Goal: Task Accomplishment & Management: Complete application form

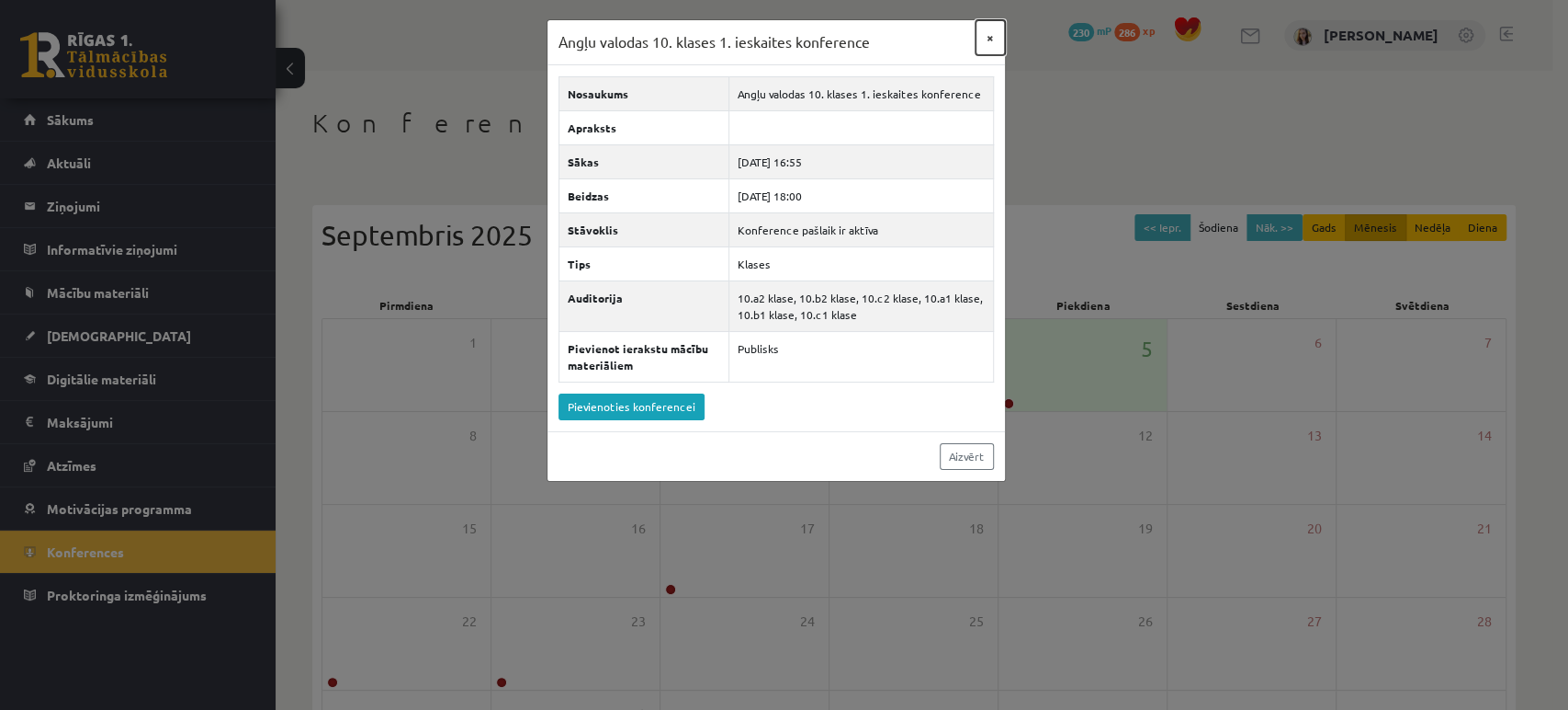
click at [985, 30] on button "×" at bounding box center [990, 37] width 30 height 35
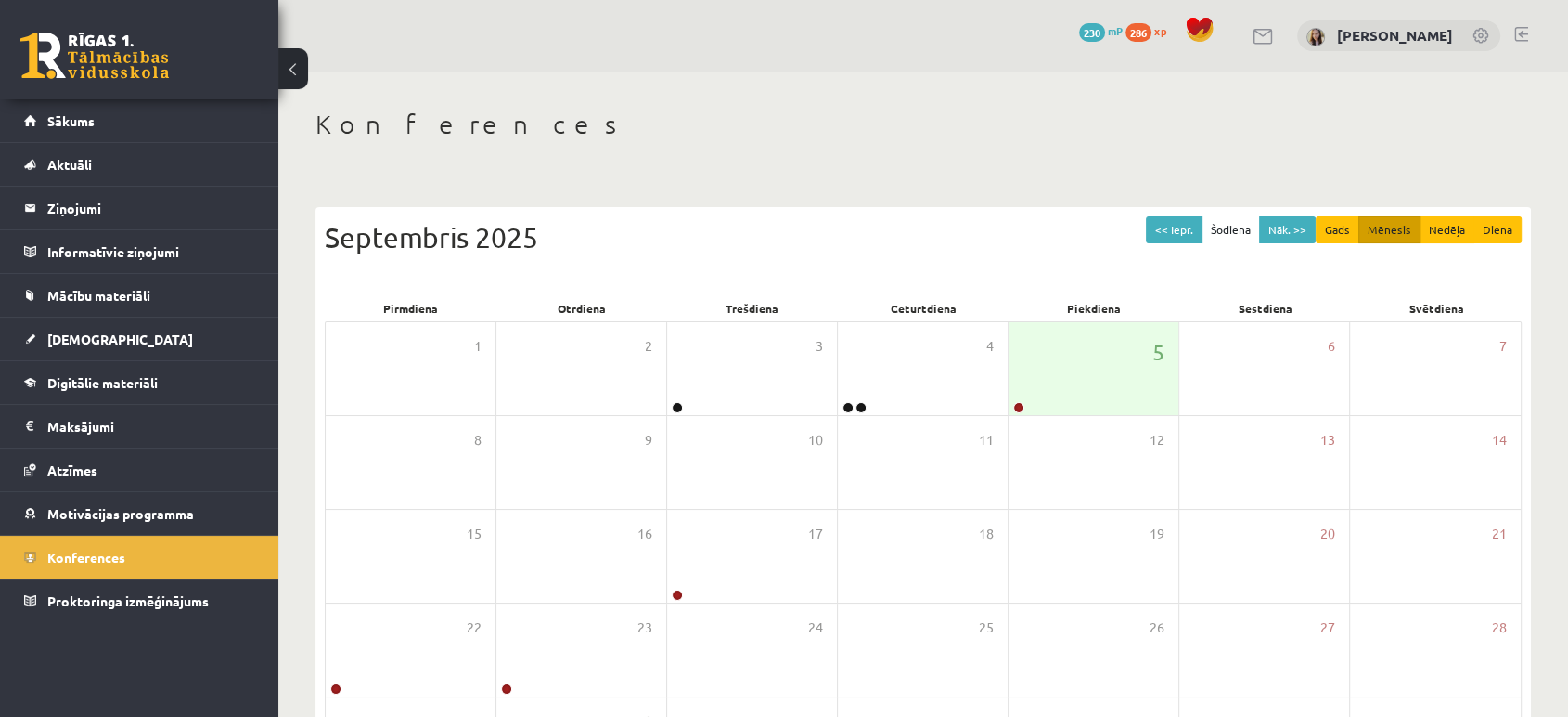
click at [144, 67] on link at bounding box center [95, 56] width 148 height 47
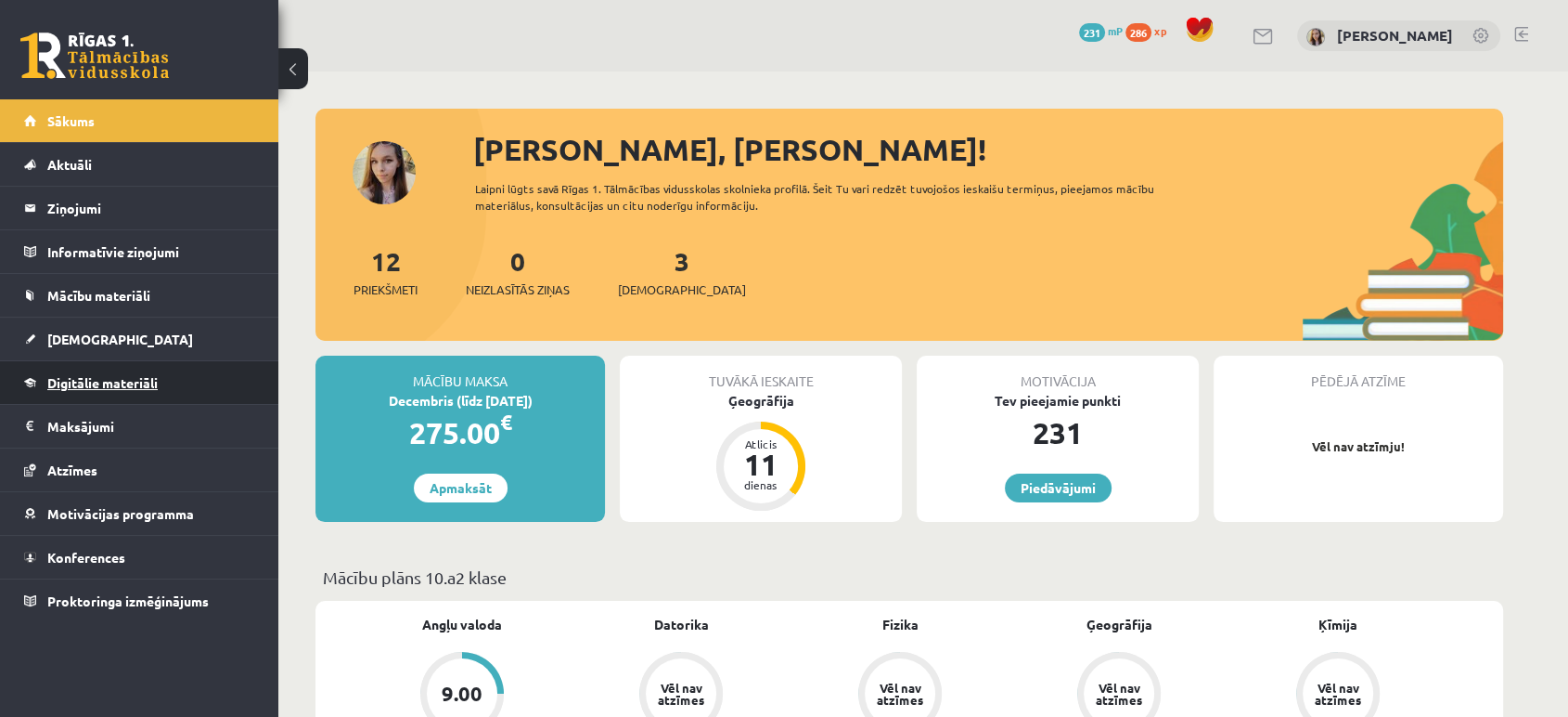
click at [85, 384] on span "Digitālie materiāli" at bounding box center [103, 382] width 111 height 17
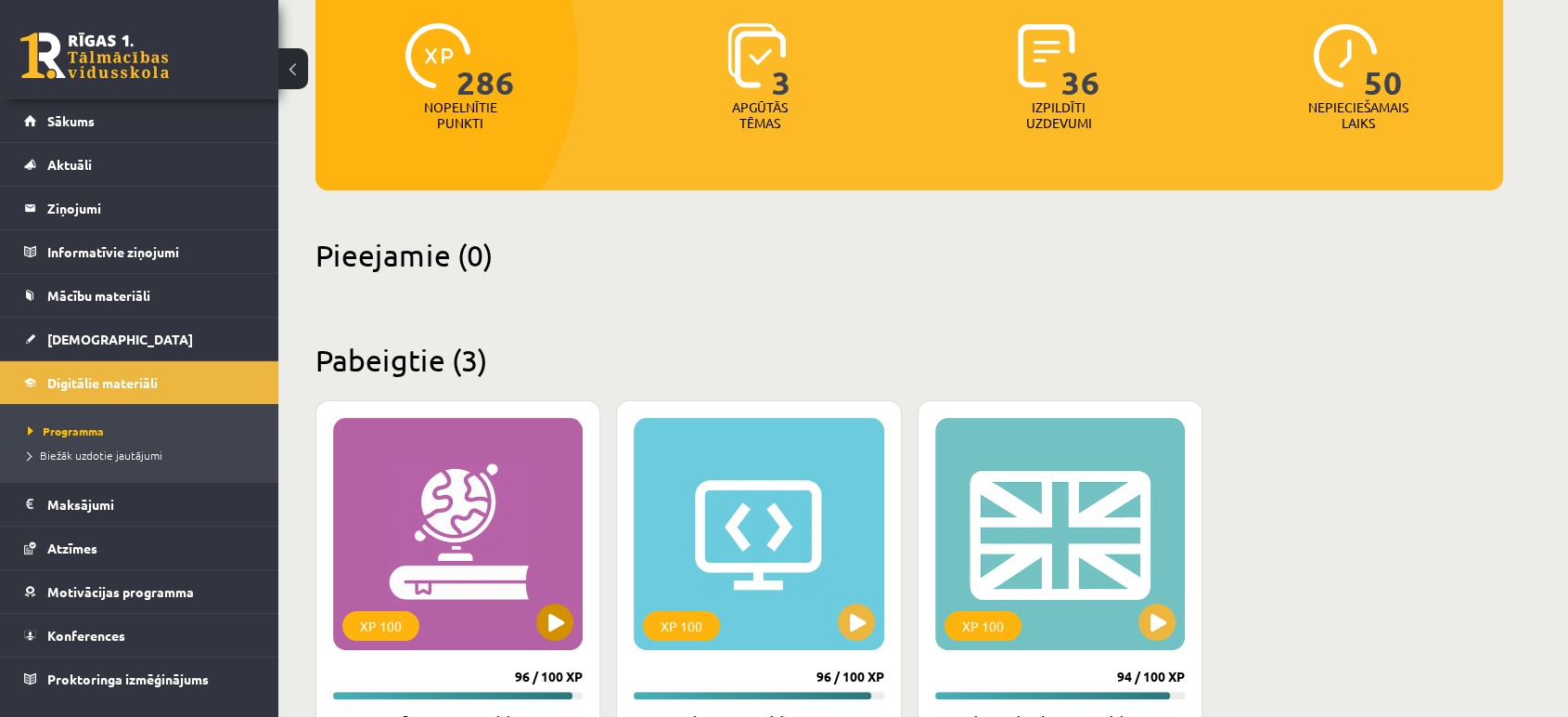
scroll to position [412, 0]
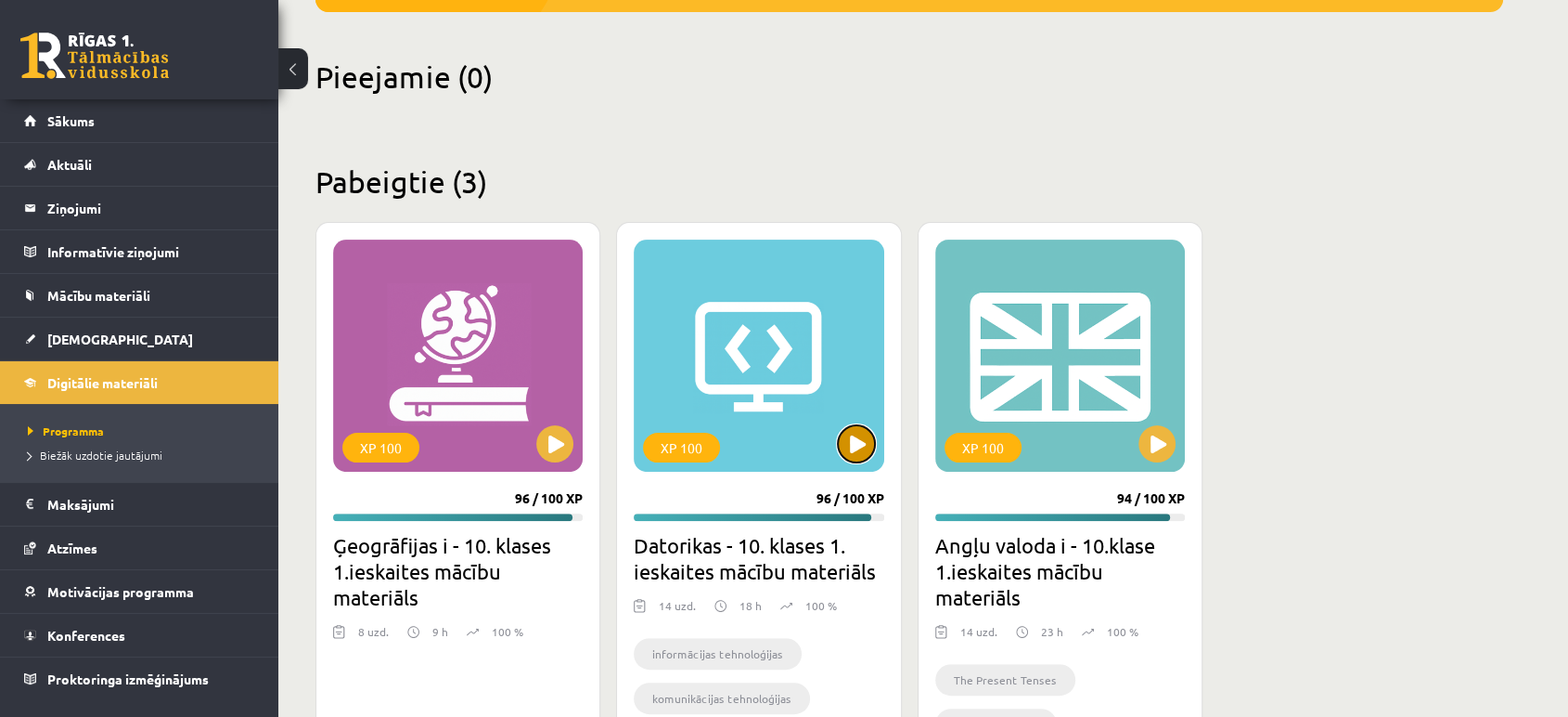
click at [855, 443] on button at bounding box center [856, 443] width 37 height 37
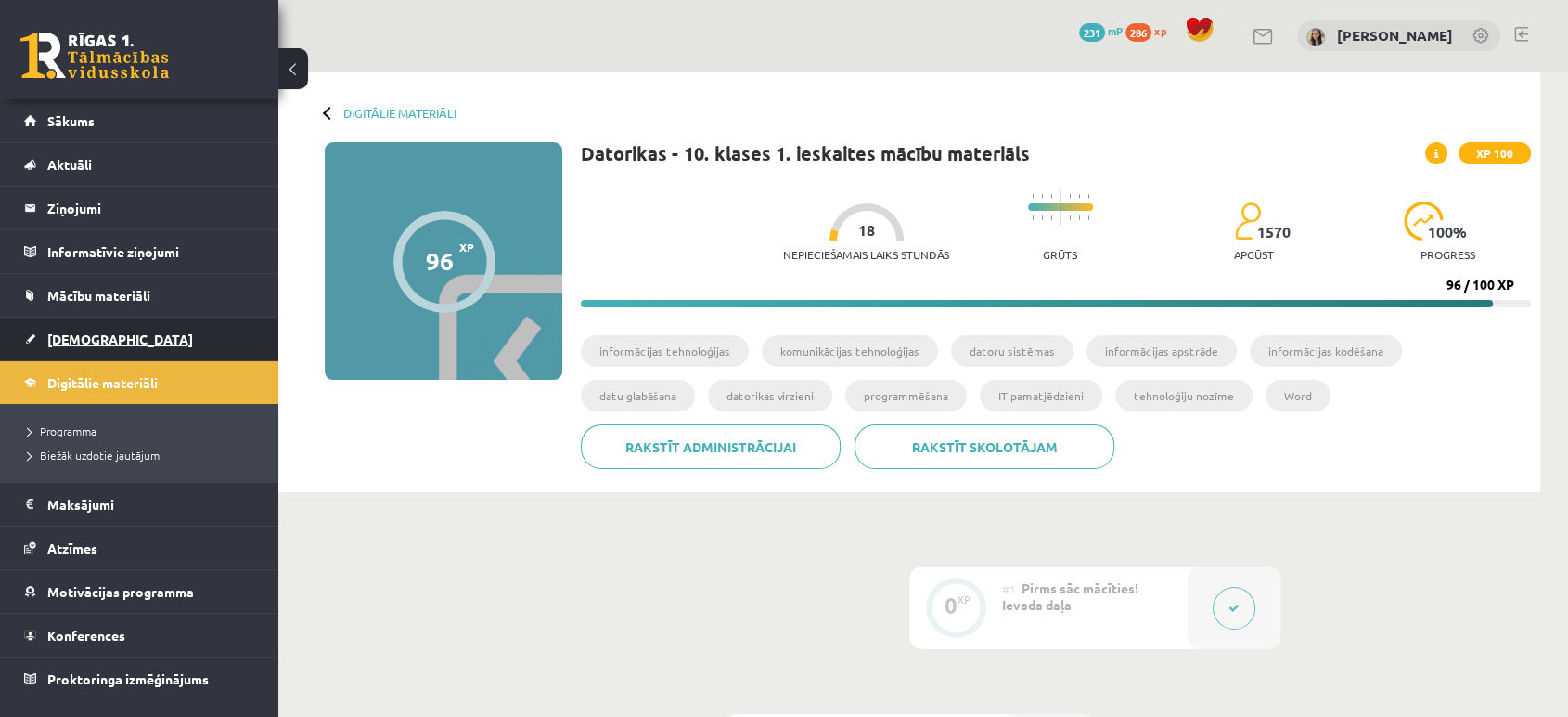
click at [89, 328] on link "[DEMOGRAPHIC_DATA]" at bounding box center [139, 339] width 231 height 43
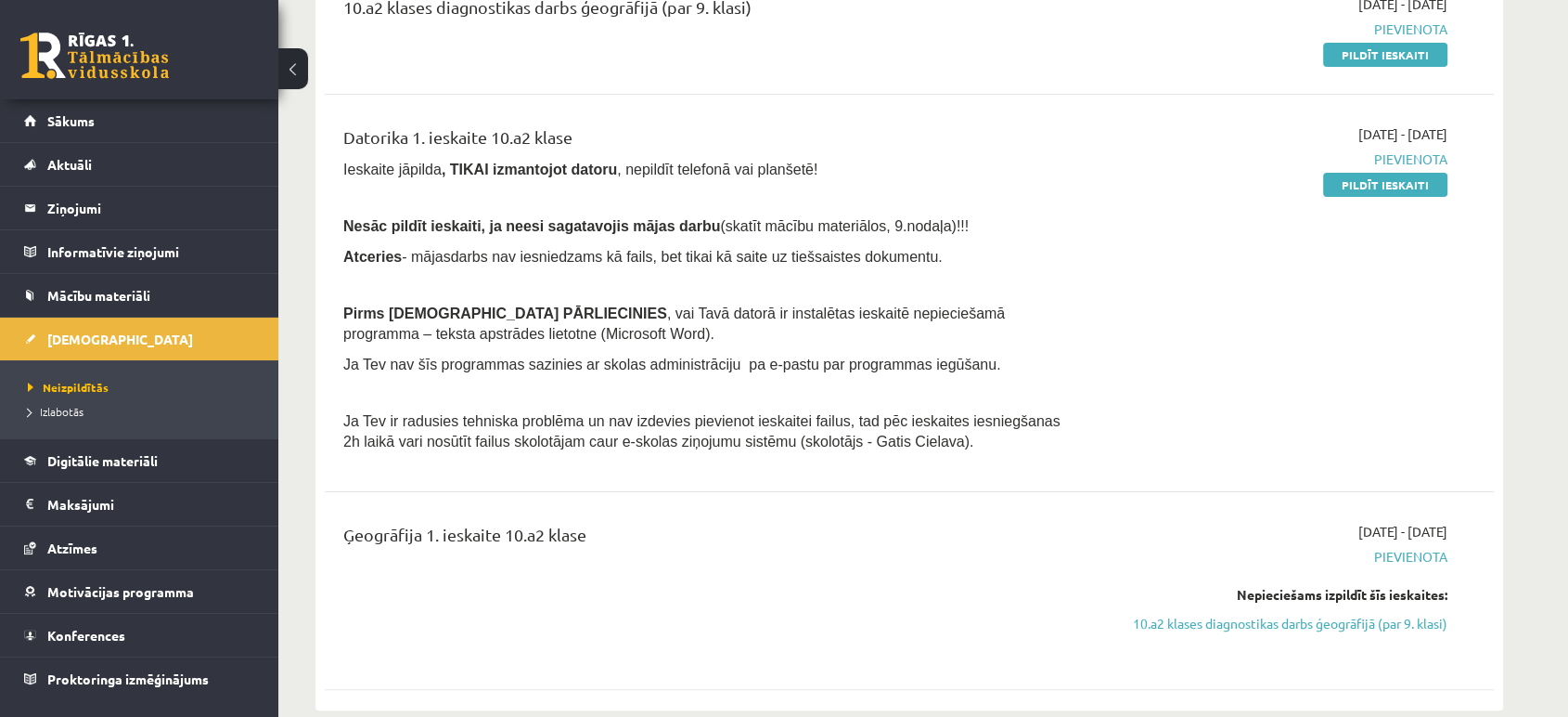
scroll to position [275, 0]
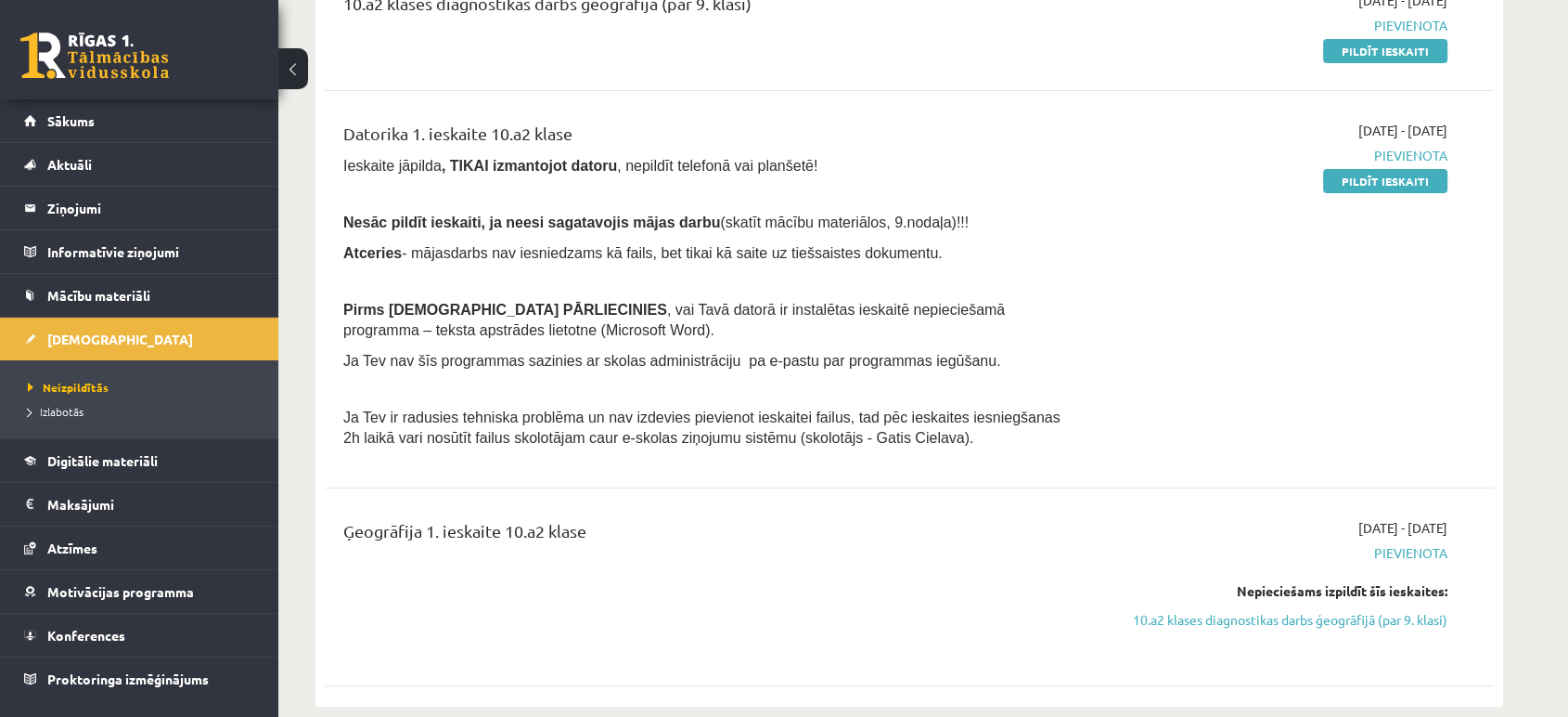
drag, startPoint x: 1380, startPoint y: 181, endPoint x: 876, endPoint y: 73, distance: 515.4
click at [1380, 180] on link "Pildīt ieskaiti" at bounding box center [1385, 181] width 124 height 24
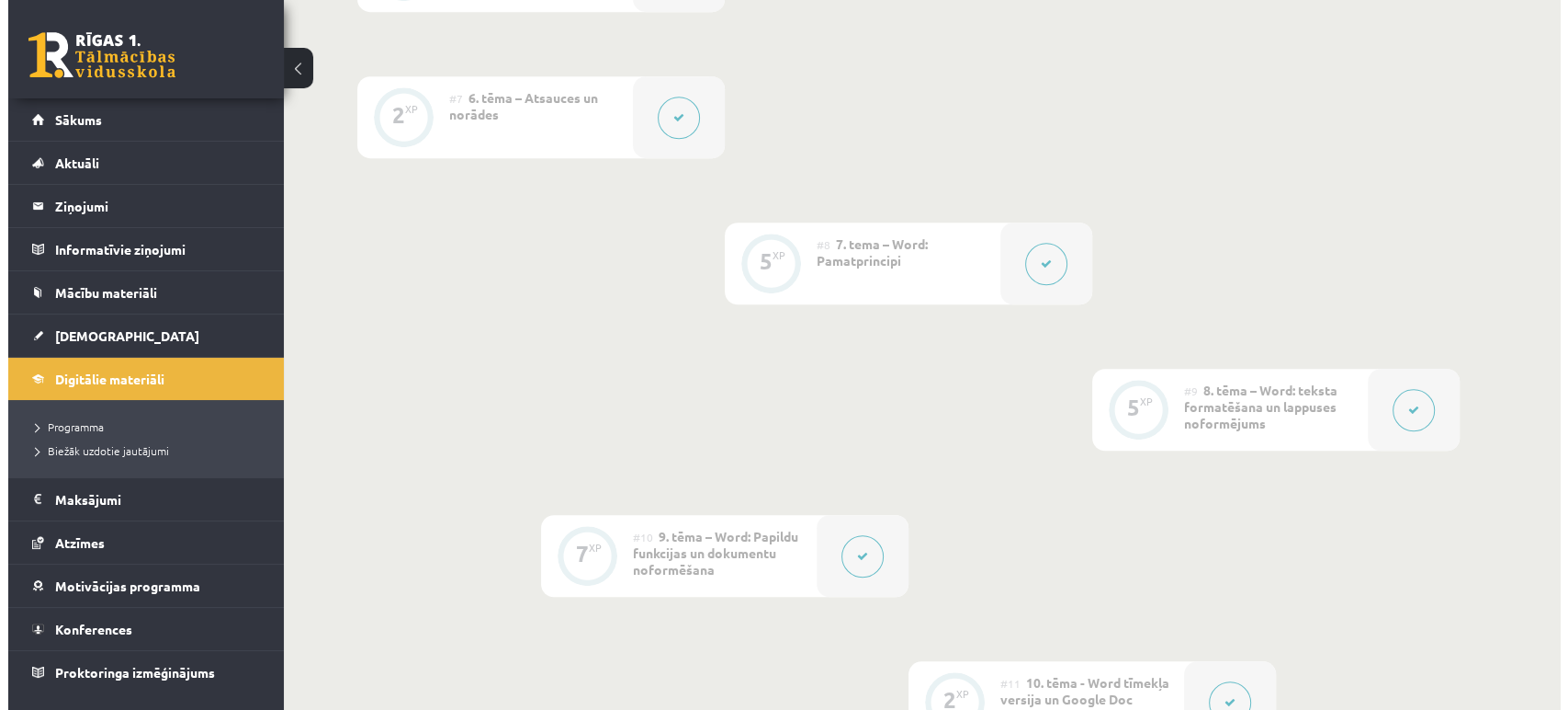
scroll to position [1770, 0]
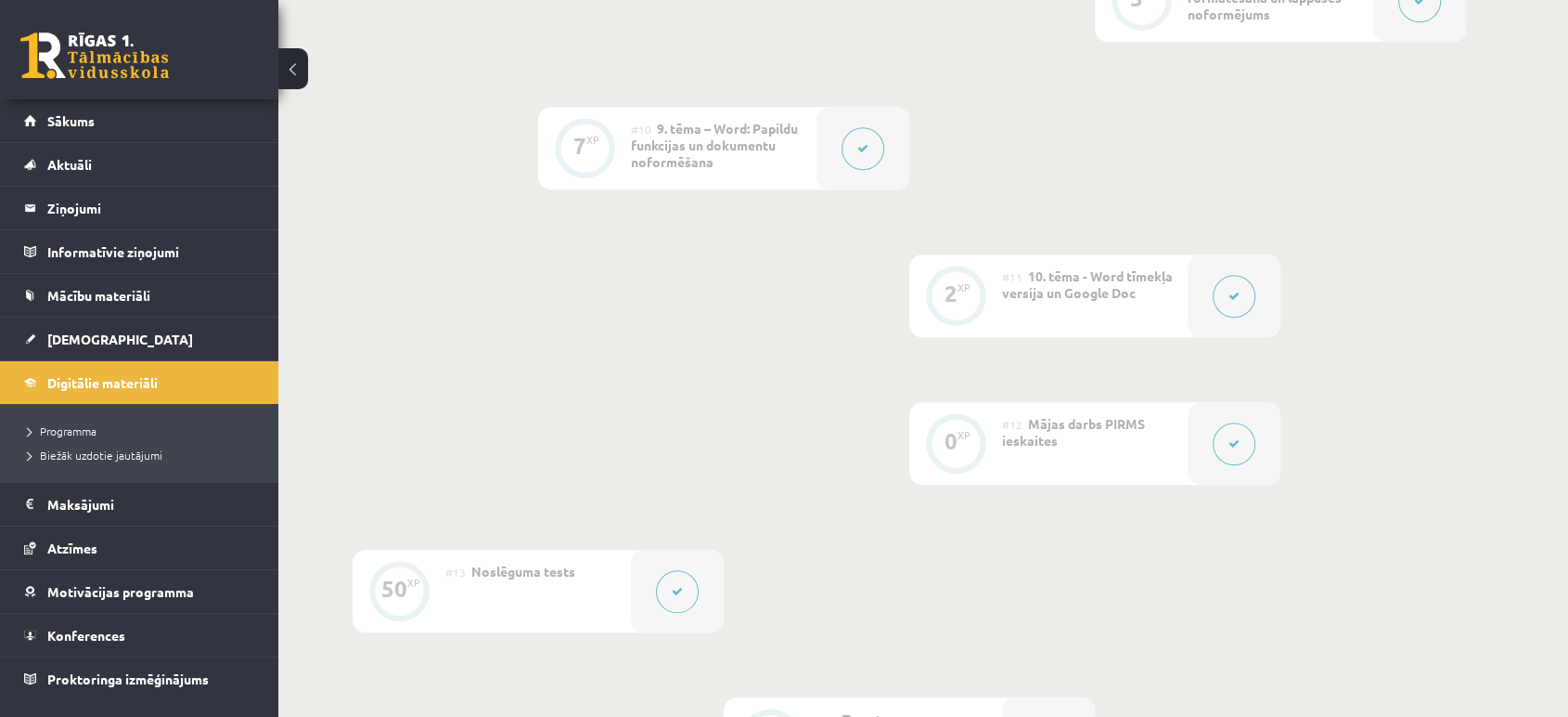
click at [1227, 455] on button at bounding box center [1233, 443] width 43 height 43
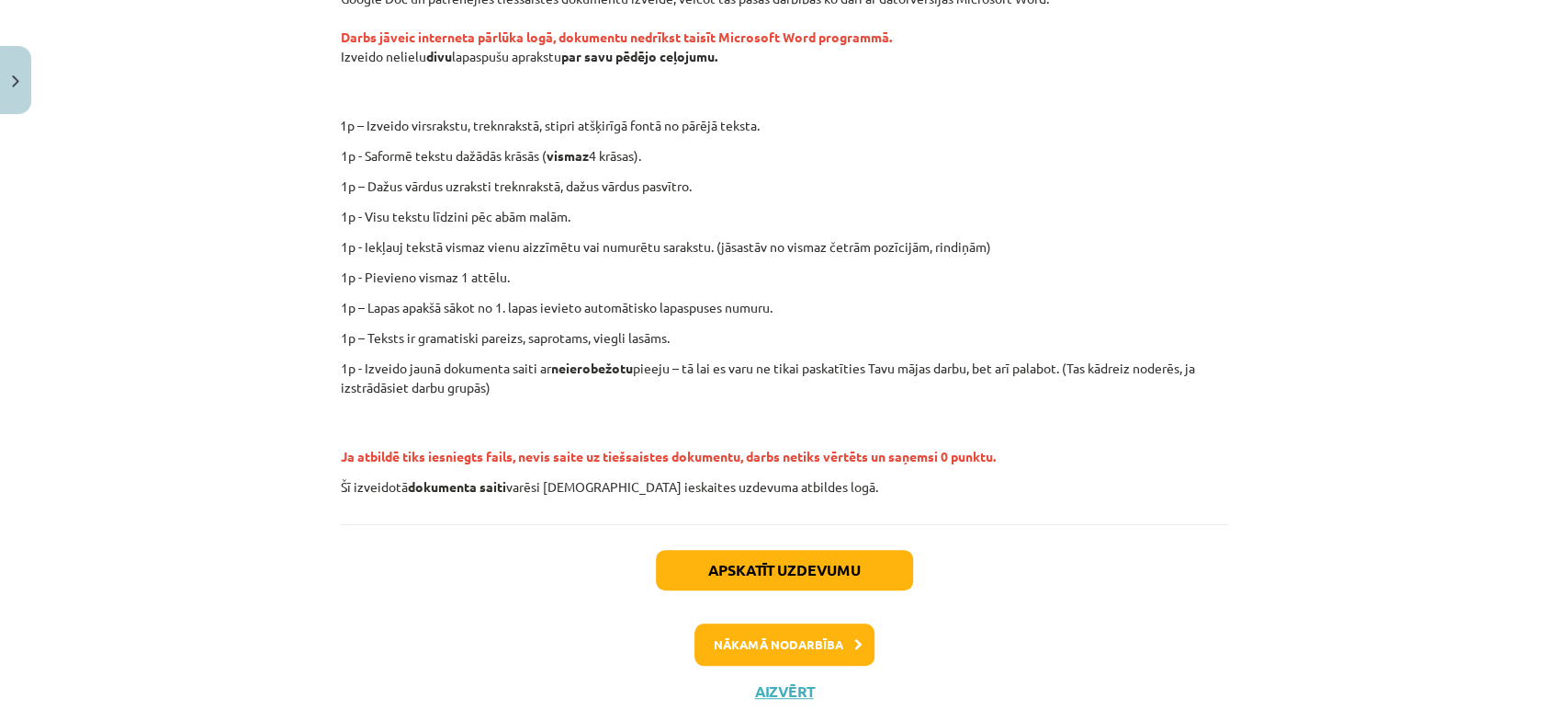
scroll to position [416, 0]
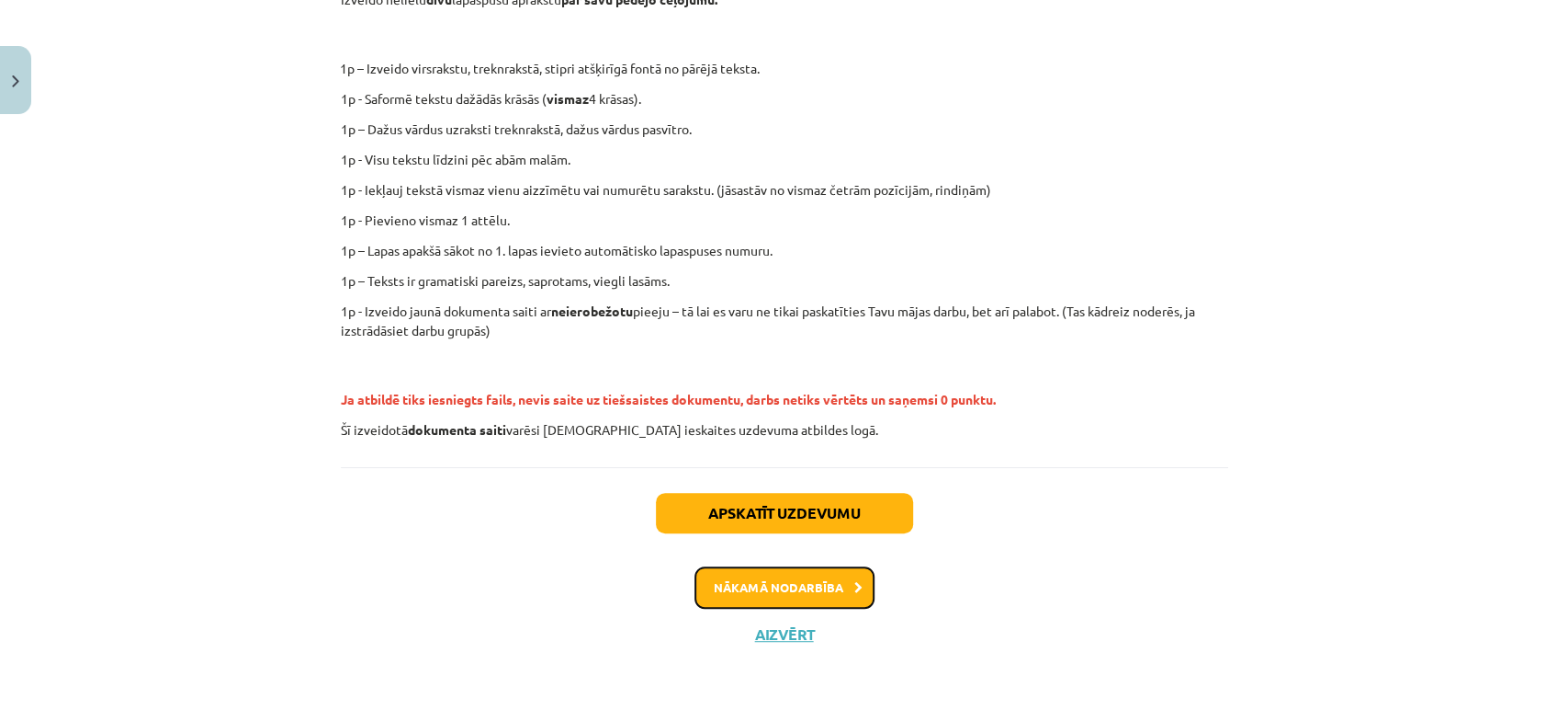
click at [783, 589] on button "Nākamā nodarbība" at bounding box center [784, 587] width 180 height 42
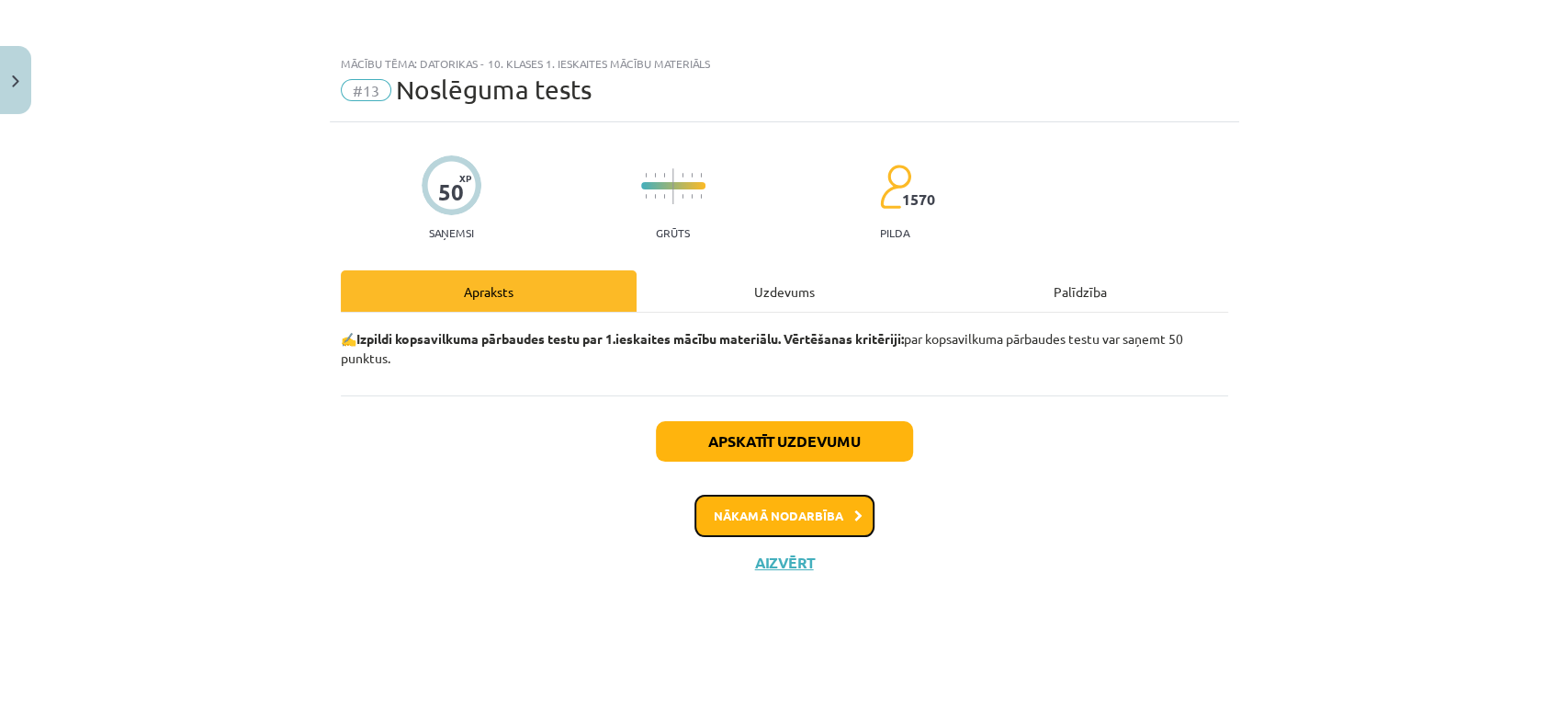
scroll to position [0, 0]
click at [778, 561] on button "Aizvērt" at bounding box center [784, 562] width 70 height 19
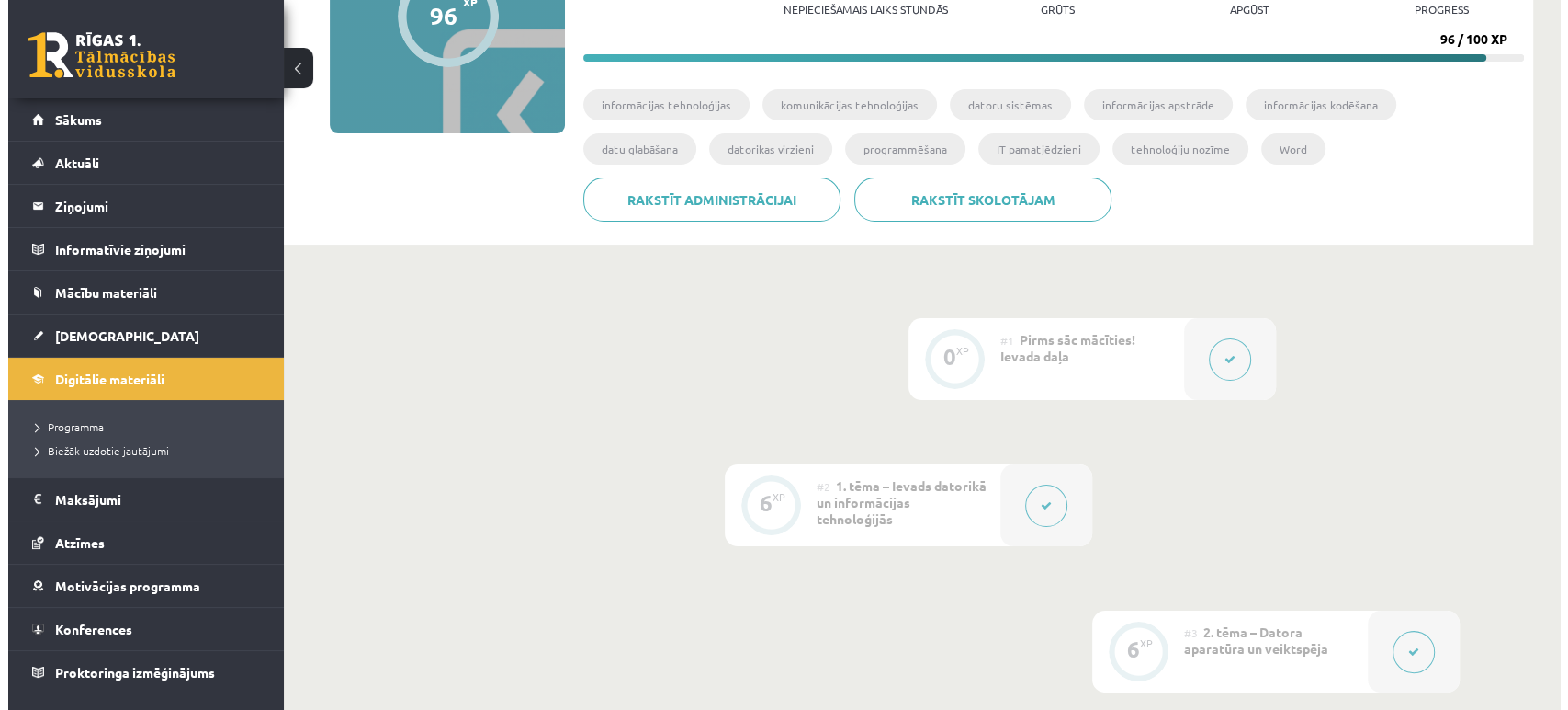
scroll to position [408, 0]
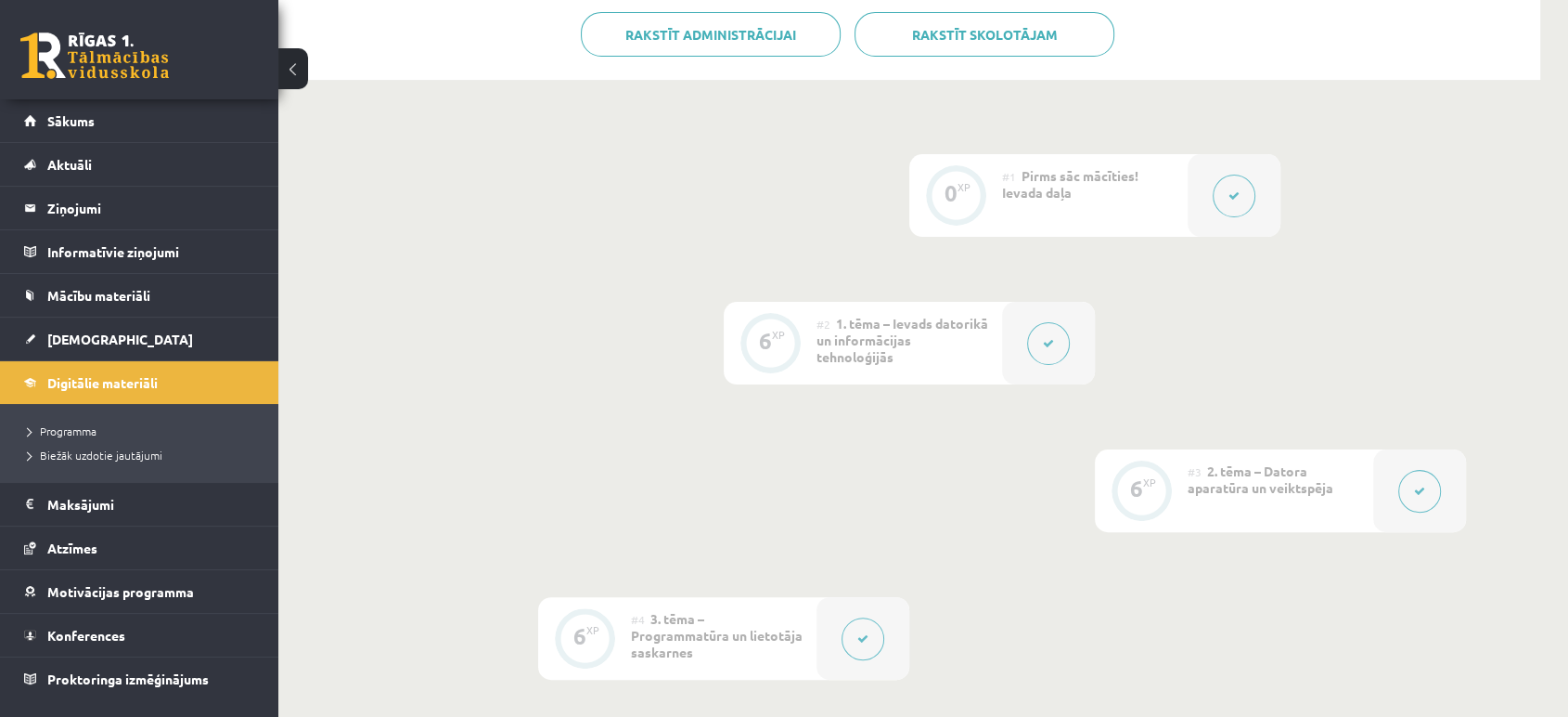
click at [1042, 332] on button at bounding box center [1048, 343] width 43 height 43
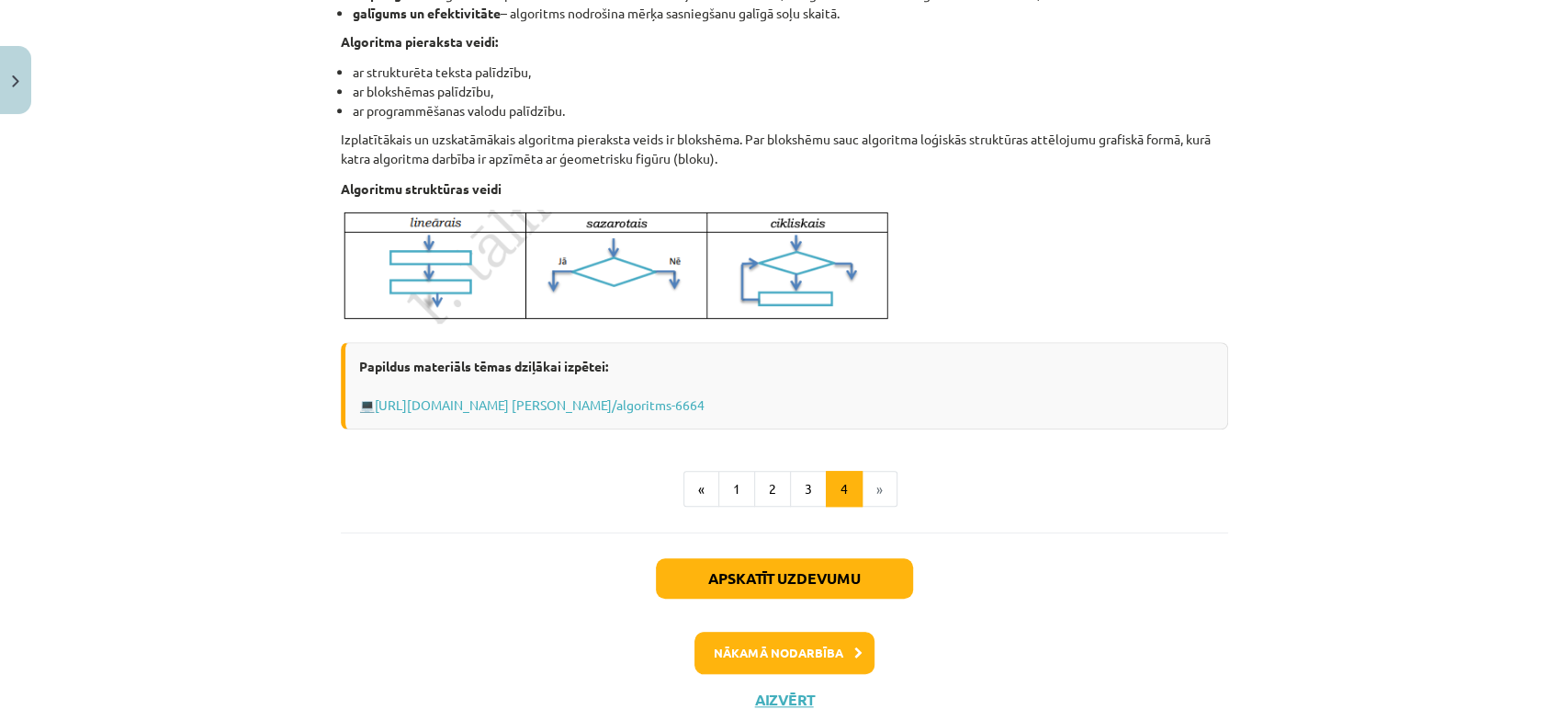
scroll to position [746, 0]
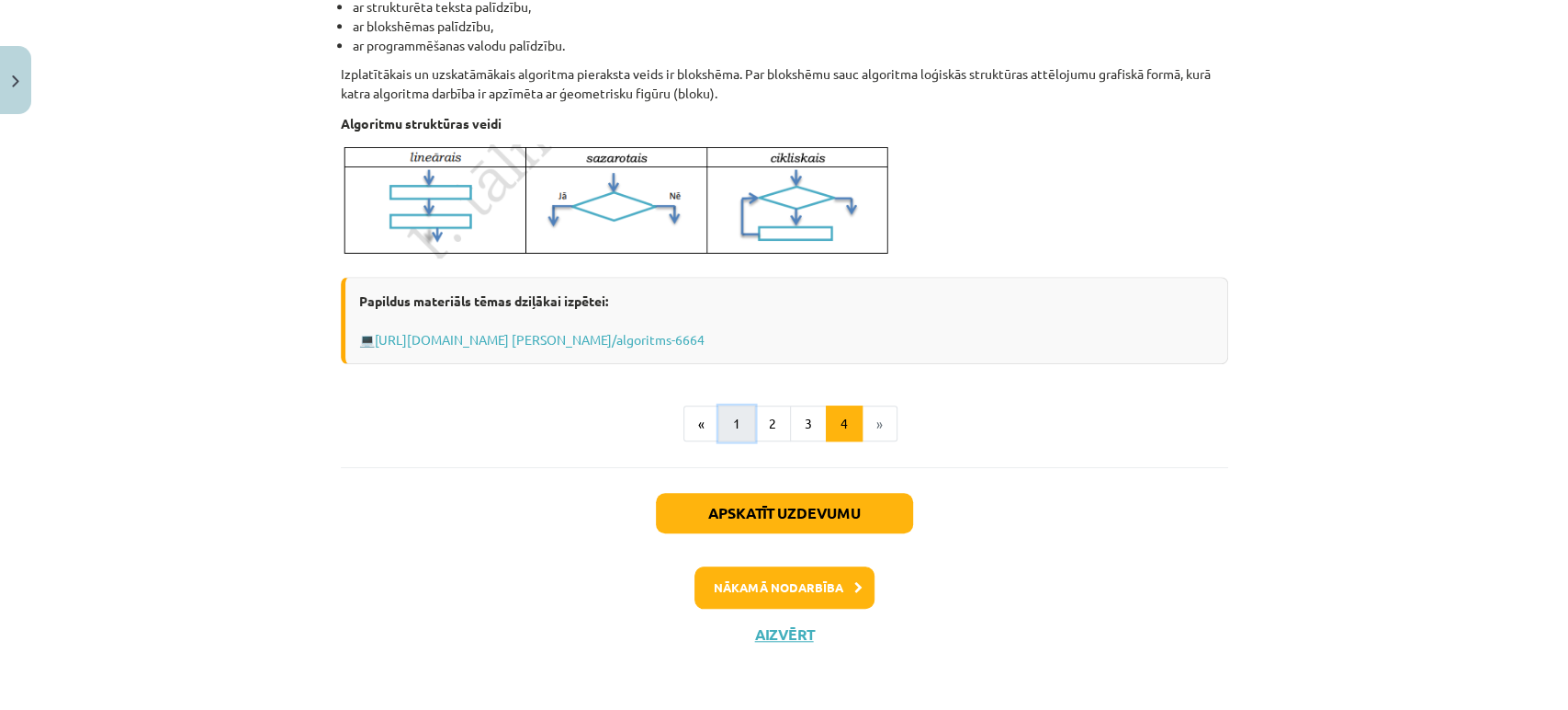
click at [730, 429] on button "1" at bounding box center [736, 423] width 36 height 36
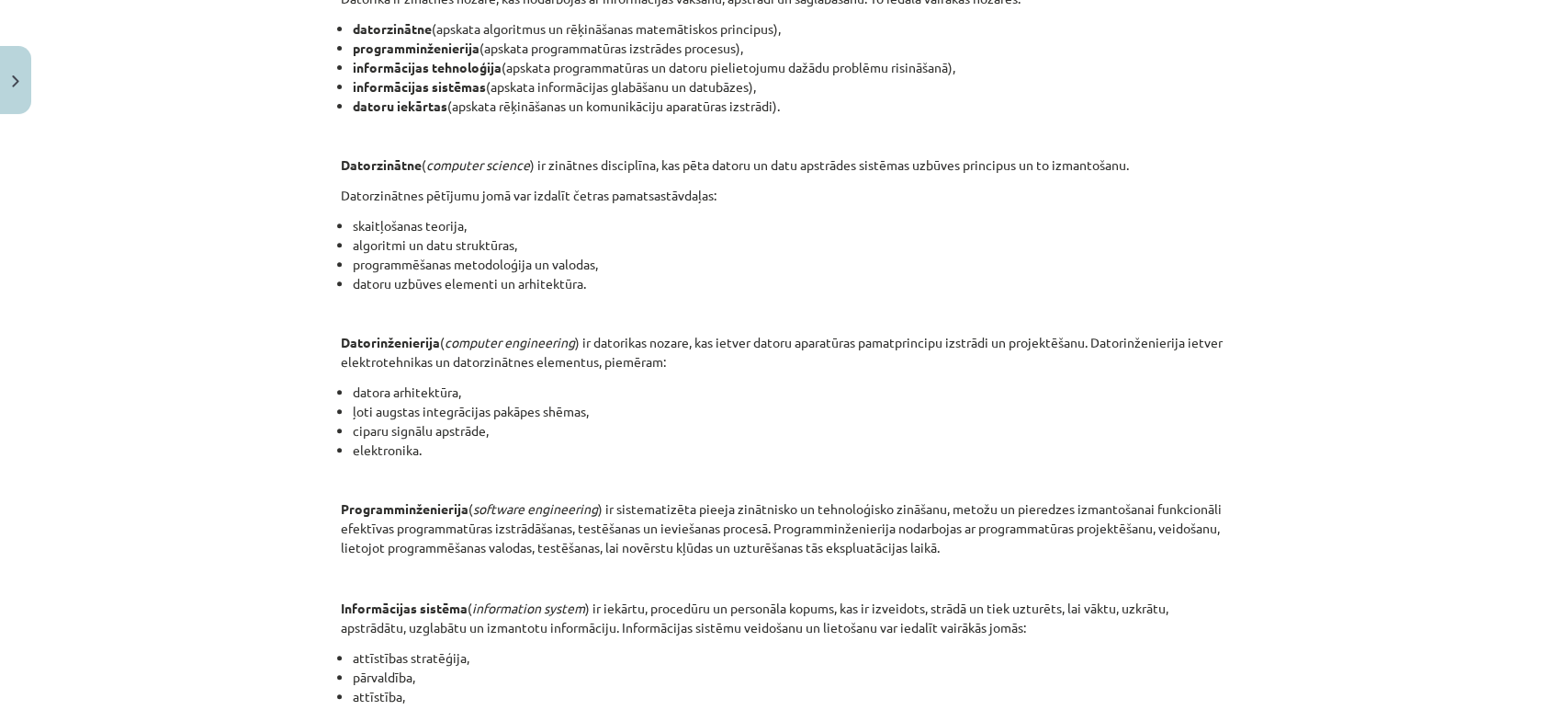
scroll to position [329, 0]
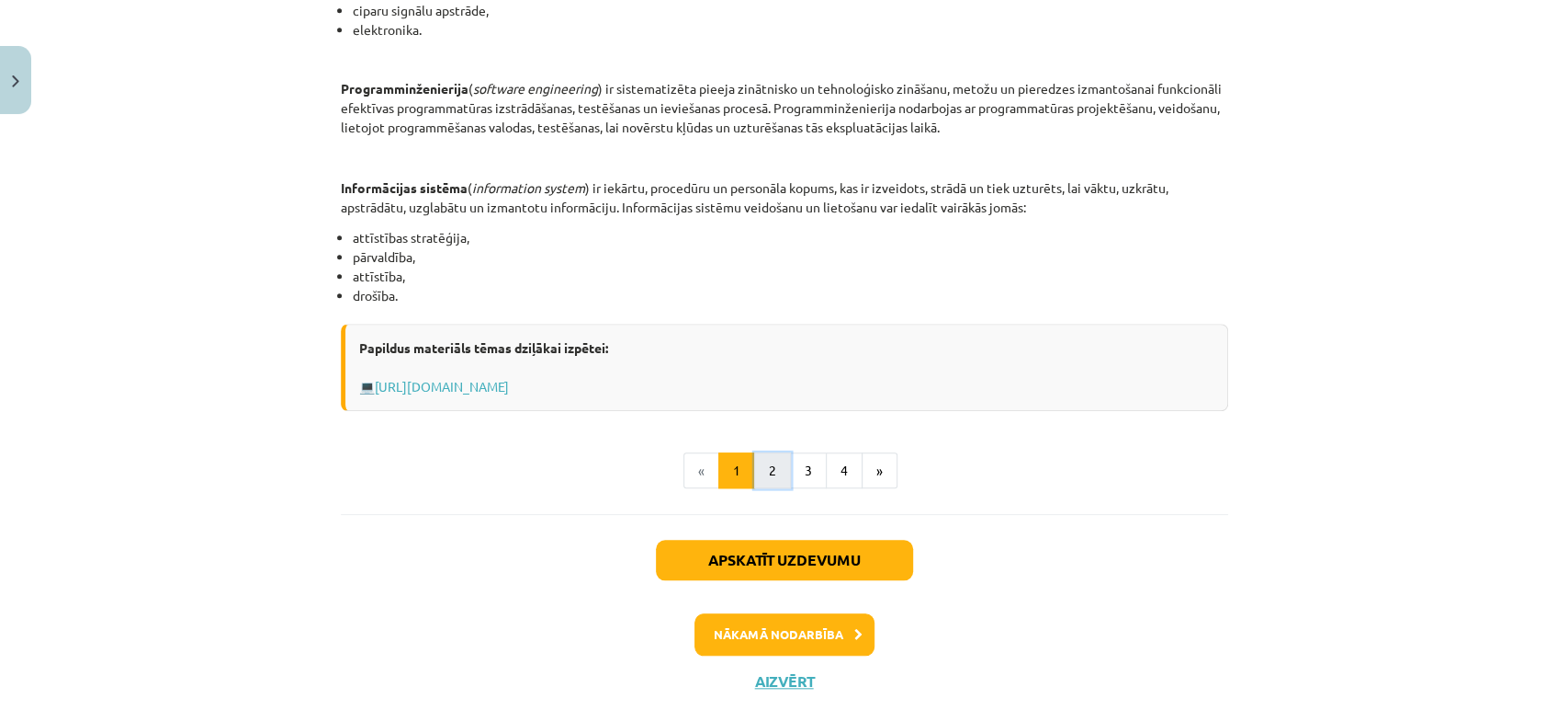
click at [775, 471] on button "2" at bounding box center [772, 470] width 36 height 36
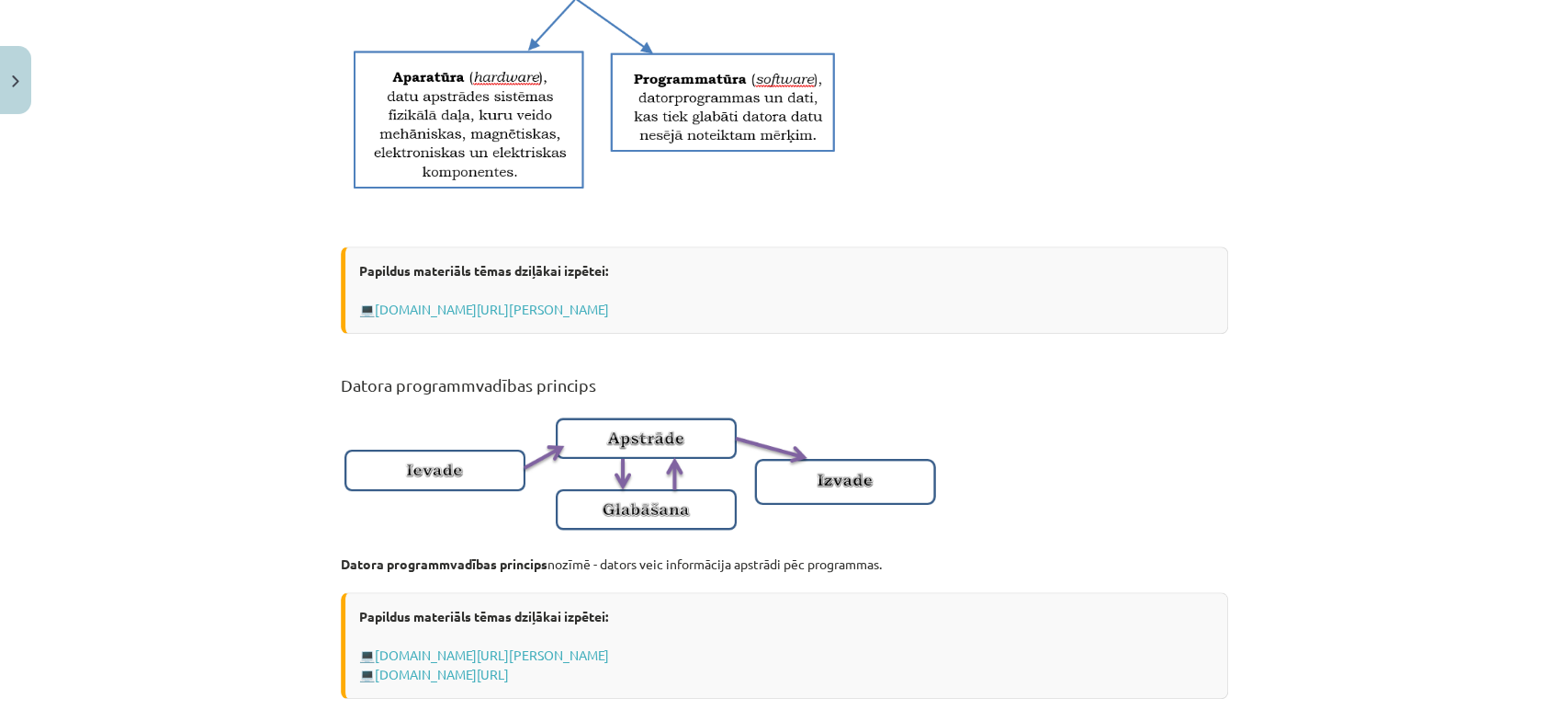
scroll to position [701, 0]
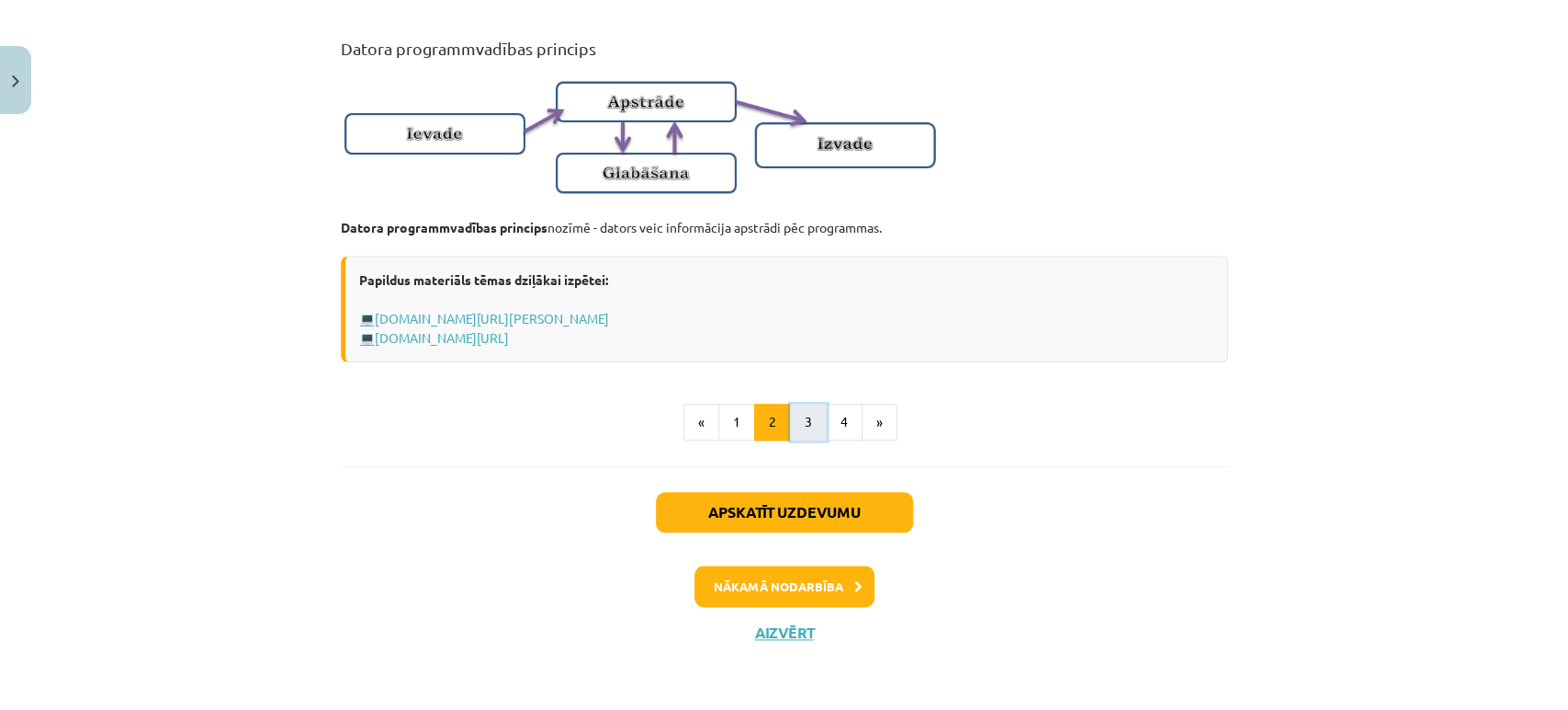
click at [798, 425] on button "3" at bounding box center [808, 421] width 36 height 36
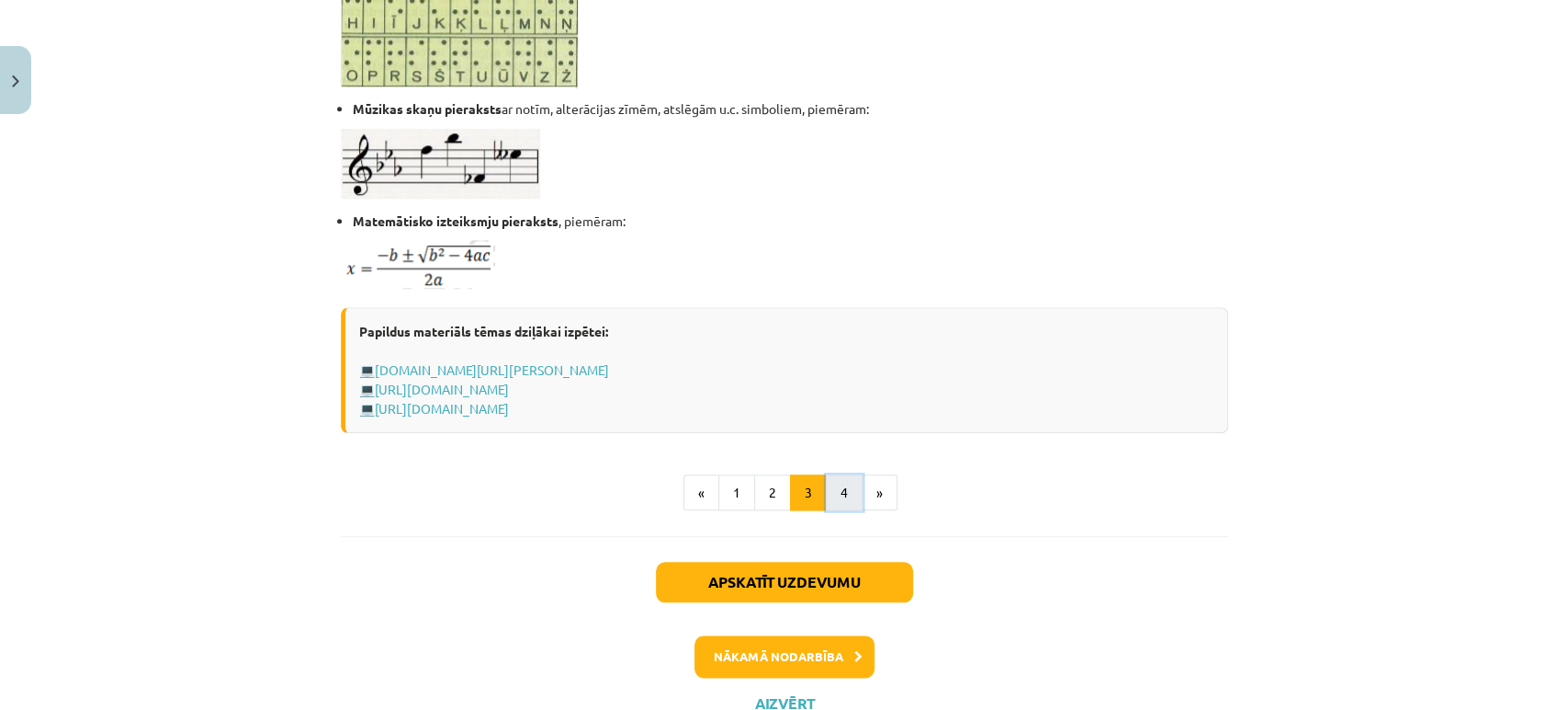
click at [832, 492] on button "4" at bounding box center [844, 492] width 36 height 36
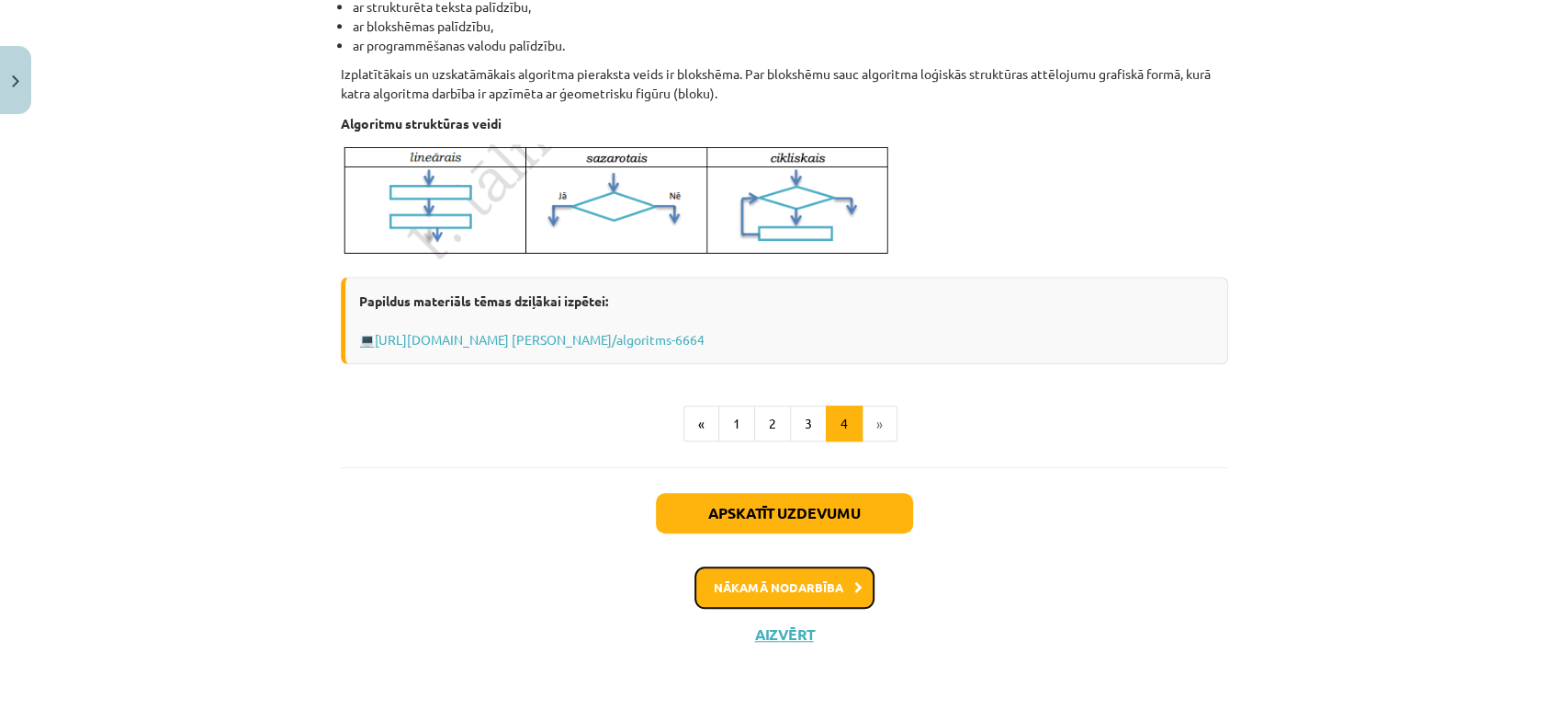
click at [832, 590] on button "Nākamā nodarbība" at bounding box center [784, 587] width 180 height 42
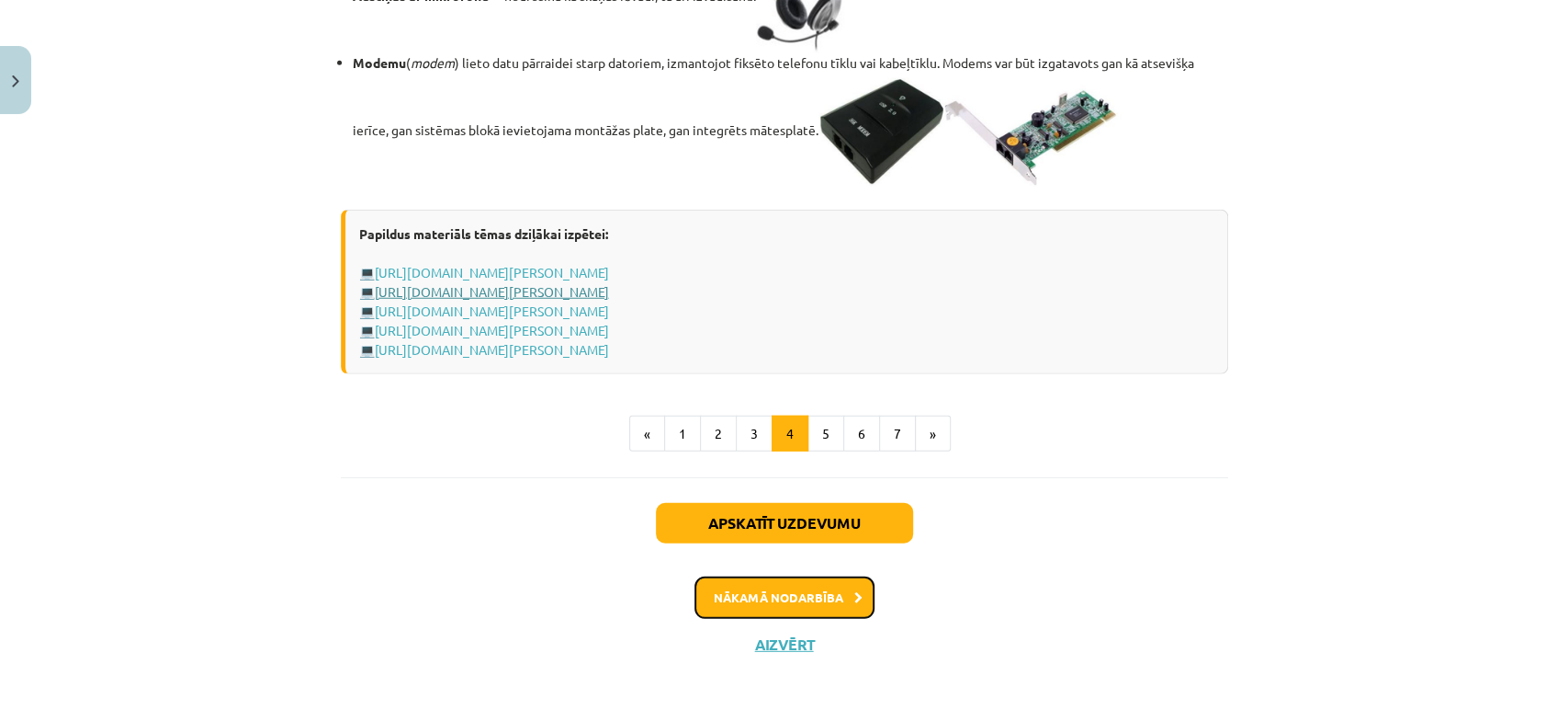
scroll to position [3341, 0]
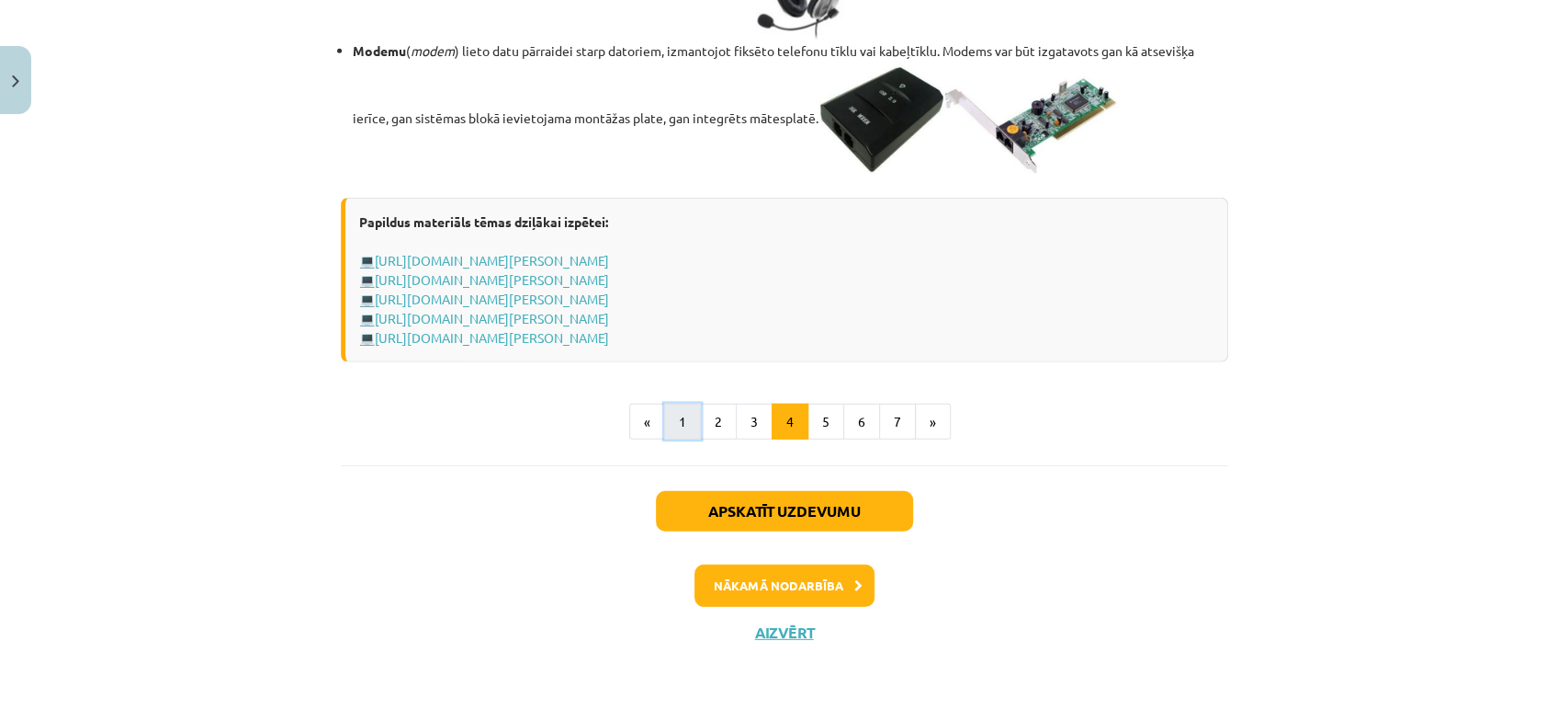
click at [675, 421] on button "1" at bounding box center [682, 421] width 36 height 36
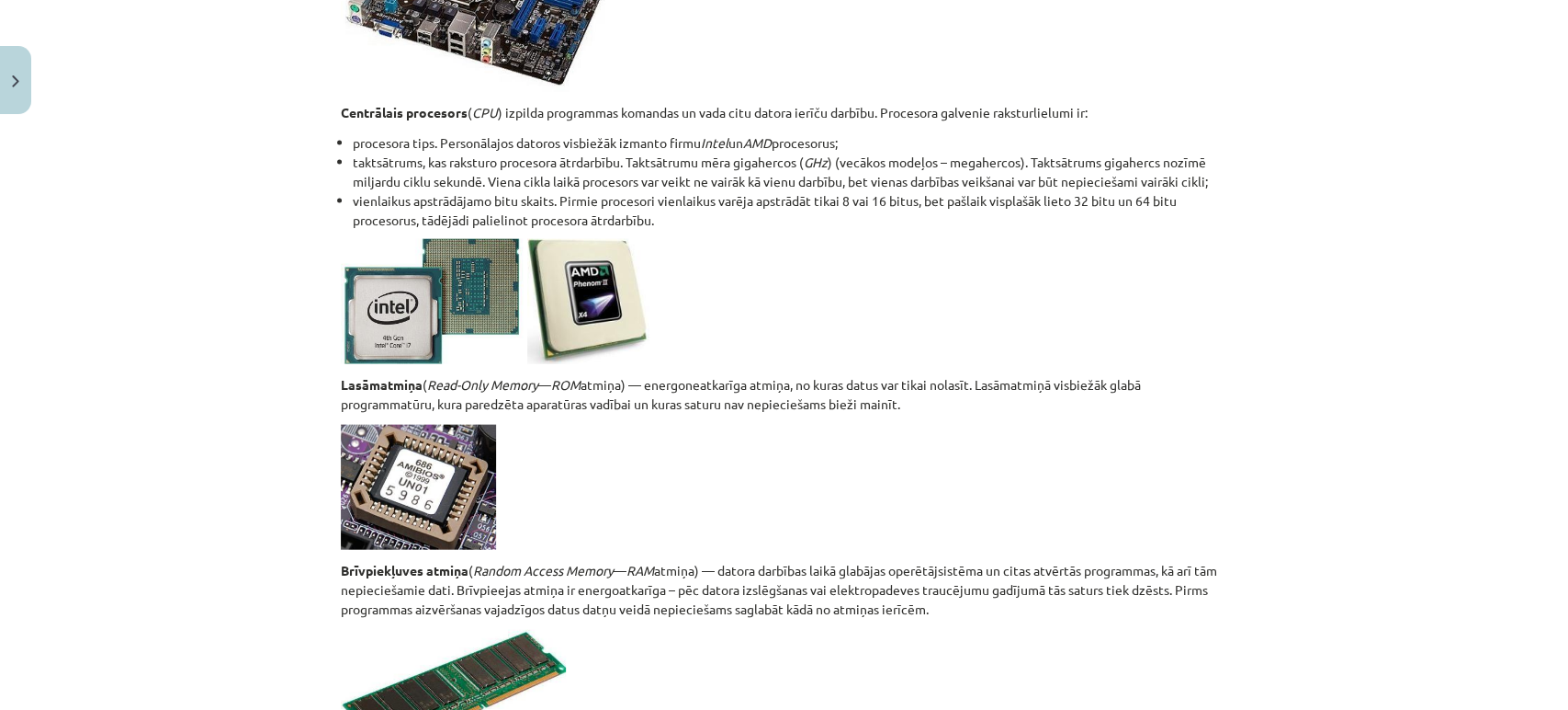
scroll to position [3283, 0]
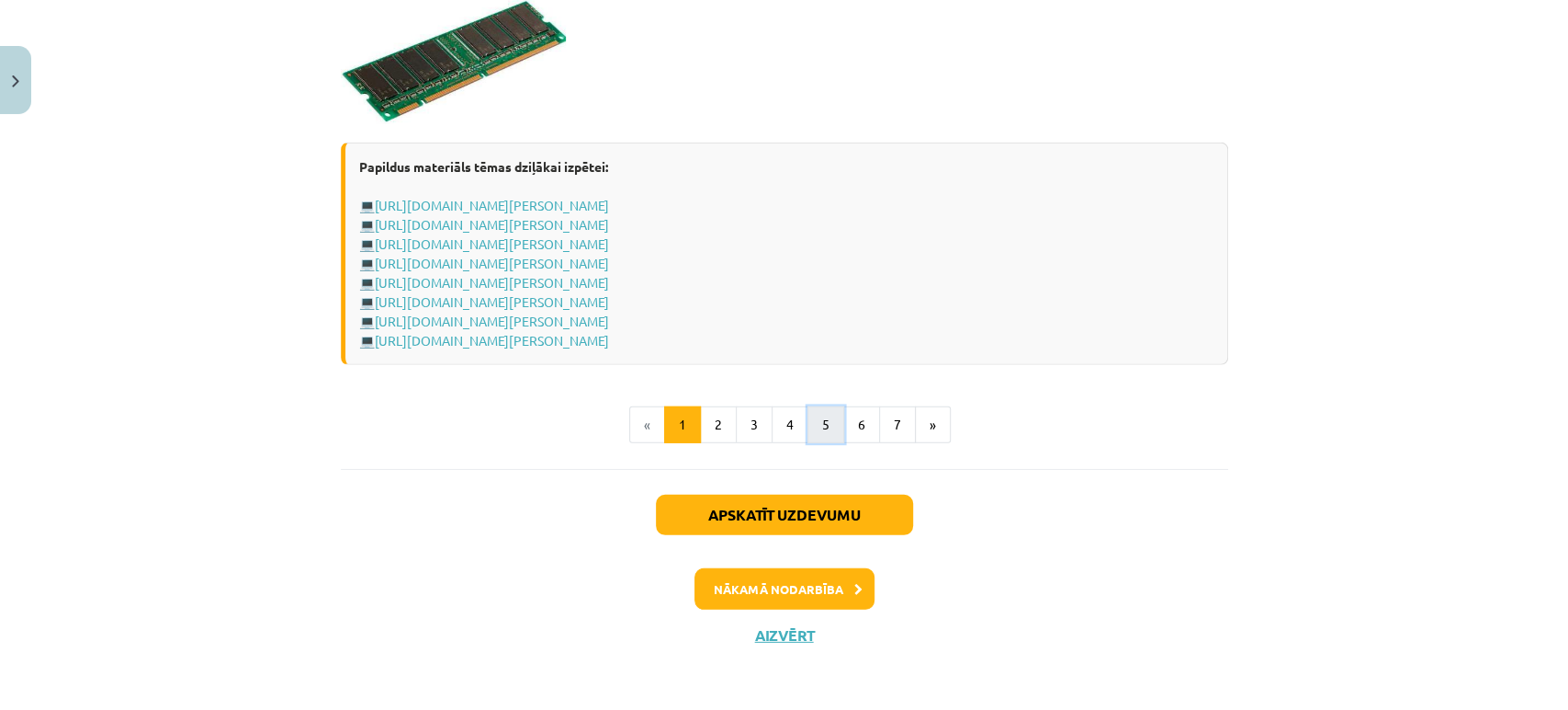
click at [822, 434] on button "5" at bounding box center [825, 424] width 36 height 36
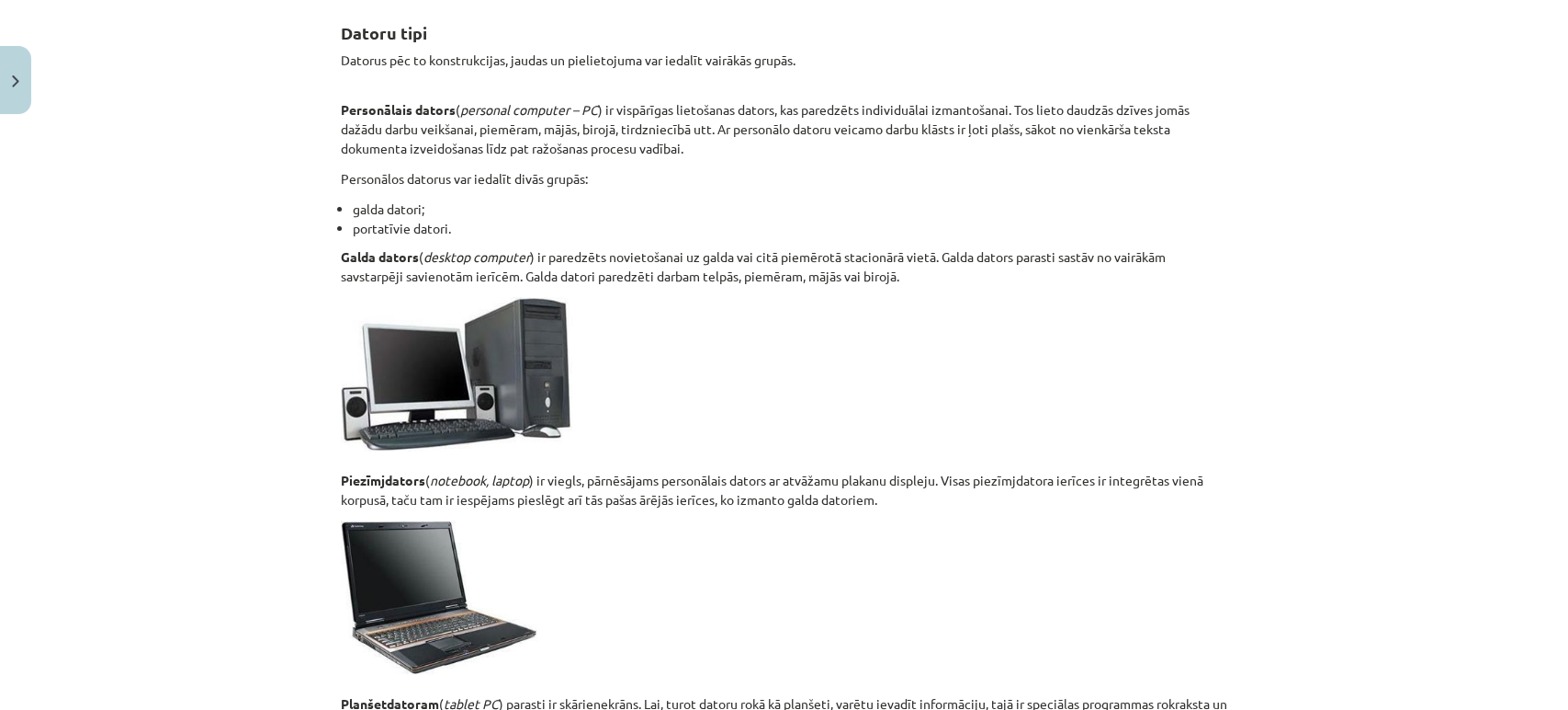
scroll to position [1001, 0]
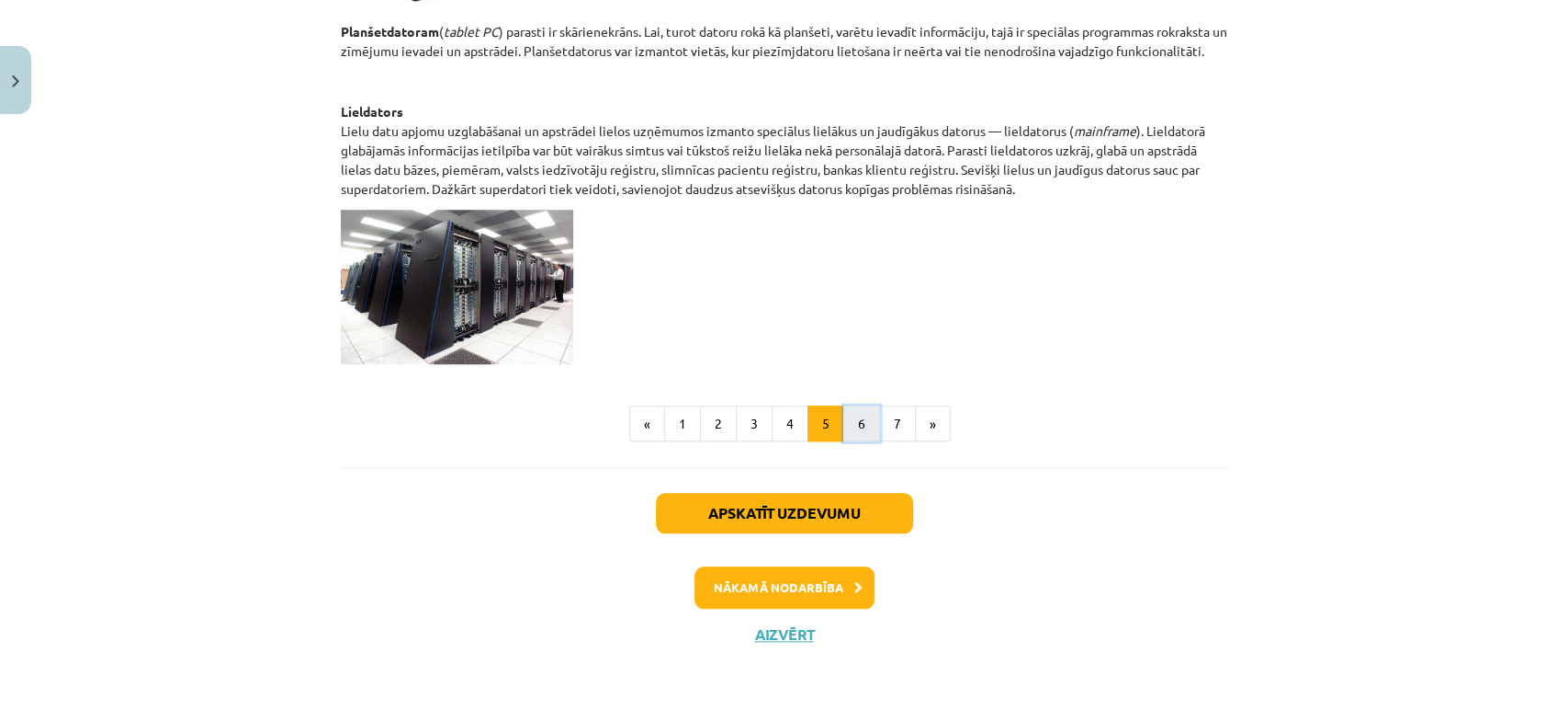
click at [844, 431] on button "6" at bounding box center [861, 423] width 36 height 36
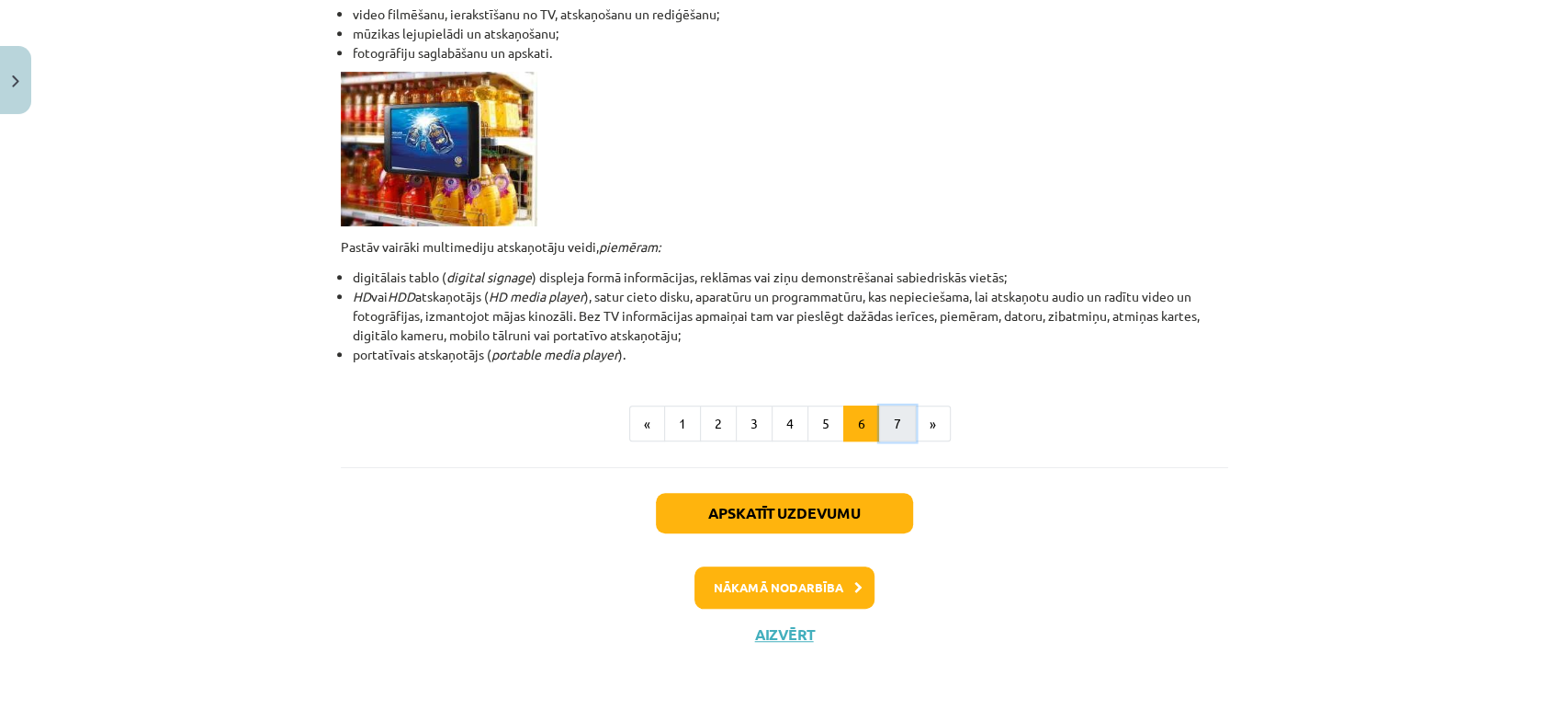
click at [879, 418] on button "7" at bounding box center [897, 423] width 36 height 36
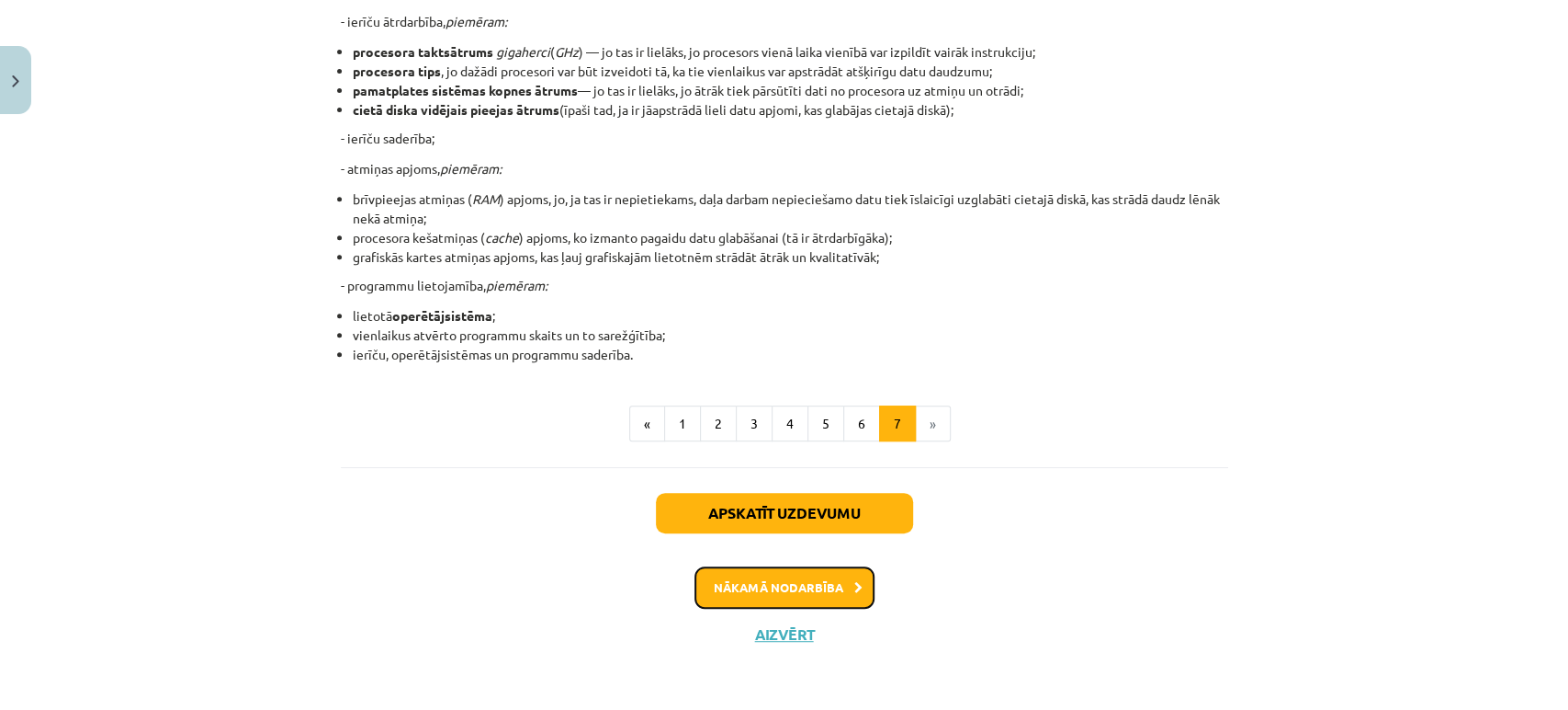
click at [840, 589] on button "Nākamā nodarbība" at bounding box center [784, 587] width 180 height 42
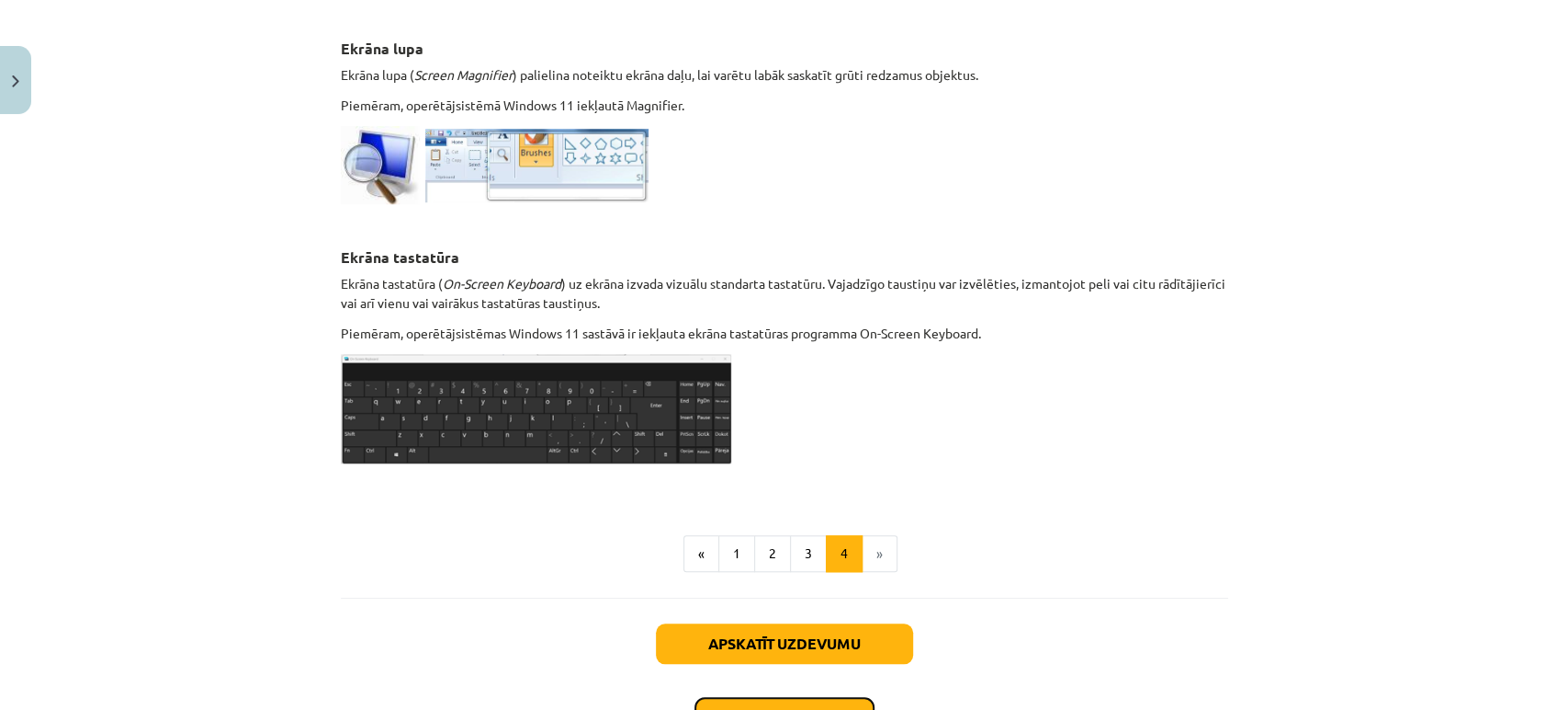
scroll to position [1009, 0]
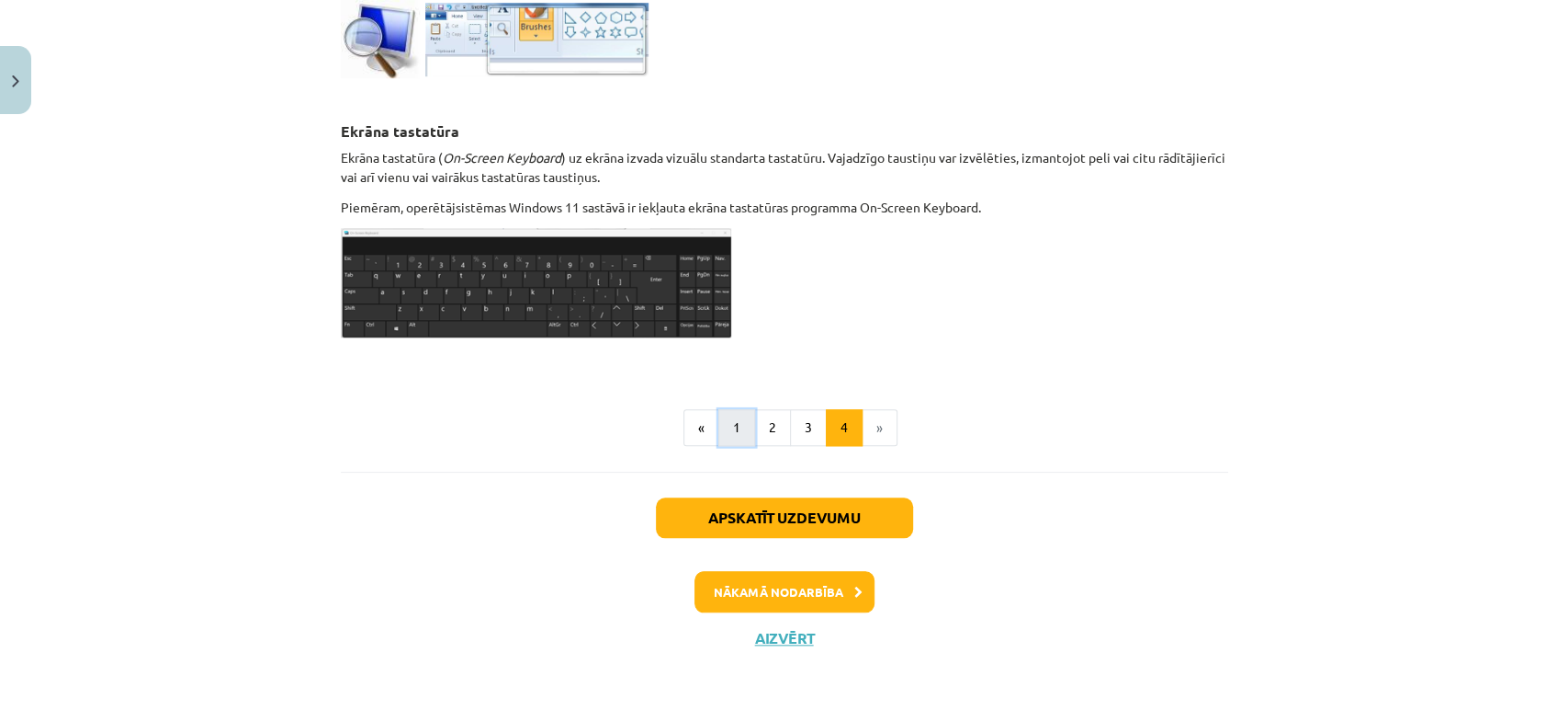
click at [720, 417] on button "1" at bounding box center [736, 427] width 36 height 36
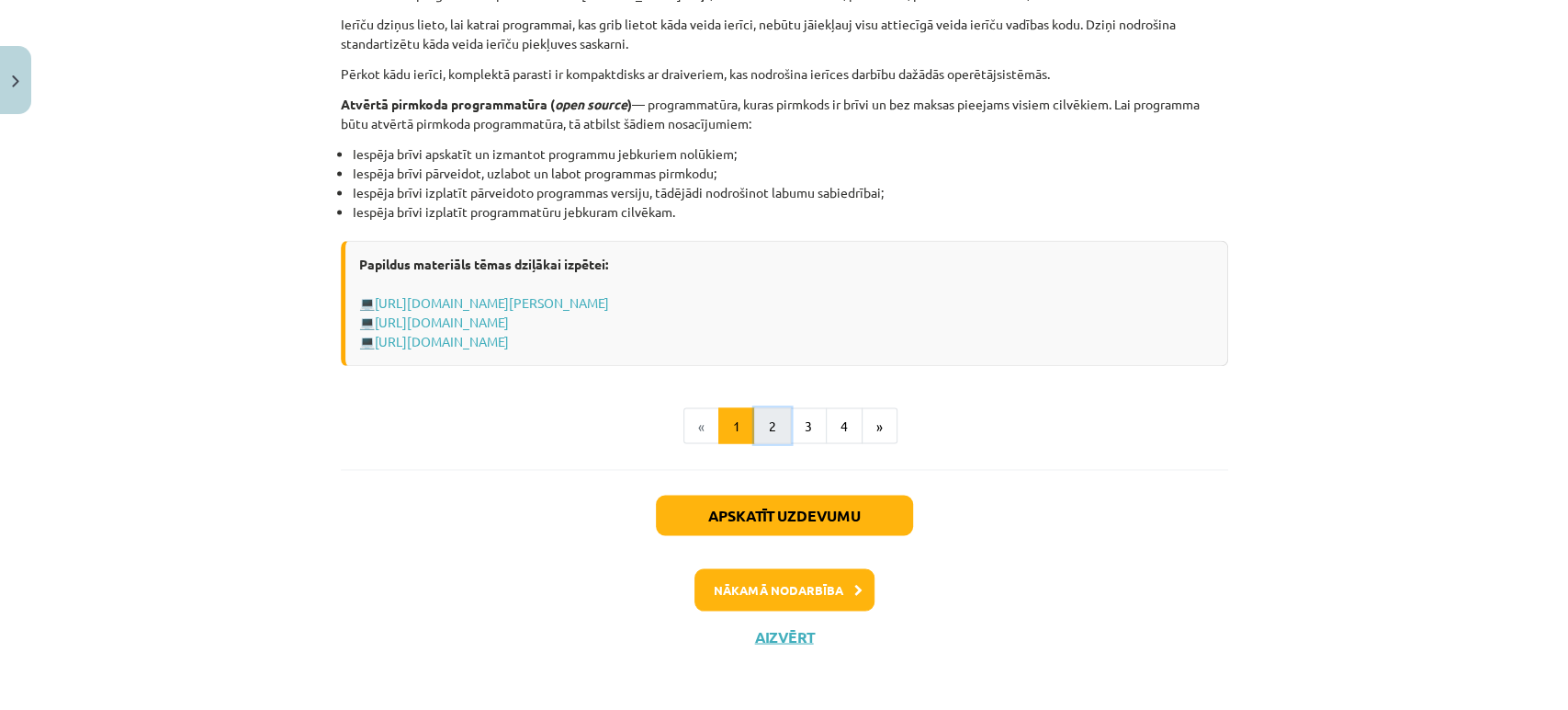
click at [764, 432] on button "2" at bounding box center [772, 425] width 36 height 36
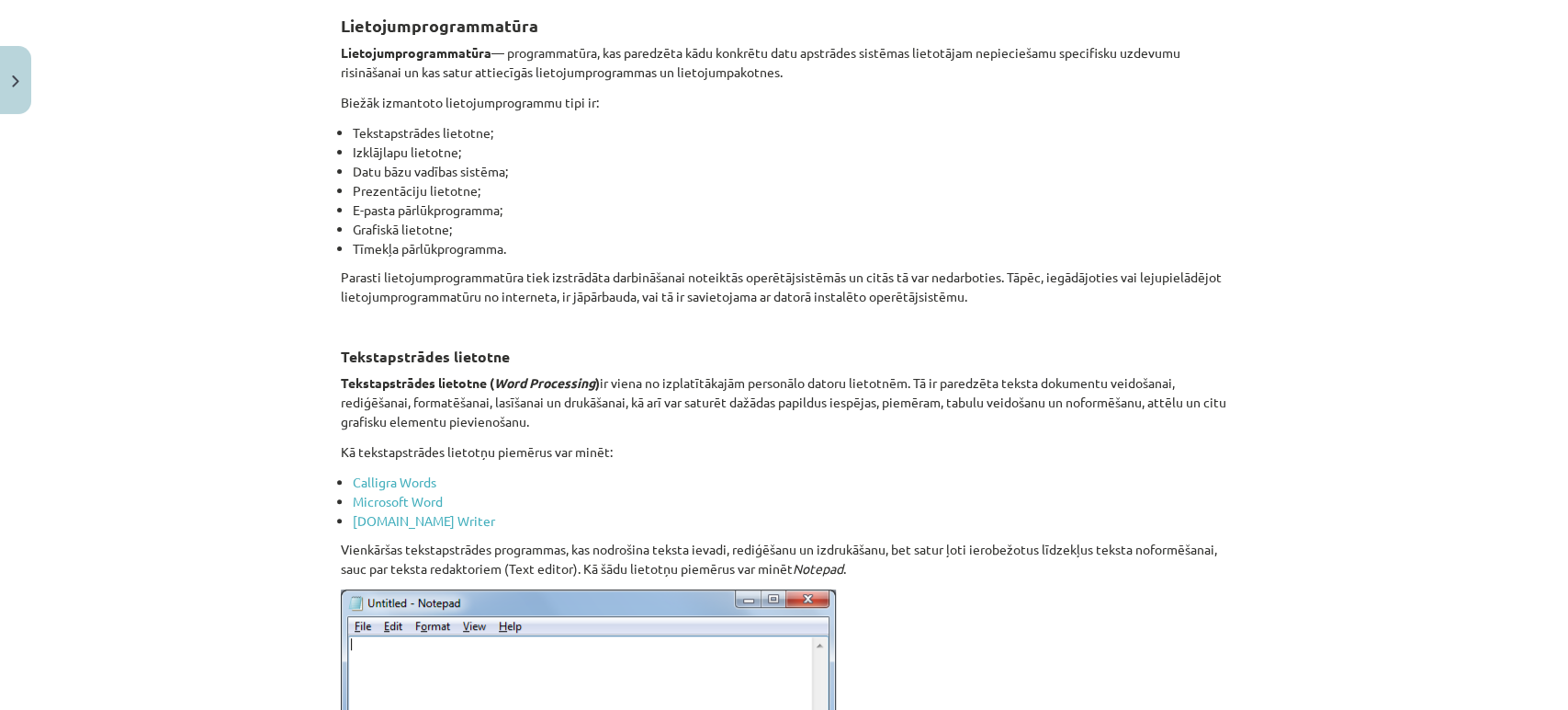
scroll to position [329, 0]
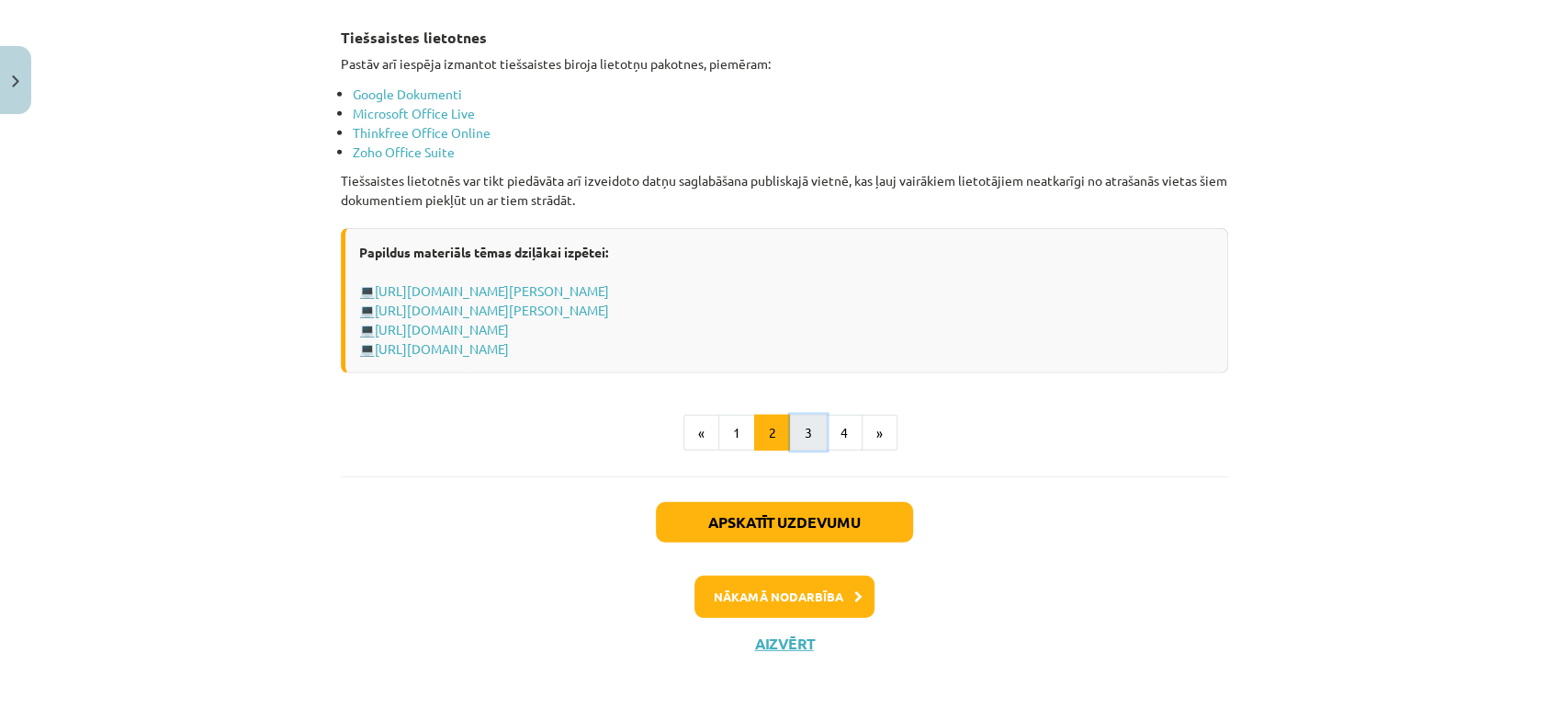
click at [797, 428] on button "3" at bounding box center [808, 432] width 36 height 36
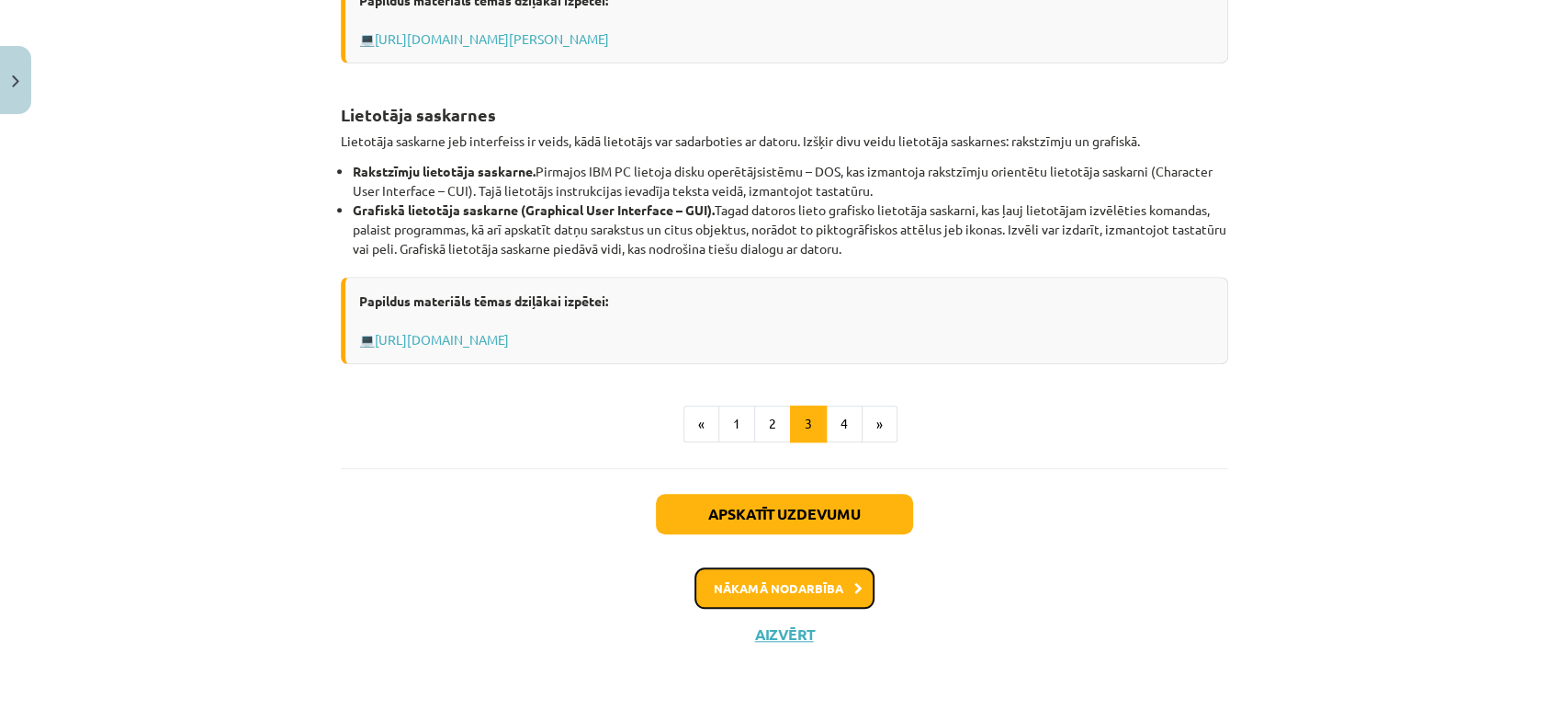
click at [792, 598] on button "Nākamā nodarbība" at bounding box center [784, 588] width 180 height 42
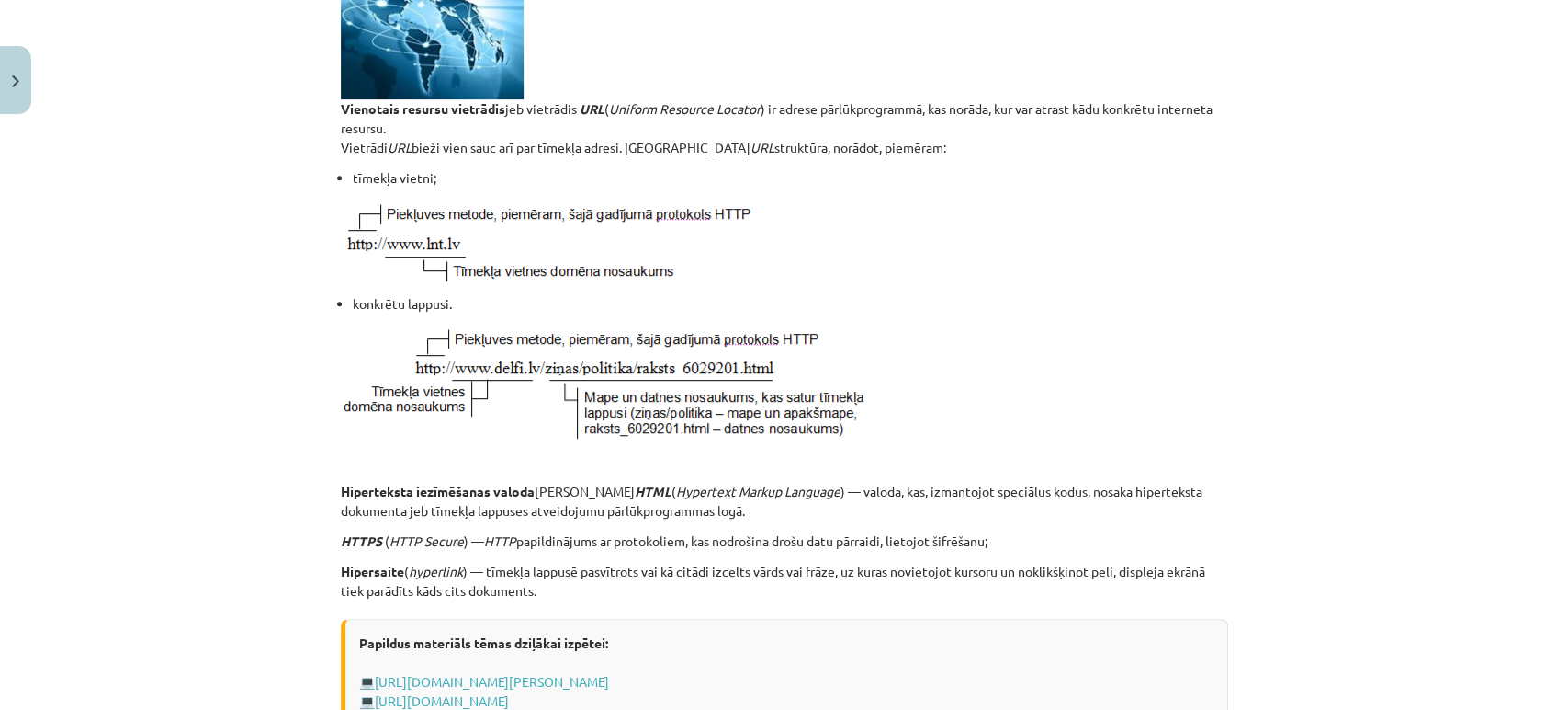
scroll to position [0, 0]
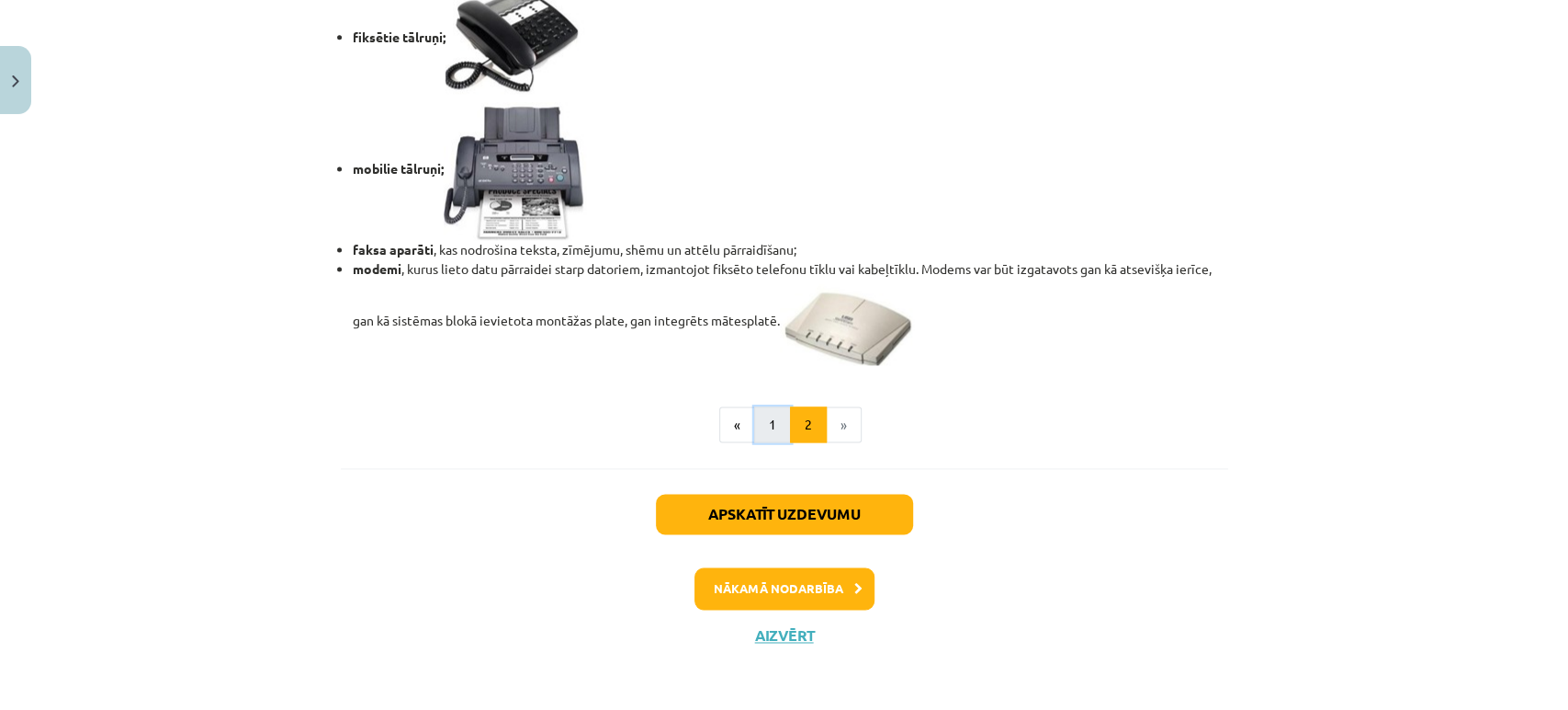
click at [757, 417] on button "1" at bounding box center [772, 424] width 36 height 36
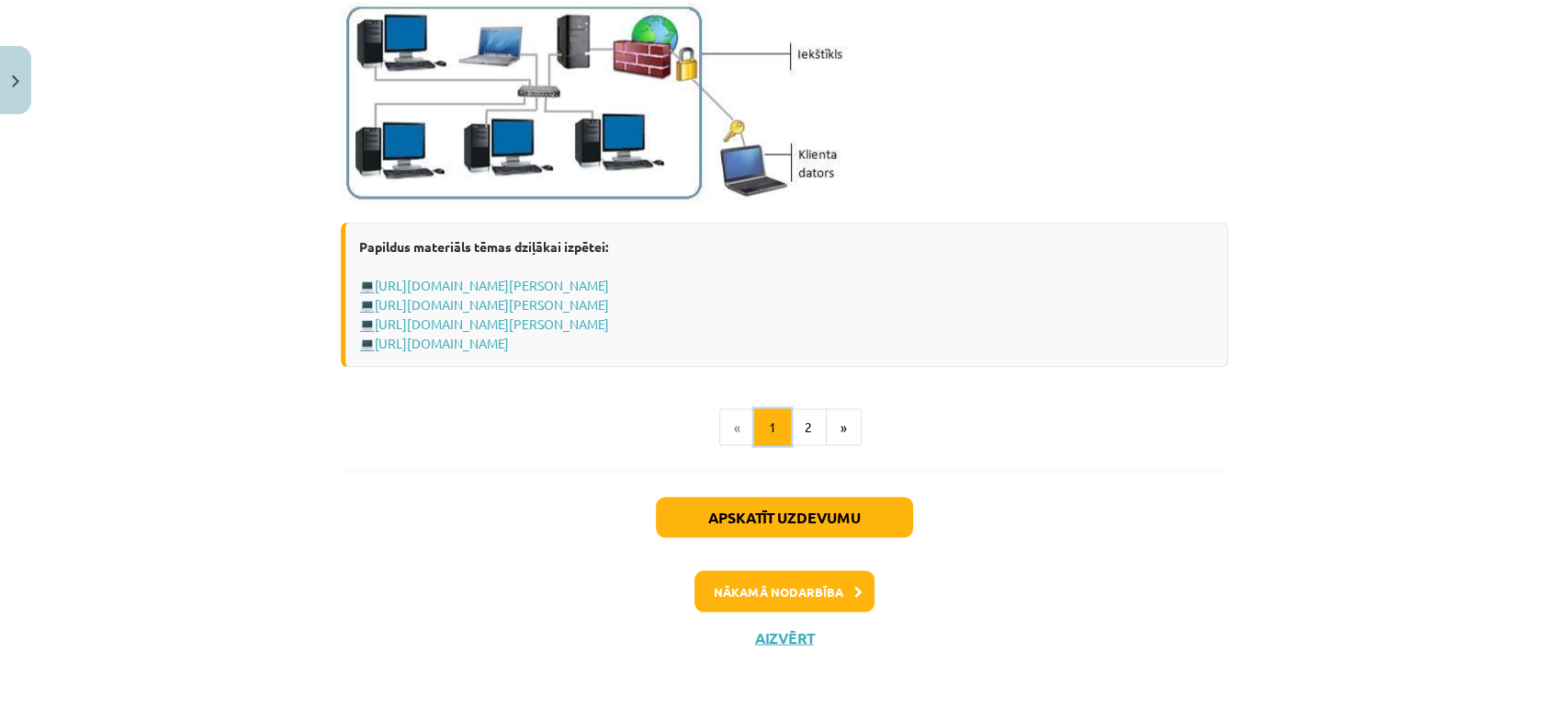
scroll to position [2267, 0]
click at [793, 424] on button "2" at bounding box center [808, 425] width 36 height 36
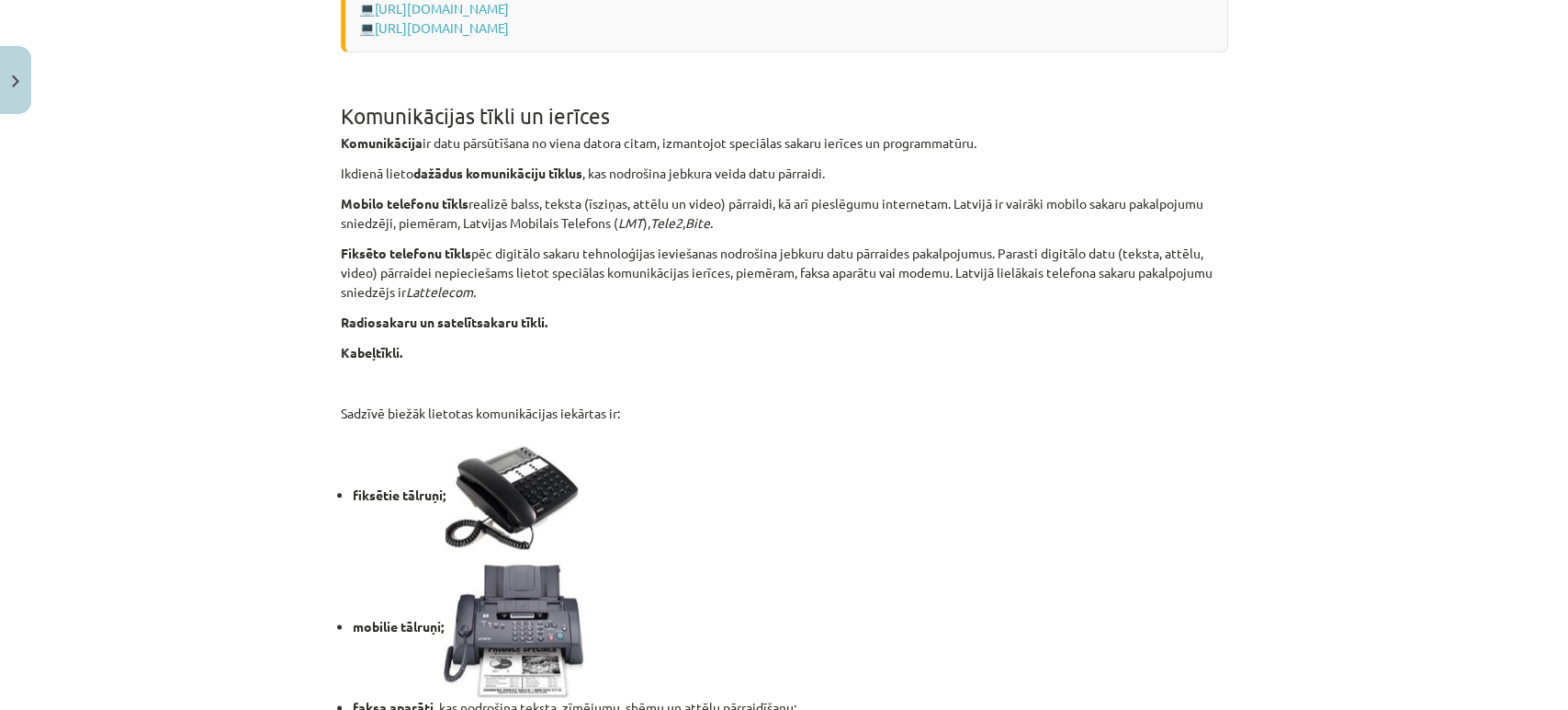
scroll to position [1554, 0]
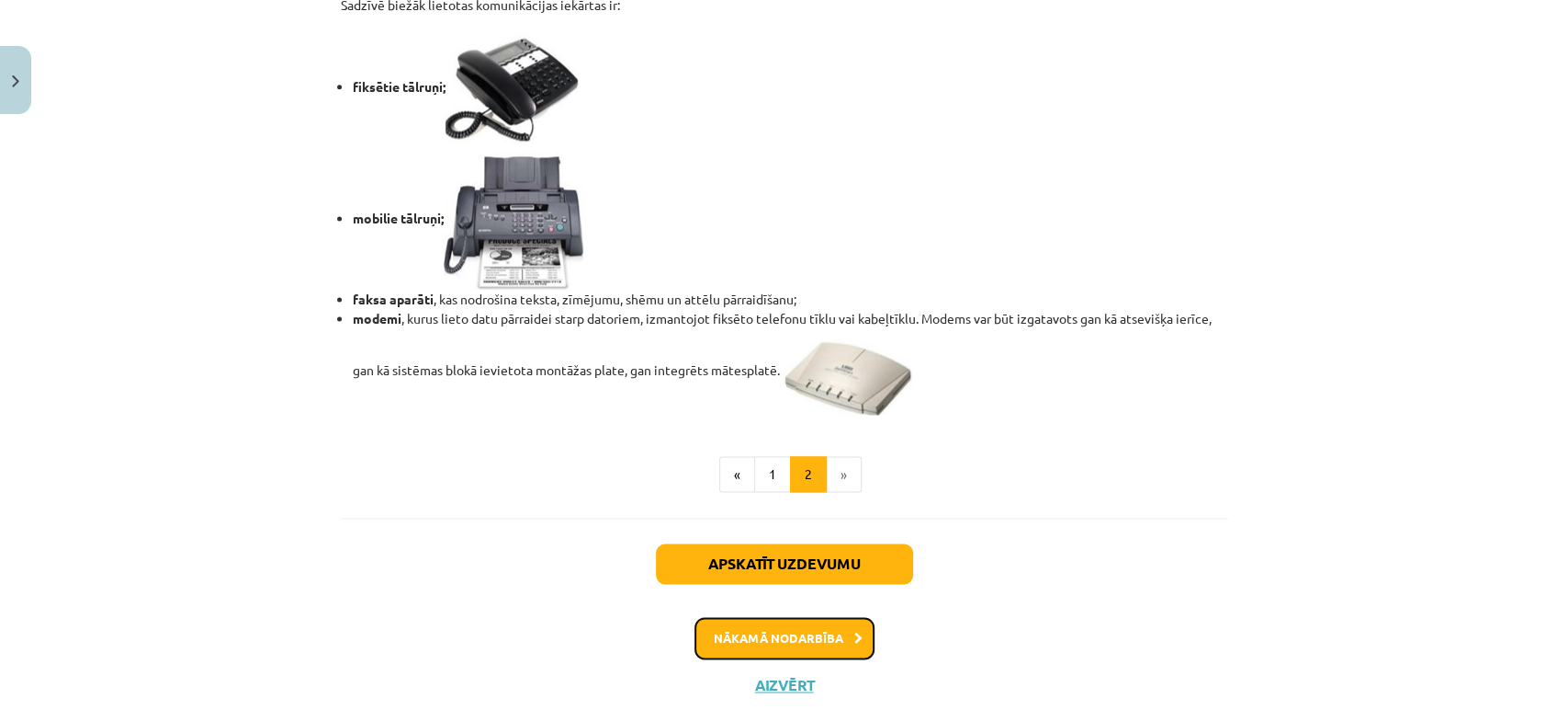
click at [799, 643] on button "Nākamā nodarbība" at bounding box center [784, 637] width 180 height 42
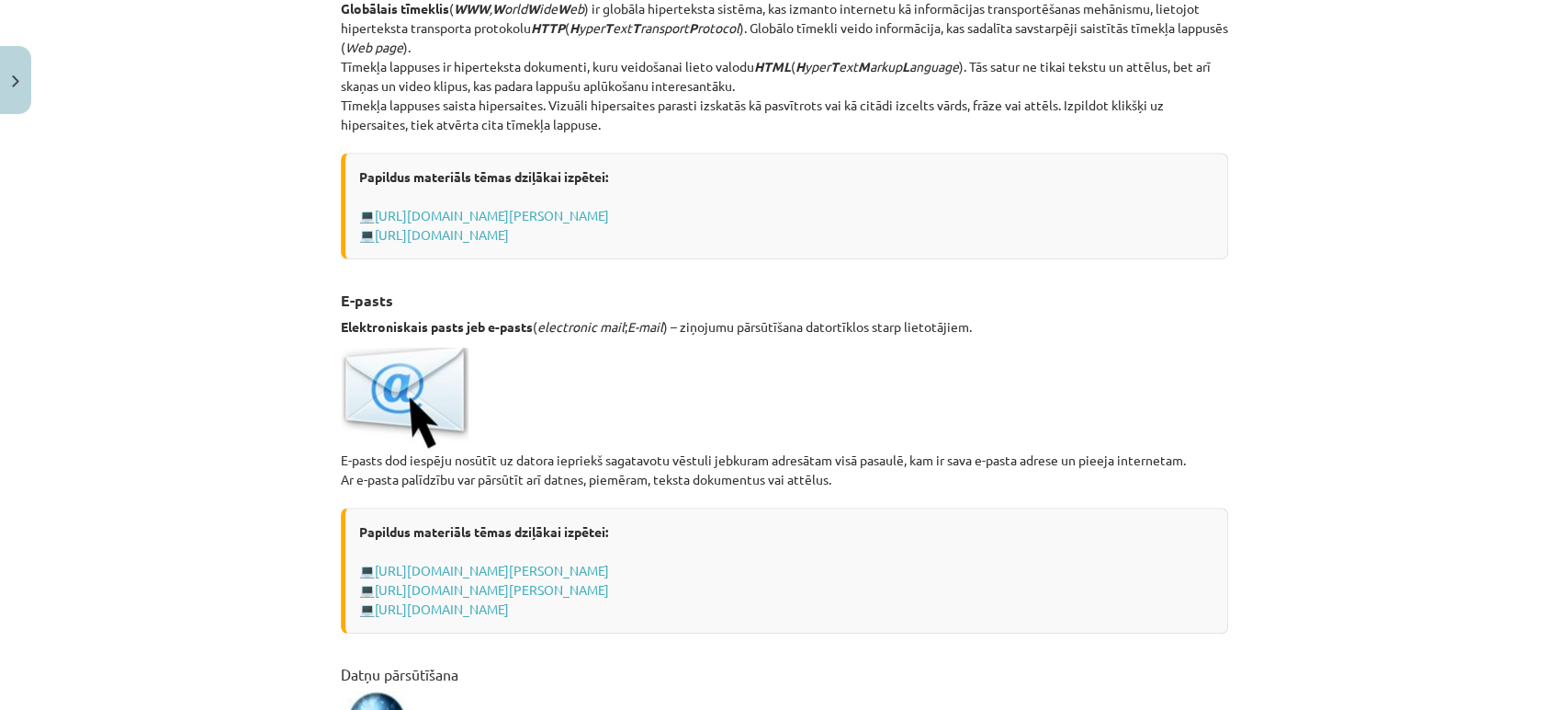
scroll to position [1134, 0]
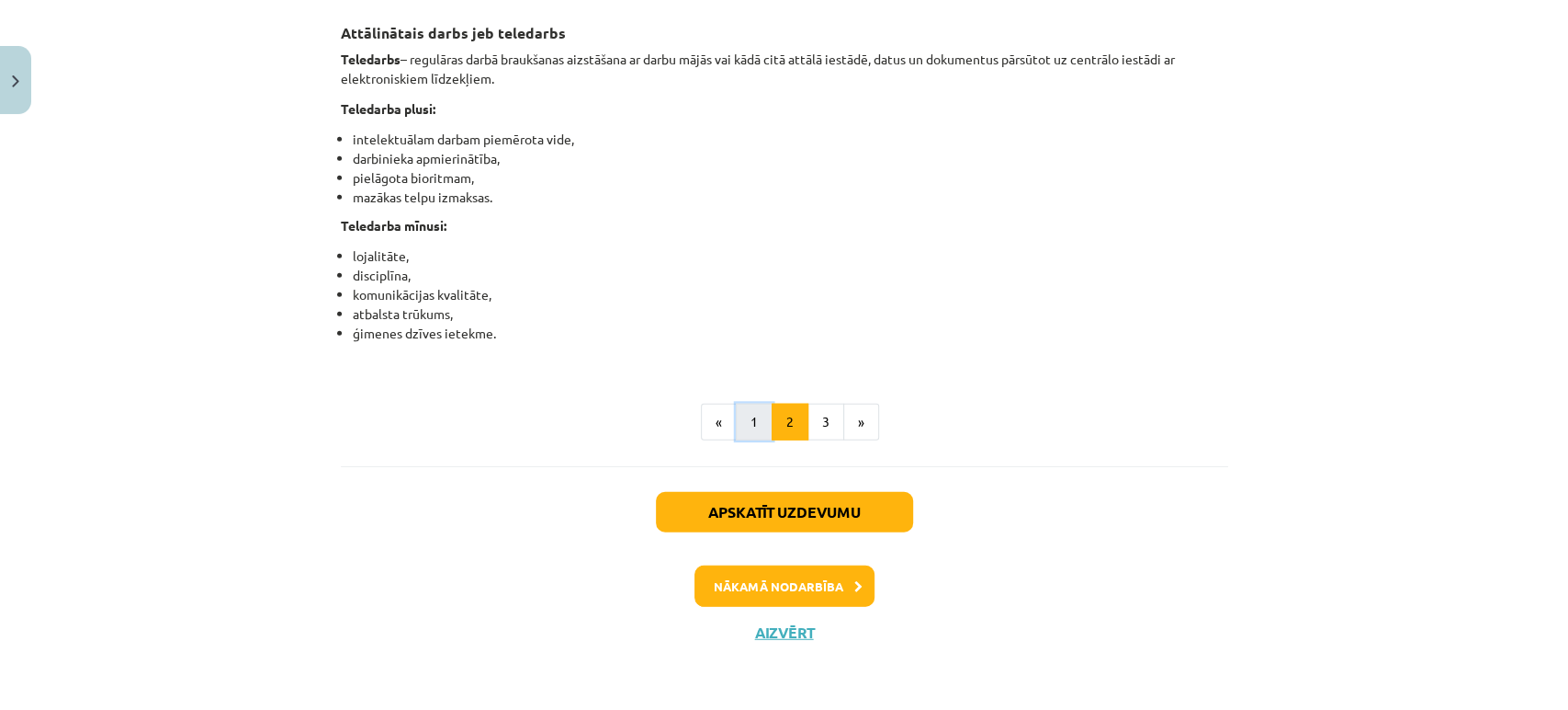
click at [743, 430] on button "1" at bounding box center [754, 421] width 36 height 36
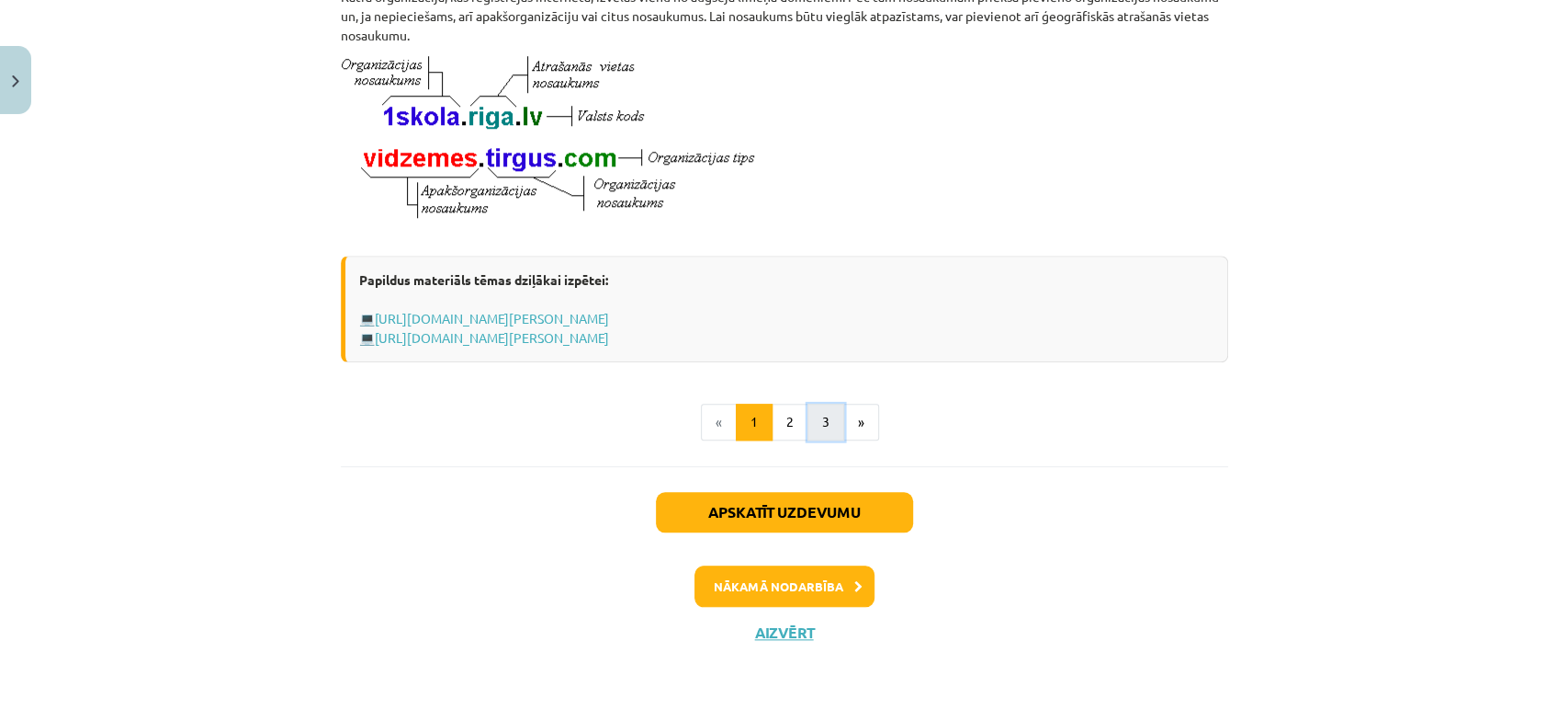
click at [819, 426] on button "3" at bounding box center [825, 421] width 36 height 36
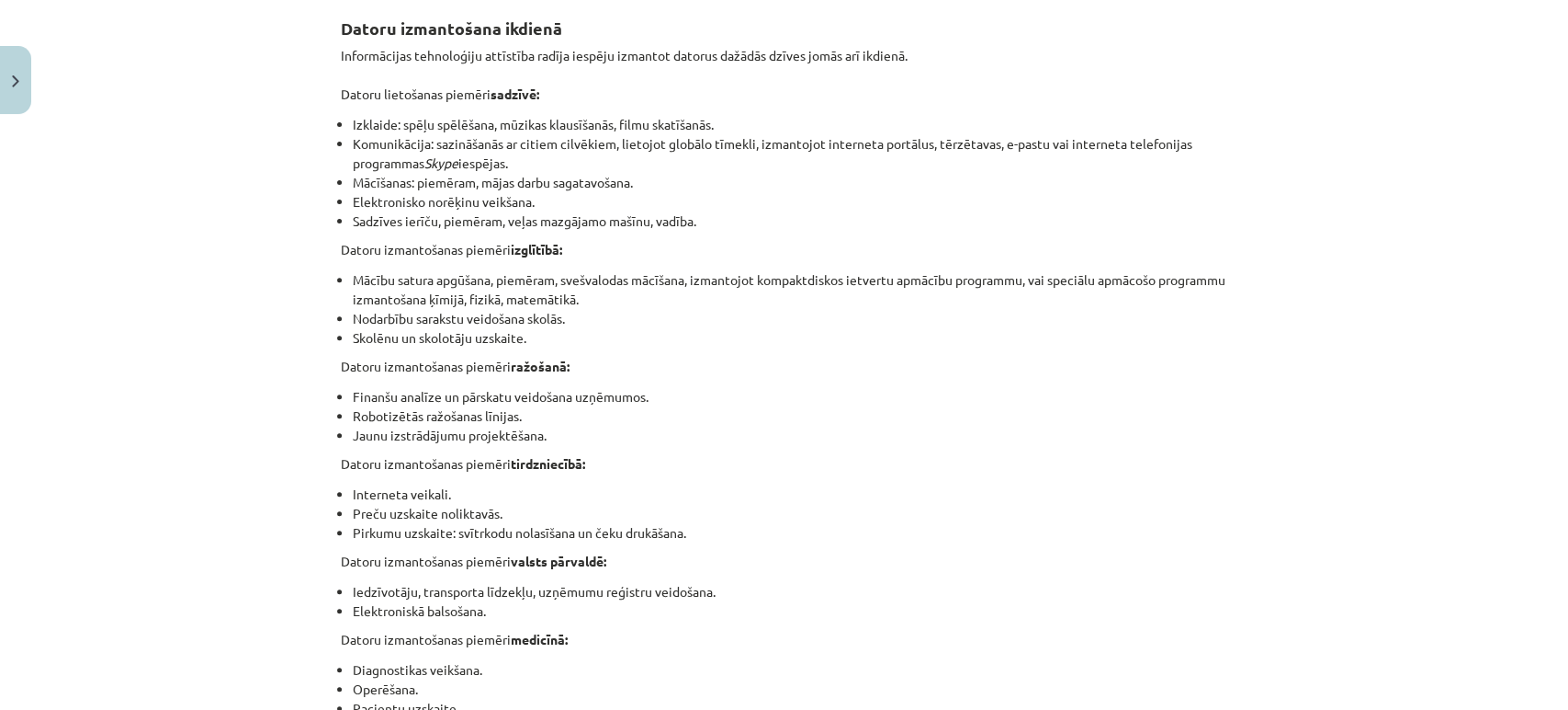
scroll to position [329, 0]
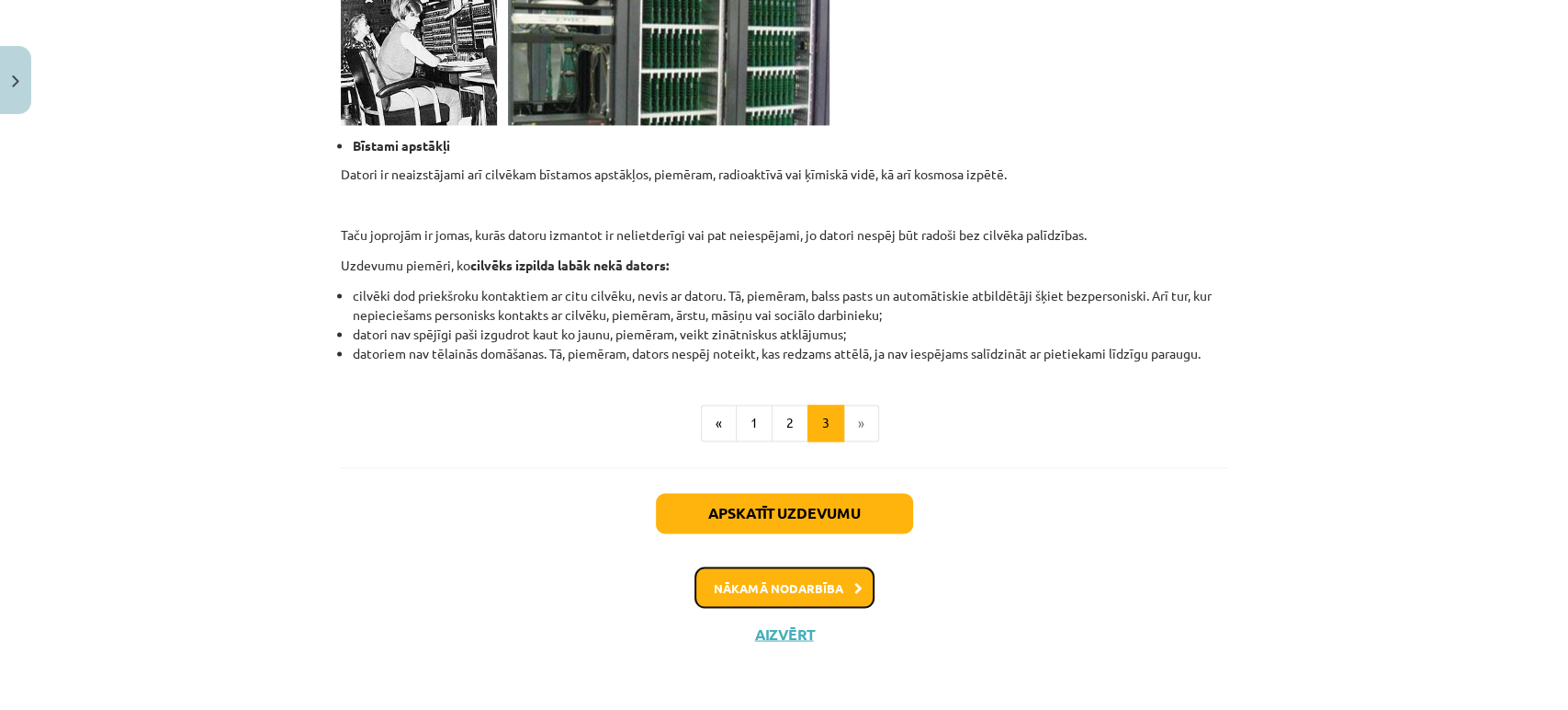
click at [797, 597] on button "Nākamā nodarbība" at bounding box center [784, 587] width 180 height 42
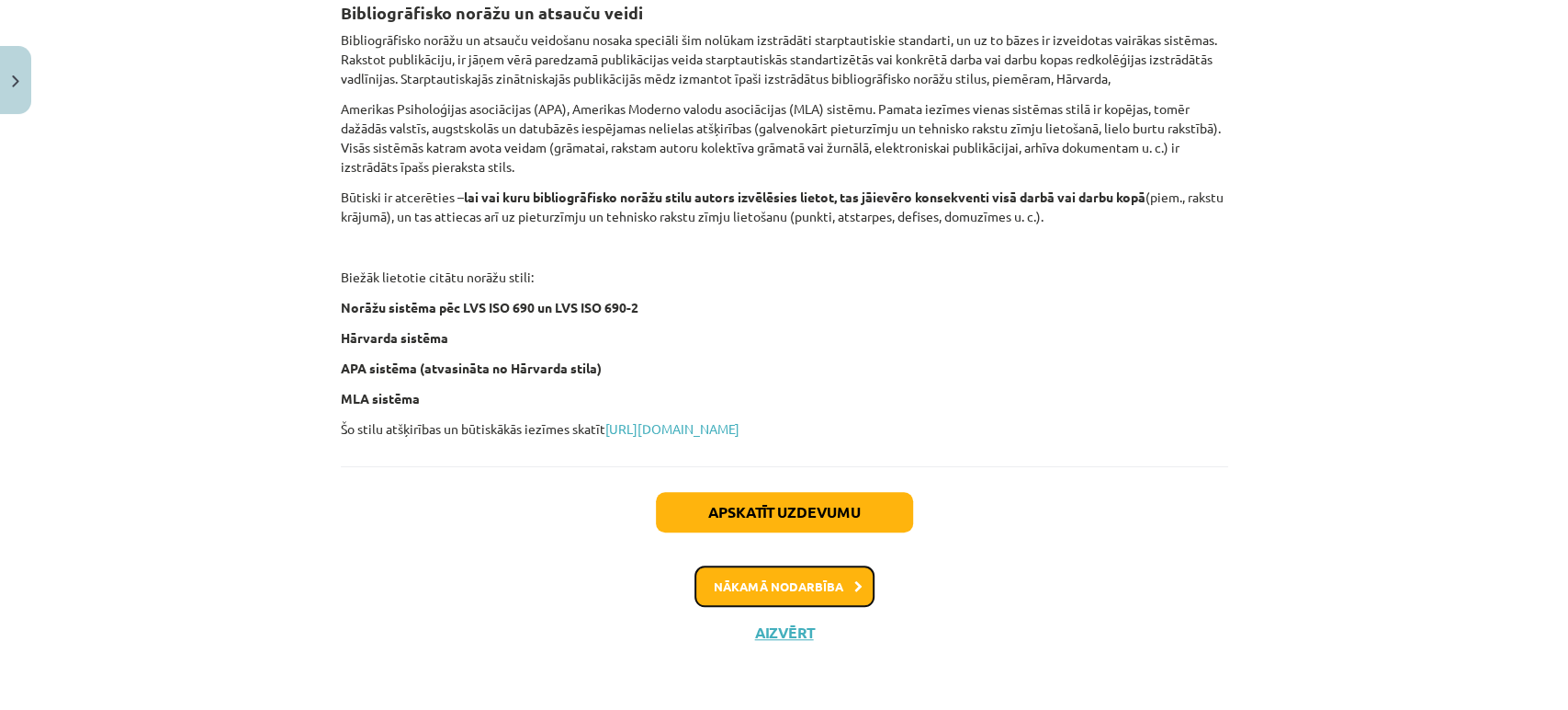
click at [804, 589] on button "Nākamā nodarbība" at bounding box center [784, 586] width 180 height 42
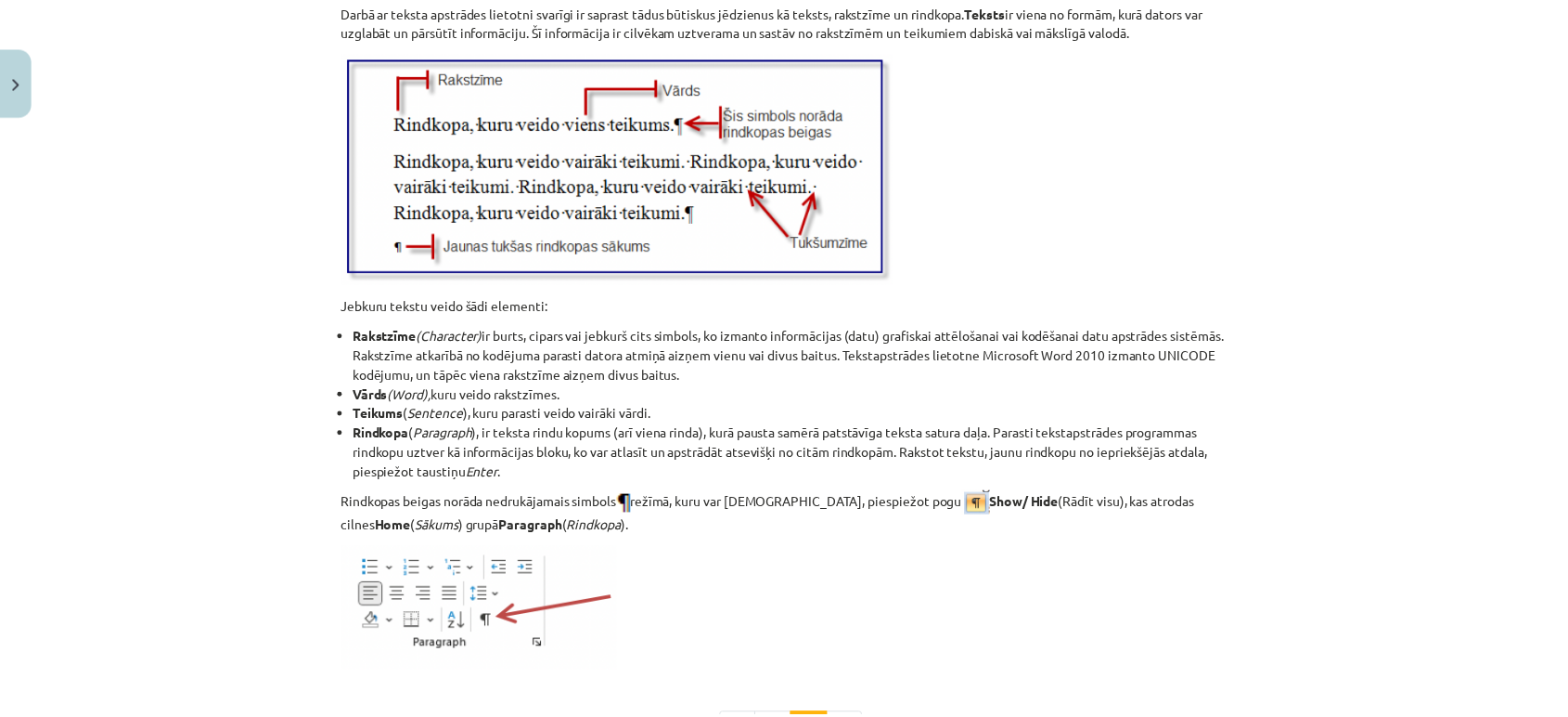
scroll to position [2413, 0]
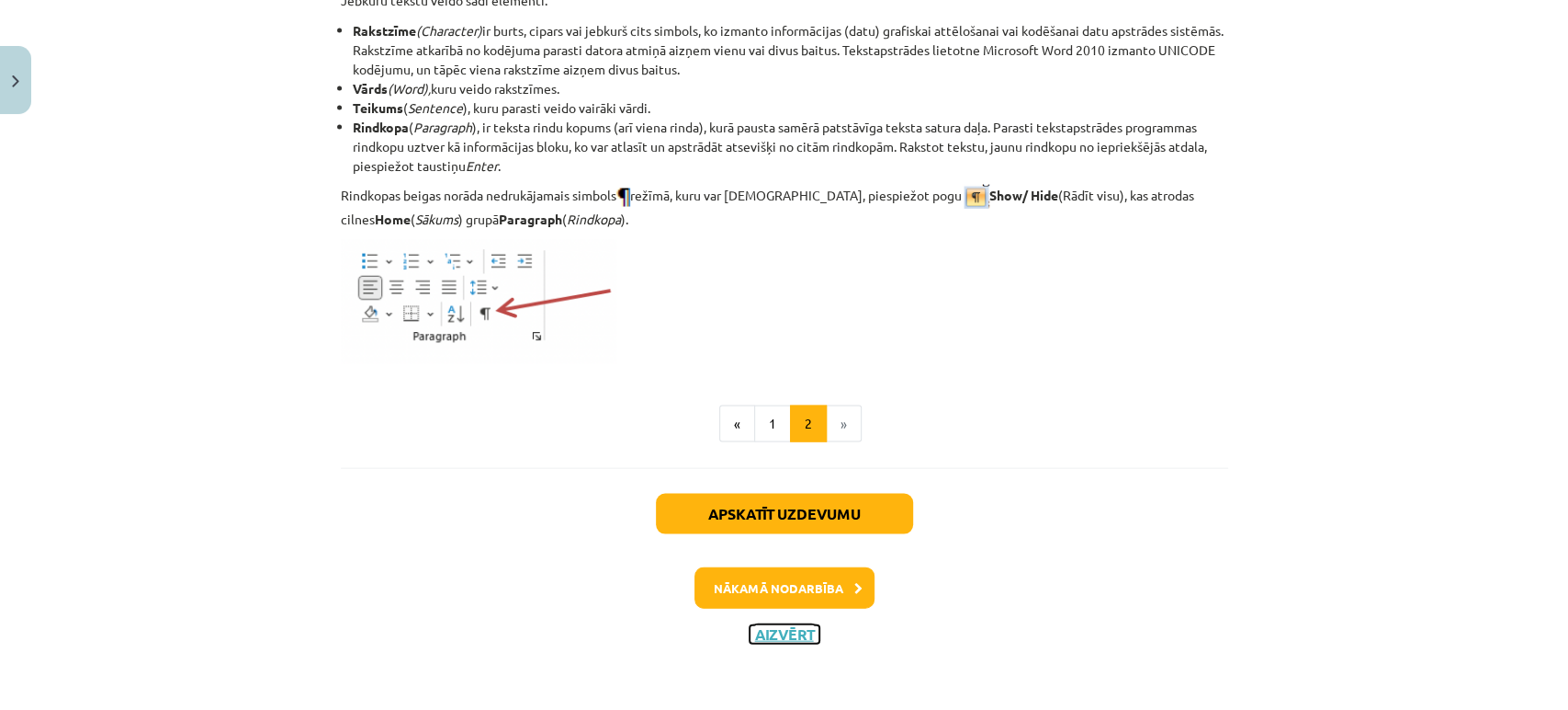
click at [751, 636] on button "Aizvērt" at bounding box center [784, 634] width 70 height 19
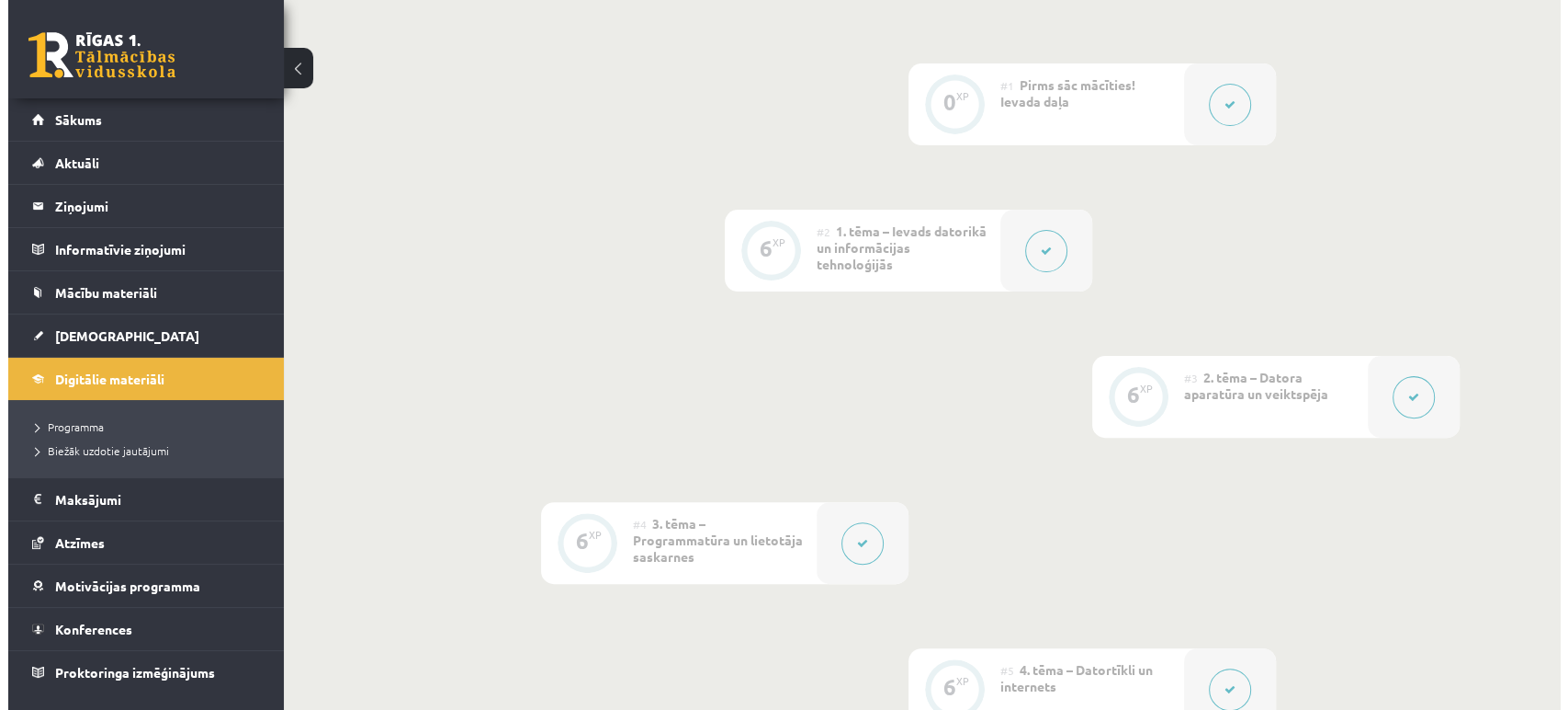
scroll to position [680, 0]
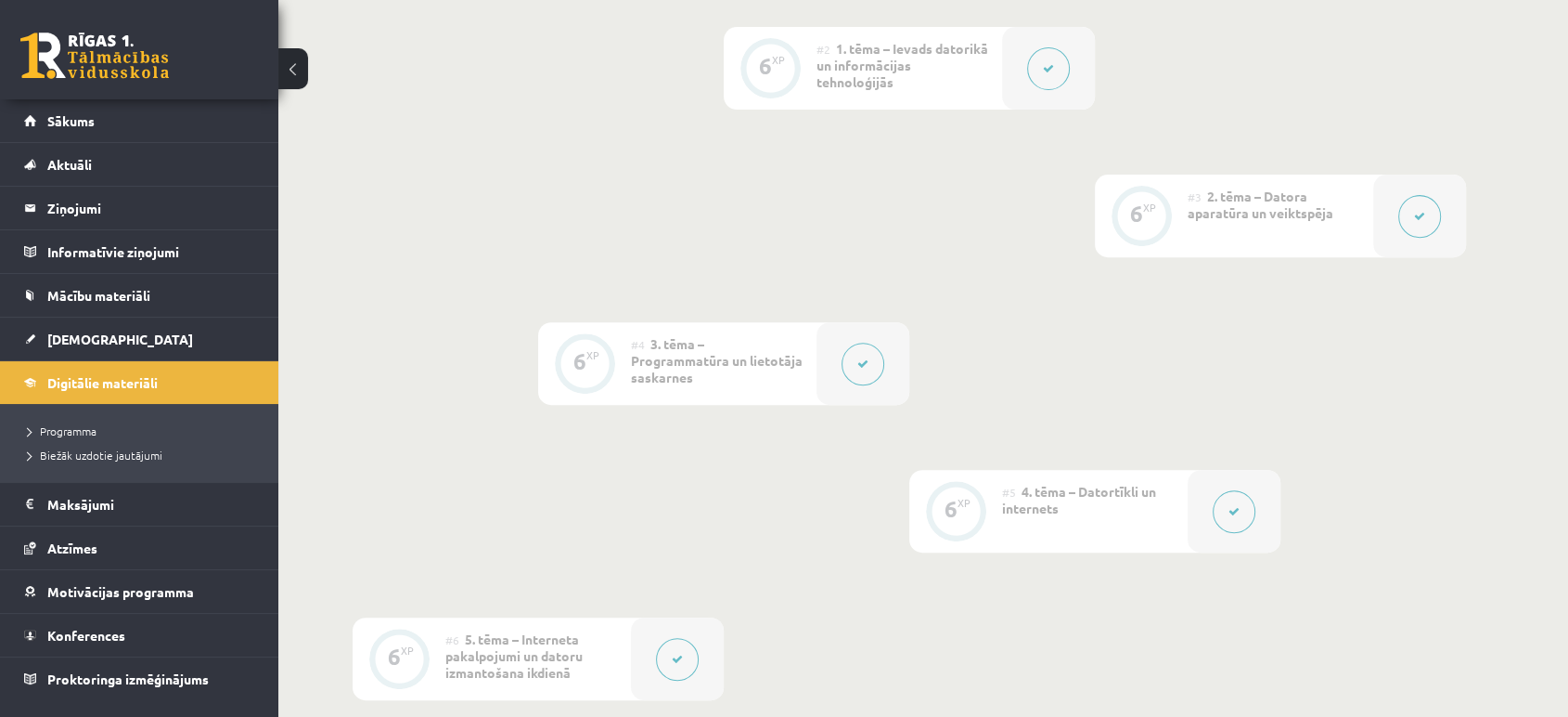
click at [1252, 516] on button at bounding box center [1233, 511] width 43 height 43
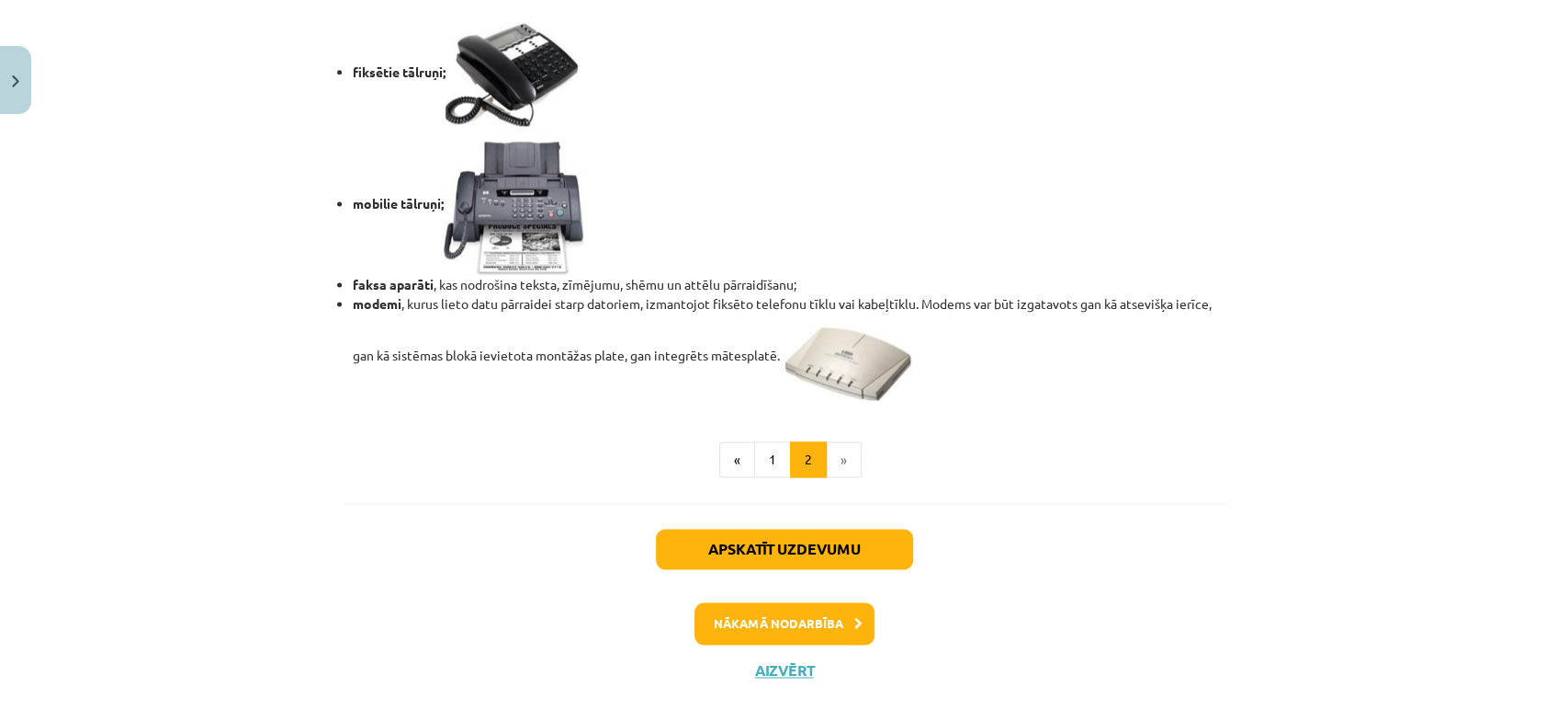
scroll to position [1604, 0]
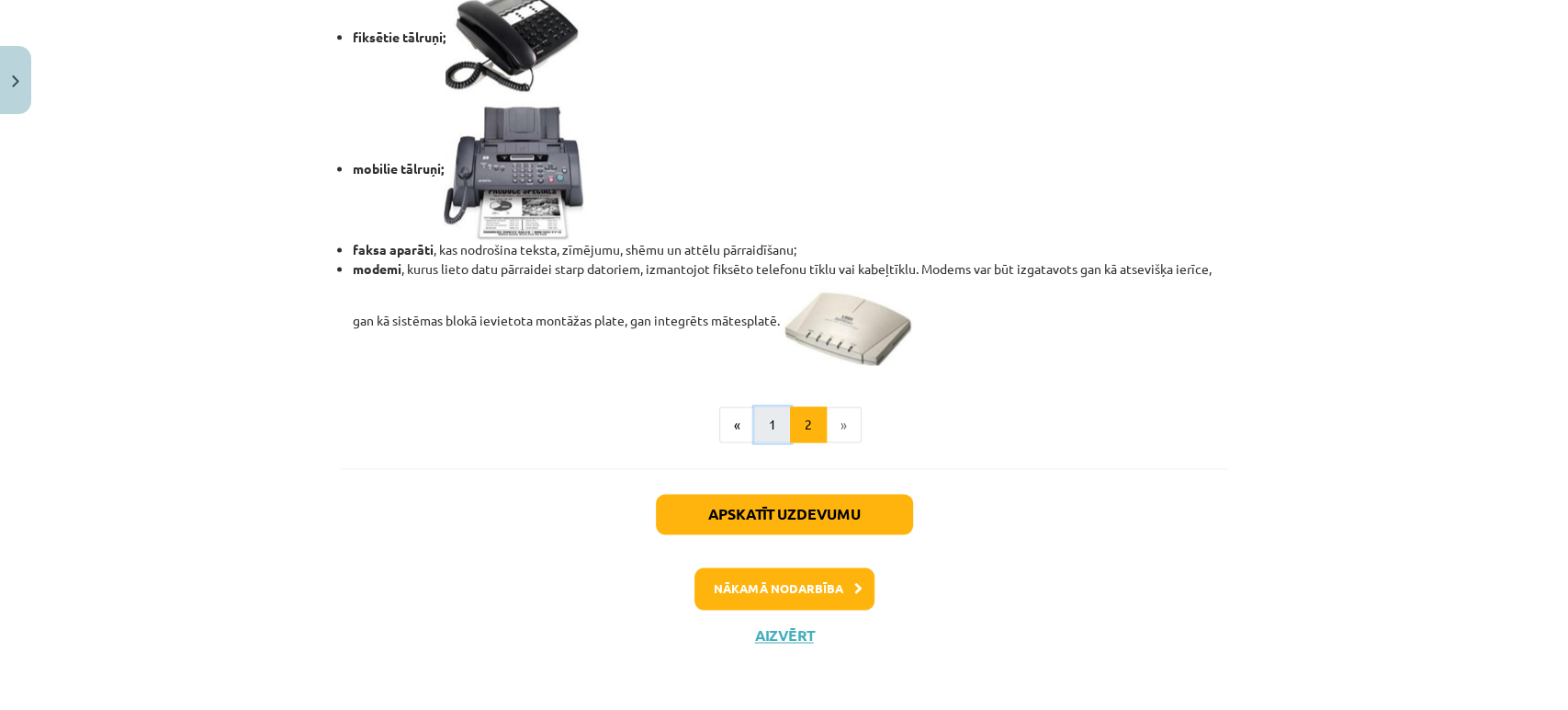
click at [762, 434] on button "1" at bounding box center [772, 424] width 36 height 36
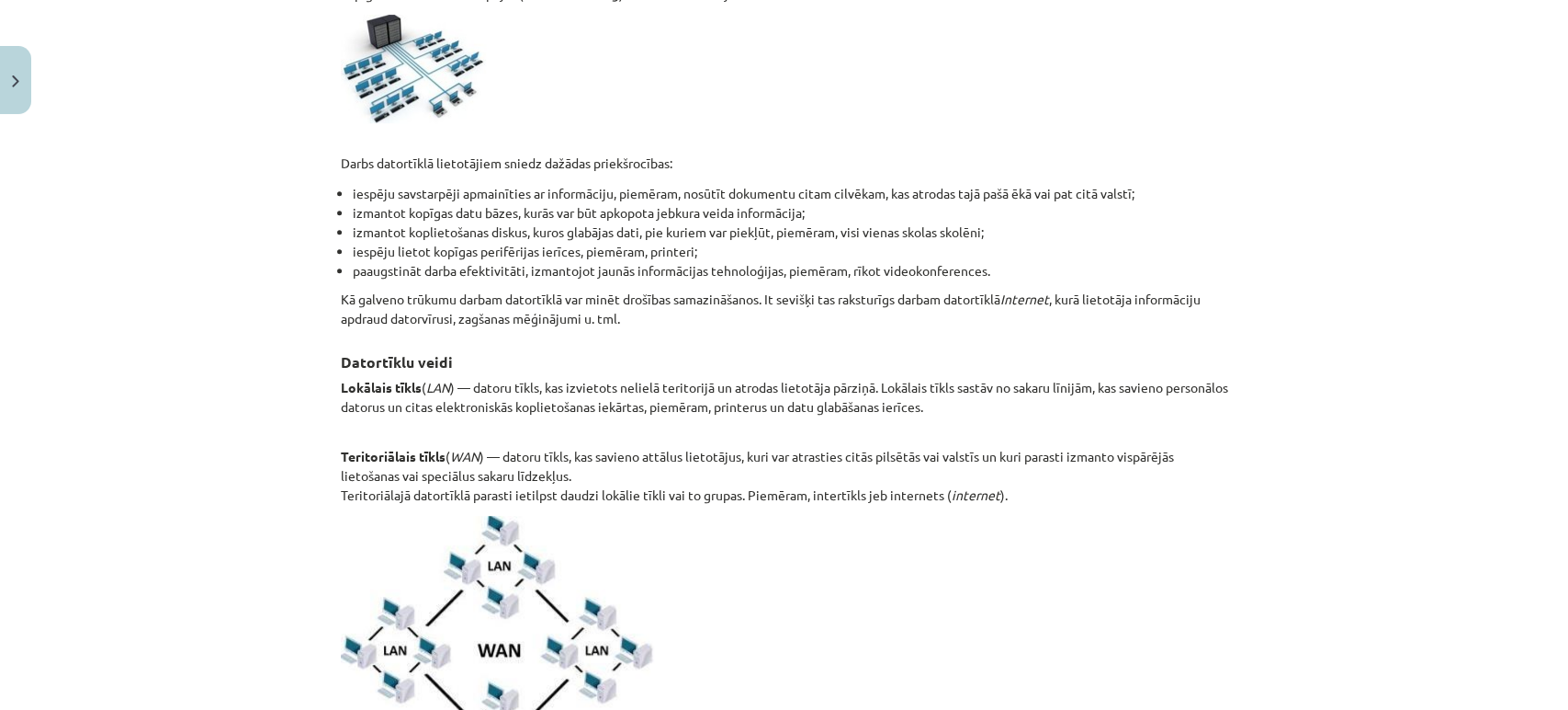
scroll to position [602, 0]
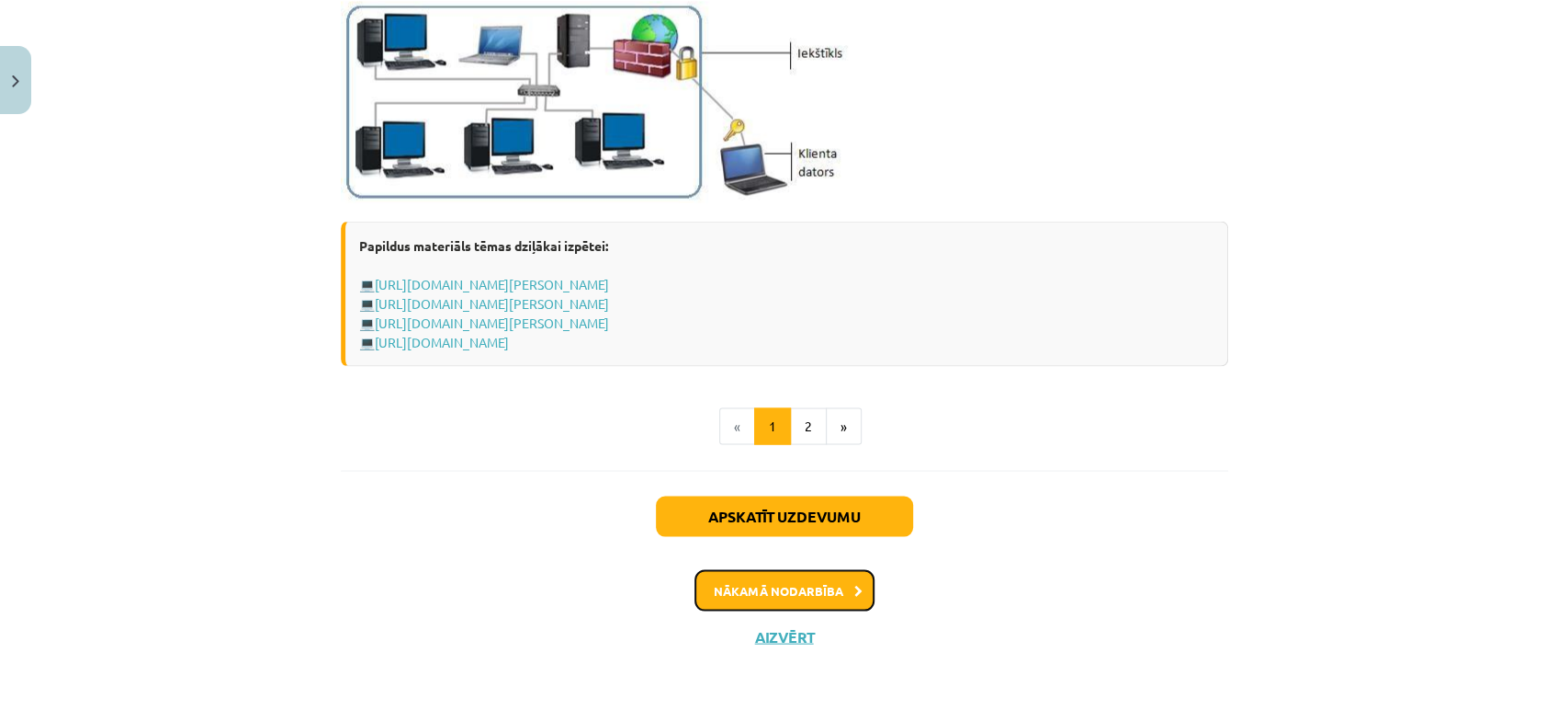
click at [803, 590] on button "Nākamā nodarbība" at bounding box center [784, 590] width 180 height 42
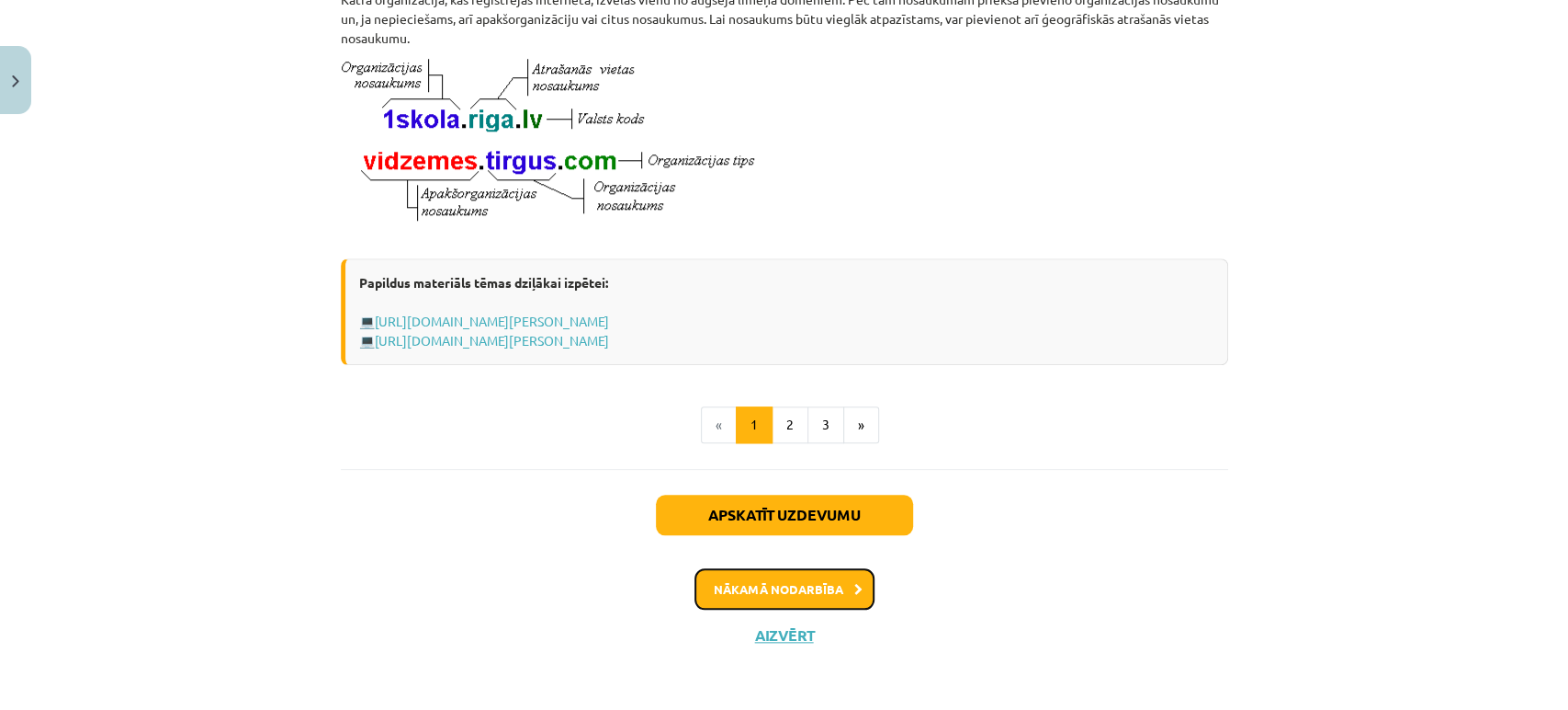
scroll to position [1054, 0]
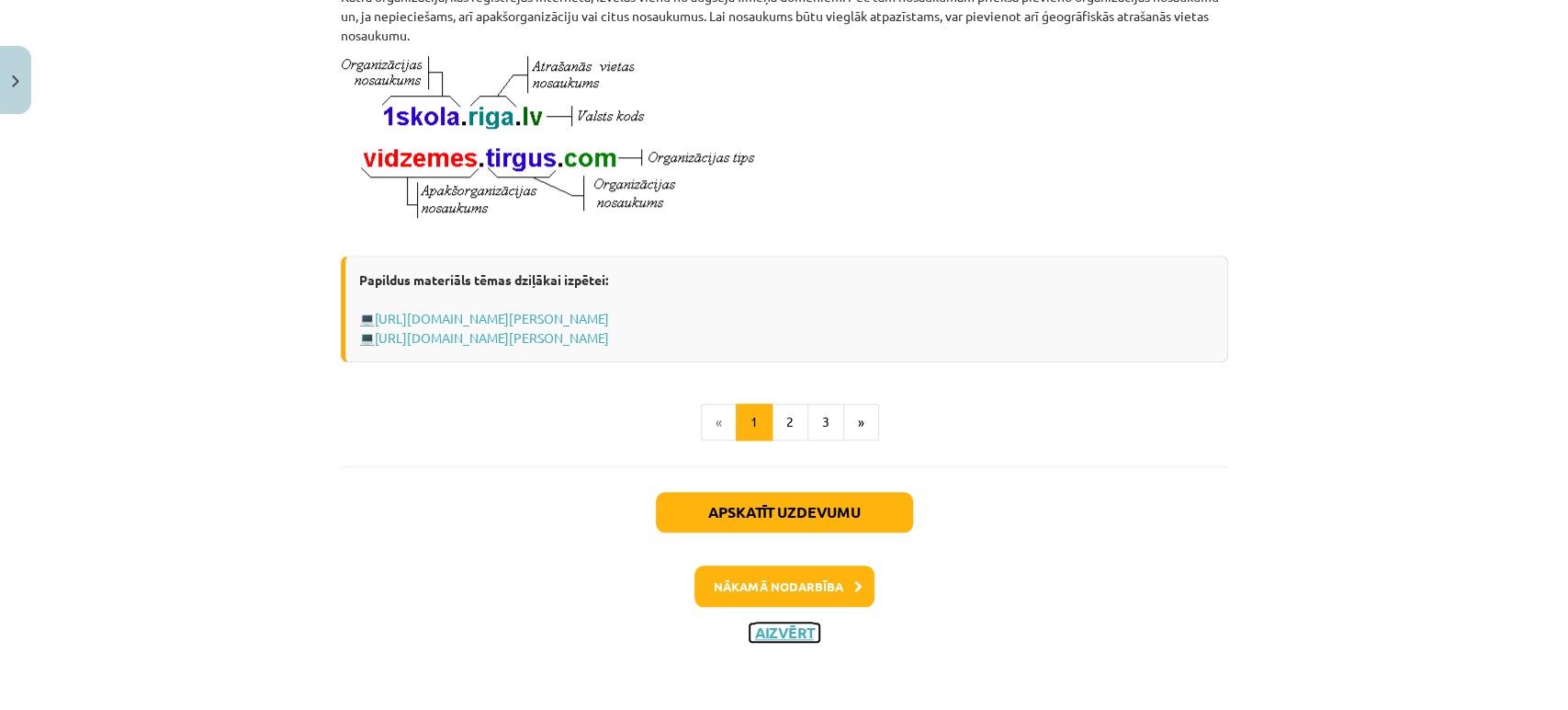
click at [787, 641] on button "Aizvērt" at bounding box center [784, 632] width 70 height 19
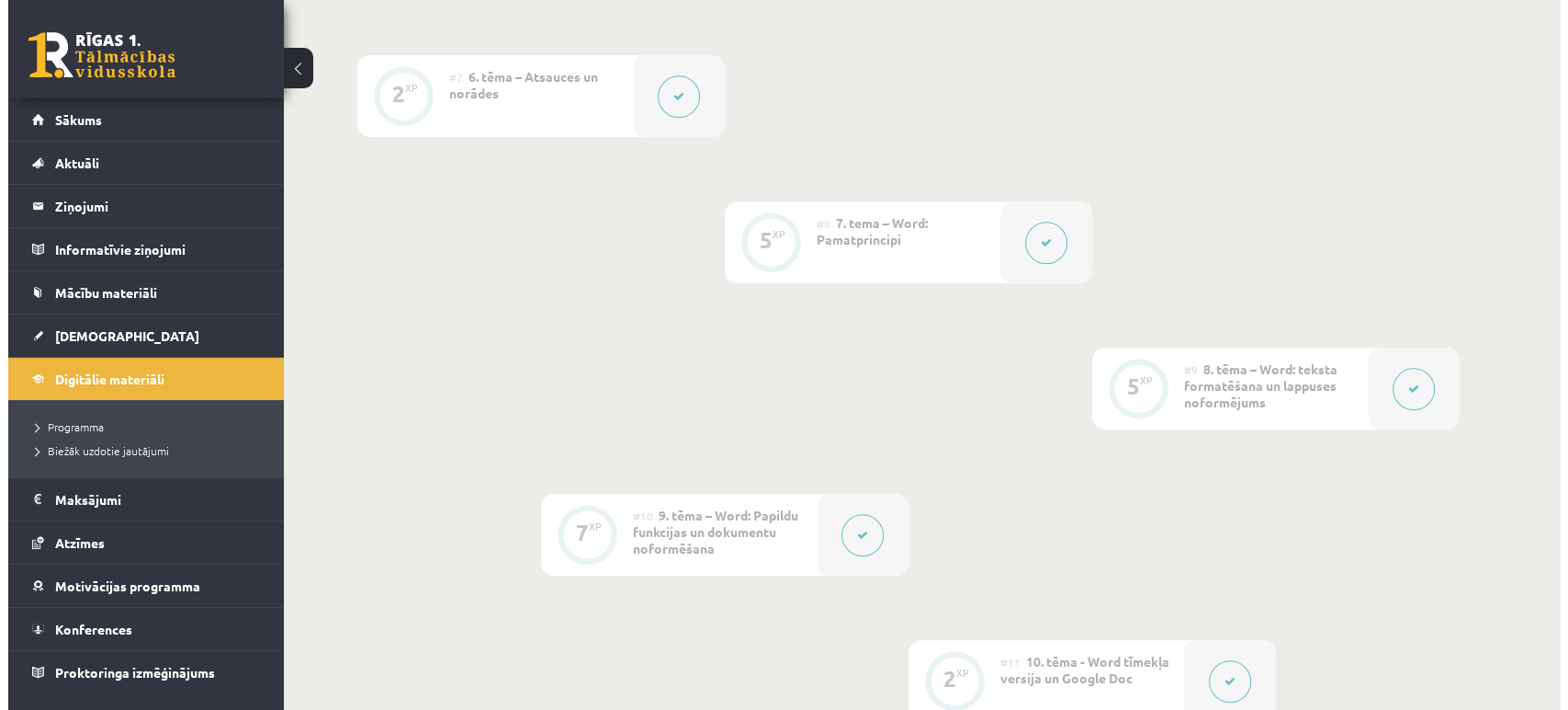
scroll to position [1497, 0]
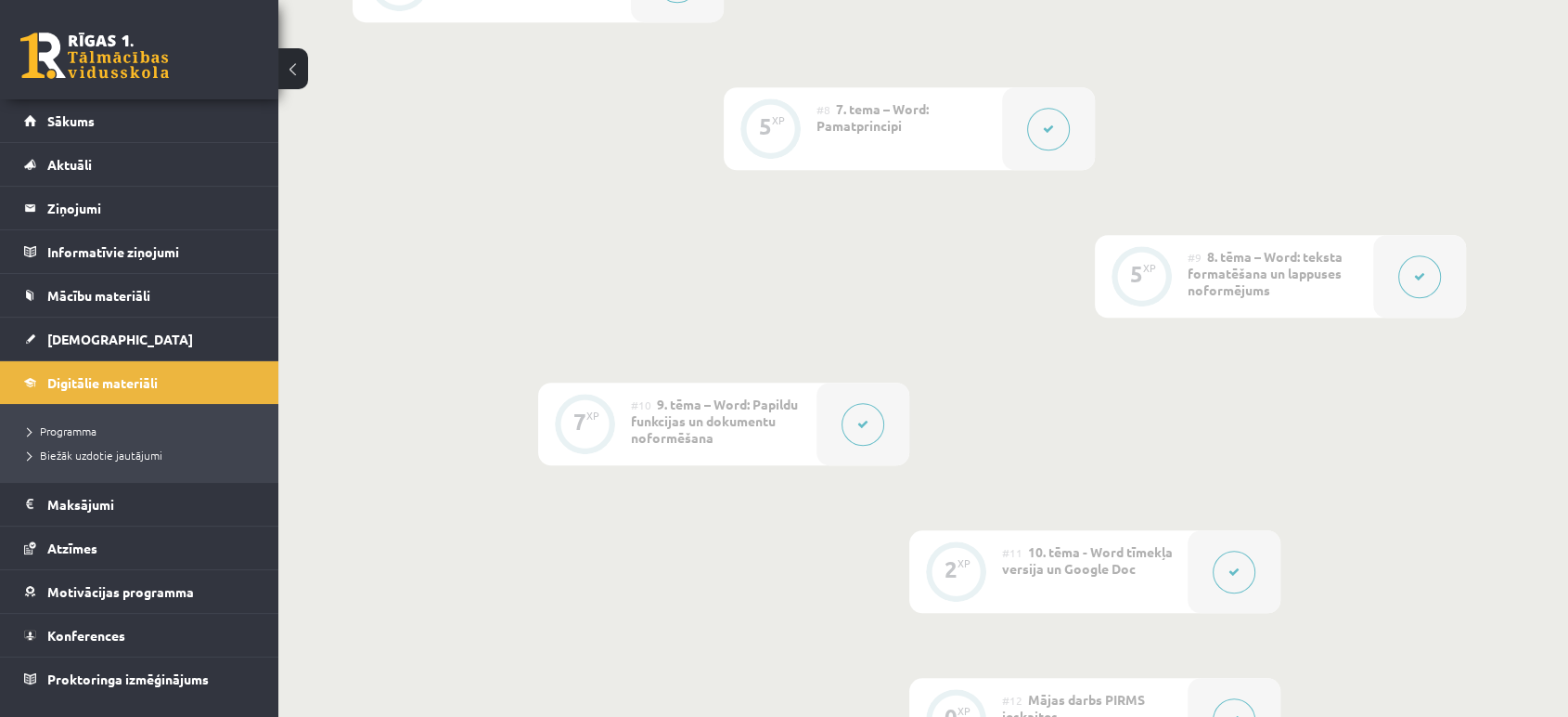
click at [1420, 273] on icon at bounding box center [1420, 276] width 11 height 11
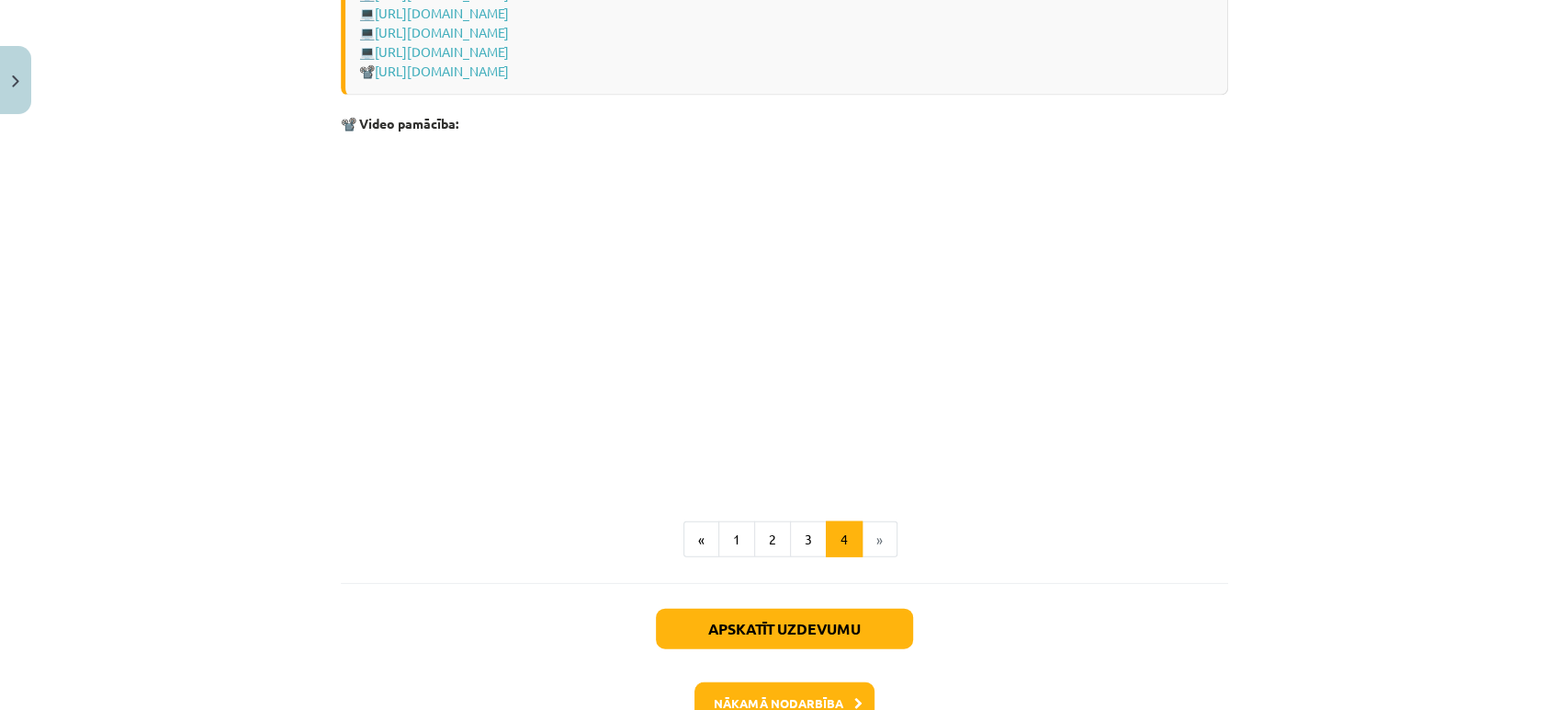
scroll to position [2766, 0]
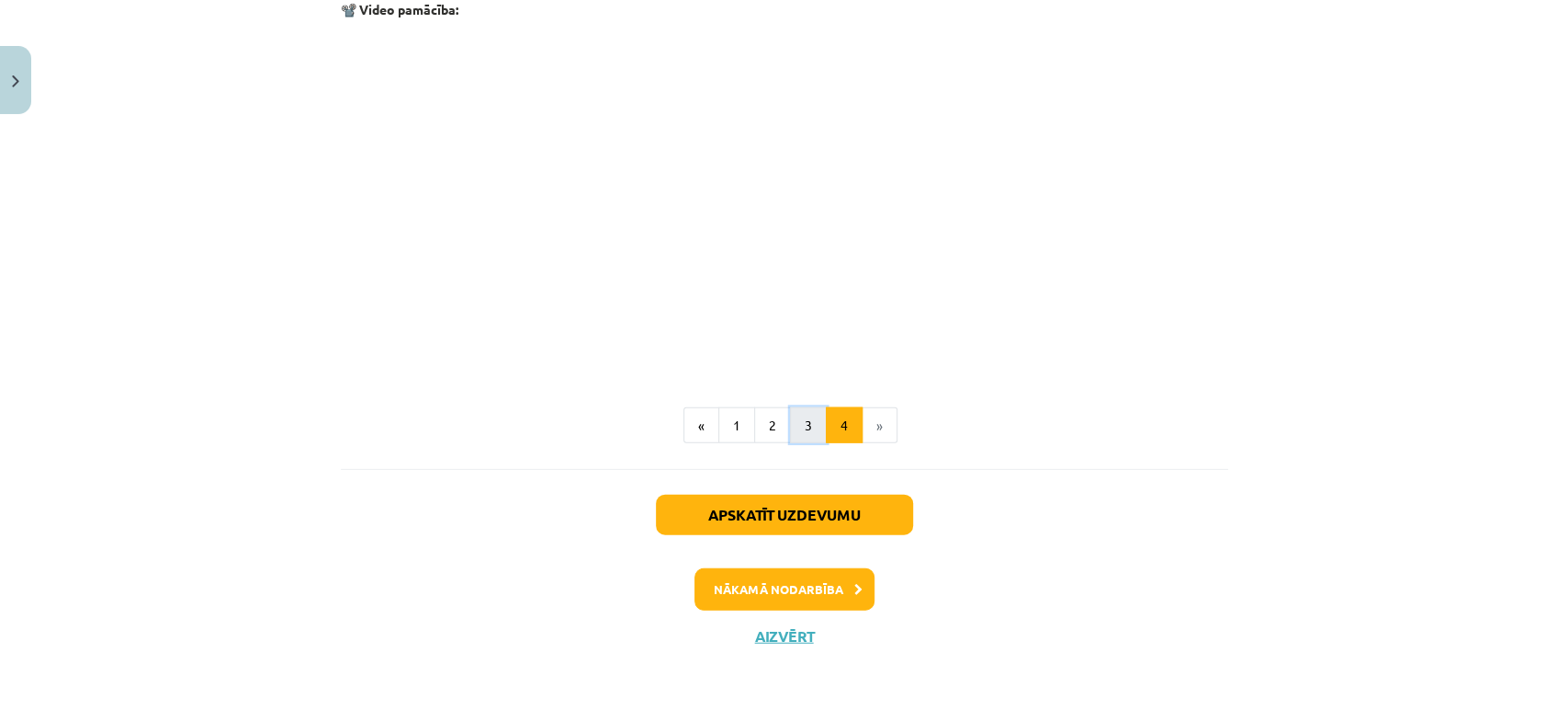
click at [812, 417] on button "3" at bounding box center [808, 425] width 36 height 36
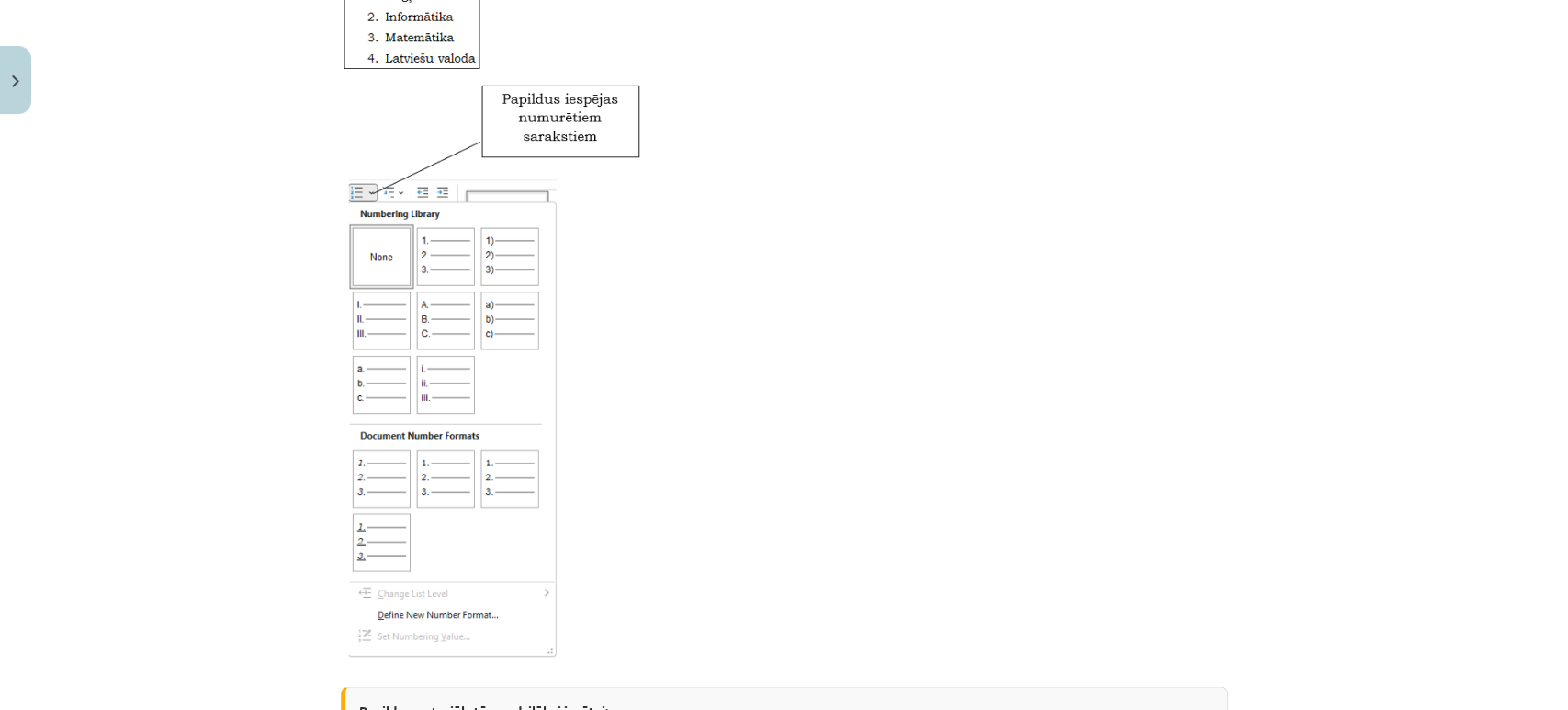
scroll to position [2917, 0]
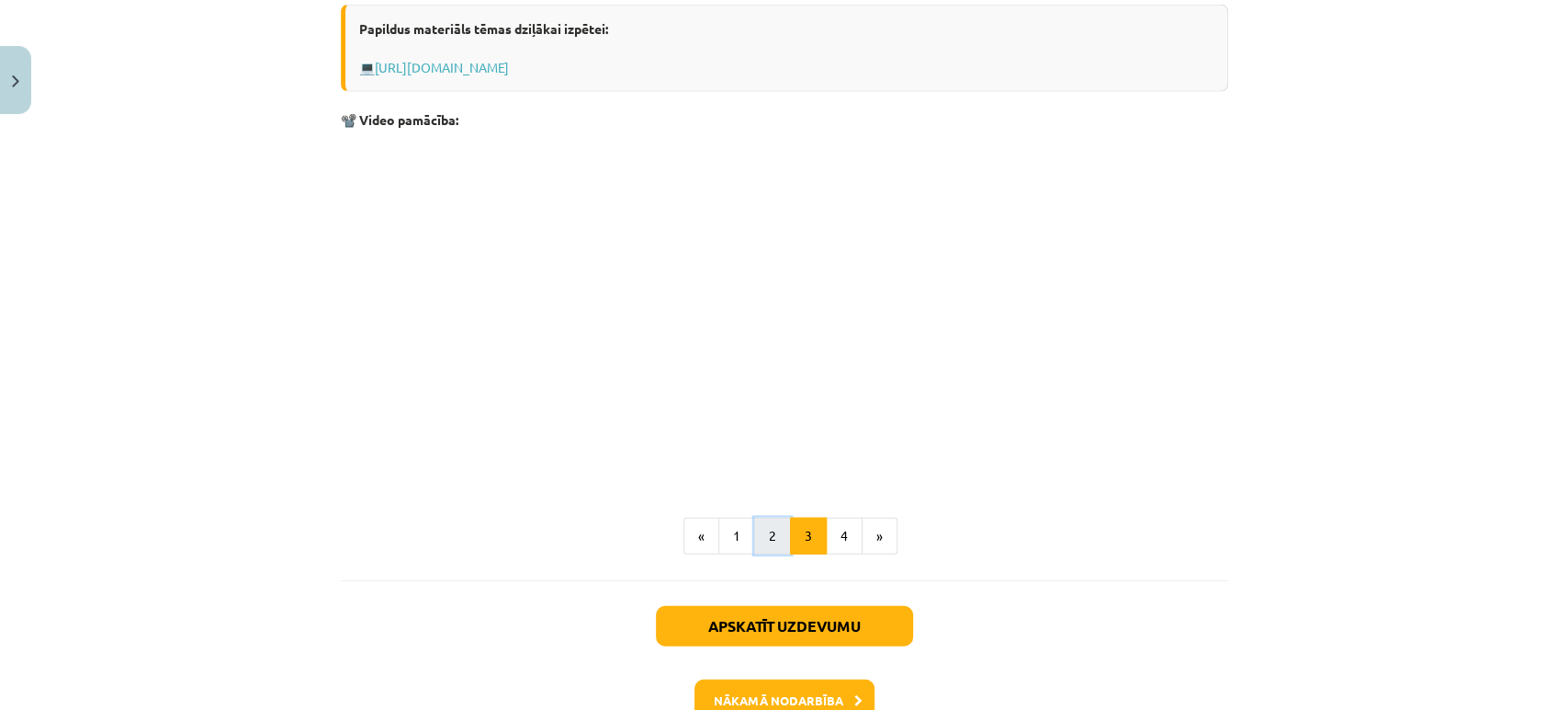
click at [770, 534] on button "2" at bounding box center [772, 535] width 36 height 36
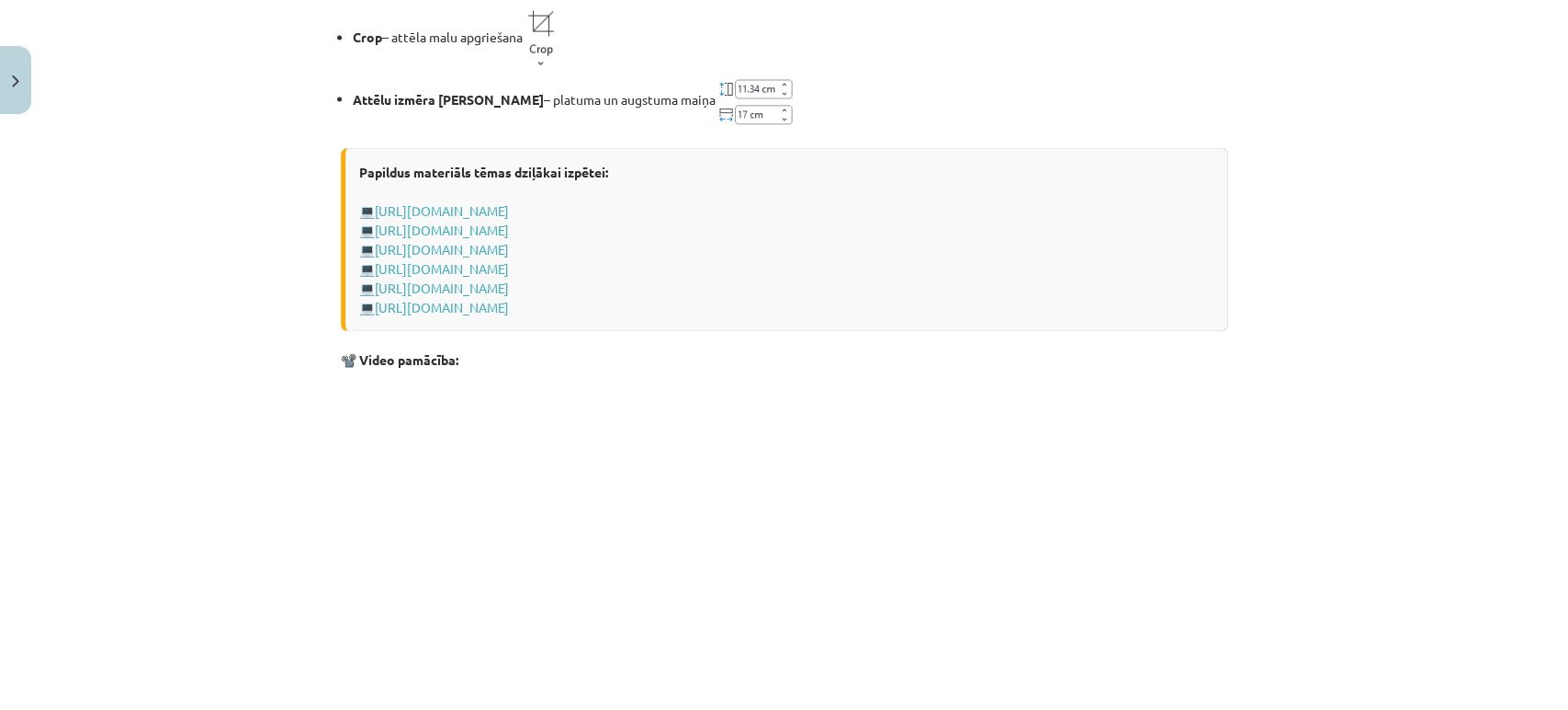
scroll to position [2861, 0]
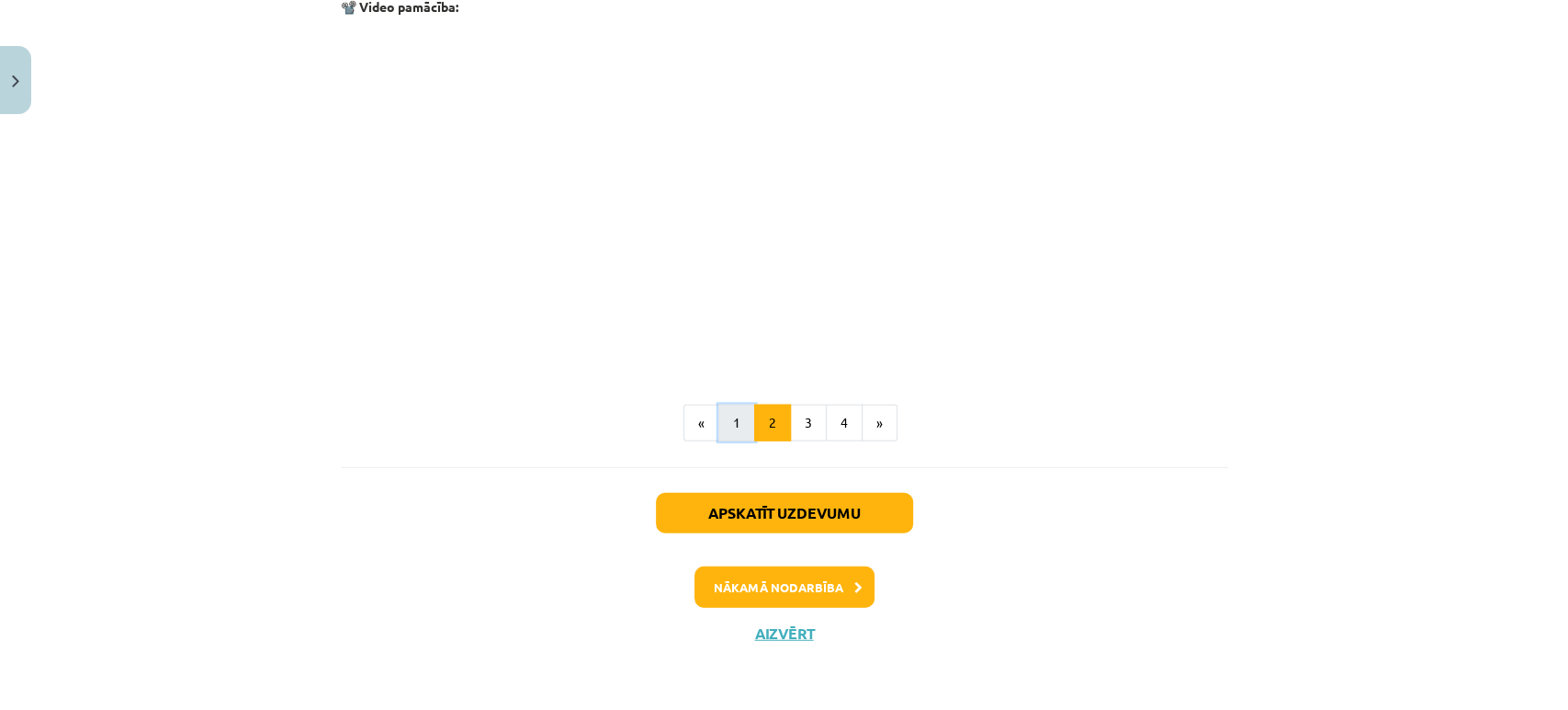
click at [736, 427] on button "1" at bounding box center [736, 422] width 36 height 36
click at [816, 582] on button "Nākamā nodarbība" at bounding box center [784, 587] width 180 height 42
click at [670, 431] on button "2" at bounding box center [682, 421] width 36 height 36
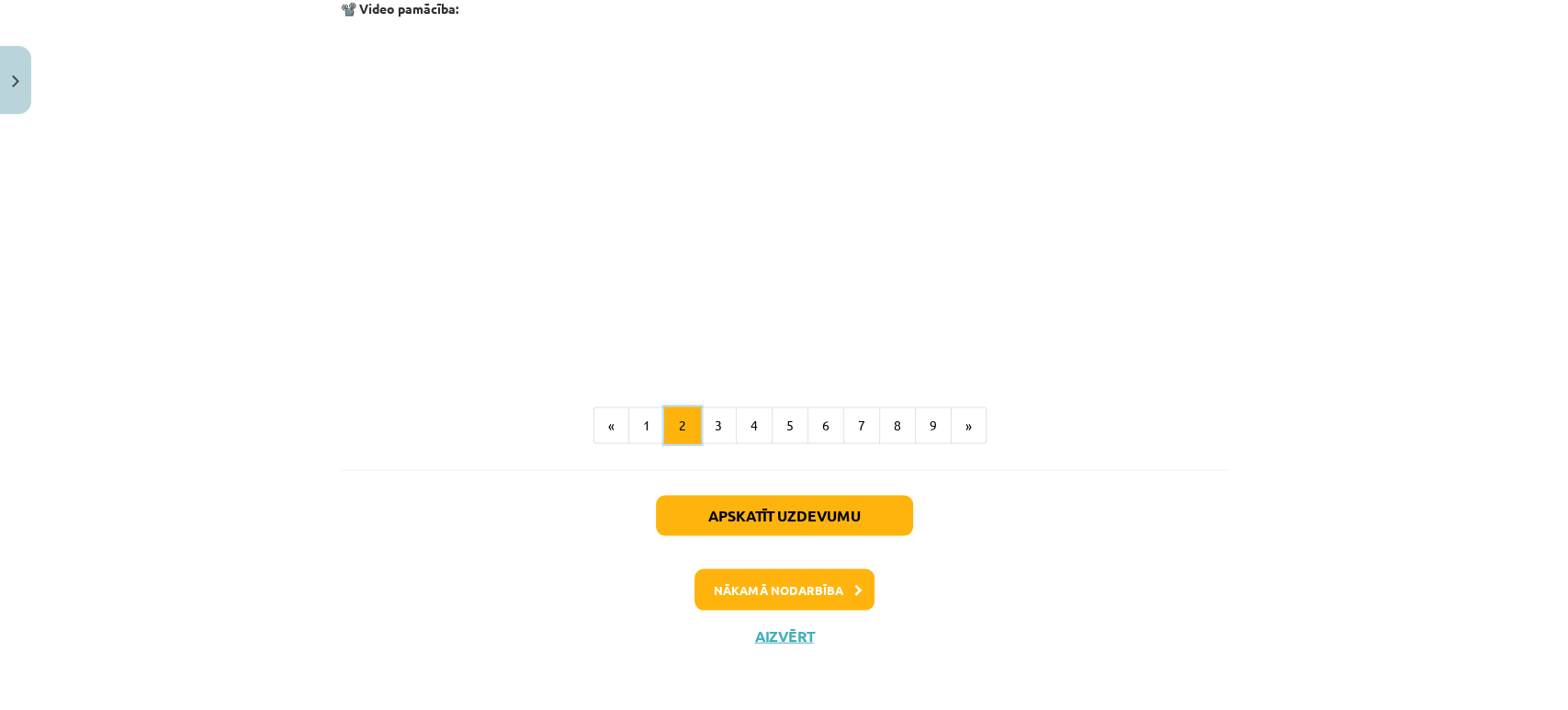
scroll to position [2262, 0]
click at [647, 424] on button "1" at bounding box center [647, 423] width 36 height 36
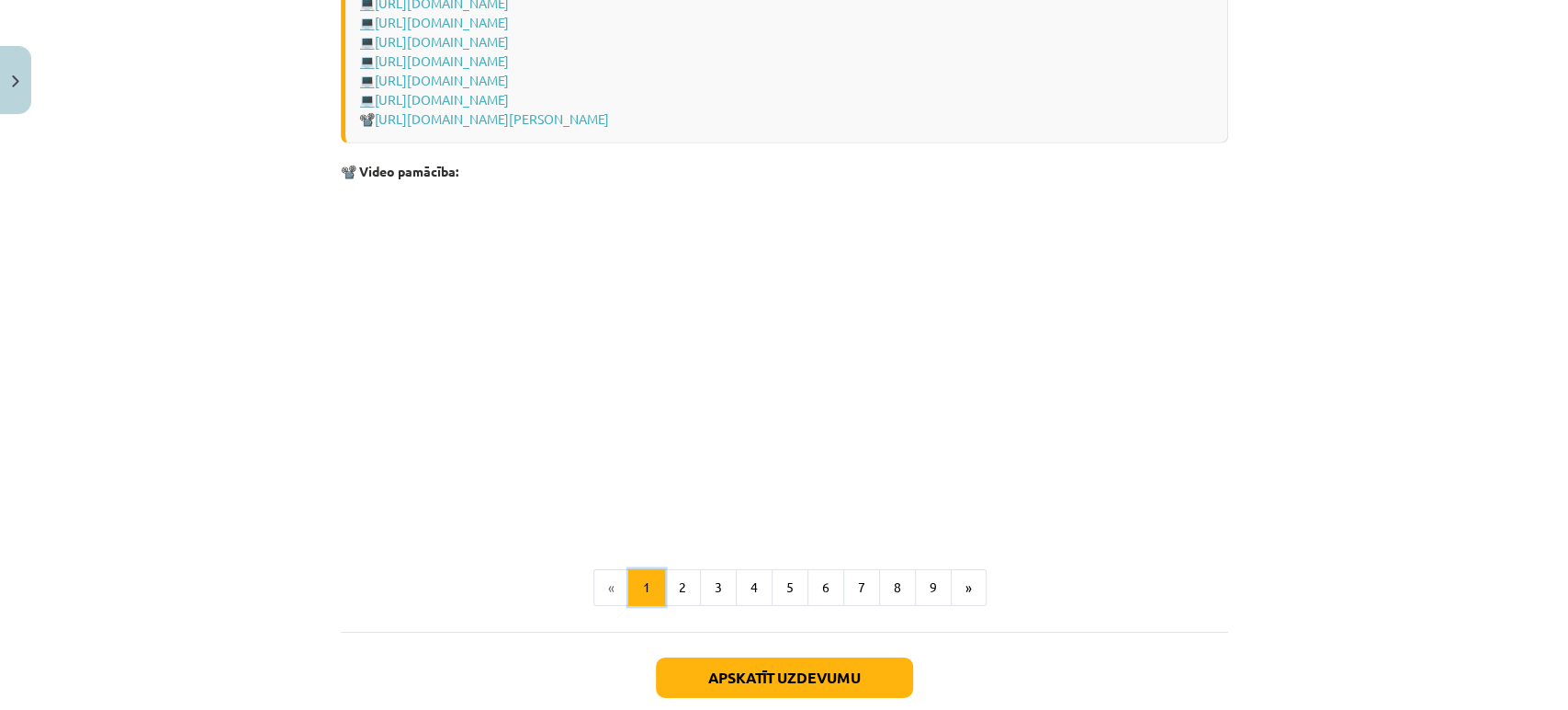
scroll to position [3890, 0]
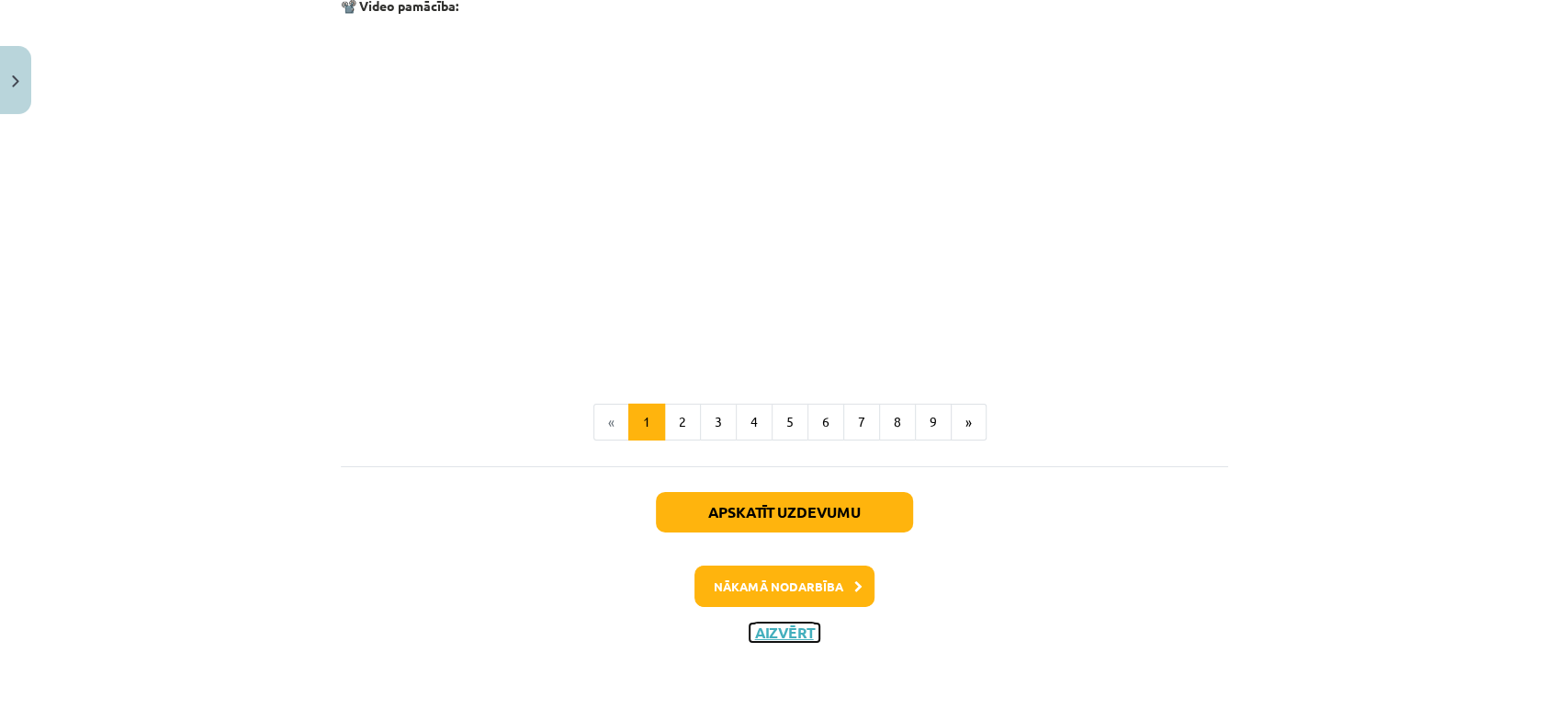
click at [791, 630] on button "Aizvērt" at bounding box center [784, 632] width 70 height 19
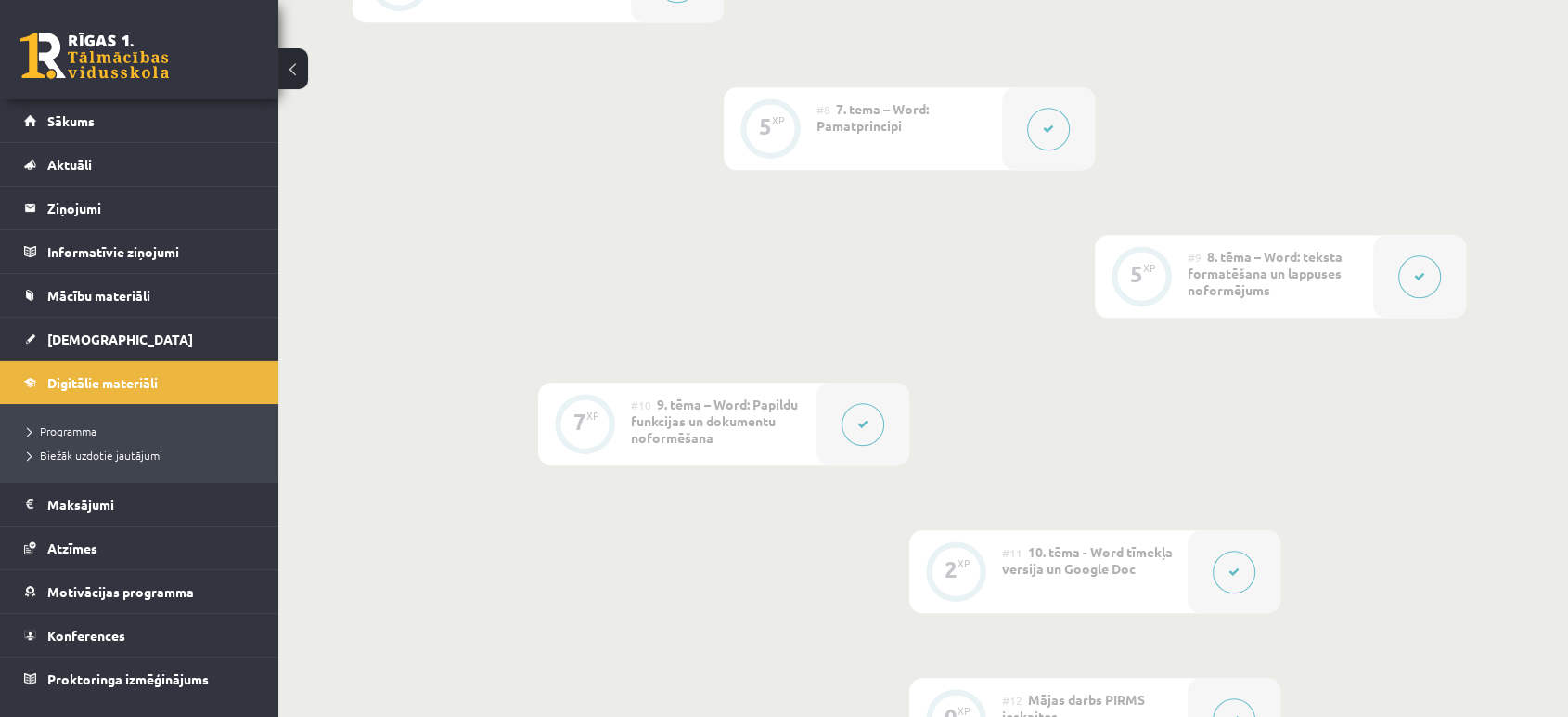
click at [1405, 279] on button at bounding box center [1420, 276] width 43 height 43
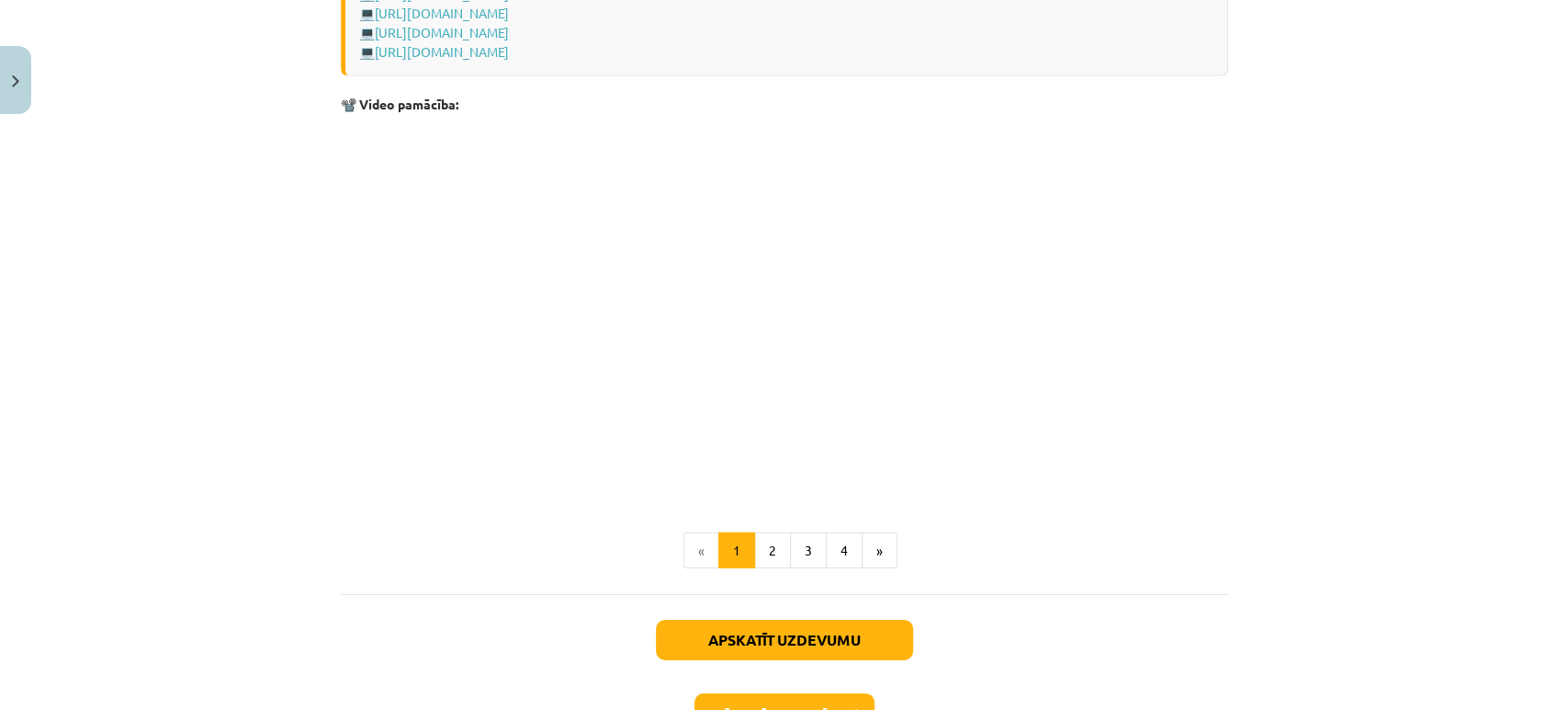
scroll to position [3701, 0]
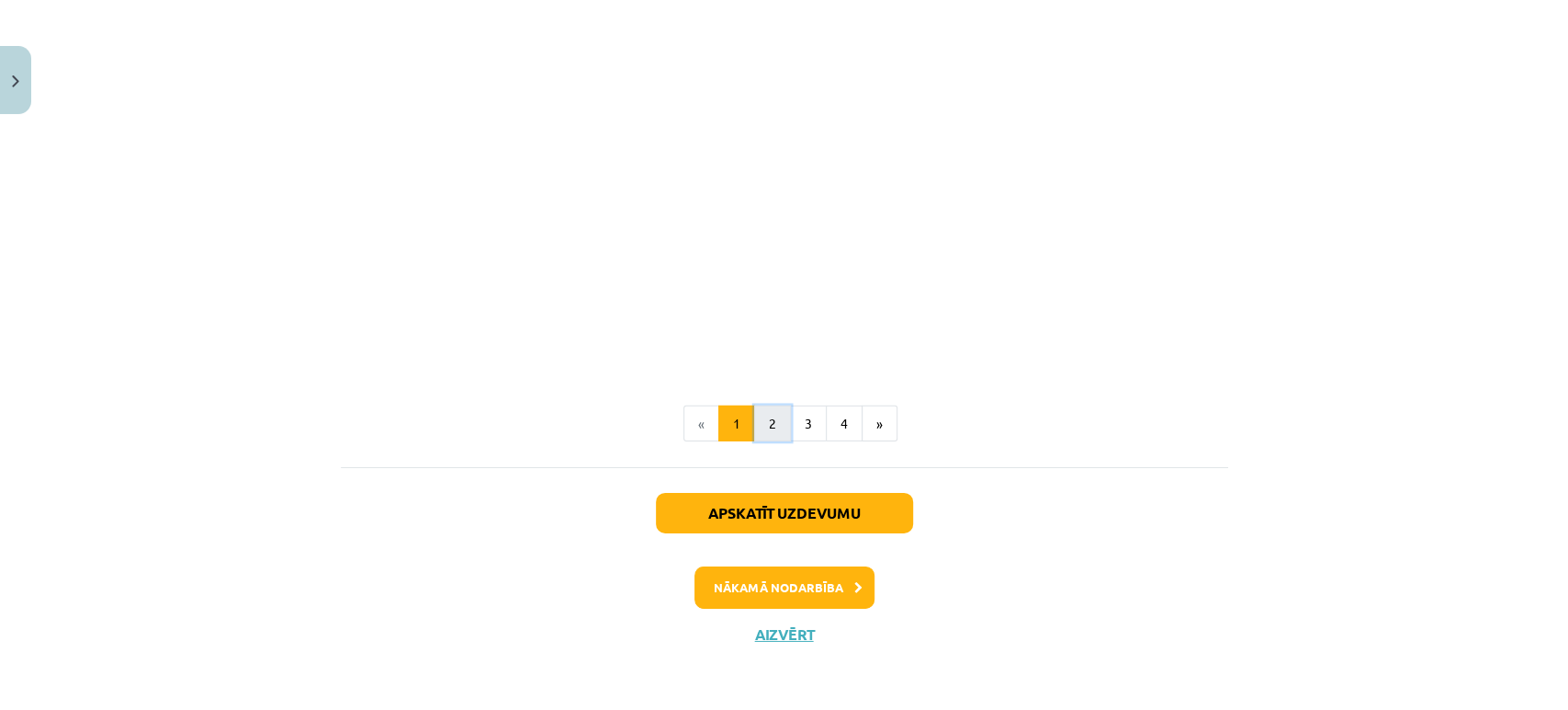
click at [770, 425] on button "2" at bounding box center [772, 423] width 36 height 36
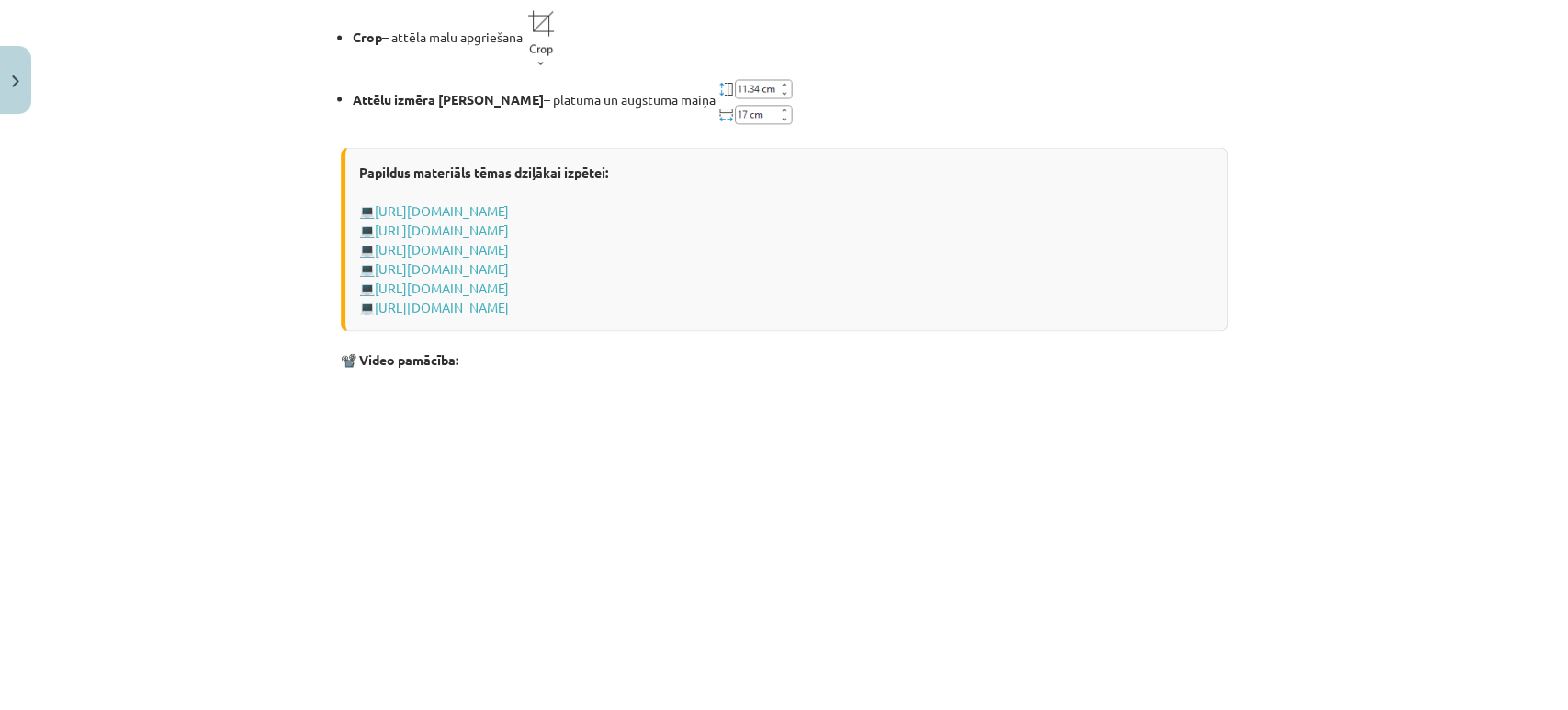
scroll to position [2861, 0]
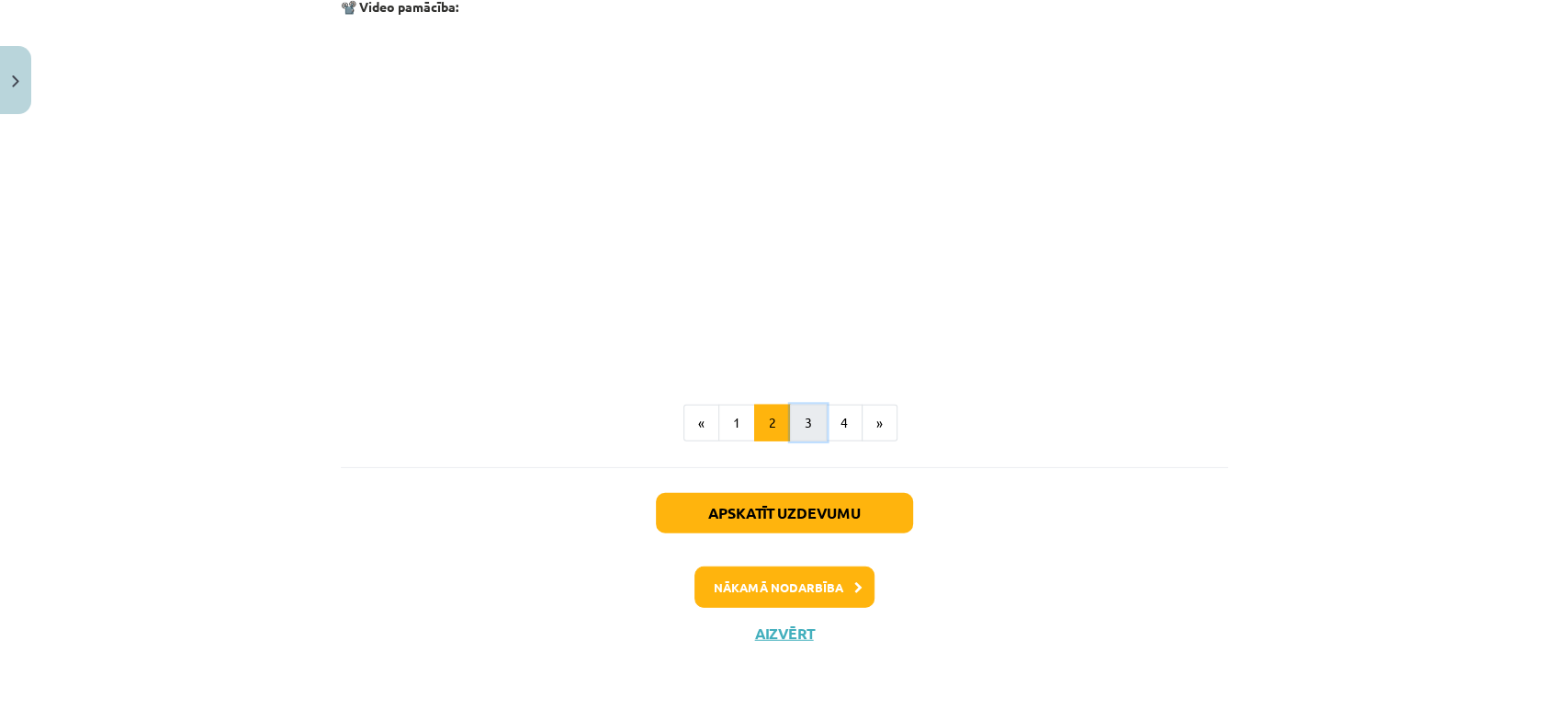
click at [792, 423] on button "3" at bounding box center [808, 422] width 36 height 36
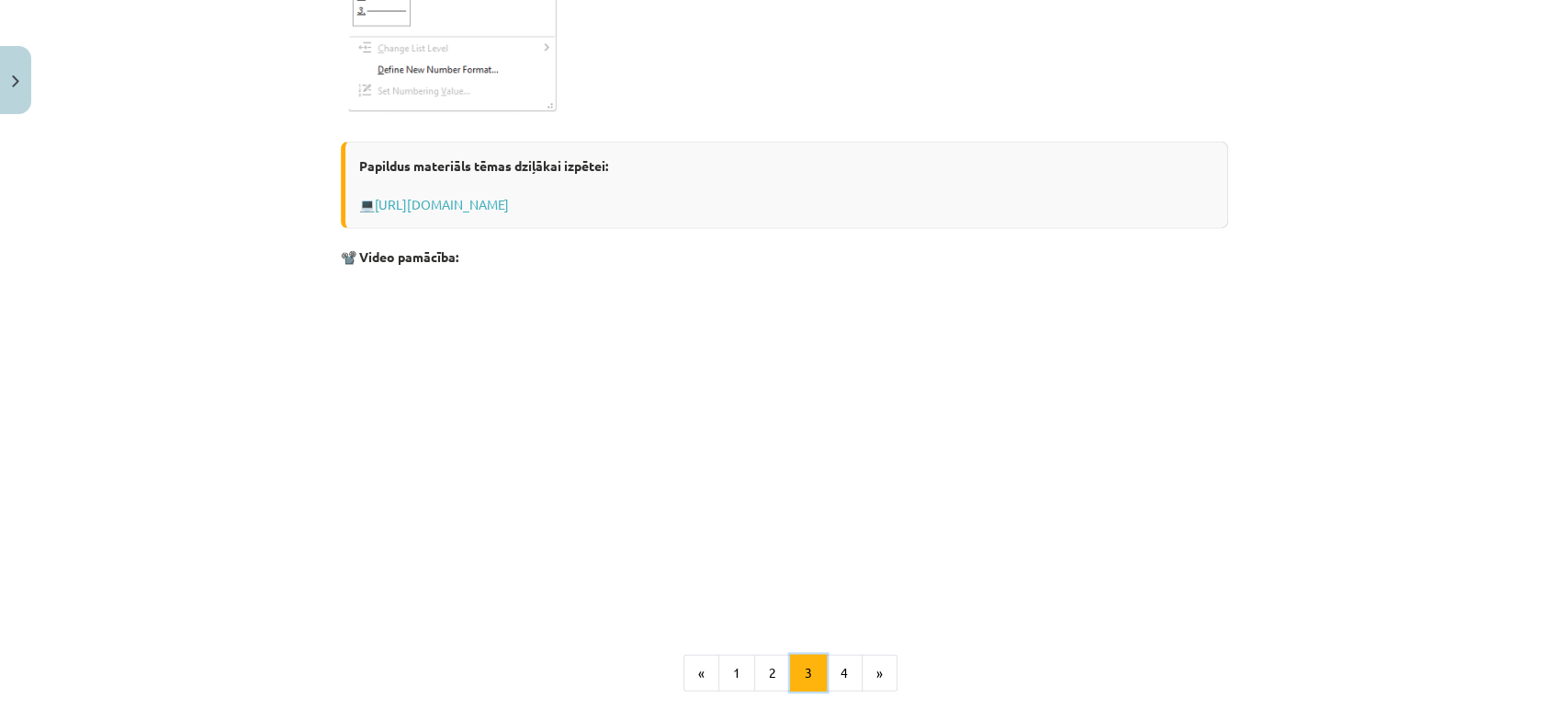
scroll to position [3029, 0]
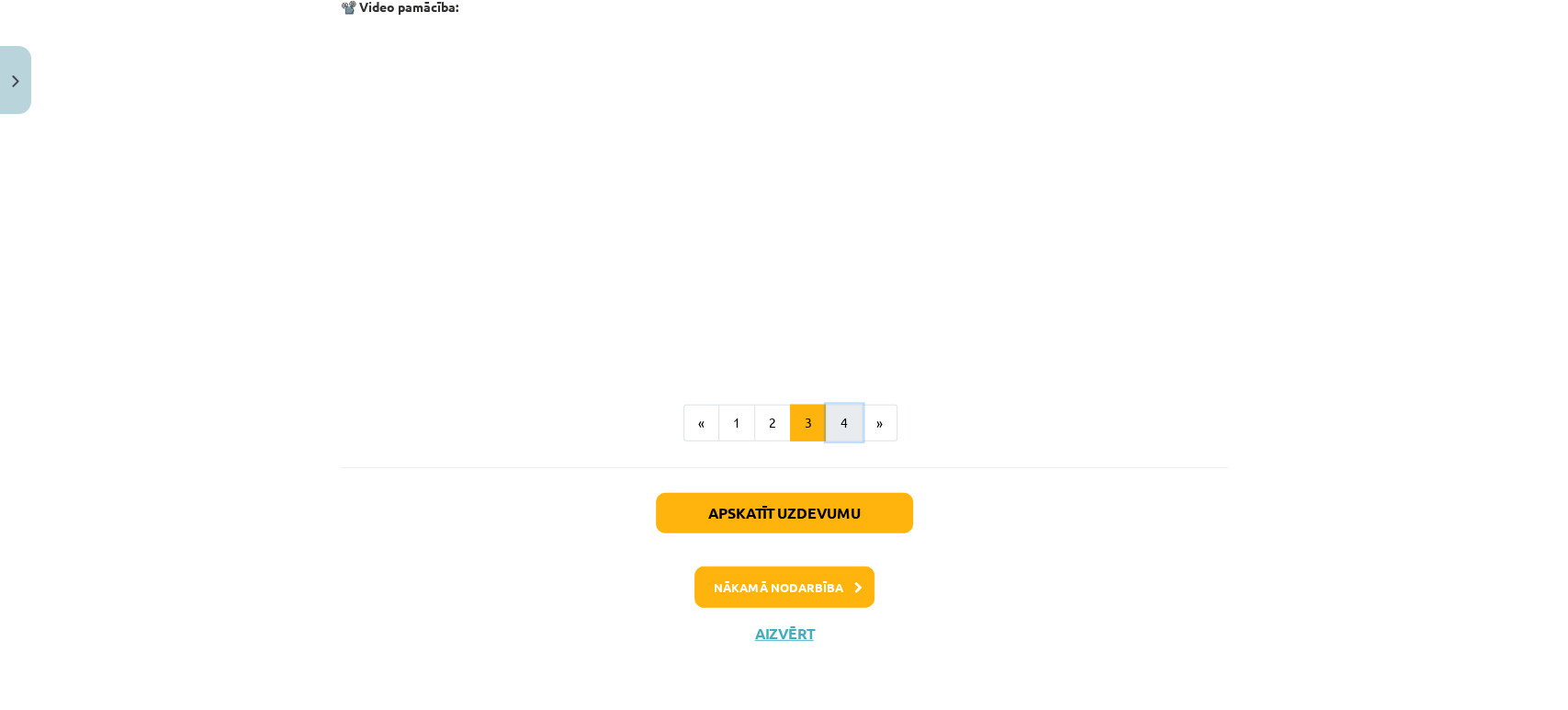
click at [829, 424] on button "4" at bounding box center [844, 422] width 36 height 36
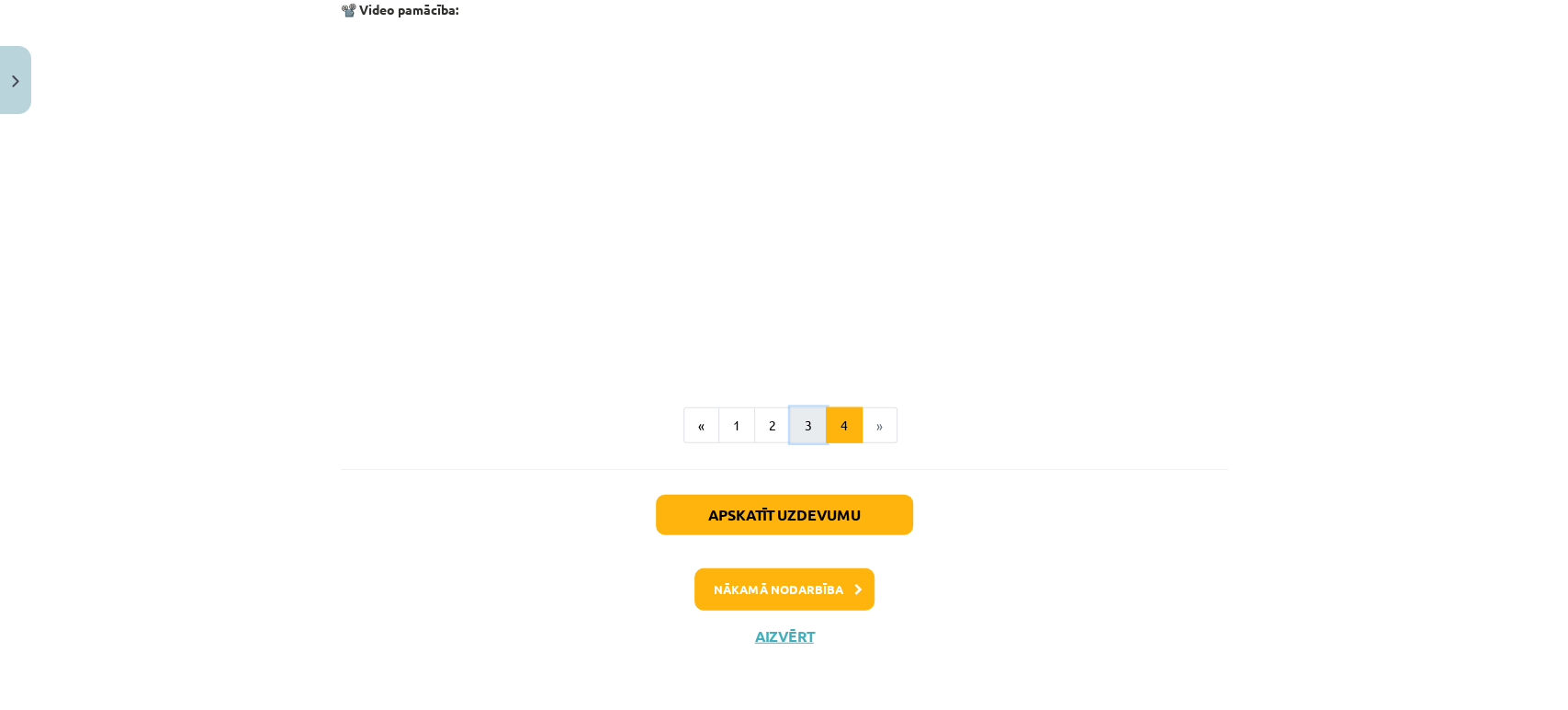
click at [790, 418] on button "3" at bounding box center [808, 425] width 36 height 36
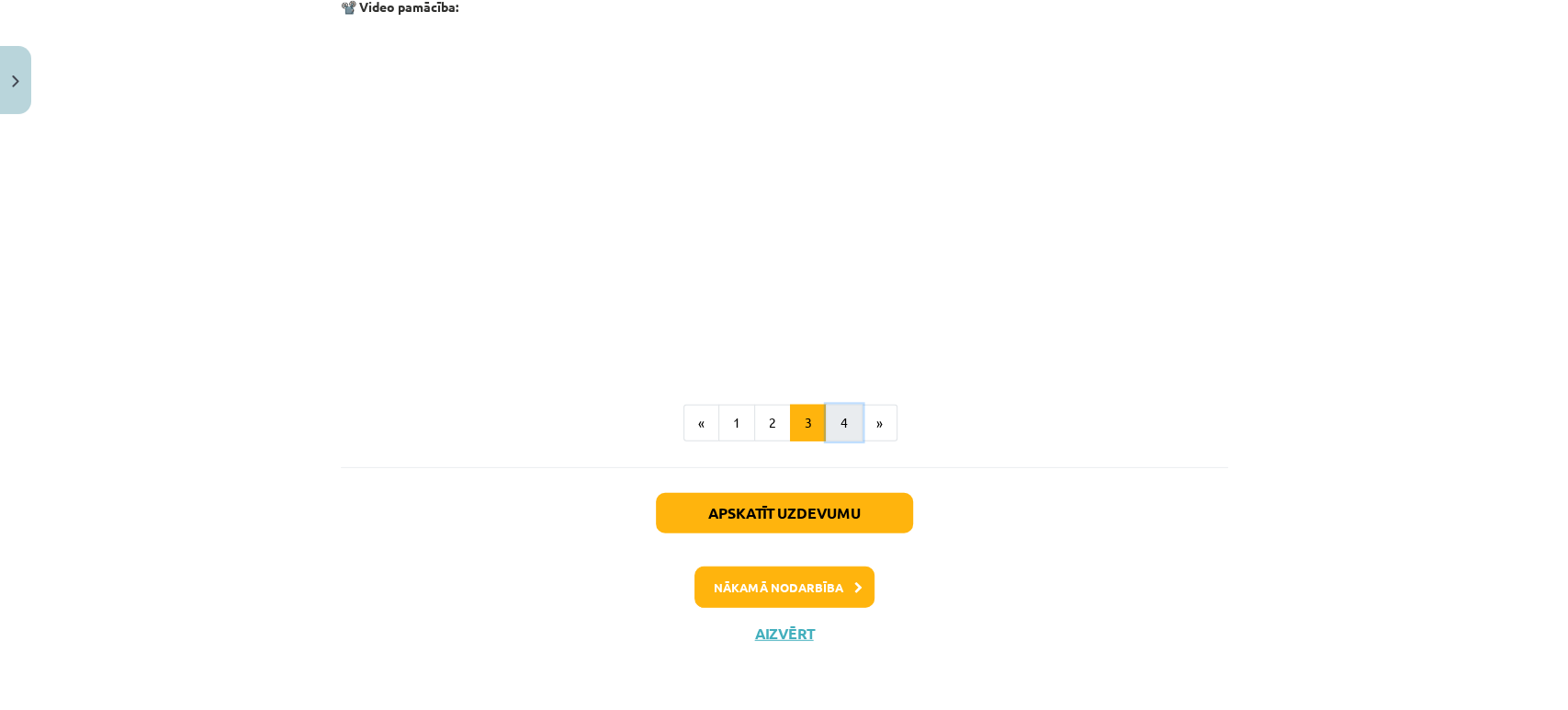
click at [826, 427] on button "4" at bounding box center [844, 422] width 36 height 36
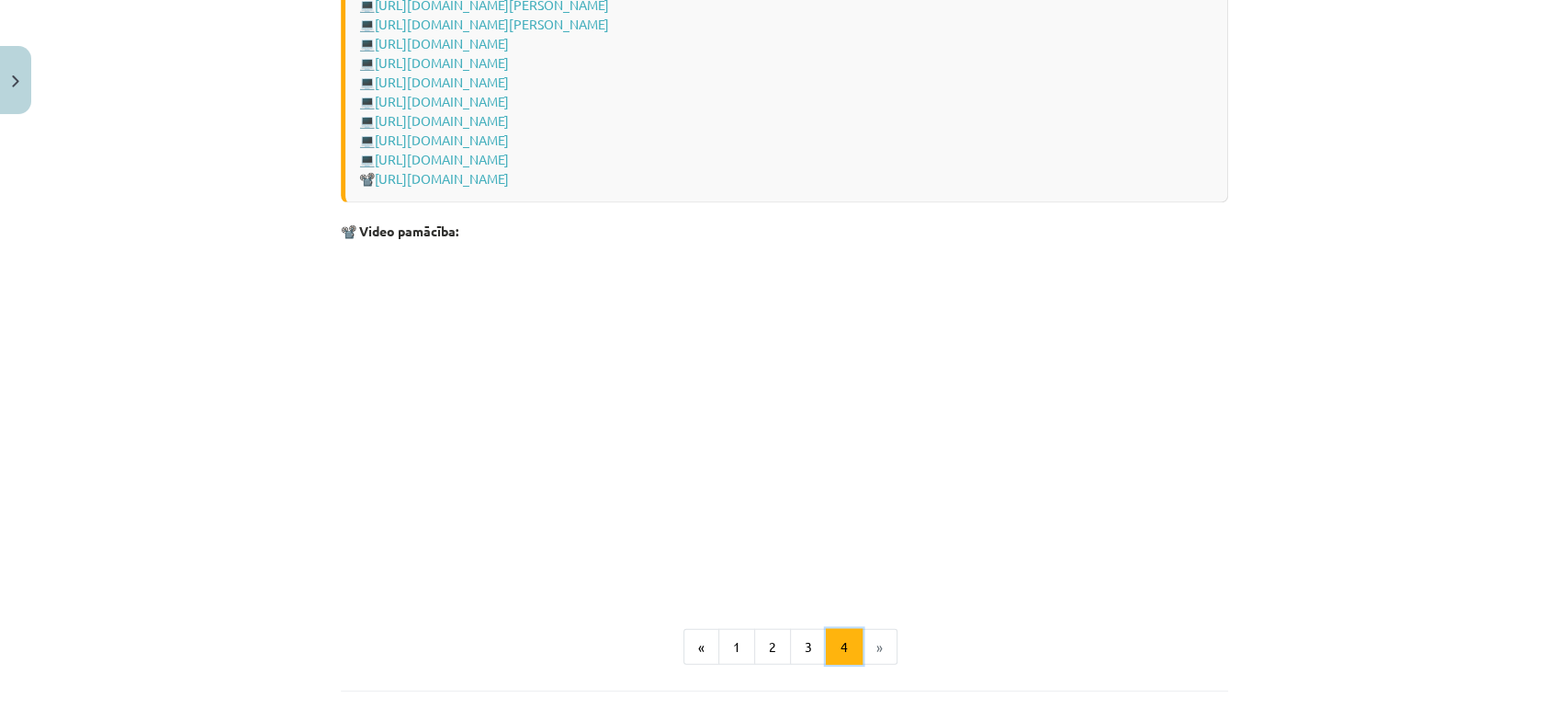
scroll to position [2644, 0]
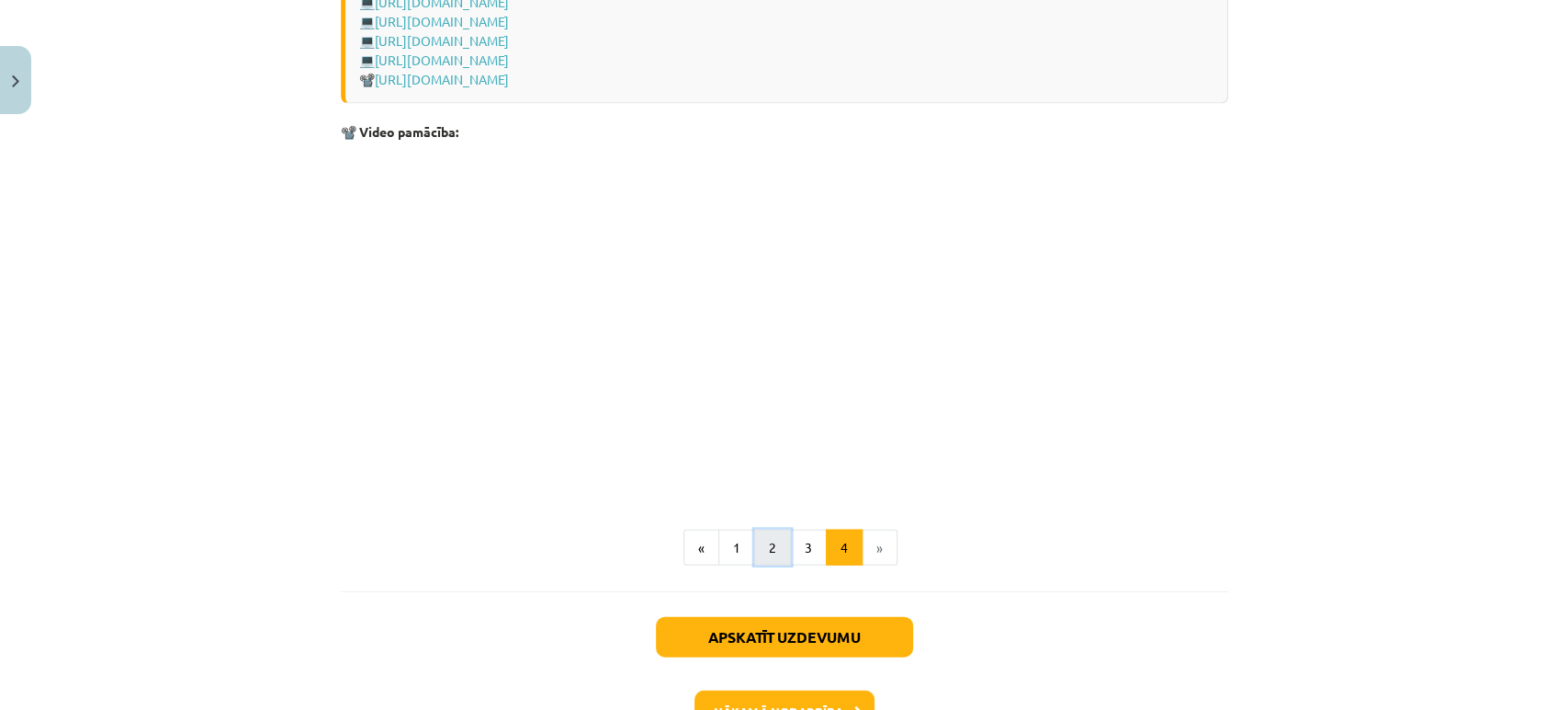
click at [771, 538] on button "2" at bounding box center [772, 547] width 36 height 36
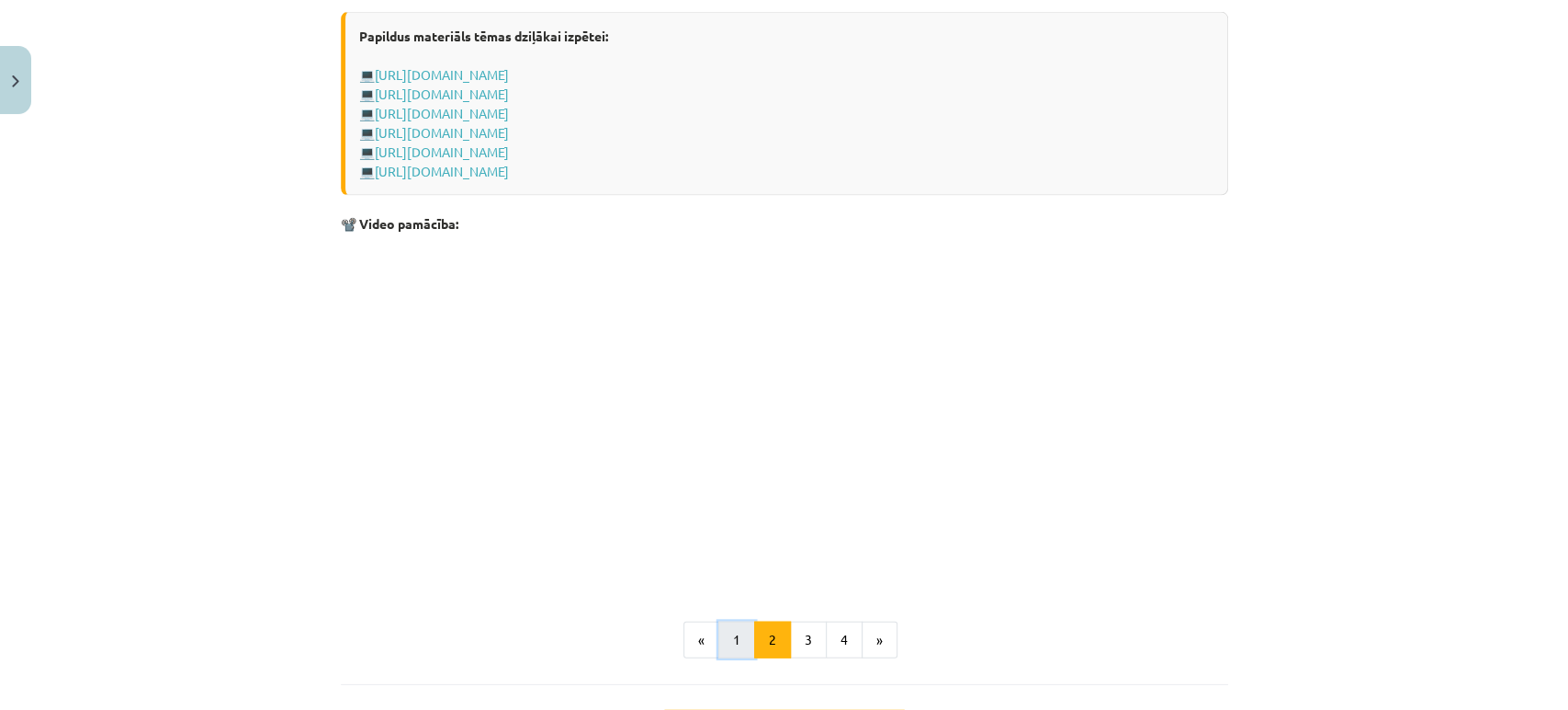
click at [731, 629] on button "1" at bounding box center [736, 639] width 36 height 36
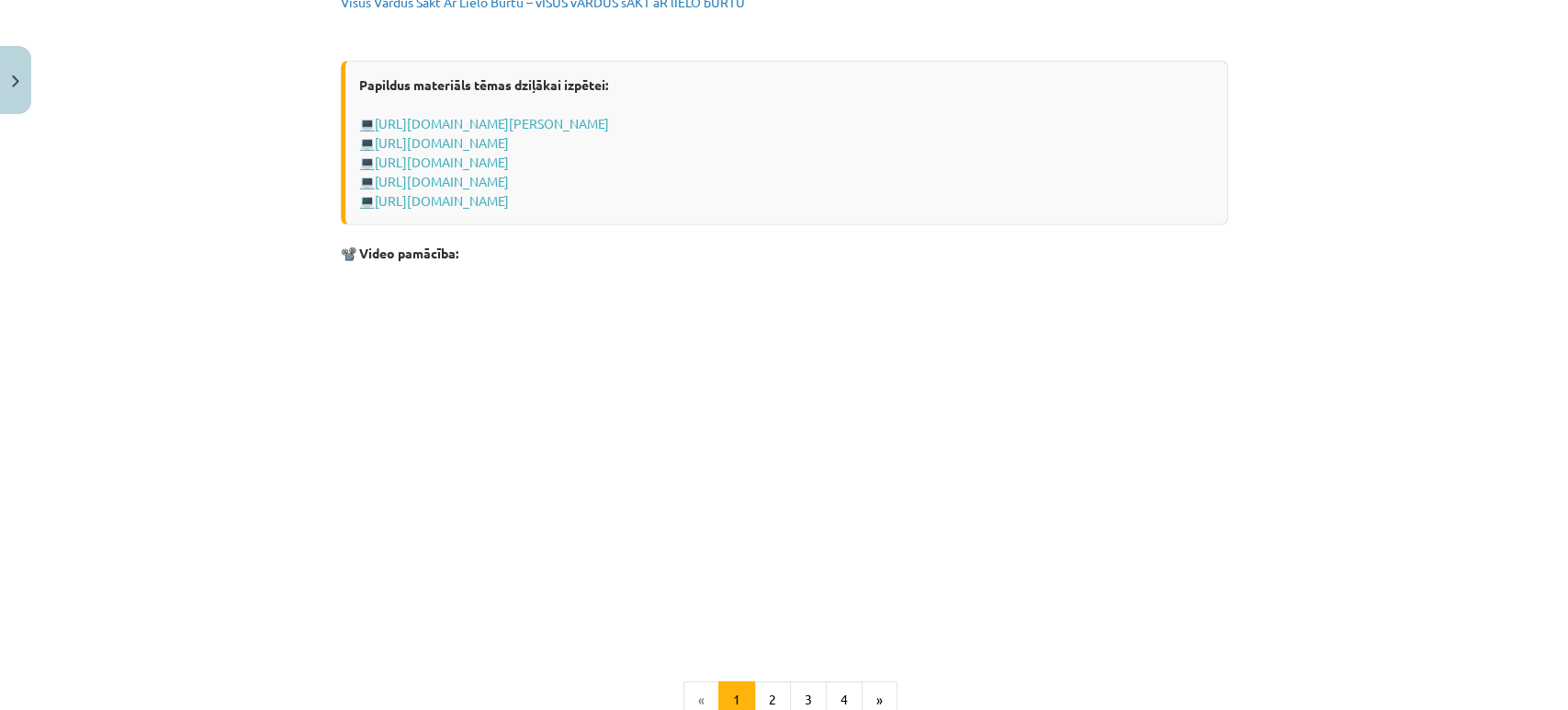
scroll to position [3596, 0]
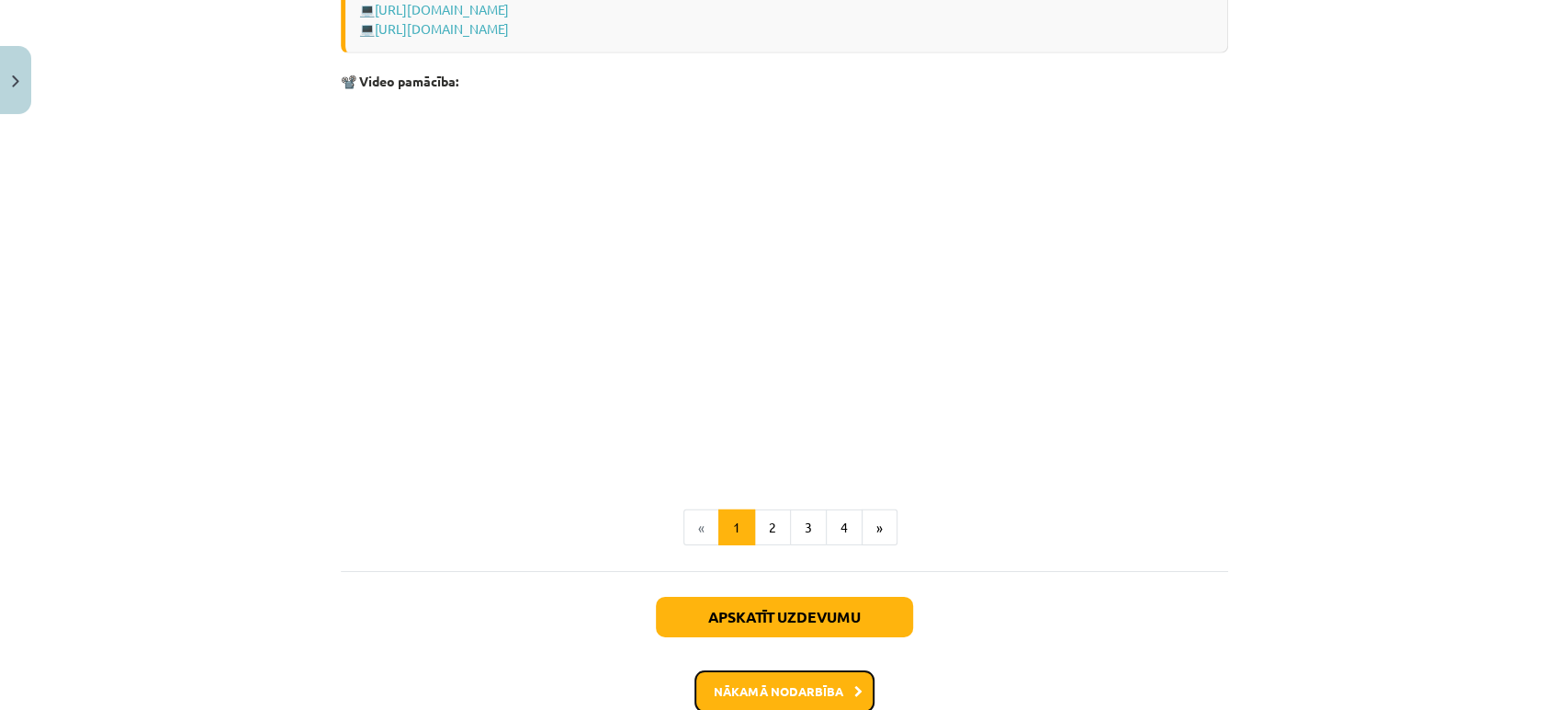
click at [815, 676] on button "Nākamā nodarbība" at bounding box center [784, 691] width 180 height 42
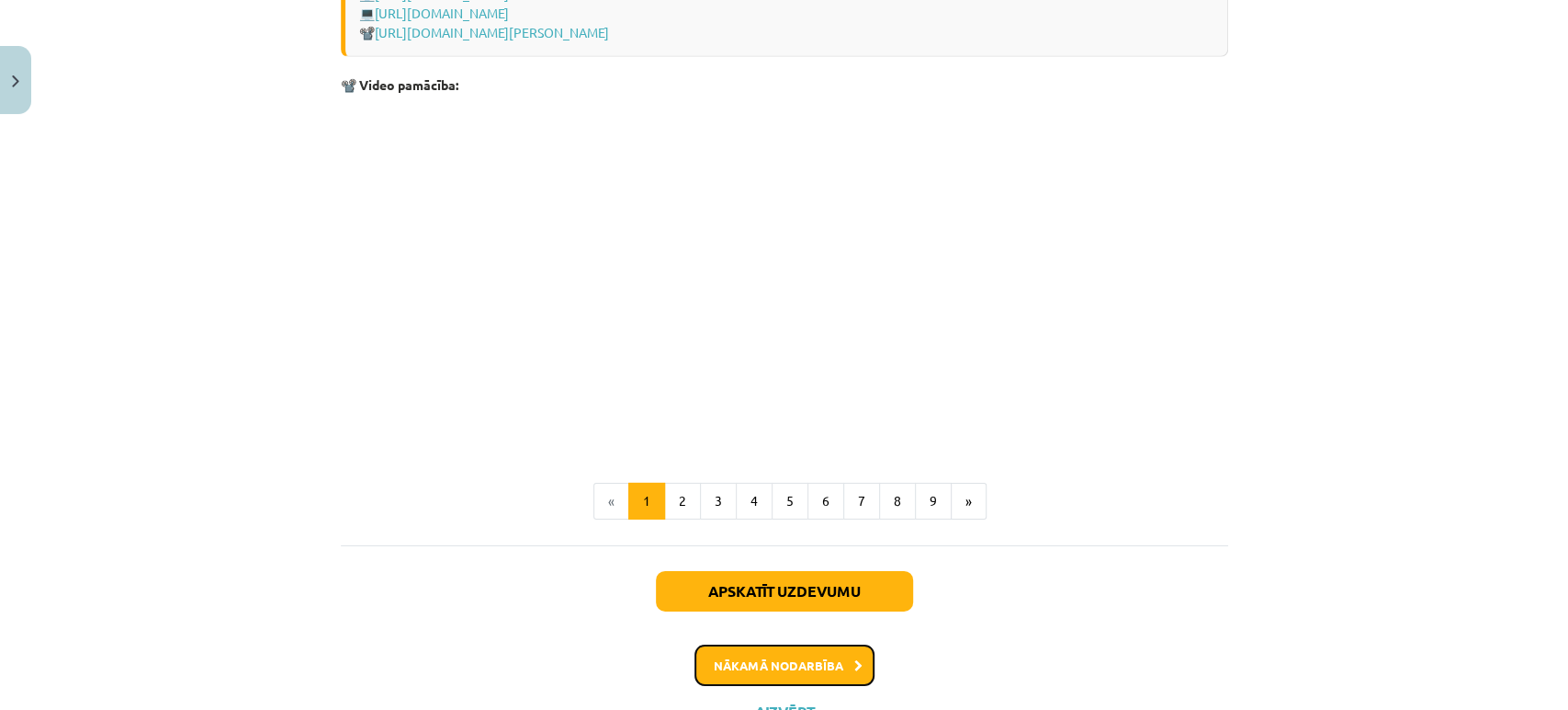
scroll to position [3890, 0]
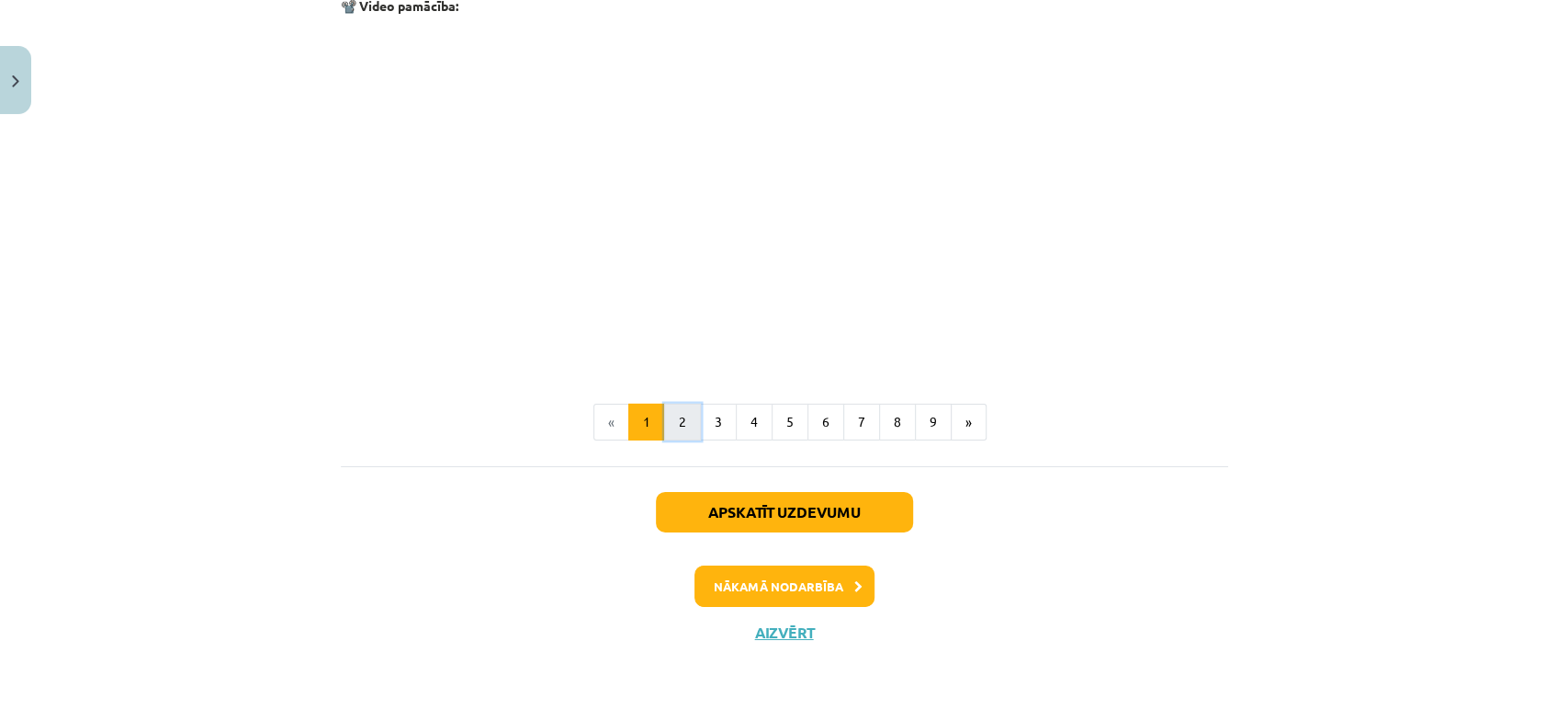
click at [677, 422] on button "2" at bounding box center [682, 421] width 36 height 36
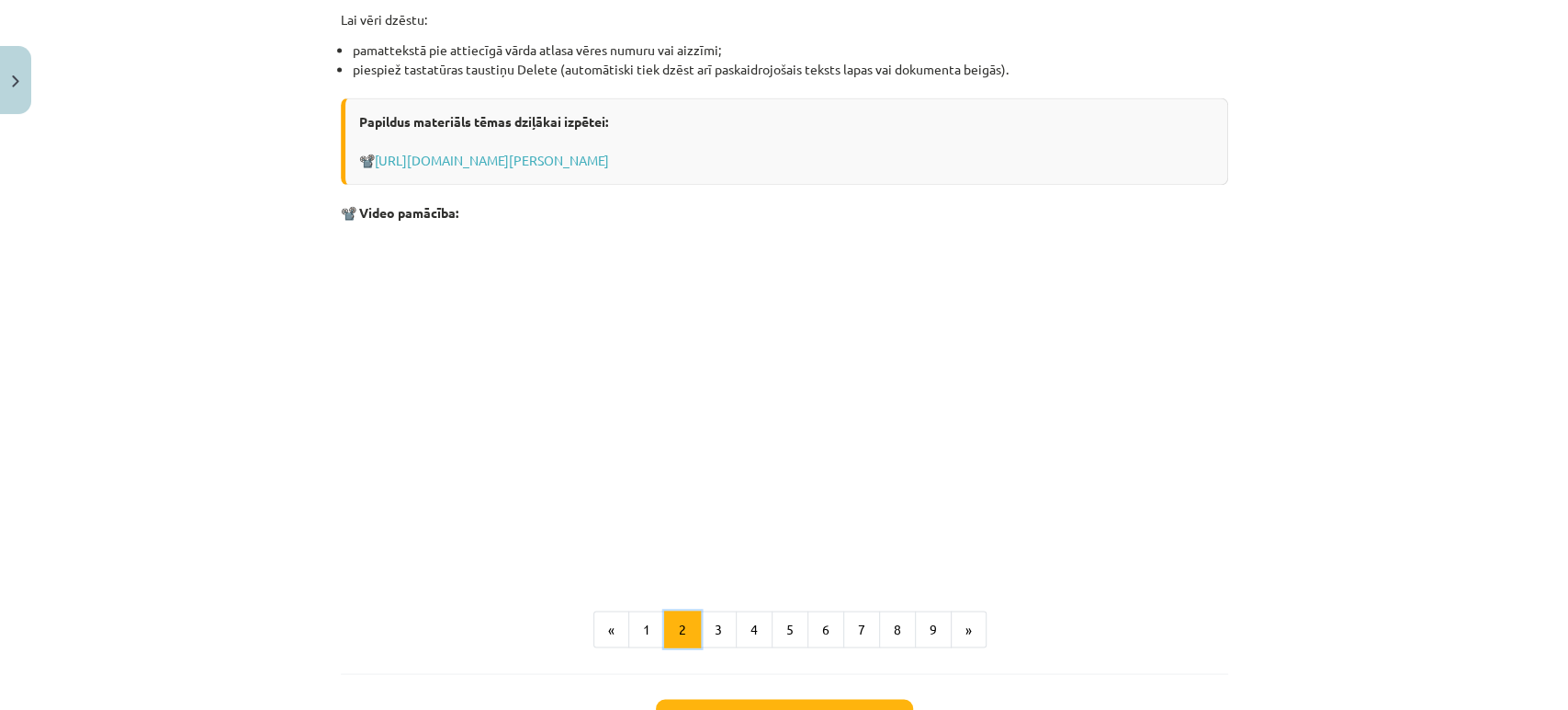
scroll to position [2262, 0]
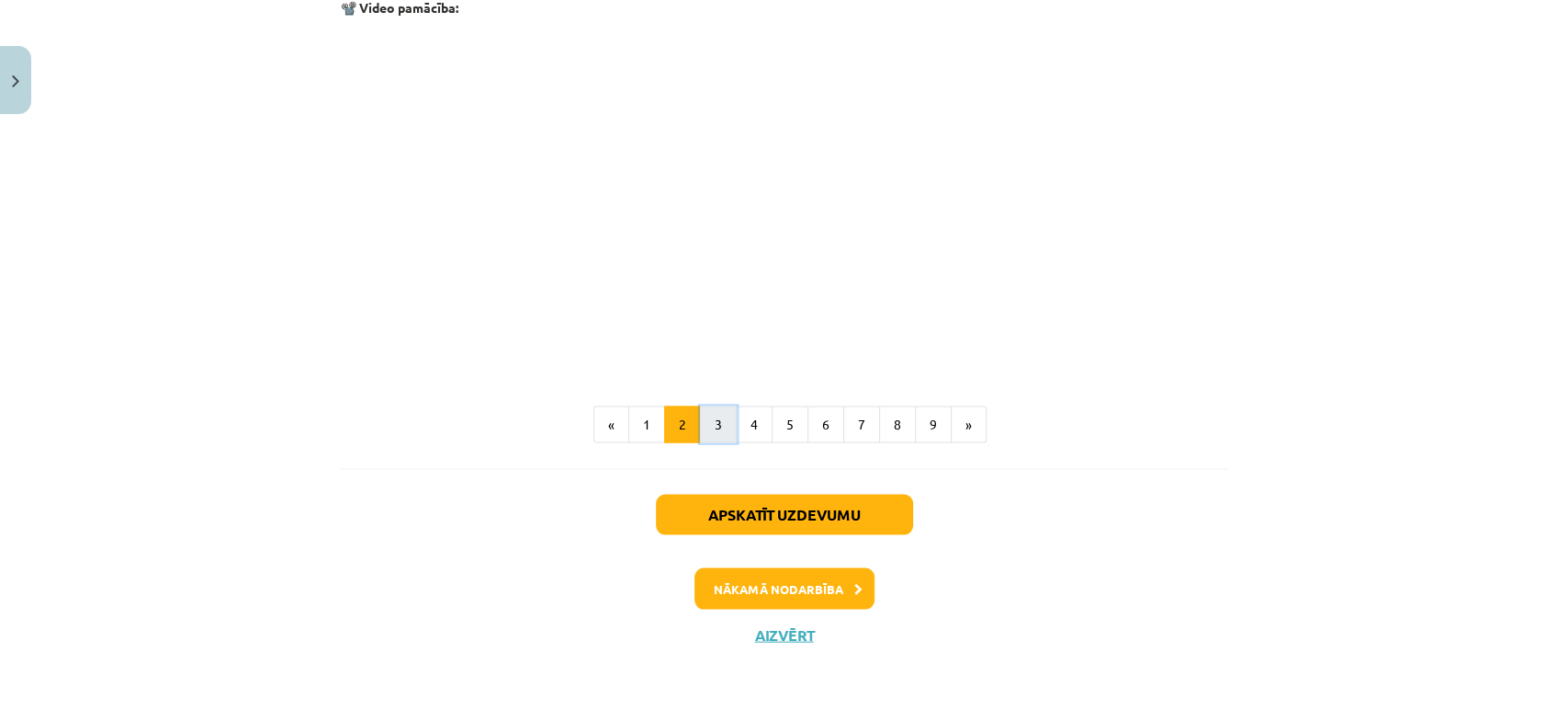
click at [720, 422] on button "3" at bounding box center [717, 423] width 36 height 36
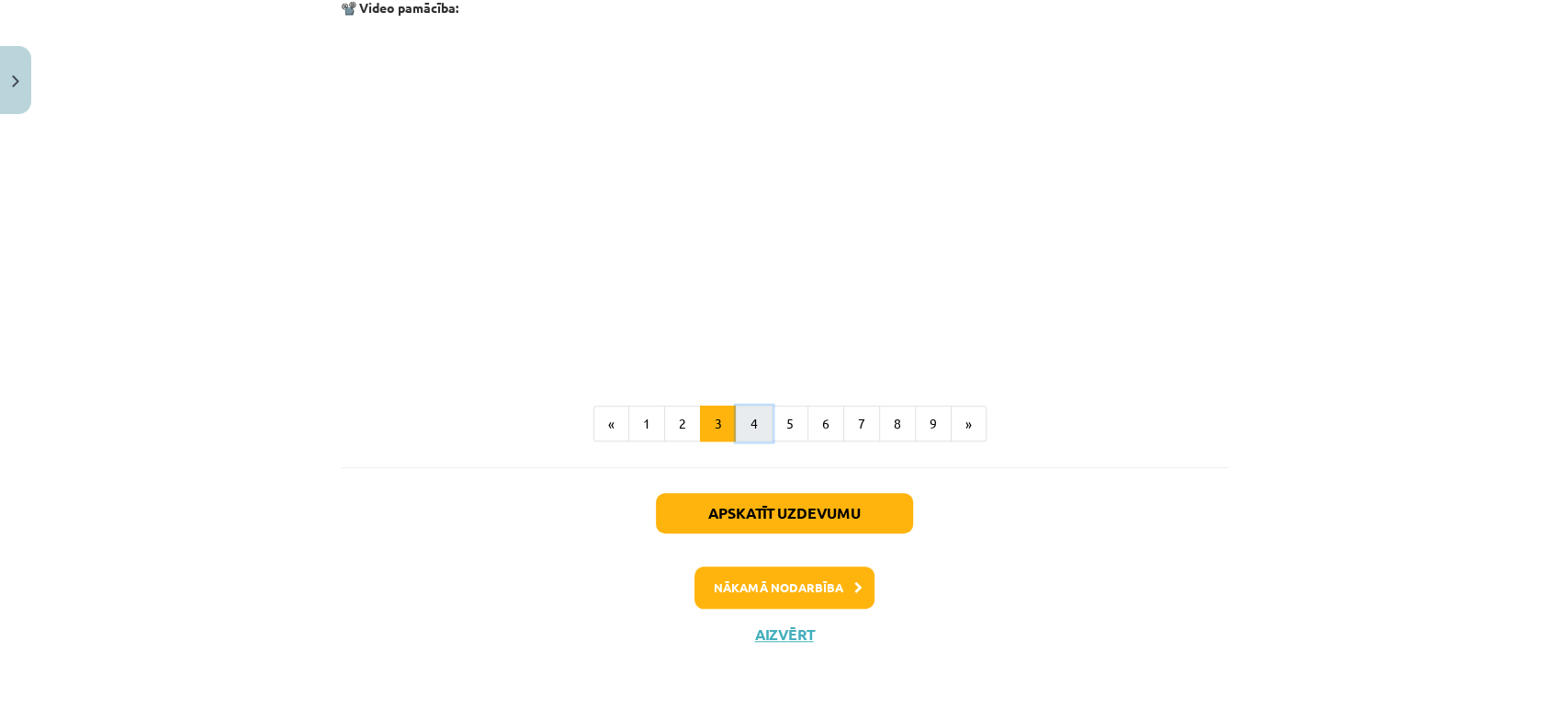
click at [738, 426] on button "4" at bounding box center [754, 423] width 36 height 36
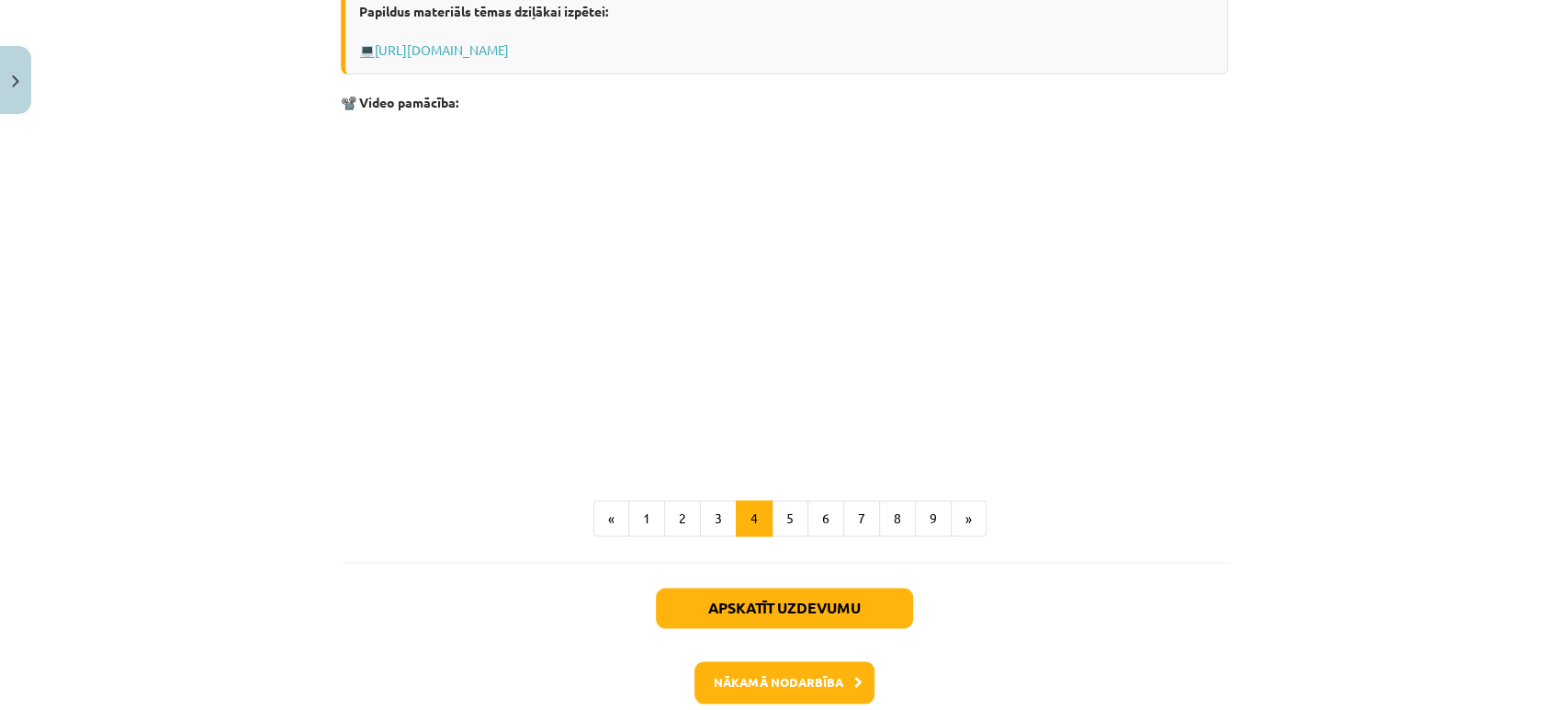
scroll to position [1691, 0]
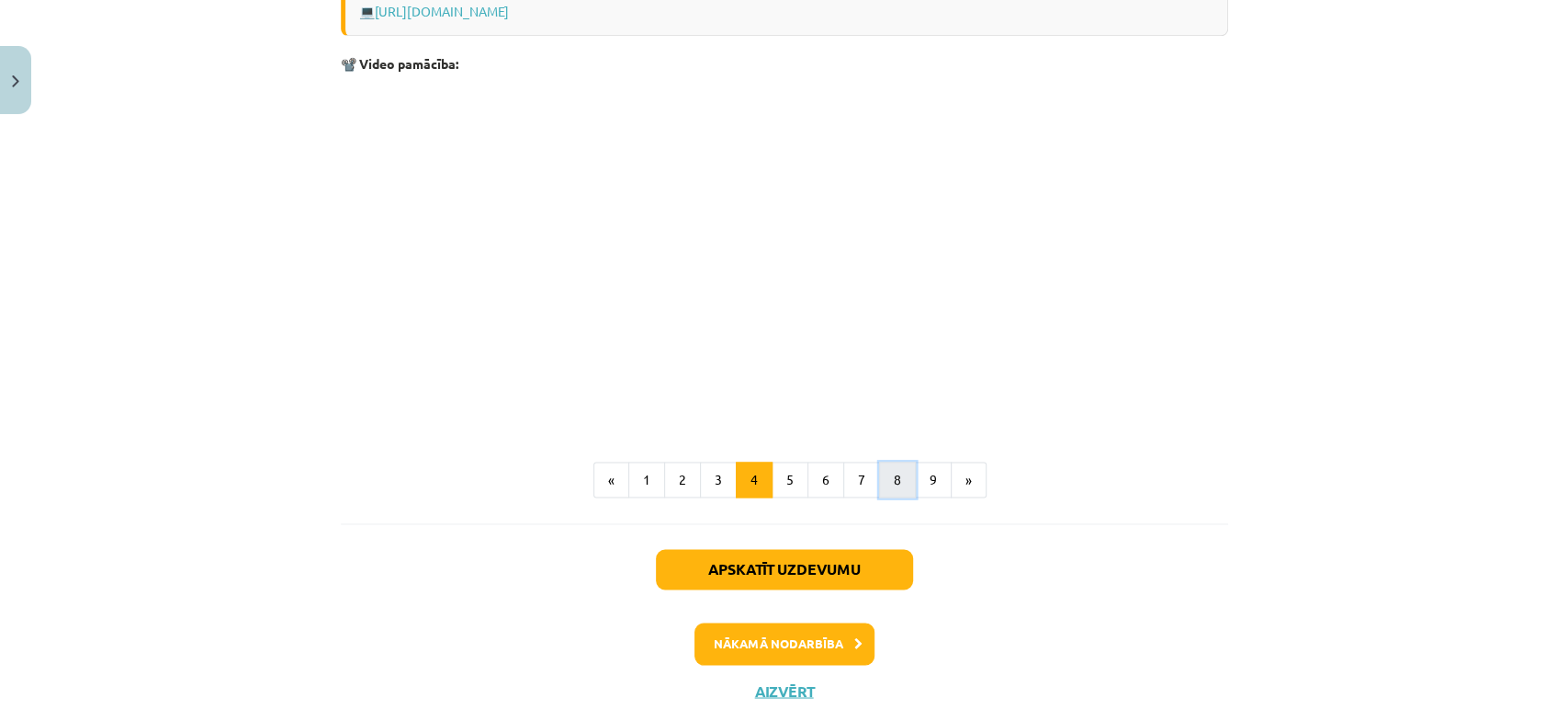
click at [893, 473] on button "8" at bounding box center [897, 479] width 36 height 36
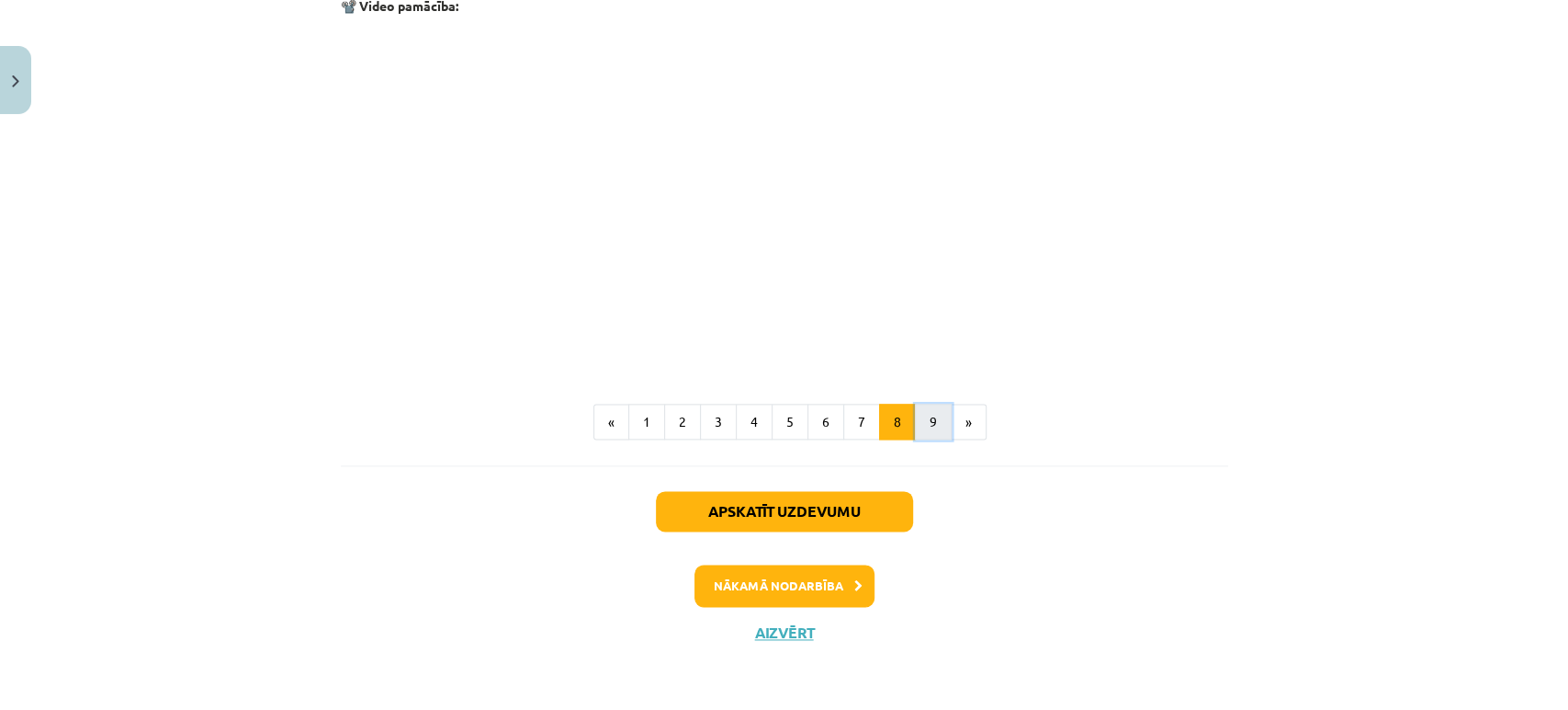
click at [921, 425] on button "9" at bounding box center [932, 421] width 36 height 36
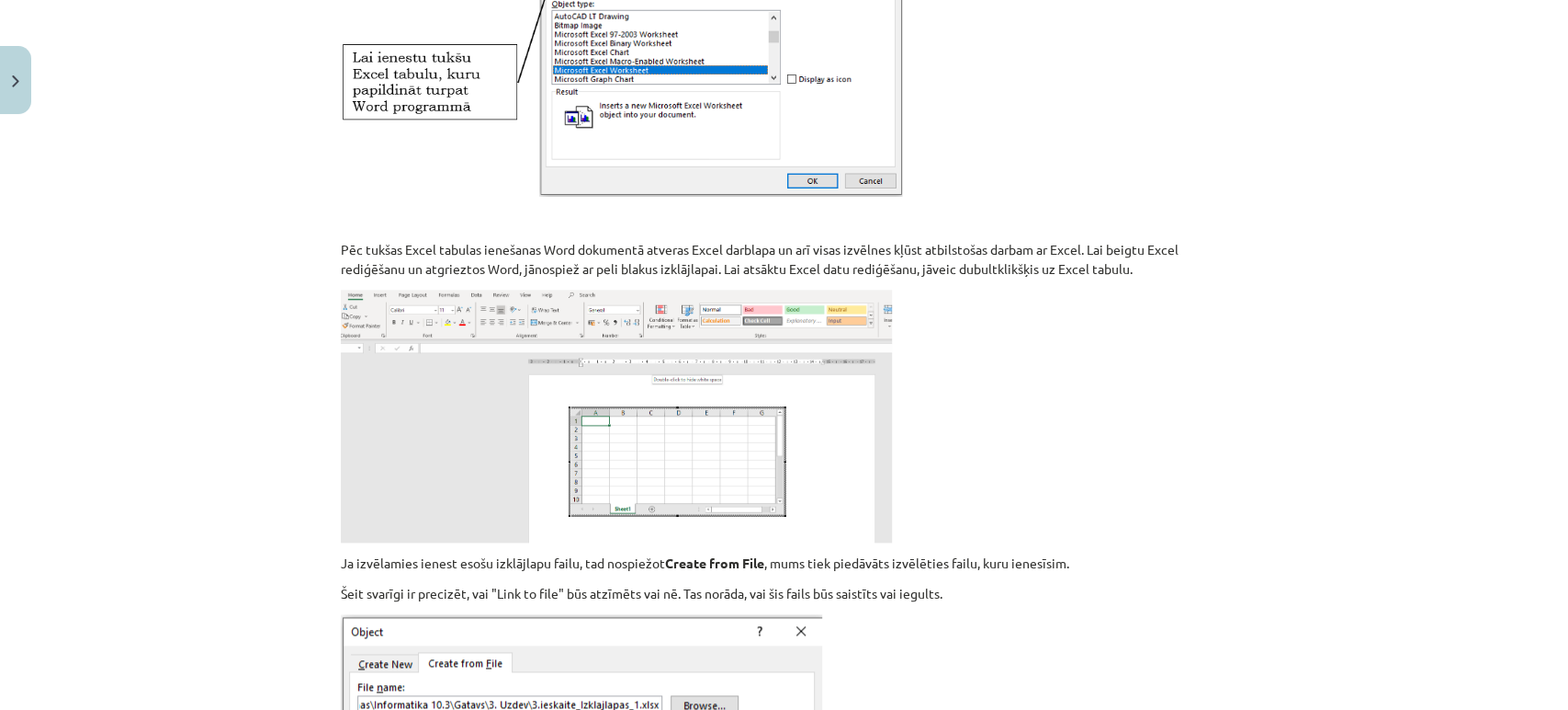
scroll to position [1361, 0]
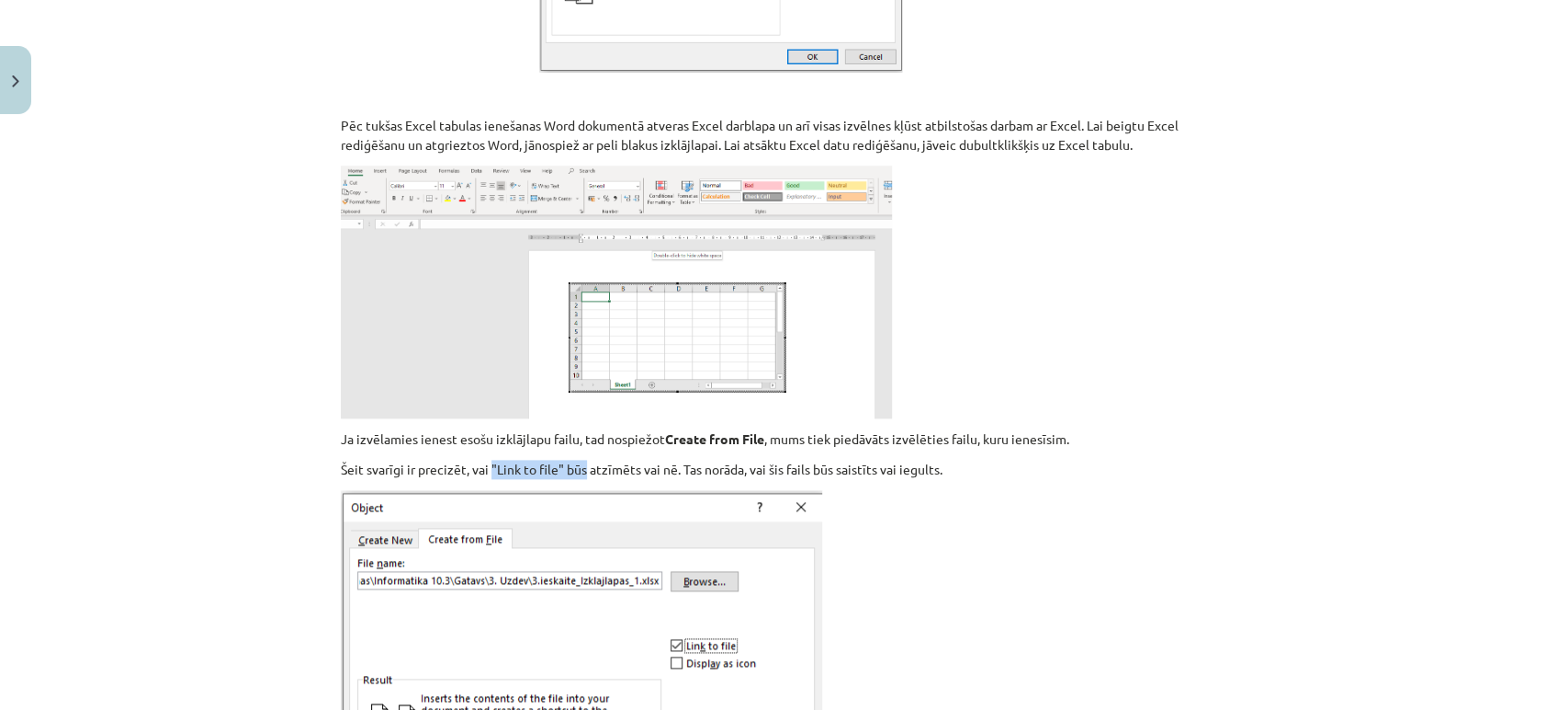
drag, startPoint x: 483, startPoint y: 468, endPoint x: 579, endPoint y: 467, distance: 96.0
click at [579, 467] on p "Šeit svarīgi ir precizēt, vai "Link to file" būs atzīmēts vai nē. Tas norāda, v…" at bounding box center [784, 469] width 887 height 20
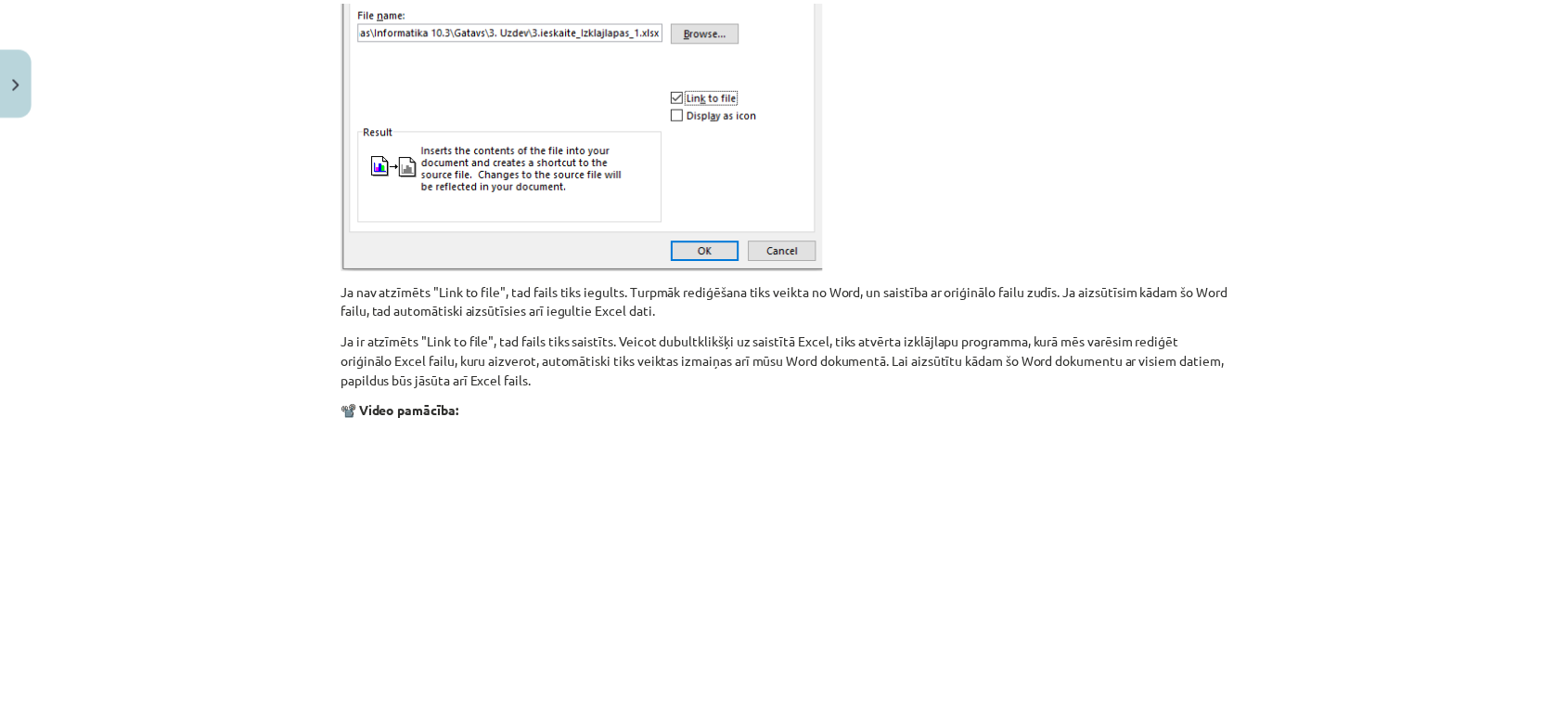
scroll to position [2332, 0]
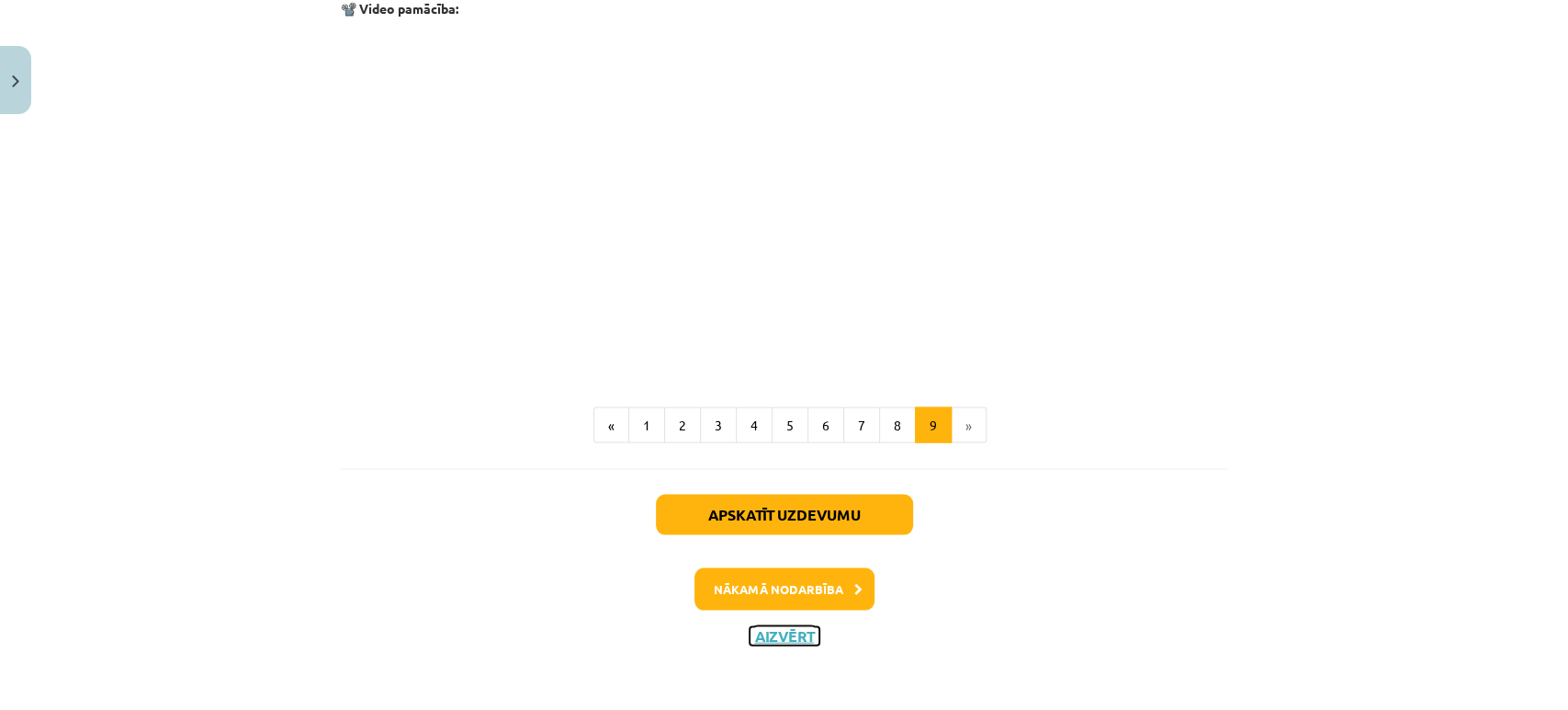
click at [766, 629] on button "Aizvērt" at bounding box center [784, 635] width 70 height 19
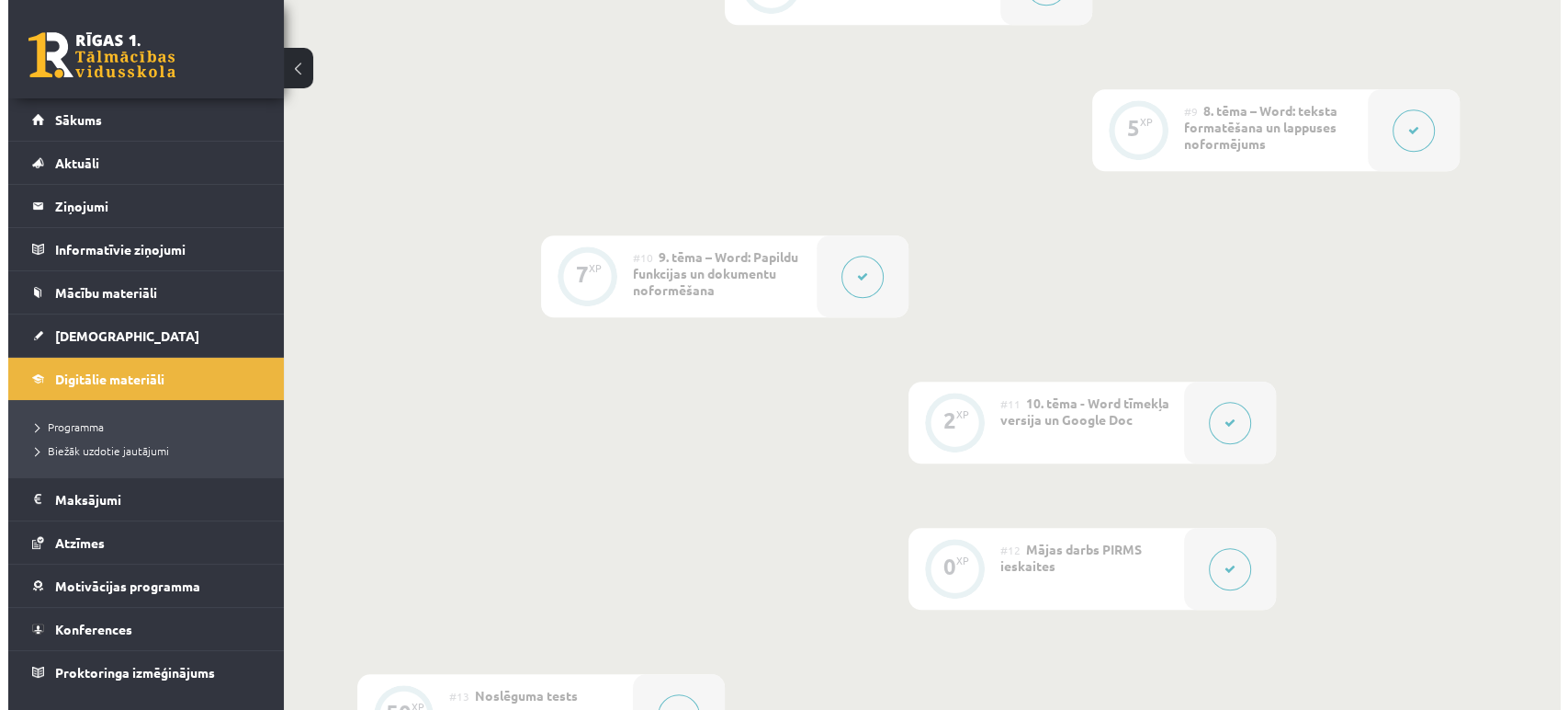
scroll to position [1642, 0]
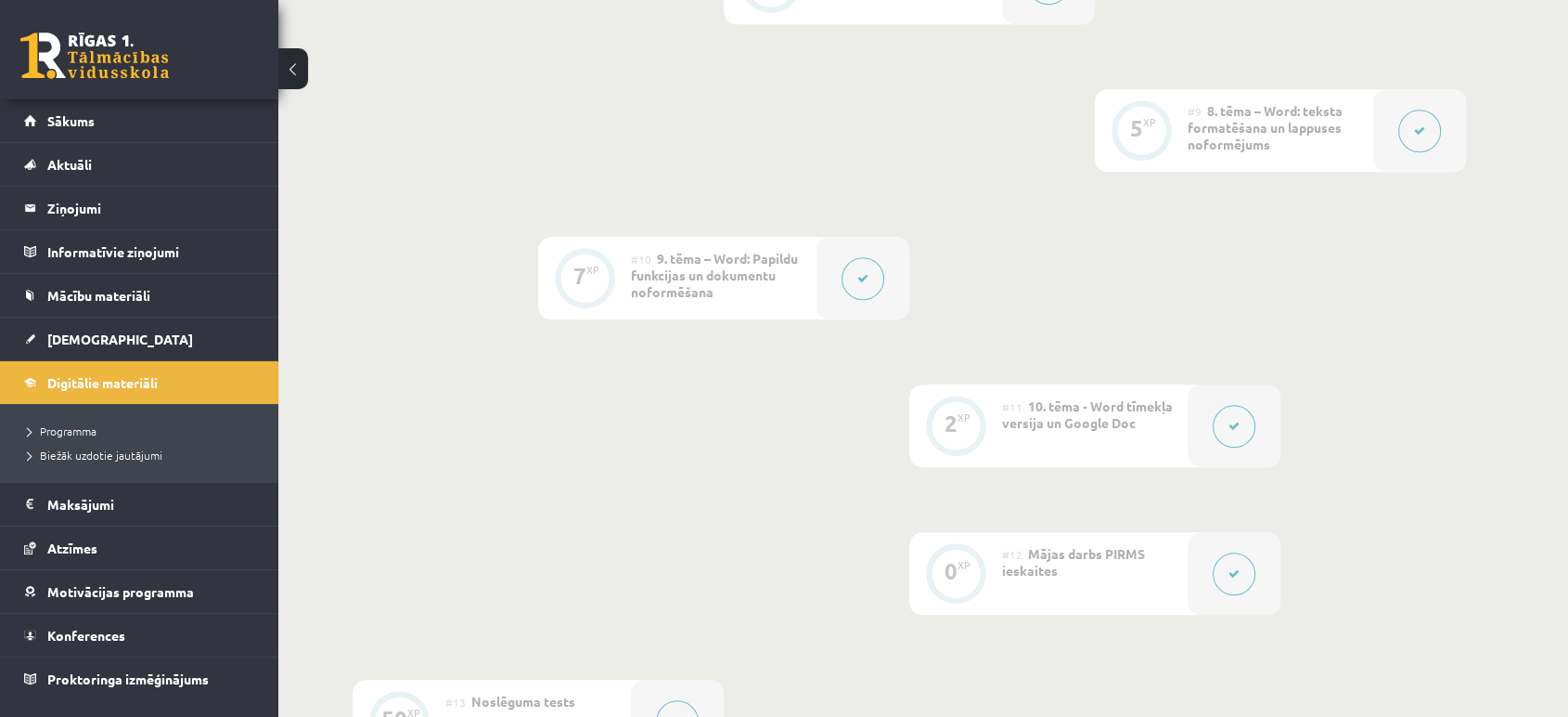
click at [1234, 578] on button at bounding box center [1233, 574] width 43 height 43
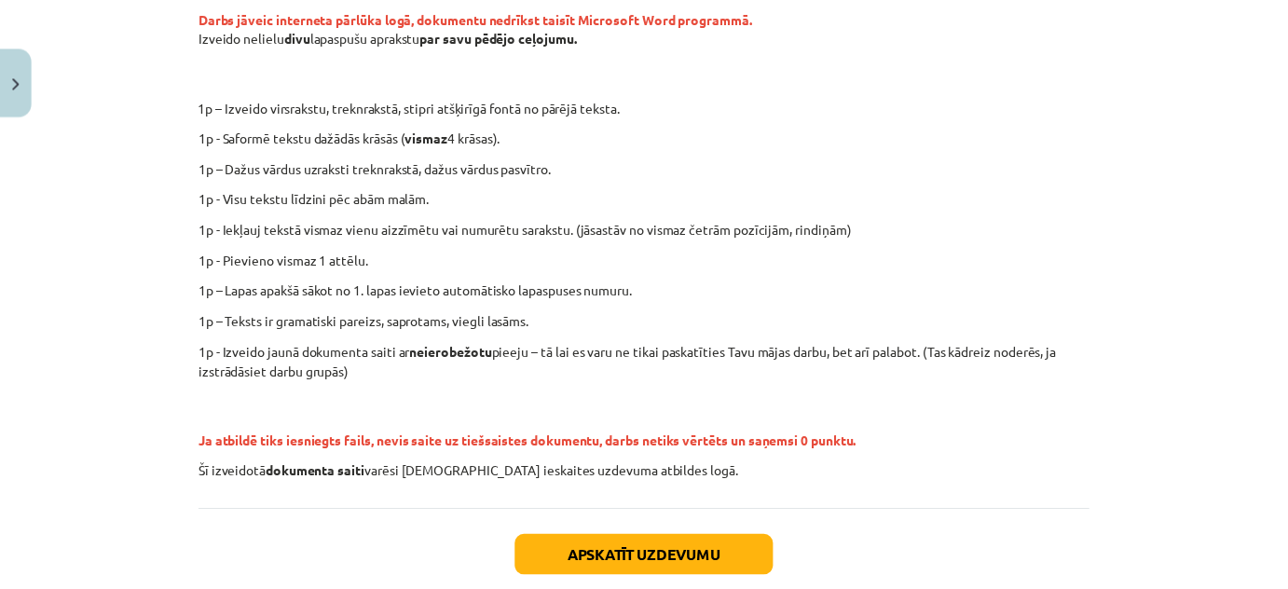
scroll to position [553, 0]
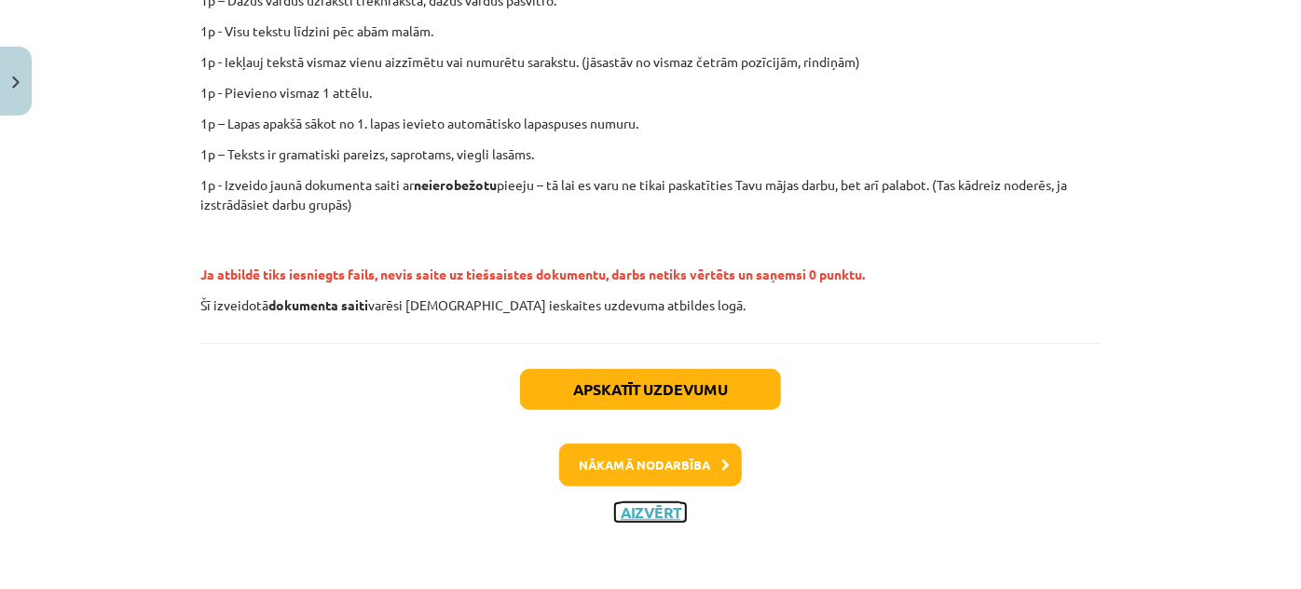
click at [648, 513] on button "Aizvērt" at bounding box center [650, 512] width 71 height 19
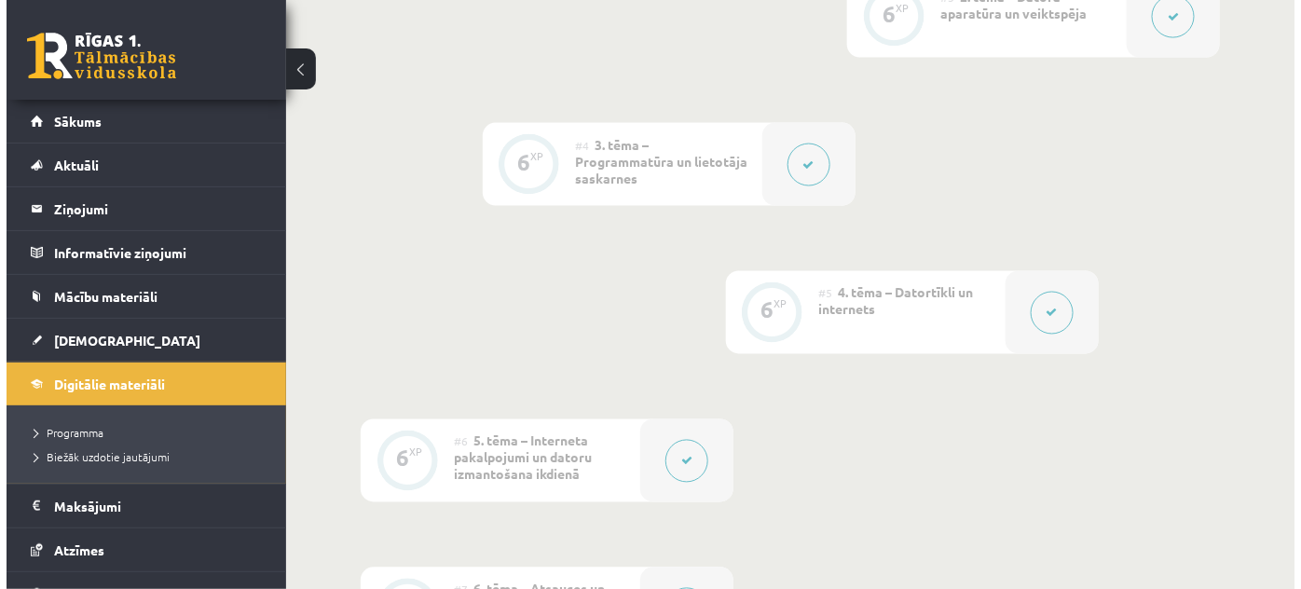
scroll to position [987, 0]
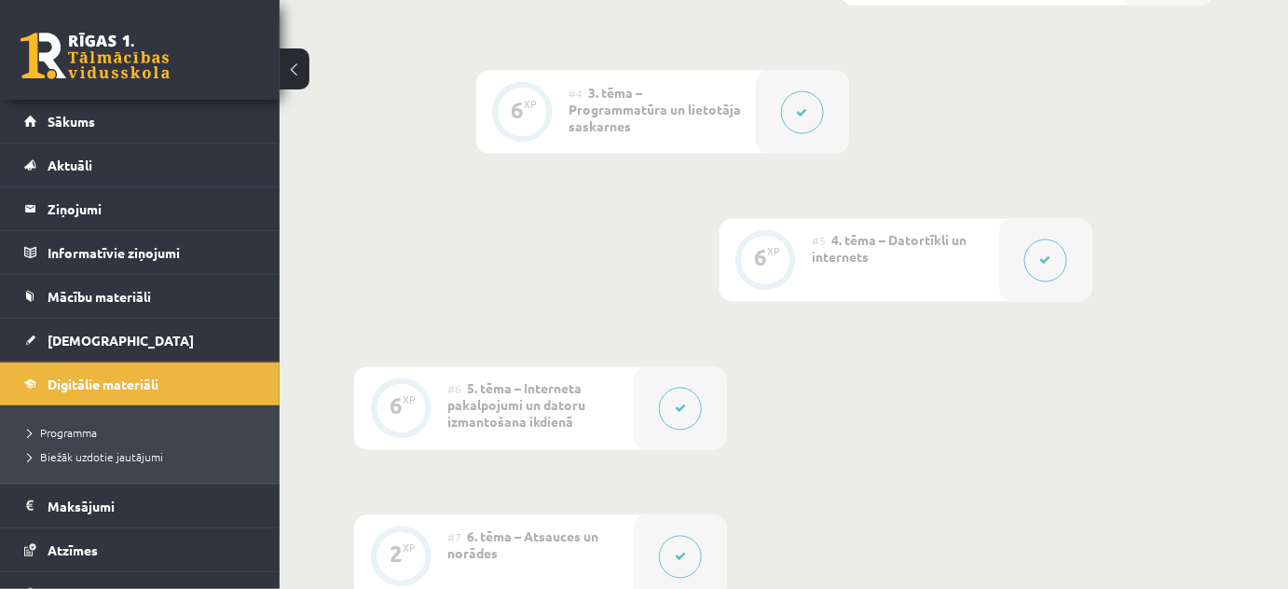
click at [1025, 260] on button at bounding box center [1045, 261] width 43 height 43
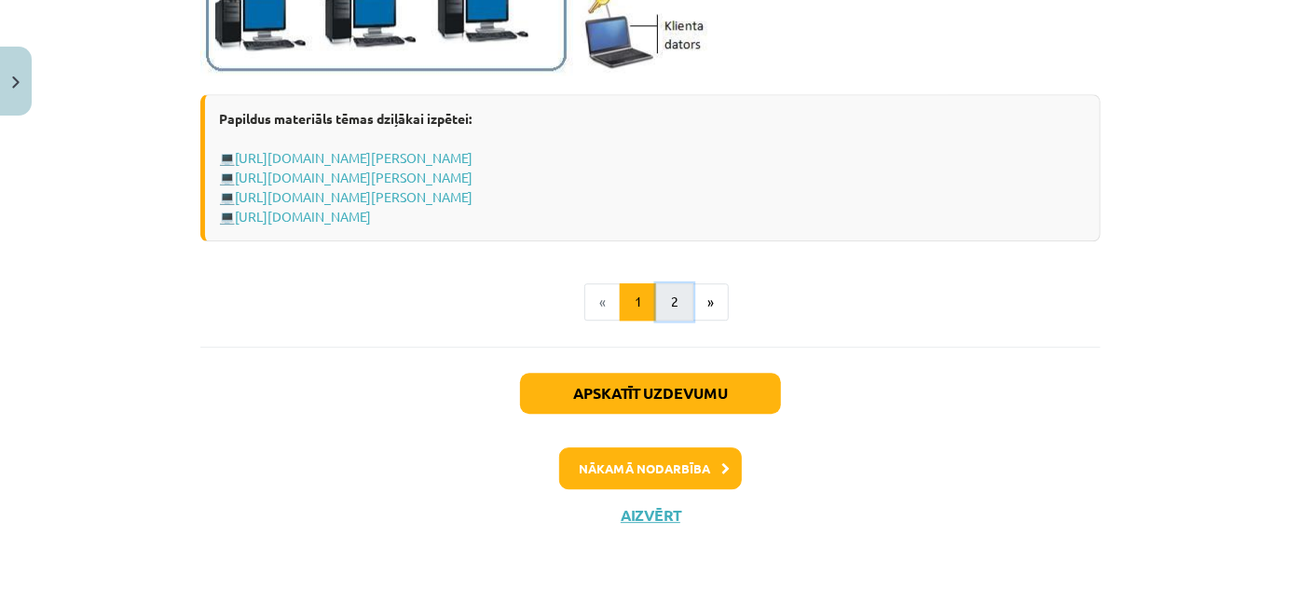
click at [656, 300] on button "2" at bounding box center [674, 301] width 37 height 37
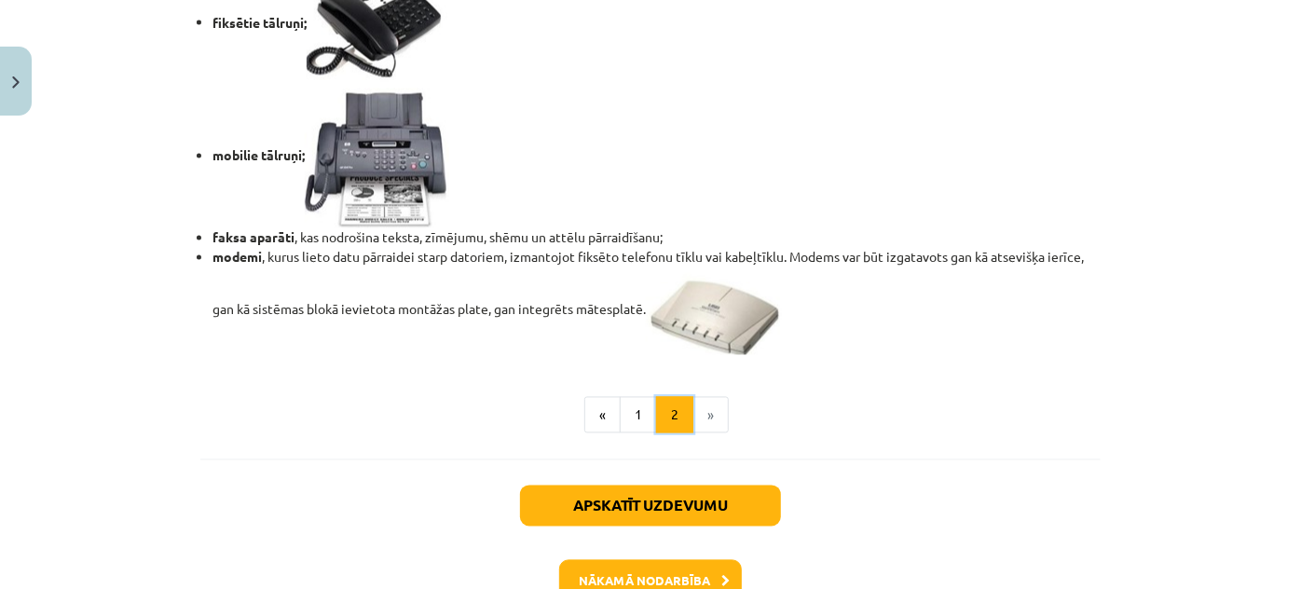
scroll to position [1642, 0]
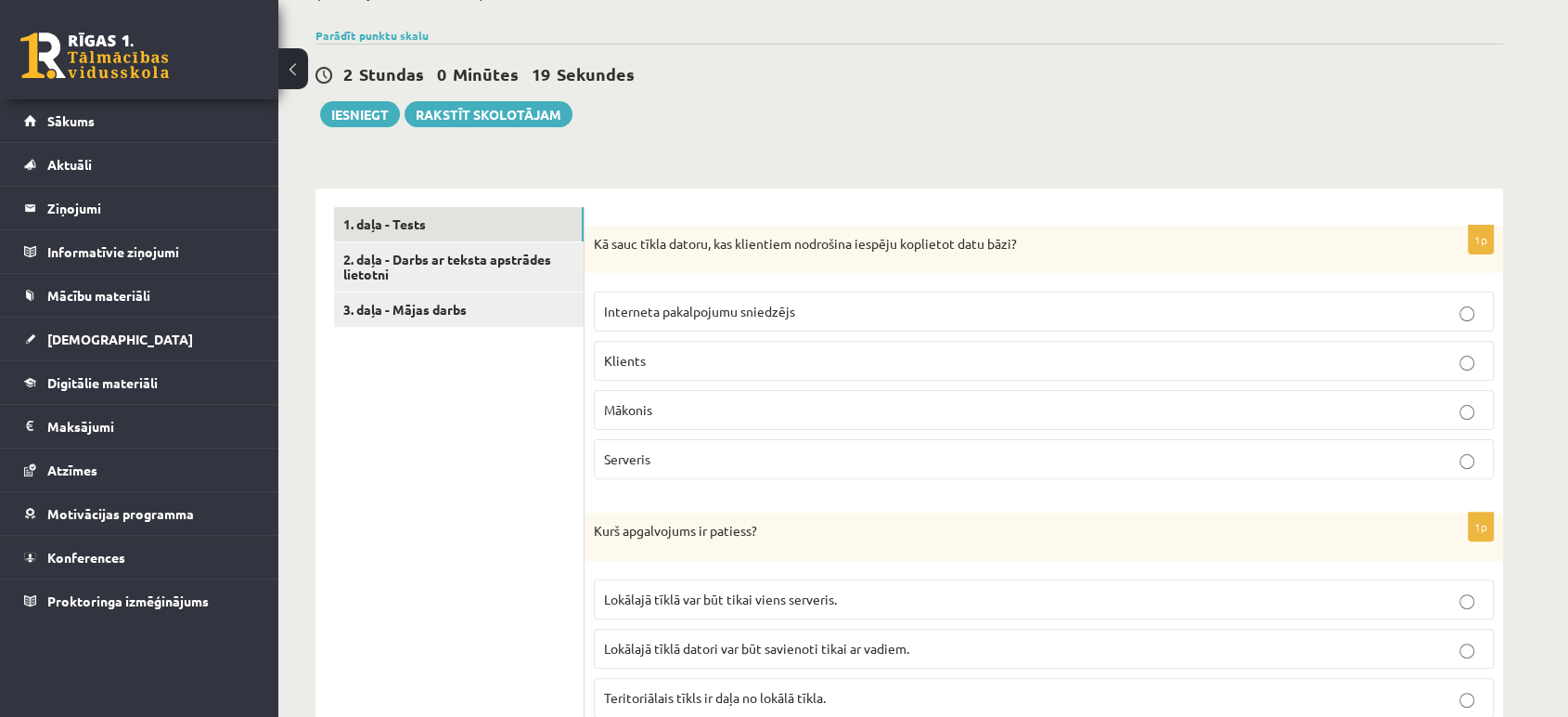
scroll to position [412, 0]
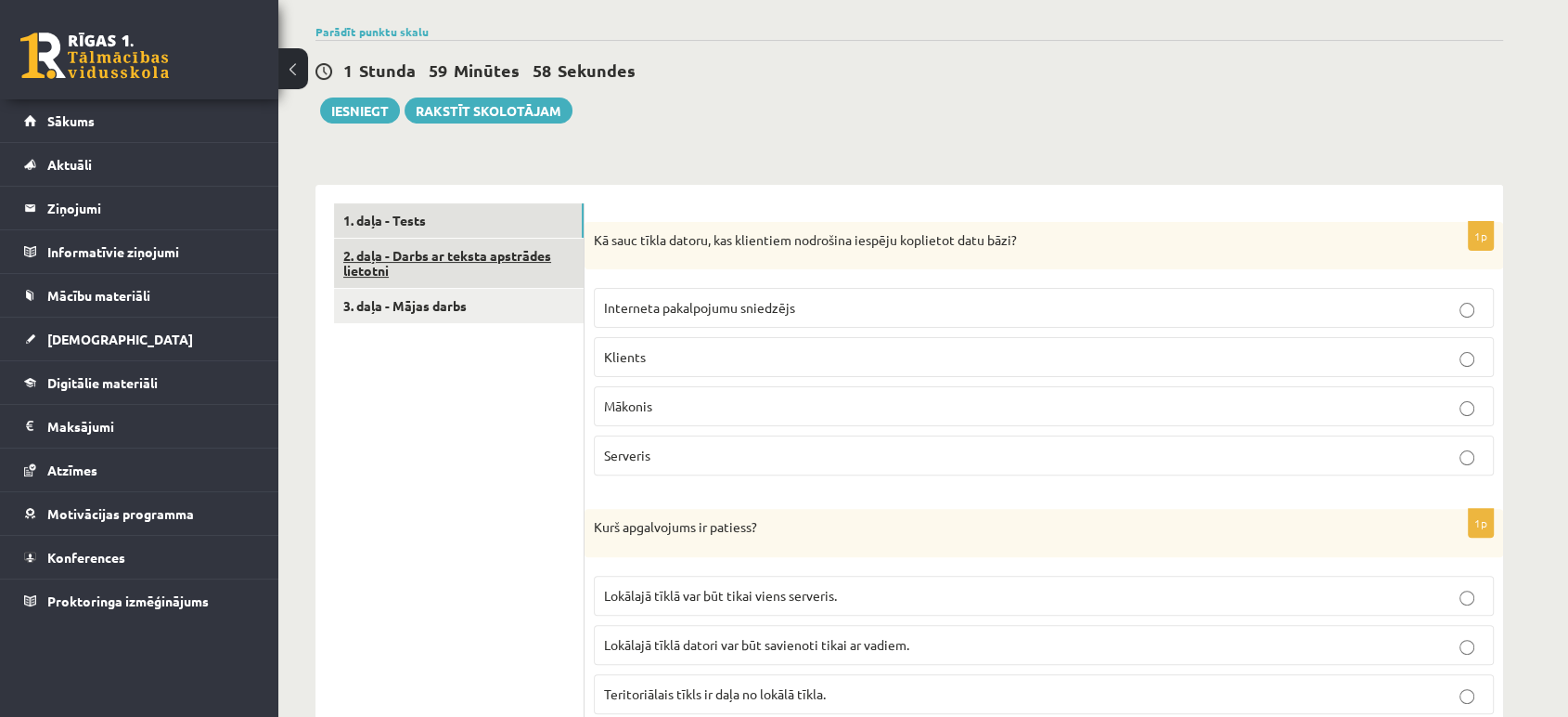
click at [470, 253] on link "2. daļa - Darbs ar teksta apstrādes lietotni" at bounding box center [459, 264] width 250 height 50
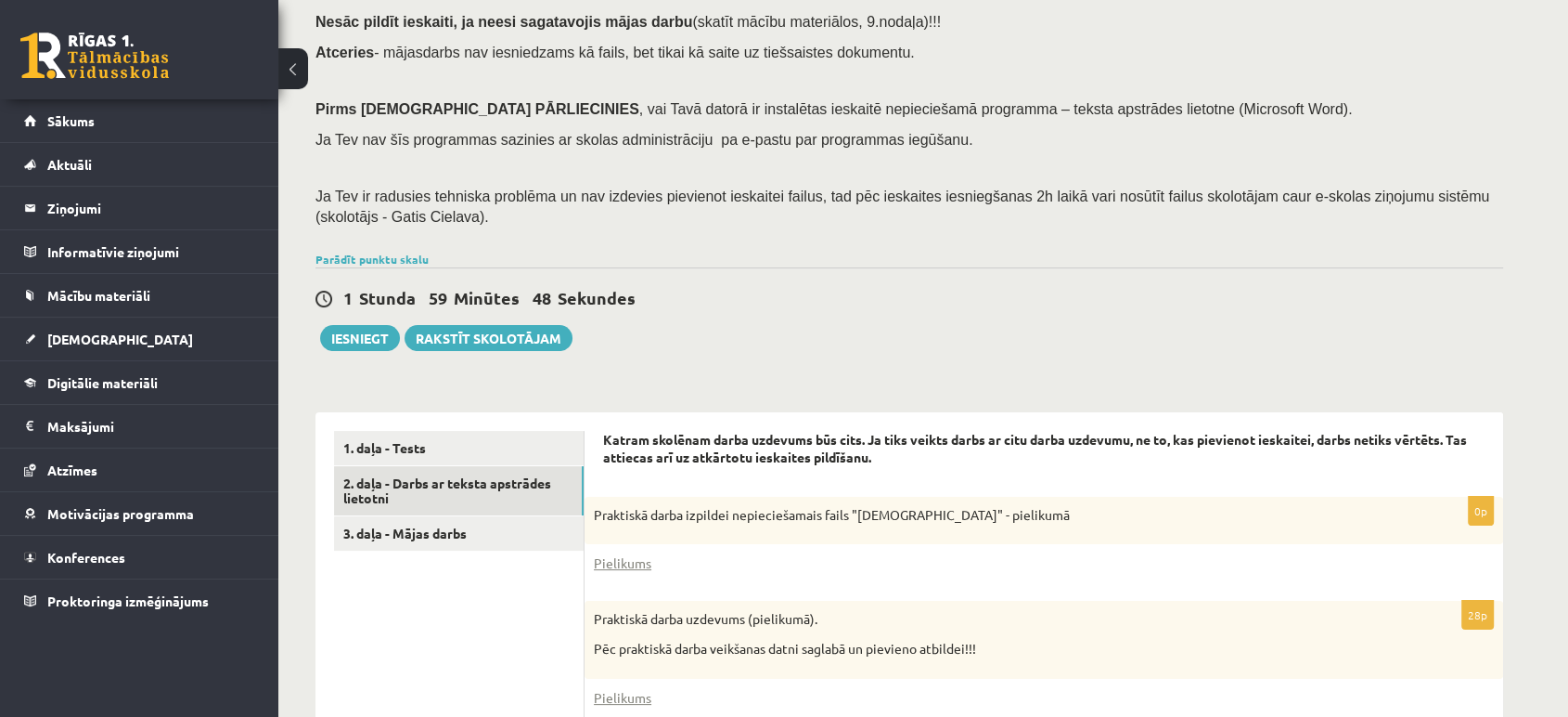
scroll to position [242, 0]
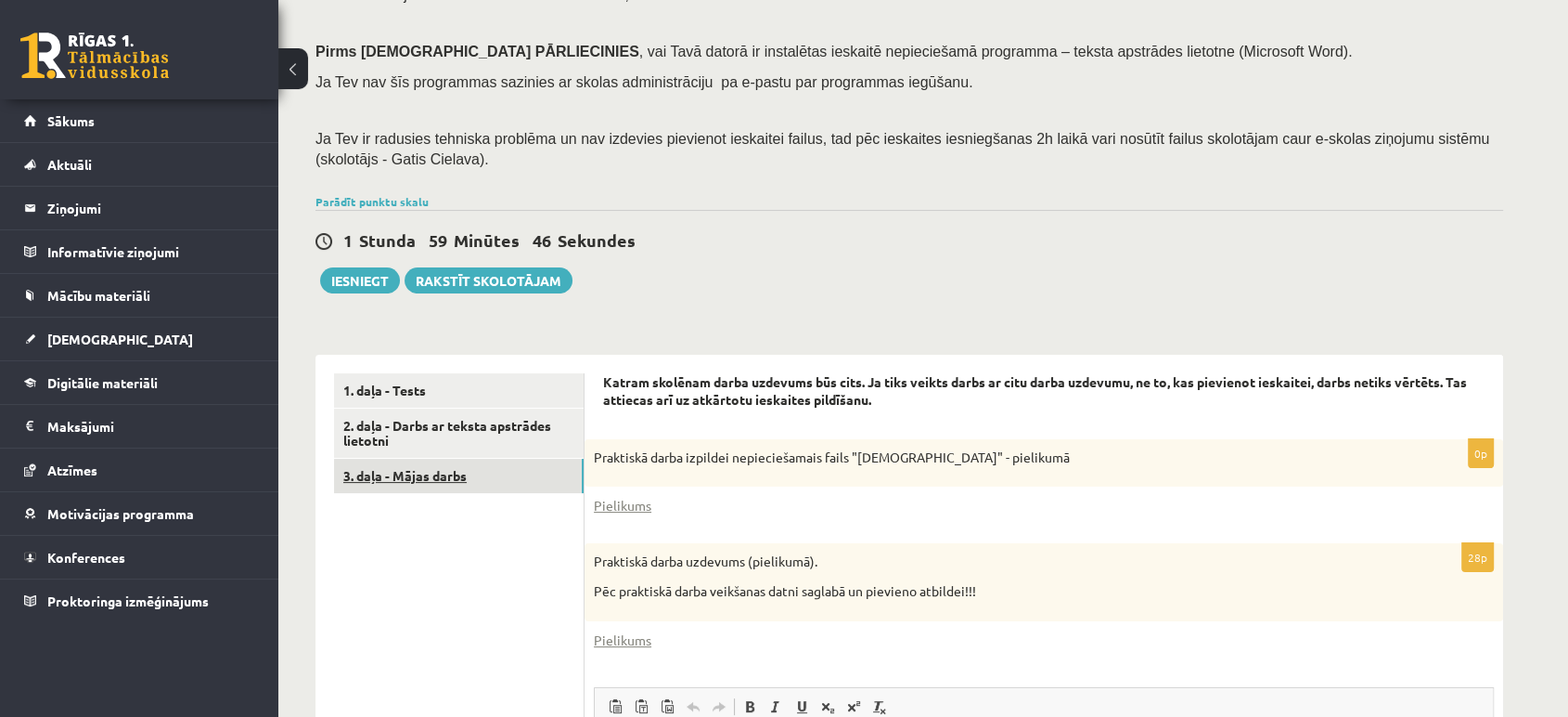
click at [445, 476] on link "3. daļa - Mājas darbs" at bounding box center [459, 475] width 250 height 34
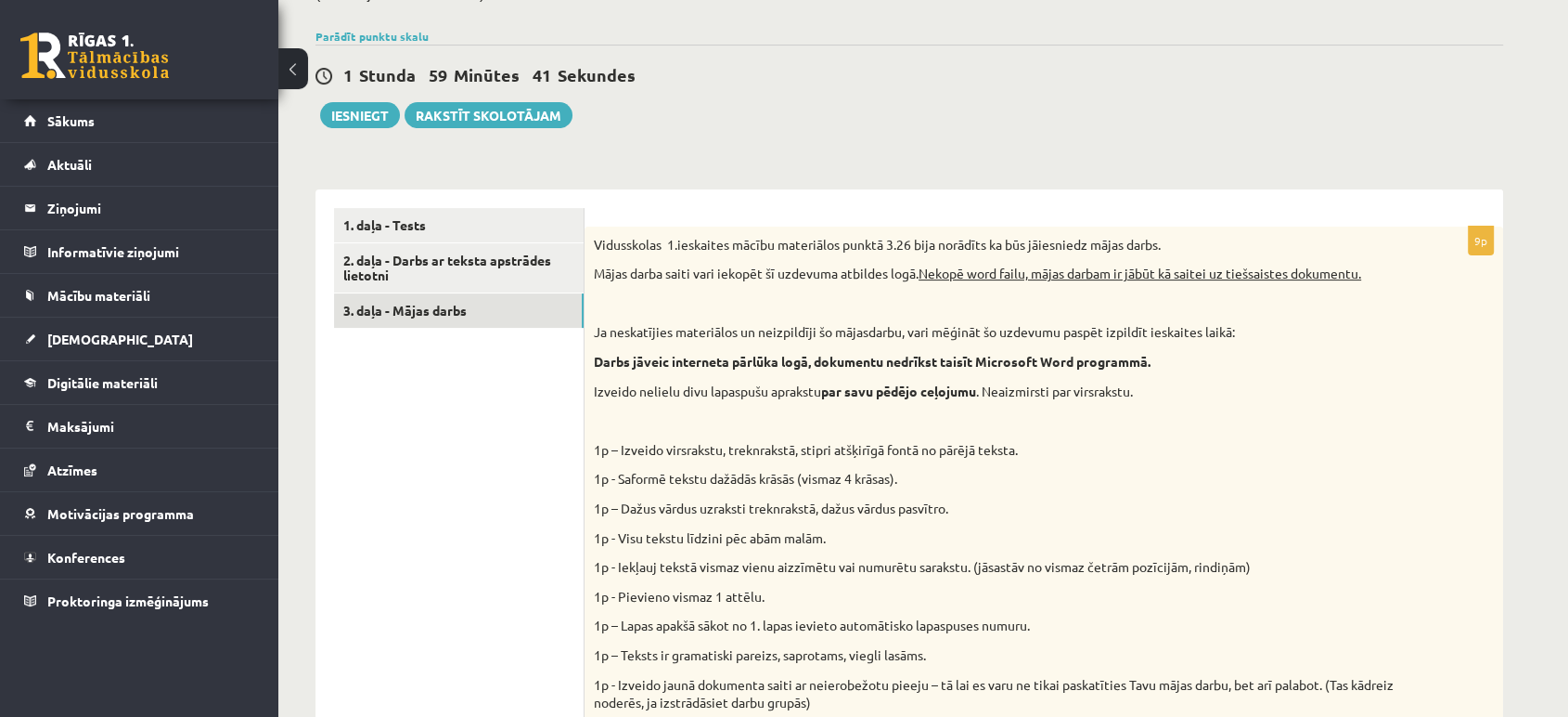
scroll to position [165, 0]
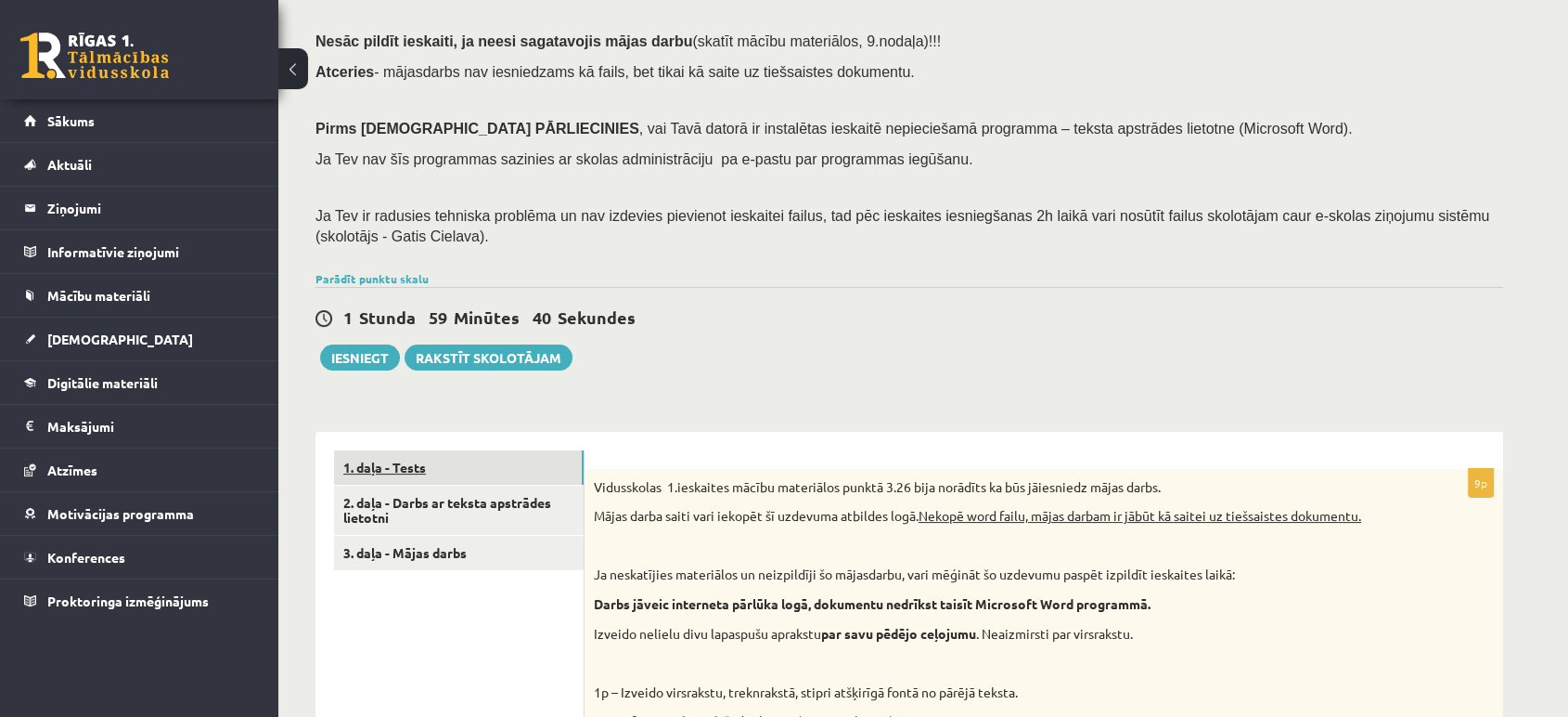
click at [390, 470] on link "1. daļa - Tests" at bounding box center [459, 467] width 250 height 34
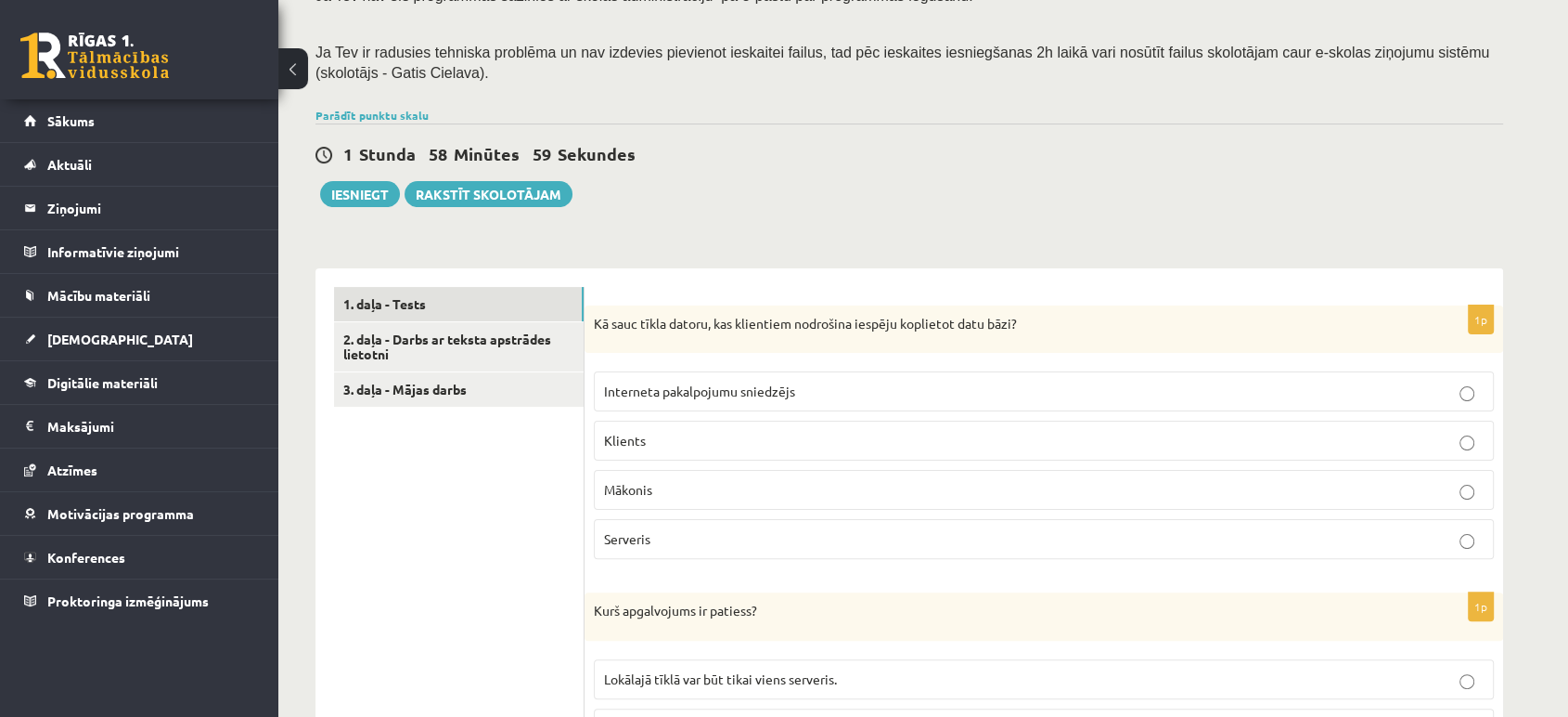
scroll to position [412, 0]
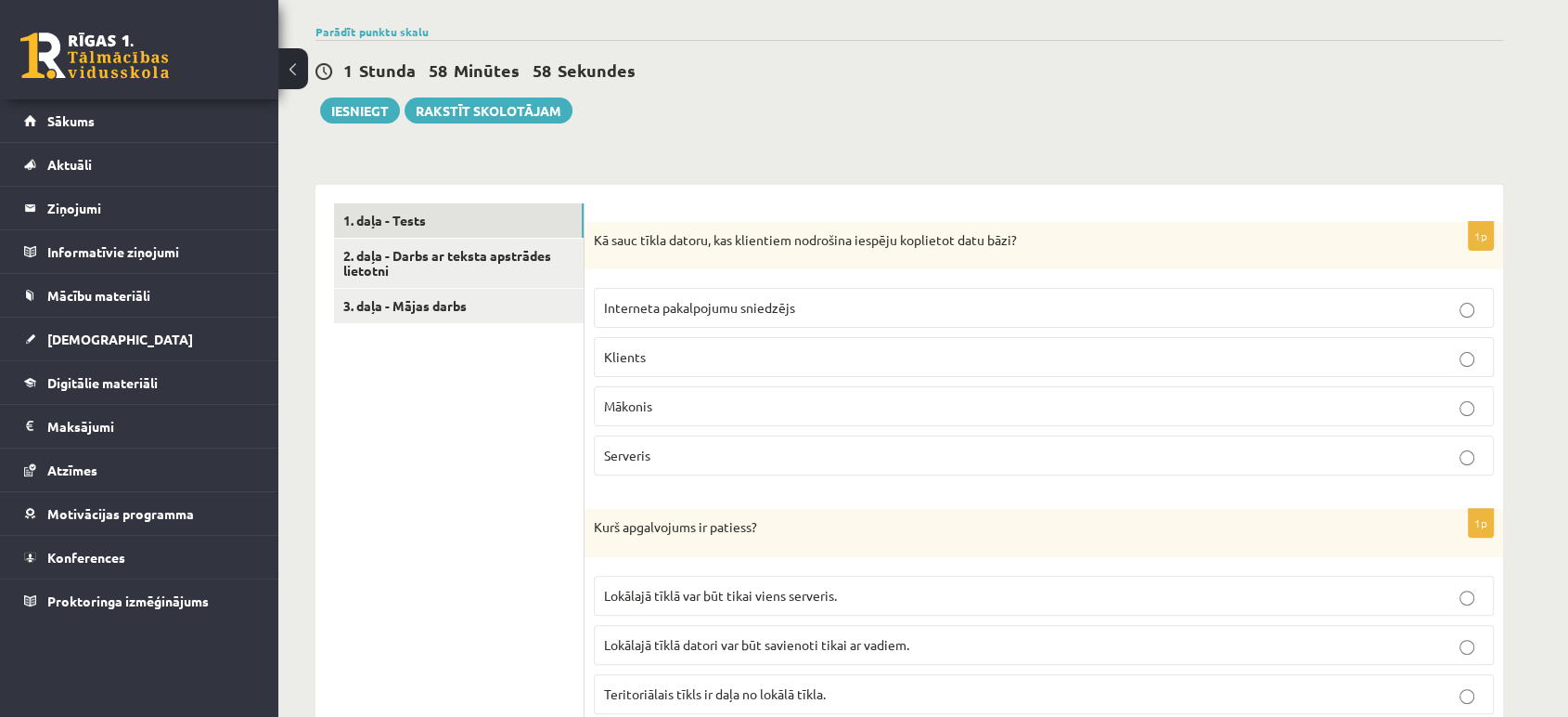
click at [824, 252] on div "Kā sauc tīkla datoru, kas klientiem nodrošina iespēju koplietot datu bāzi?" at bounding box center [1043, 246] width 919 height 48
click at [821, 250] on div "Kā sauc tīkla datoru, kas klientiem nodrošina iespēju koplietot datu bāzi?" at bounding box center [1043, 246] width 919 height 48
click at [1003, 232] on p "Kā sauc tīkla datoru, kas klientiem nodrošina iespēju koplietot datu bāzi?" at bounding box center [998, 240] width 807 height 19
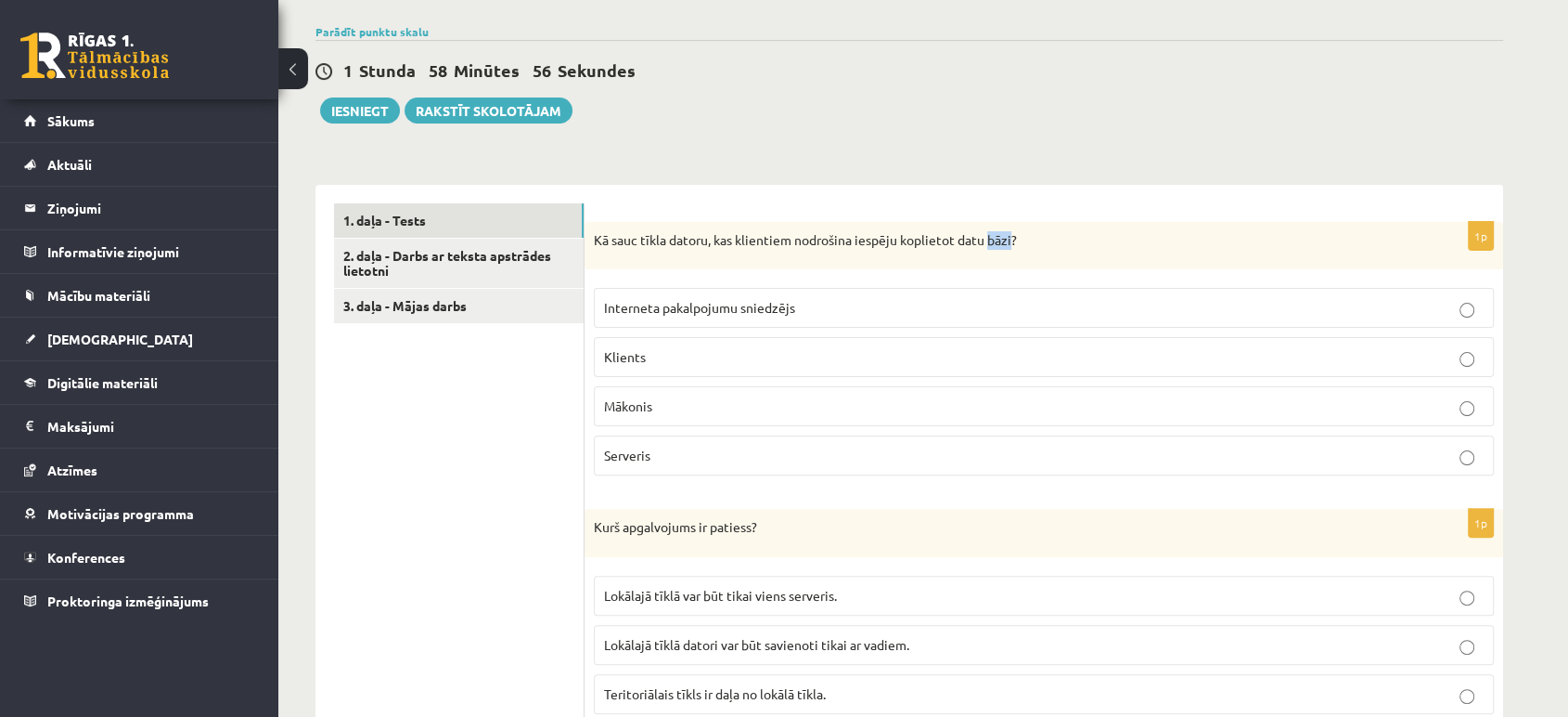
click at [1003, 232] on p "Kā sauc tīkla datoru, kas klientiem nodrošina iespēju koplietot datu bāzi?" at bounding box center [998, 240] width 807 height 19
copy div "Kā sauc tīkla datoru, kas klientiem nodrošina iespēju koplietot datu bāzi?"
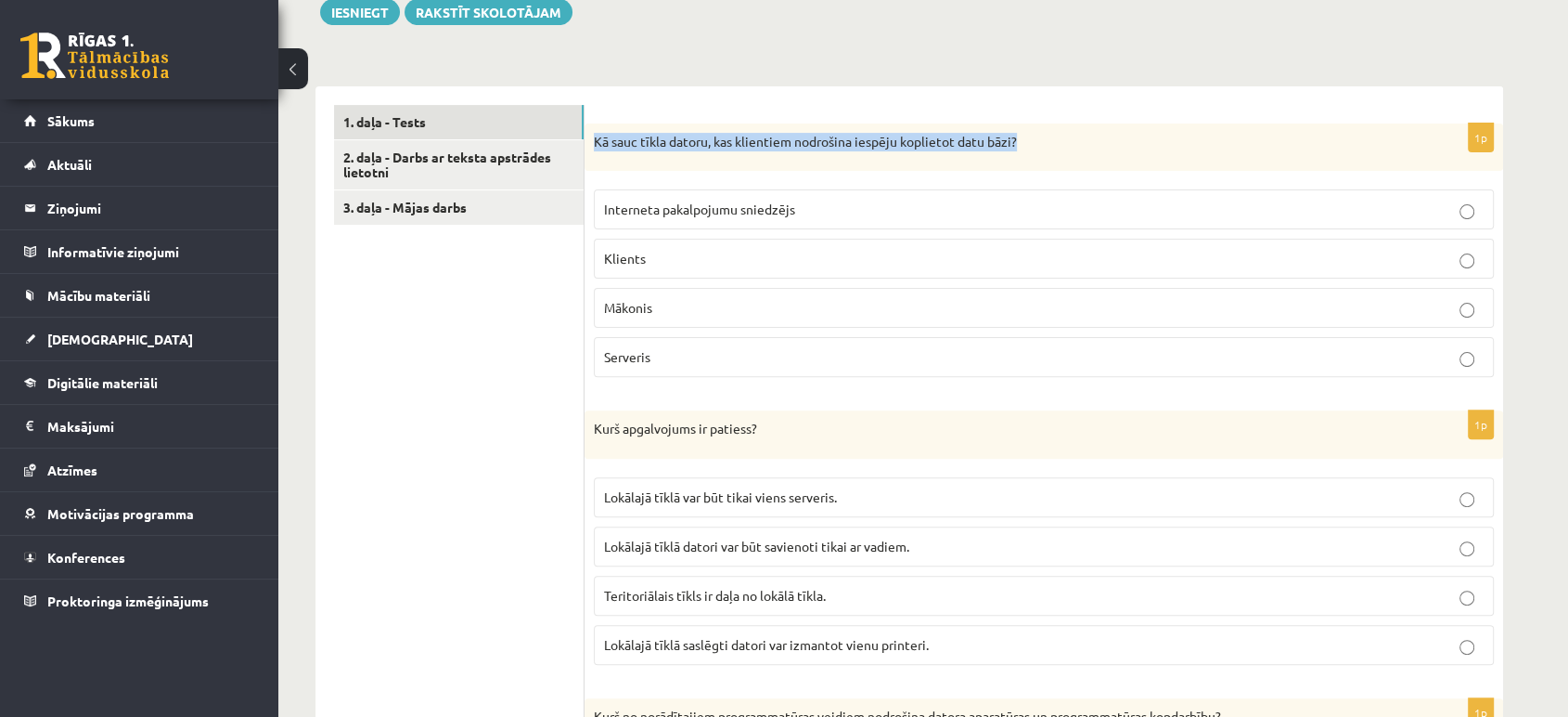
scroll to position [550, 0]
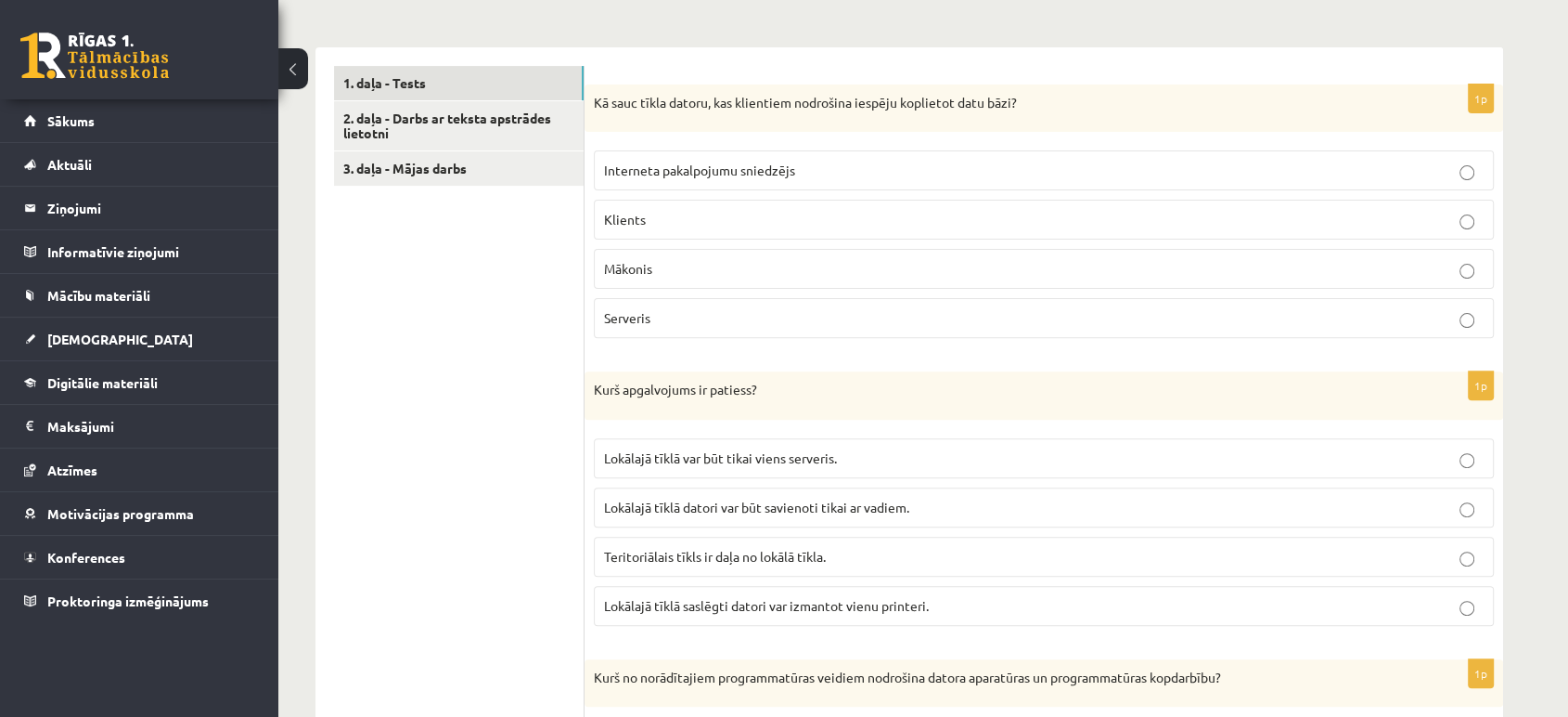
click at [444, 116] on link "2. daļa - Darbs ar teksta apstrādes lietotni" at bounding box center [459, 126] width 250 height 50
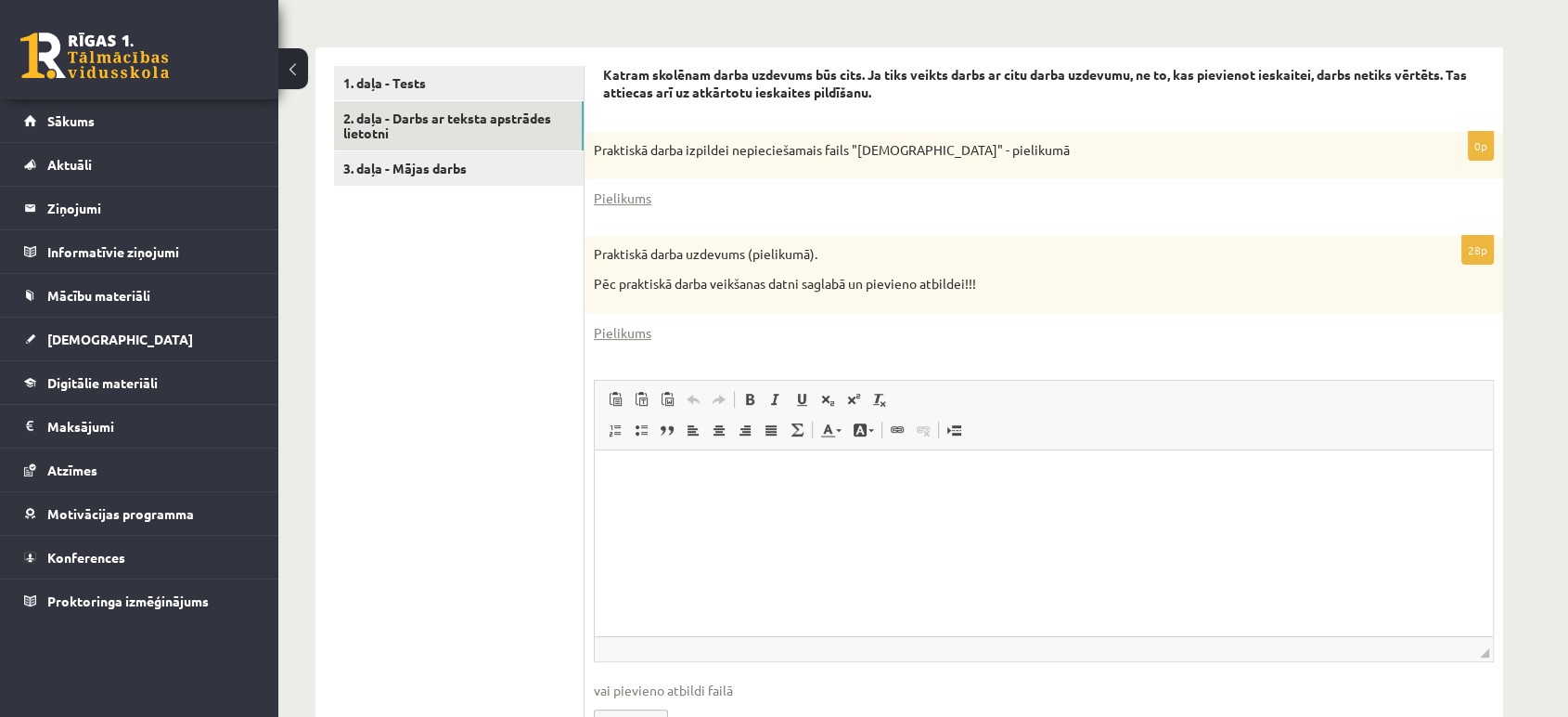
scroll to position [0, 0]
click at [625, 198] on link "Pielikums" at bounding box center [623, 198] width 58 height 20
click at [619, 333] on link "Pielikums" at bounding box center [623, 333] width 58 height 20
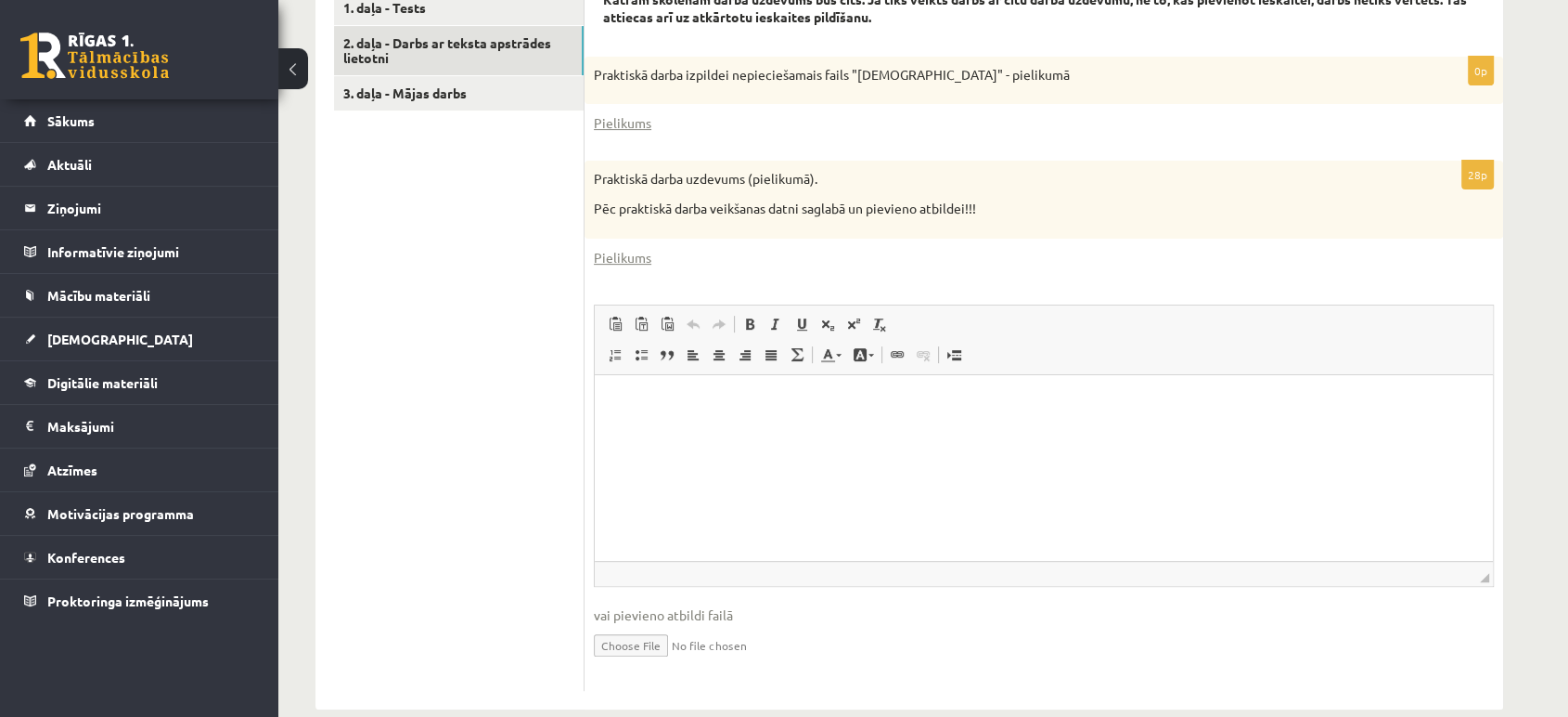
scroll to position [625, 0]
click at [633, 391] on p "Bagātinātā teksta redaktors, wiswyg-editor-user-answer-47024880881280" at bounding box center [1043, 401] width 861 height 20
click at [639, 639] on input "file" at bounding box center [1044, 642] width 900 height 38
type input "**********"
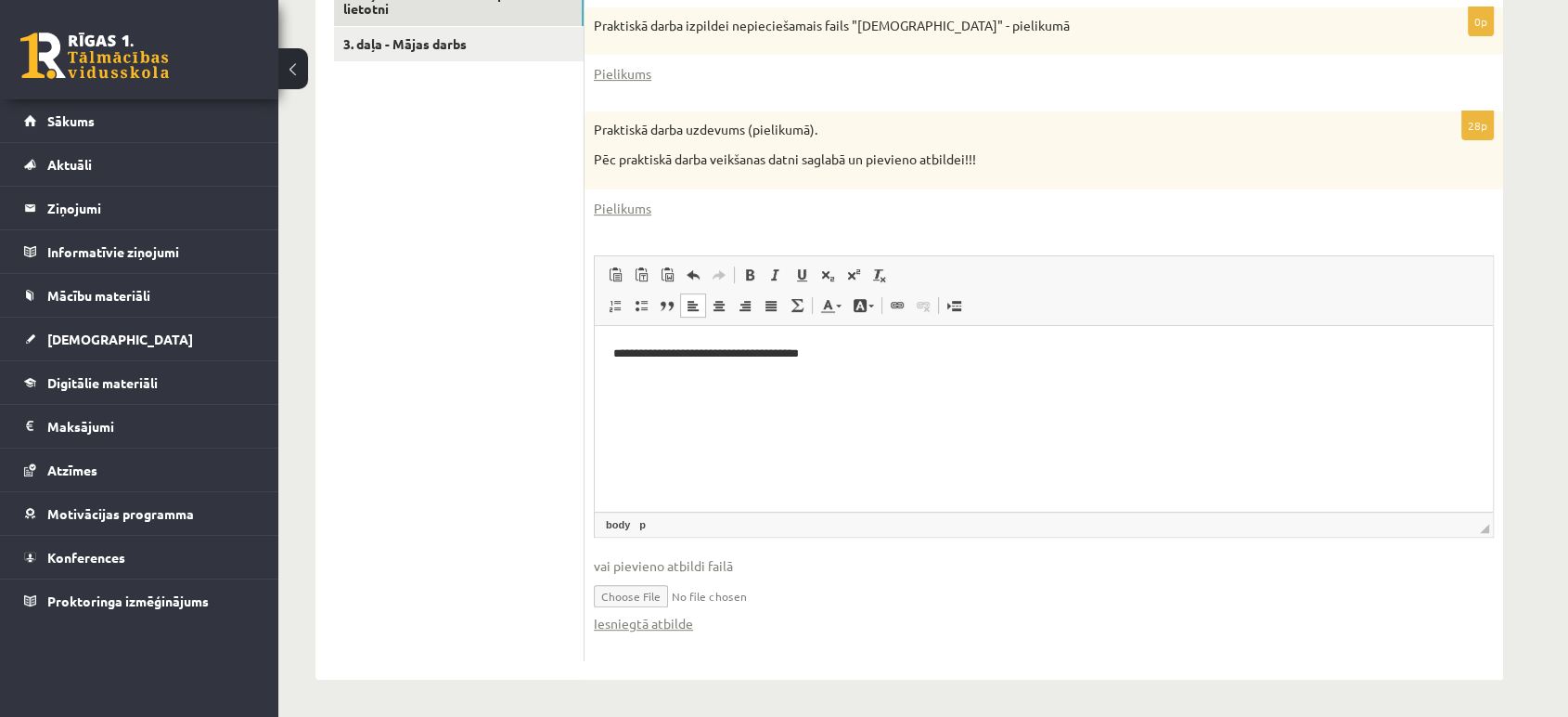
scroll to position [496, 0]
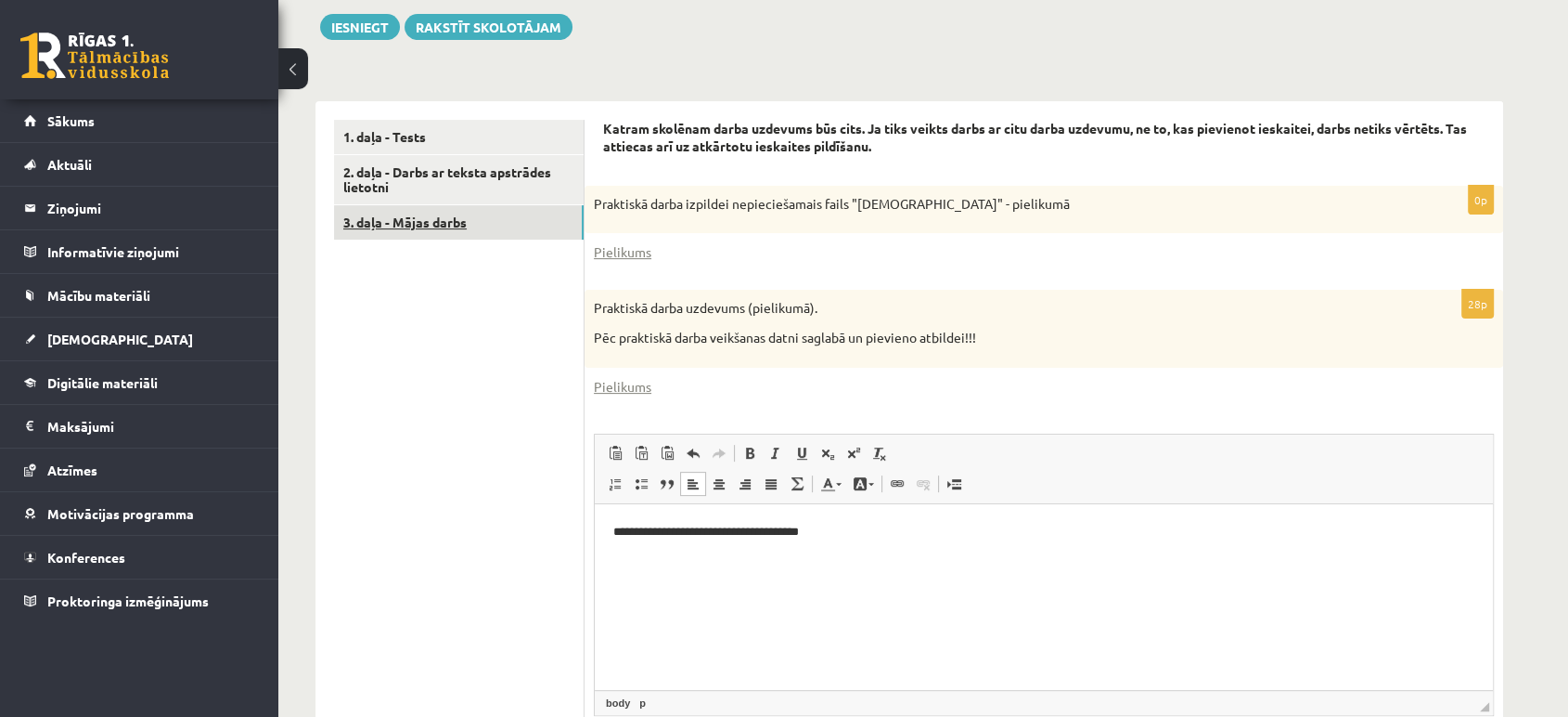
click at [448, 226] on link "3. daļa - Mājas darbs" at bounding box center [459, 222] width 250 height 34
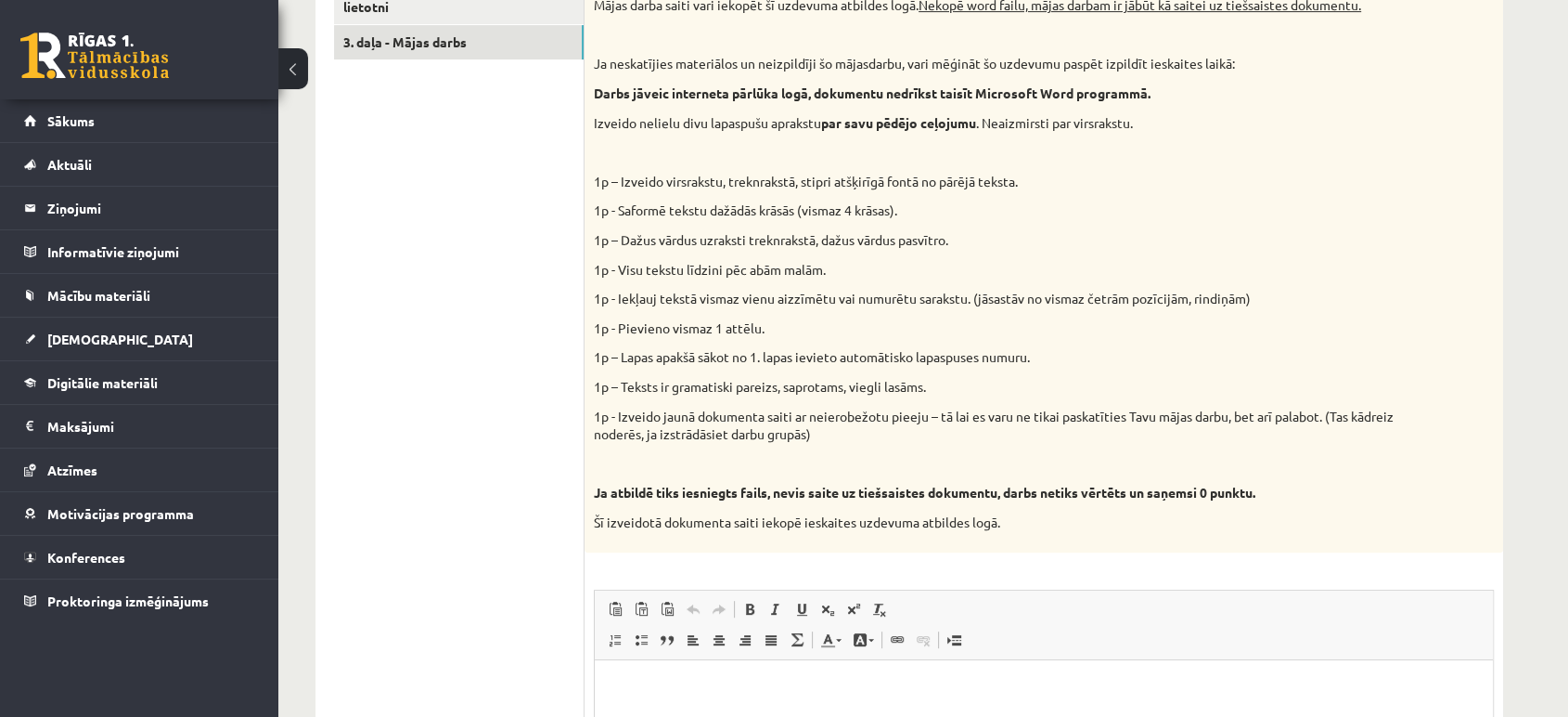
scroll to position [990, 0]
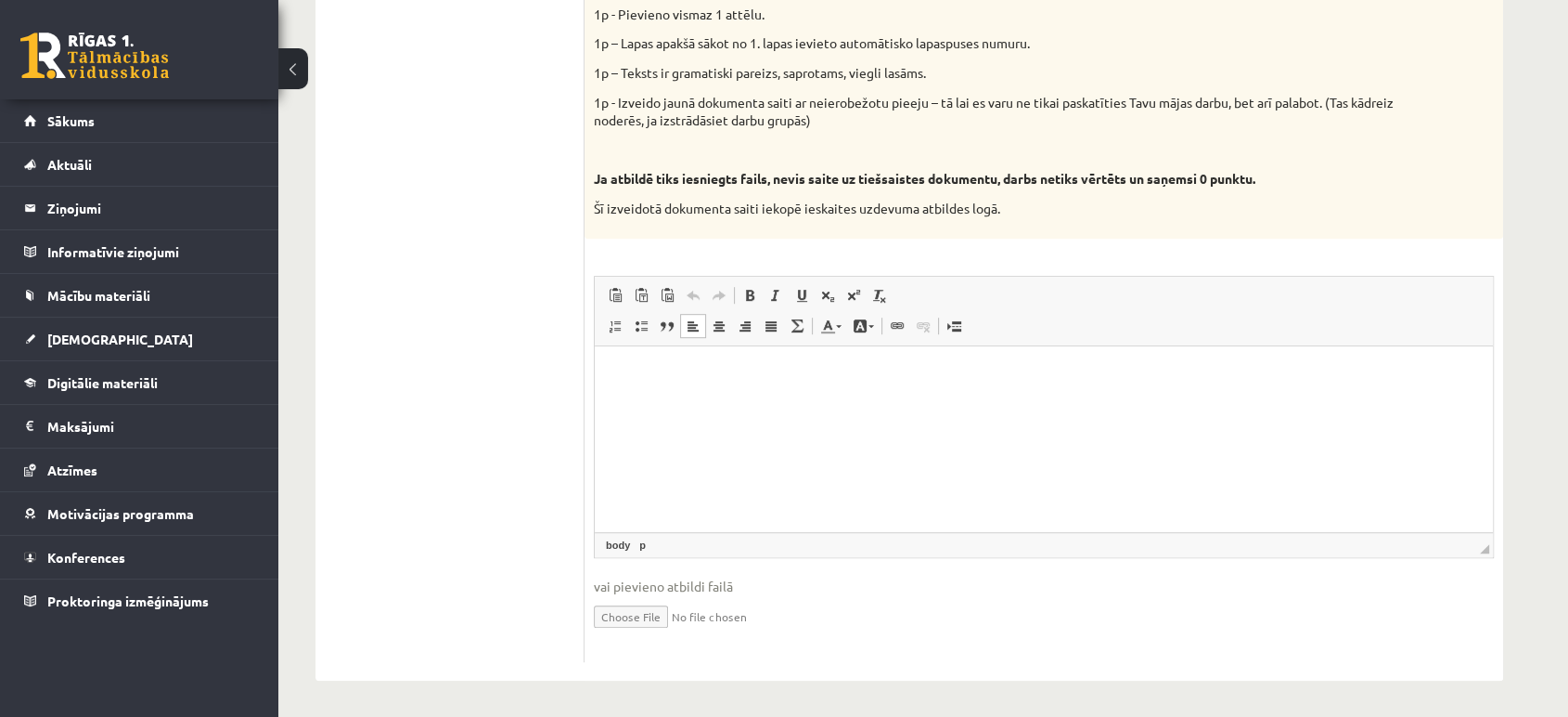
click at [821, 402] on html at bounding box center [1043, 373] width 898 height 57
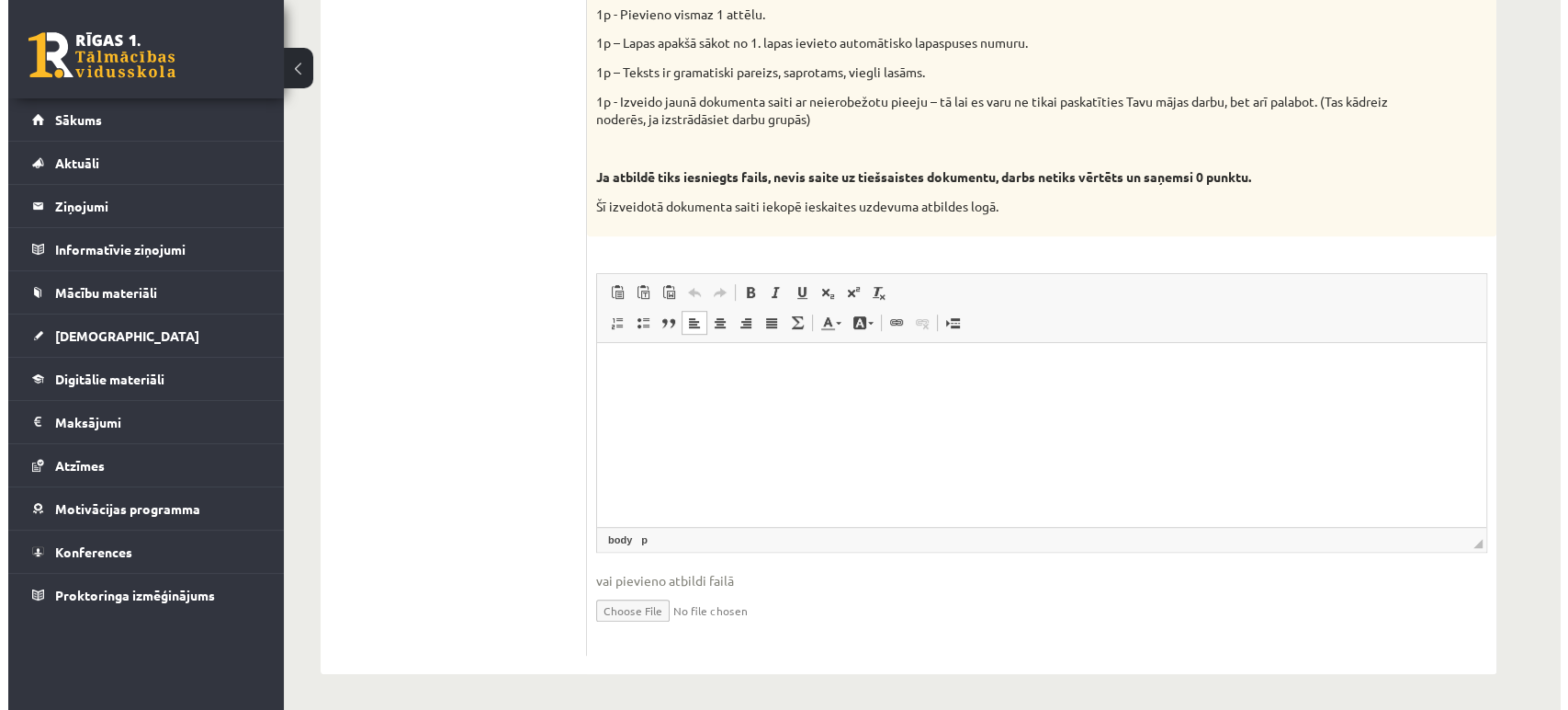
scroll to position [891, 0]
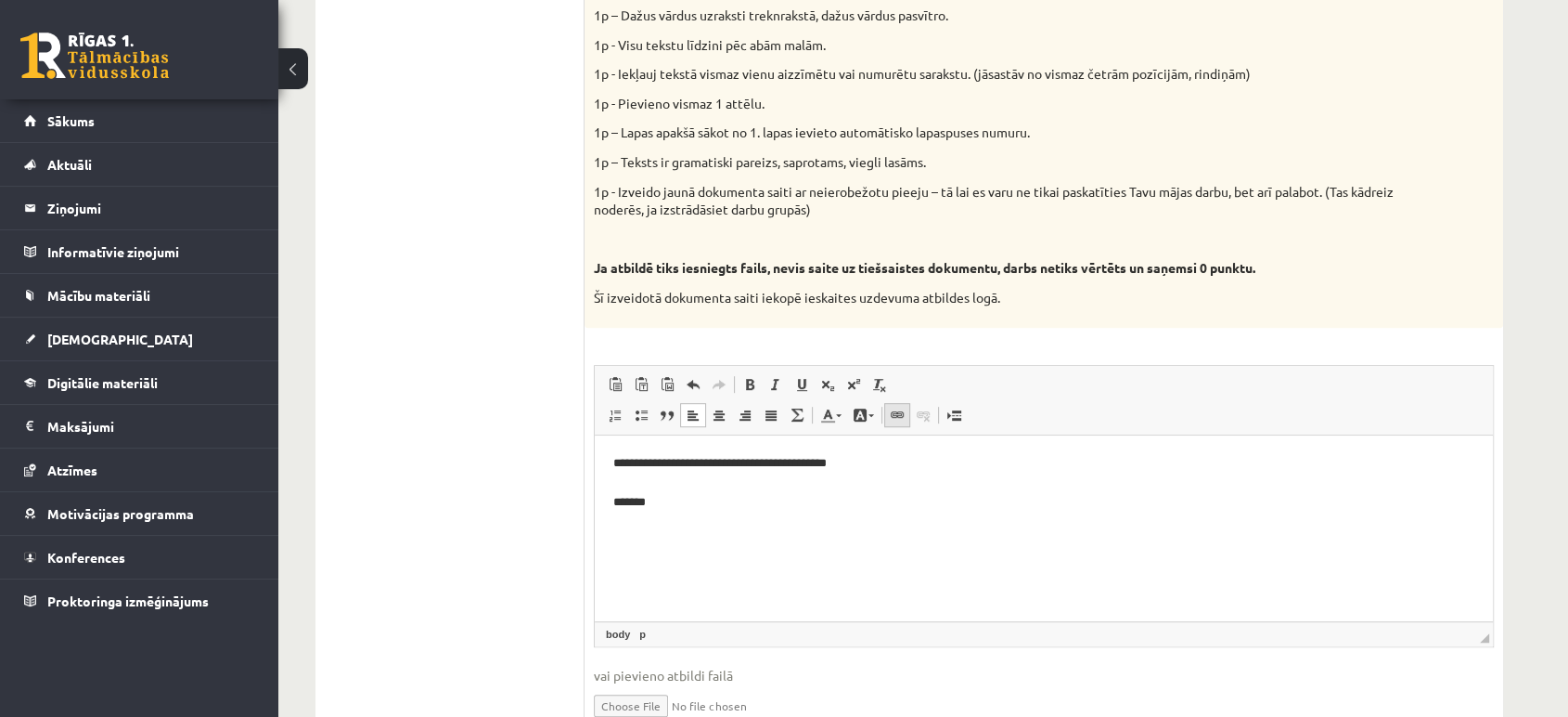
click at [898, 420] on span at bounding box center [897, 414] width 15 height 15
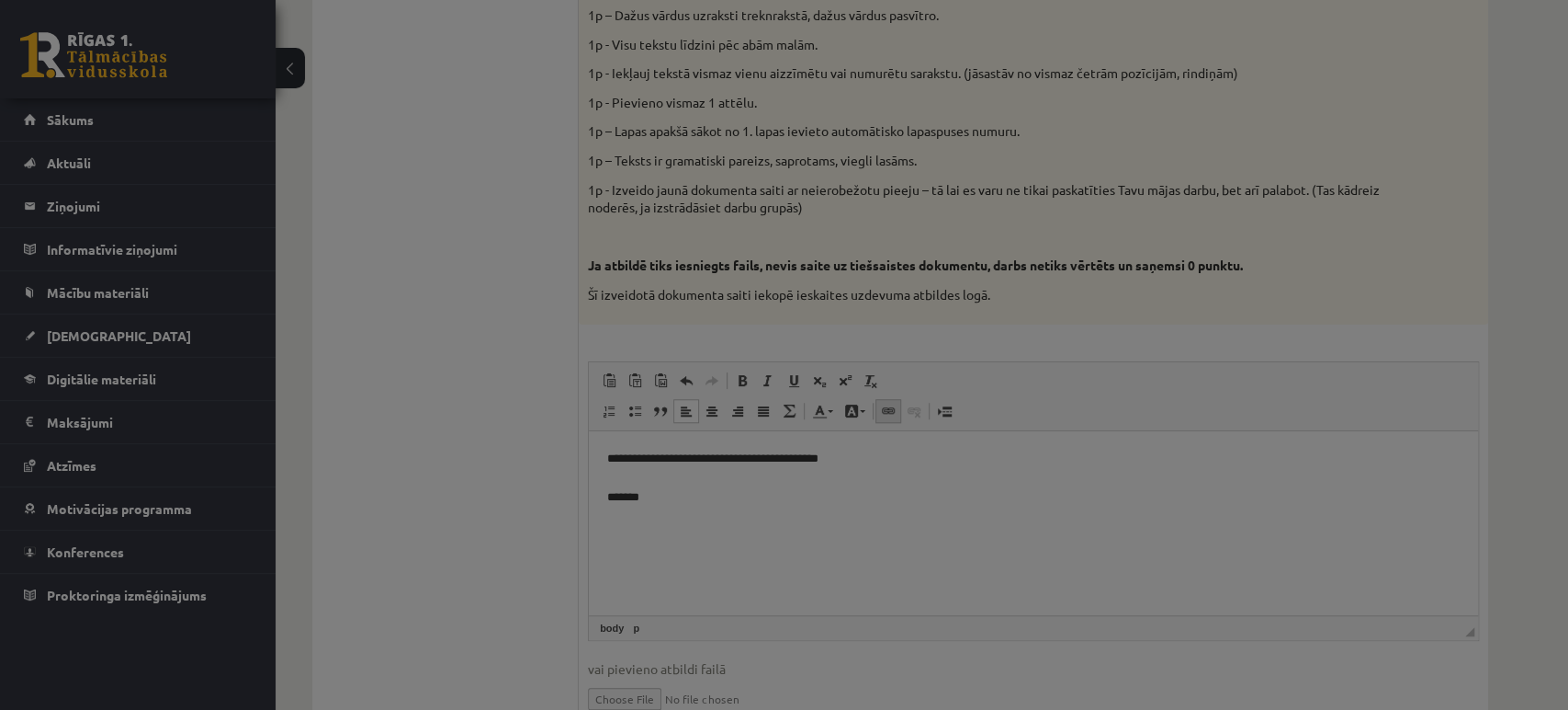
scroll to position [0, 0]
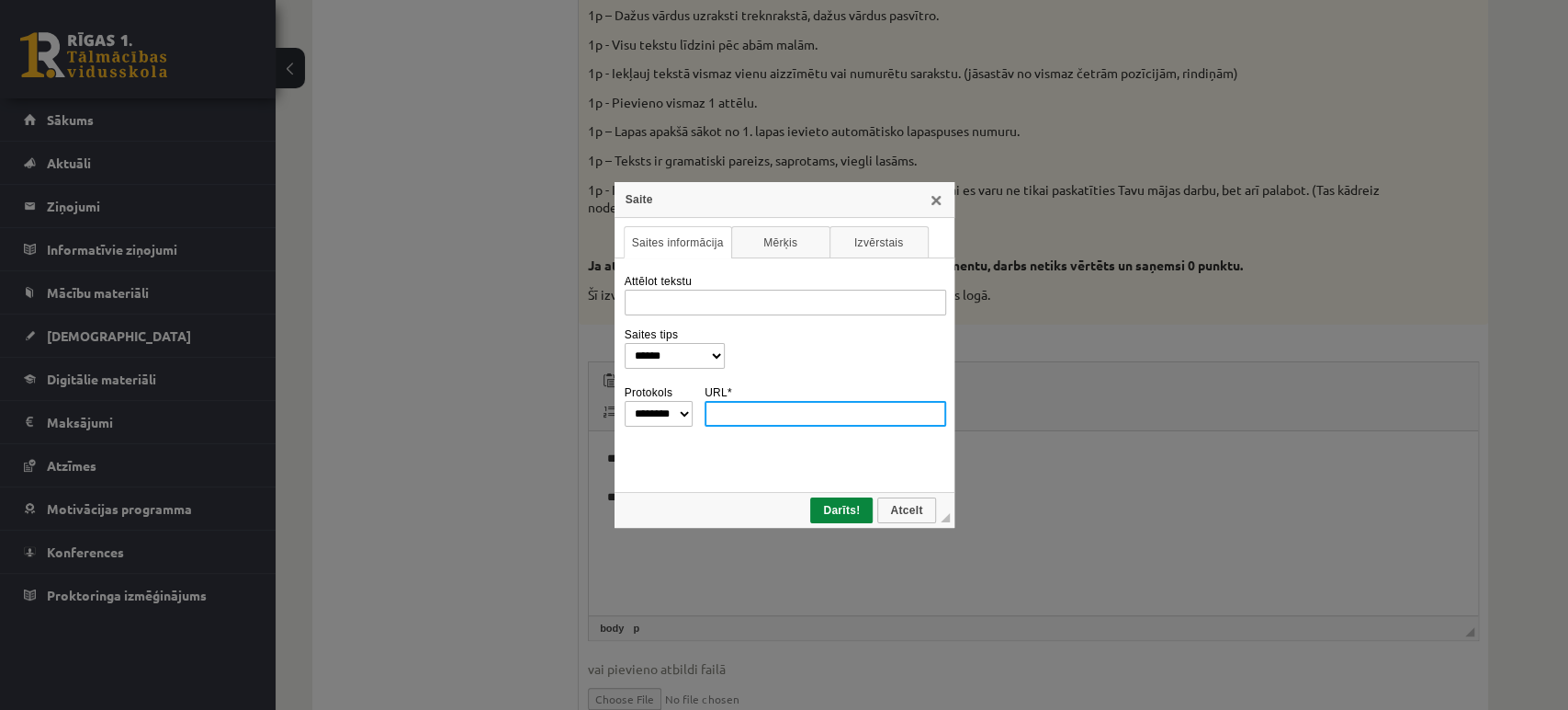
paste input "**********"
type input "**********"
select select "********"
type input "**********"
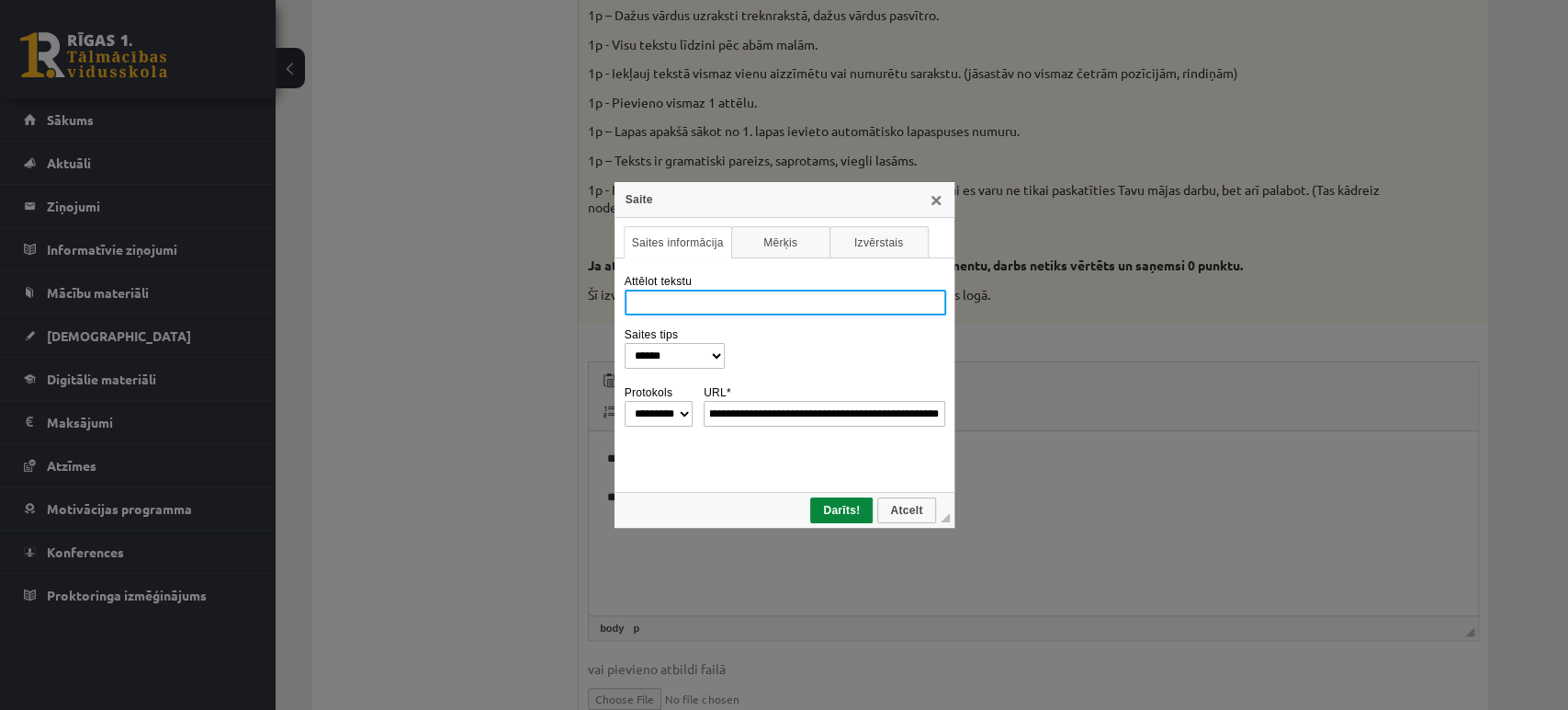
click at [749, 307] on input "Attēlot tekstu" at bounding box center [785, 303] width 321 height 26
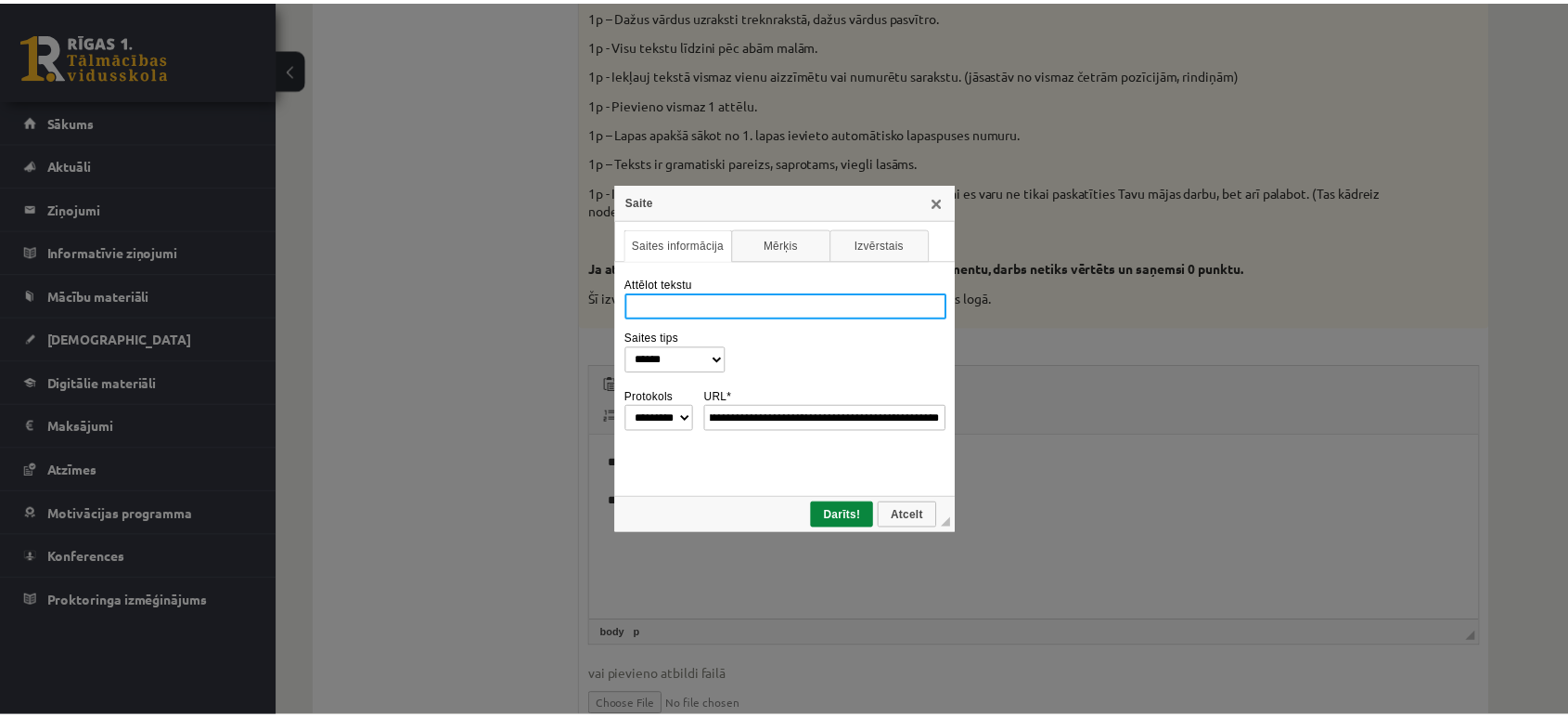
scroll to position [0, 0]
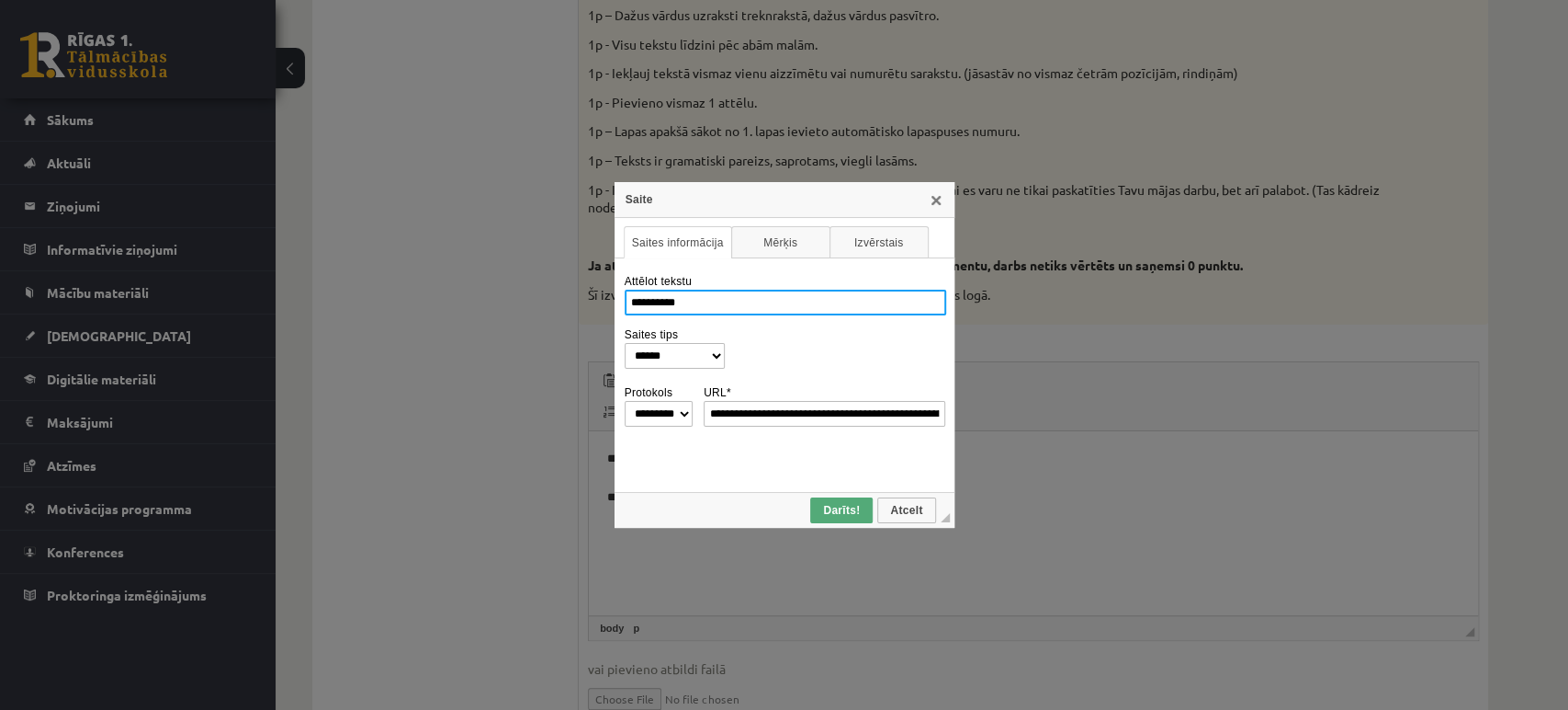
type input "**********"
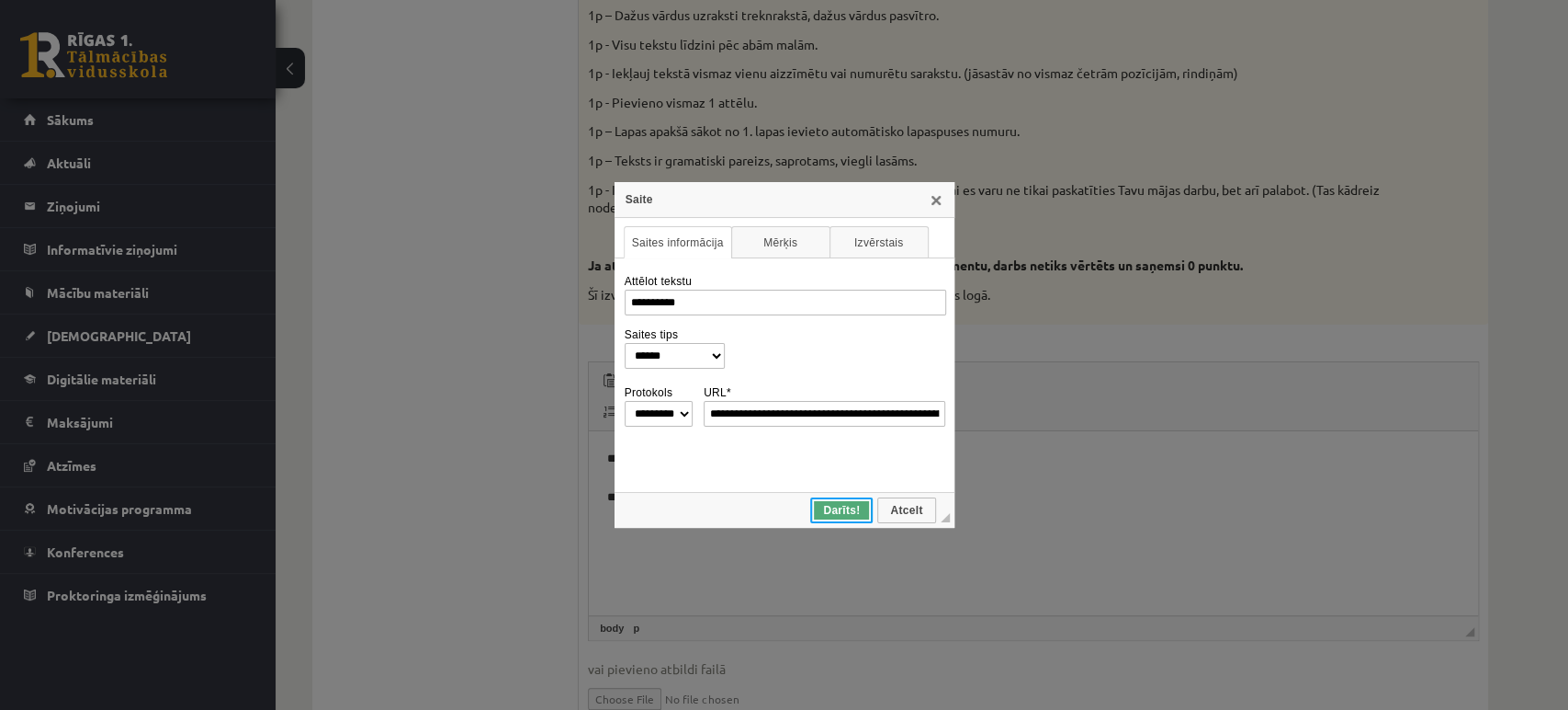
click at [852, 511] on span "Darīts!" at bounding box center [842, 510] width 59 height 13
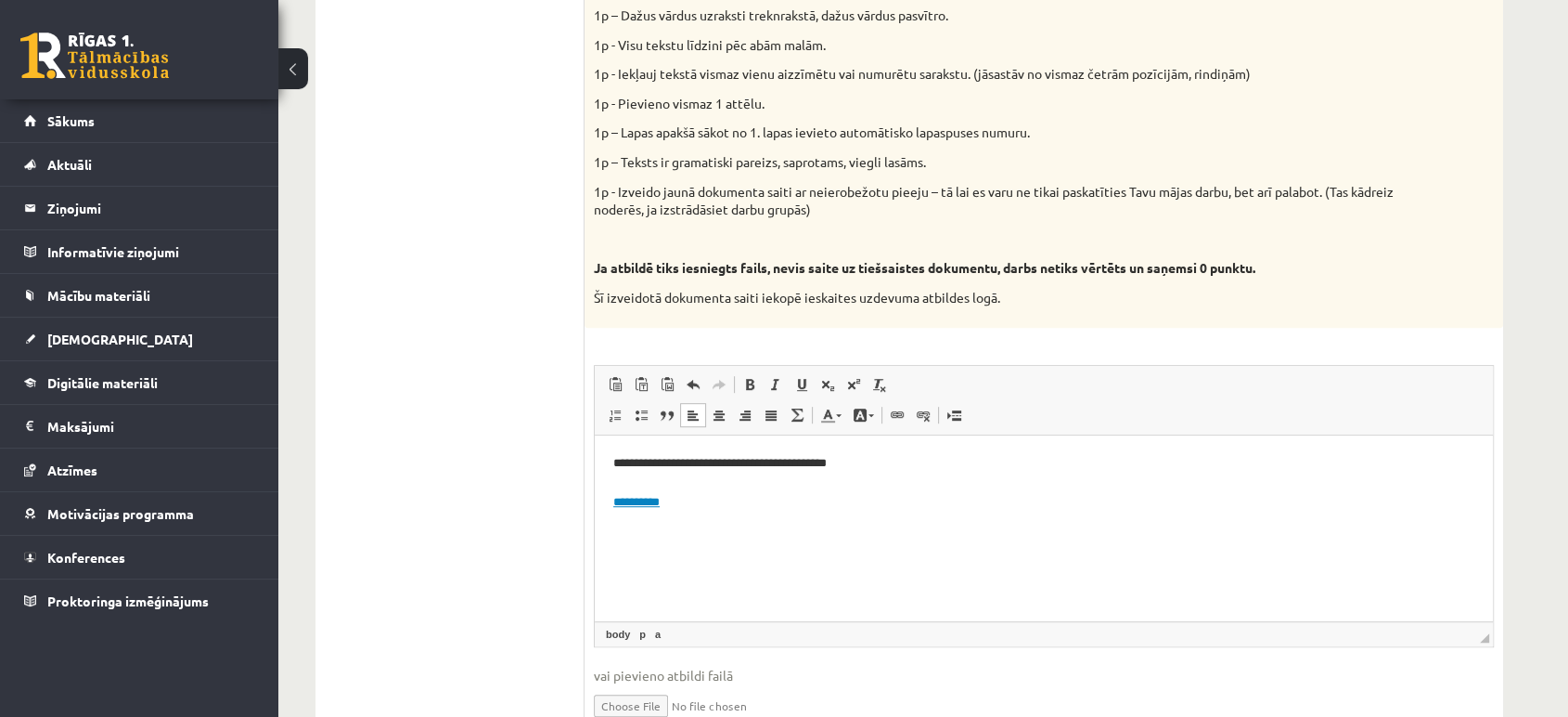
click at [749, 514] on html "**********" at bounding box center [1043, 481] width 898 height 95
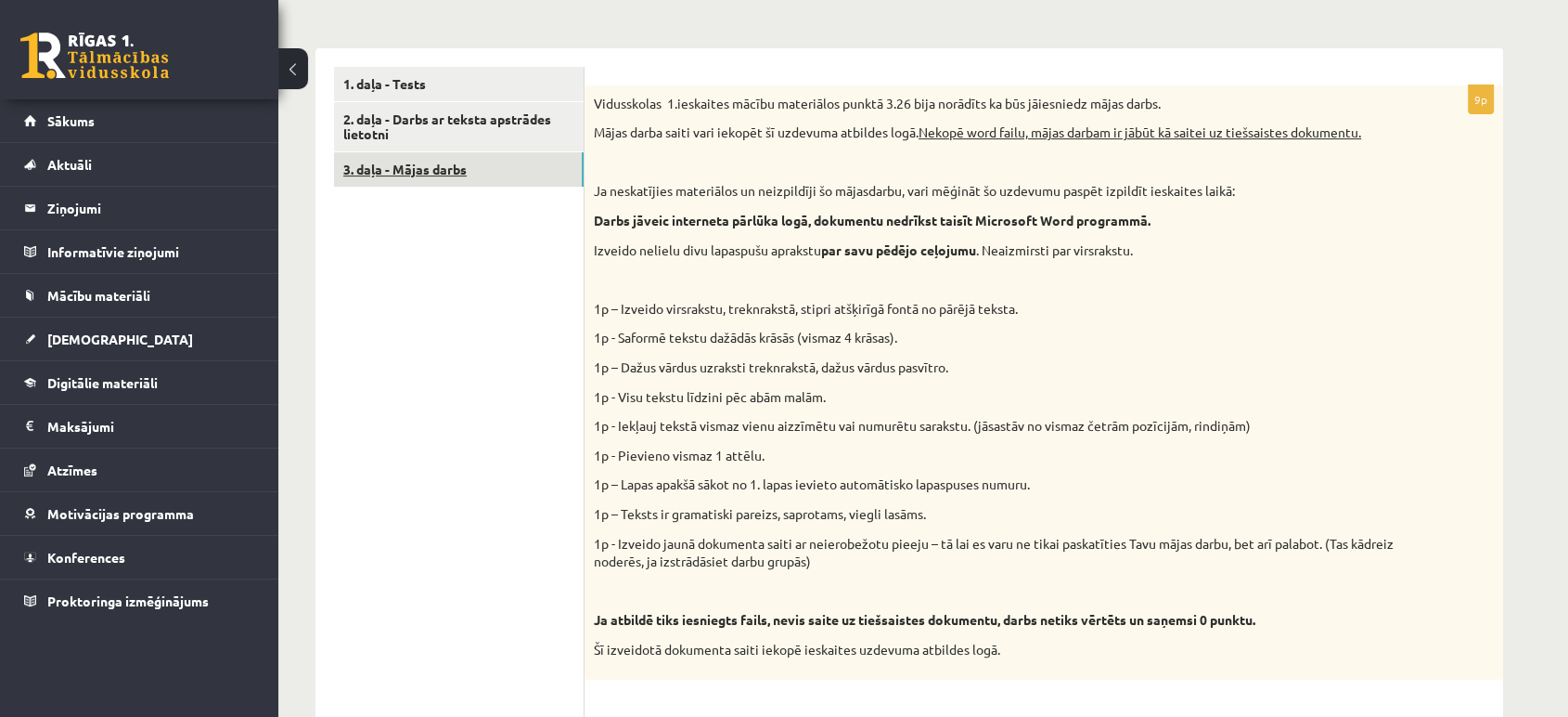
scroll to position [548, 0]
click at [414, 92] on link "1. daļa - Tests" at bounding box center [459, 85] width 250 height 34
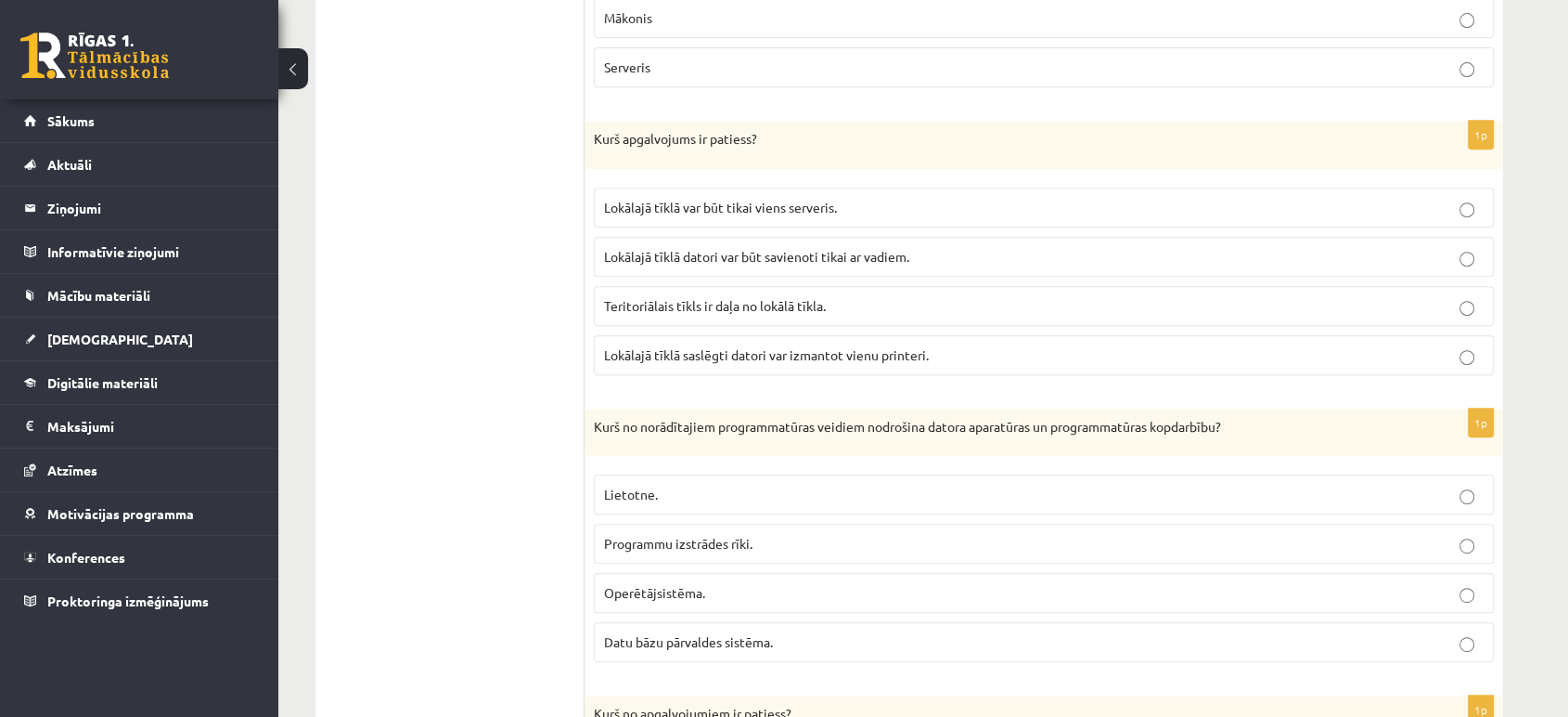
scroll to position [823, 0]
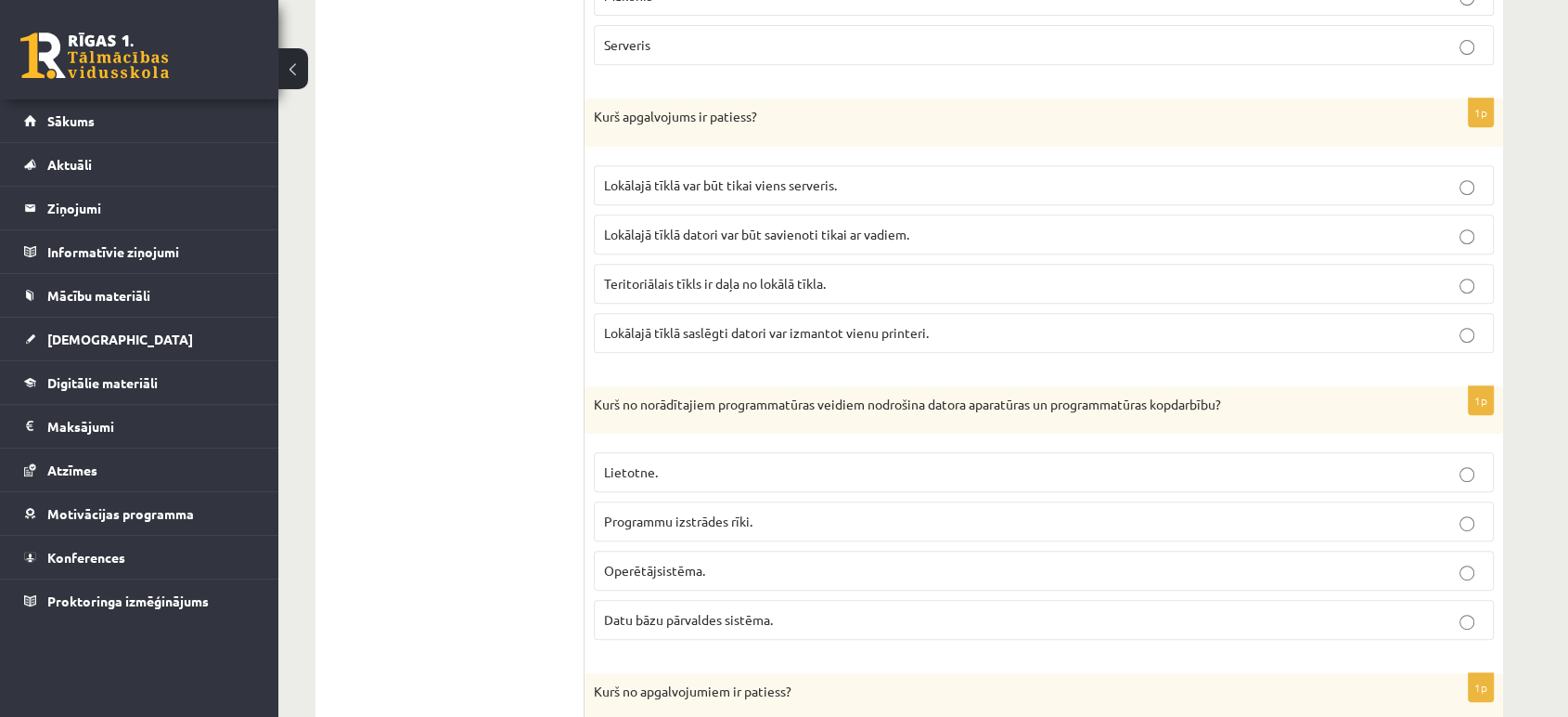
click at [898, 341] on label "Lokālajā tīklā saslēgti datori var izmantot vienu printeri." at bounding box center [1044, 333] width 900 height 40
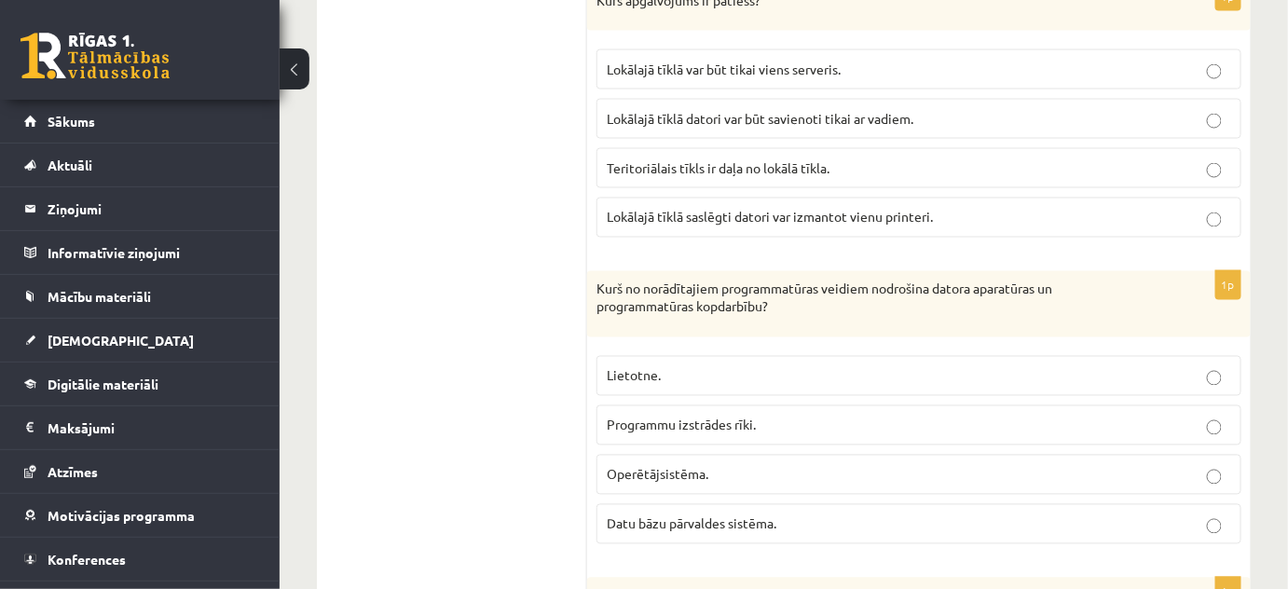
scroll to position [1076, 0]
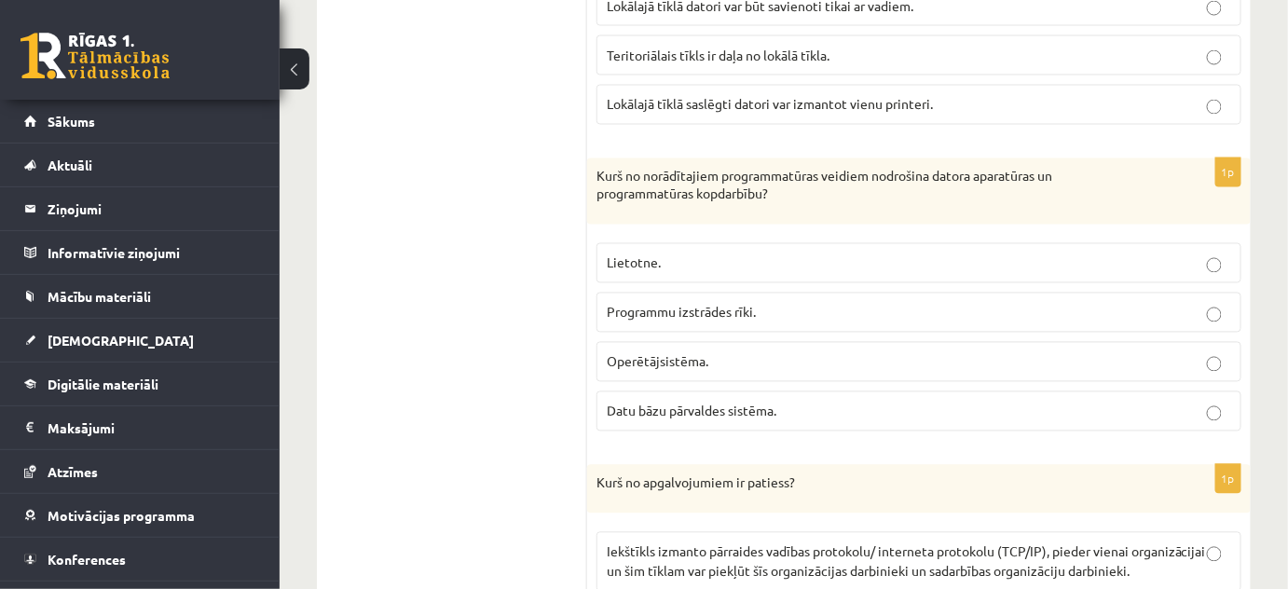
click at [298, 71] on button at bounding box center [295, 68] width 30 height 41
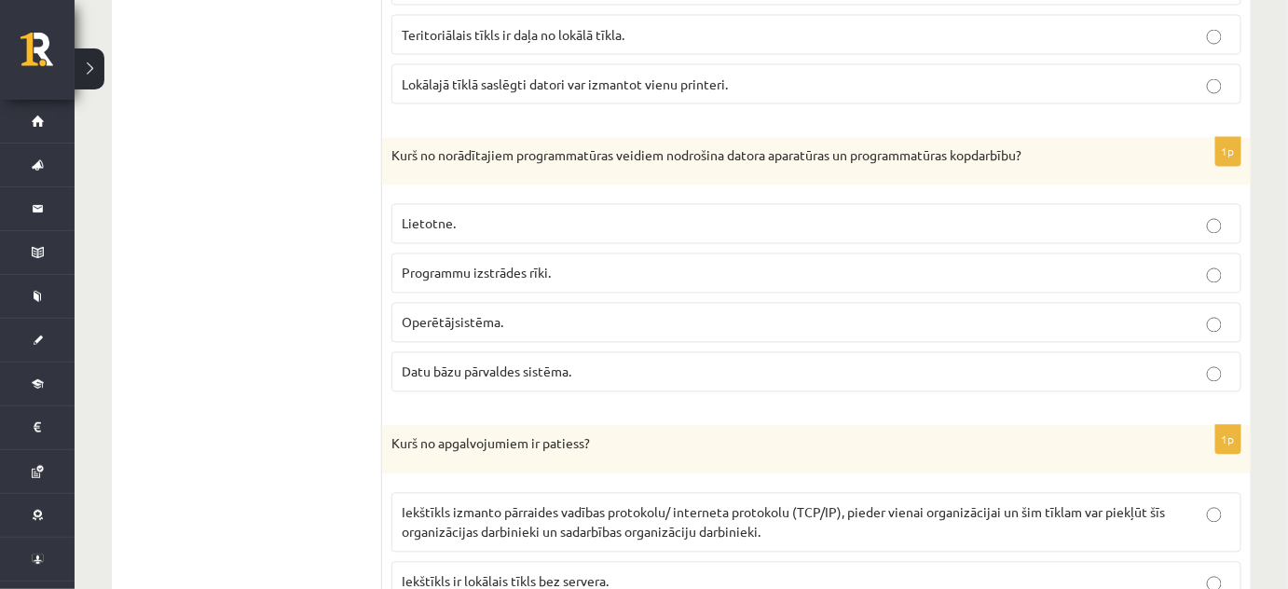
click at [536, 327] on label "Operētājsistēma." at bounding box center [816, 323] width 850 height 40
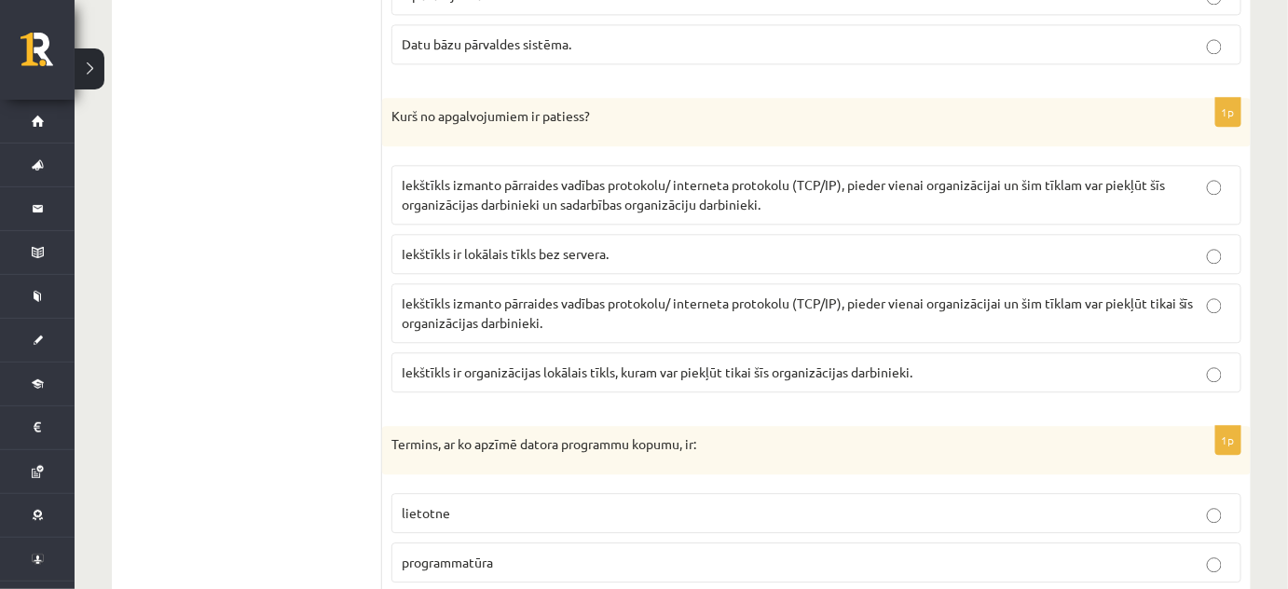
scroll to position [1415, 0]
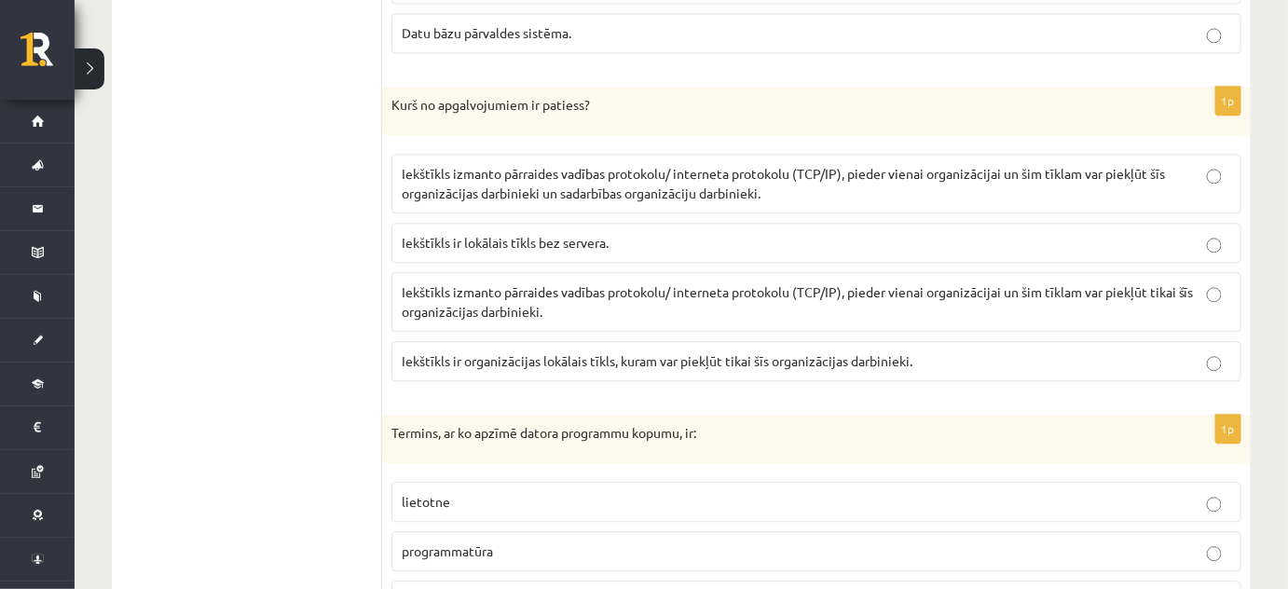
click at [868, 352] on span "Iekštīkls ir organizācijas lokālais tīkls, kuram var piekļūt tikai šīs organizā…" at bounding box center [657, 360] width 511 height 17
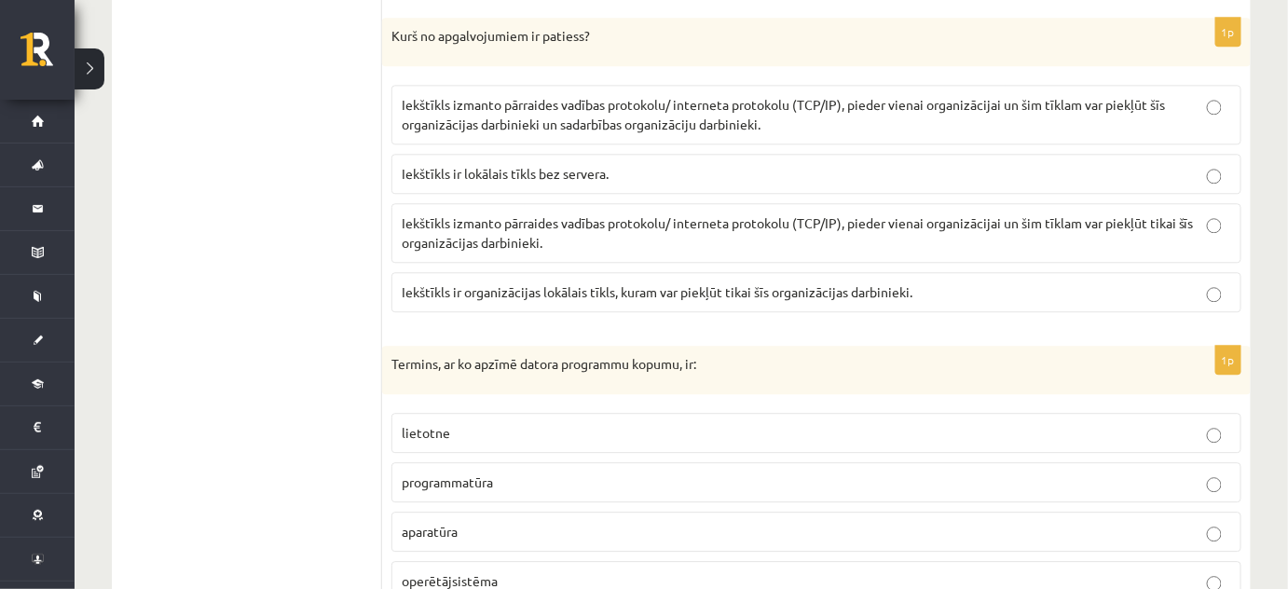
scroll to position [1641, 0]
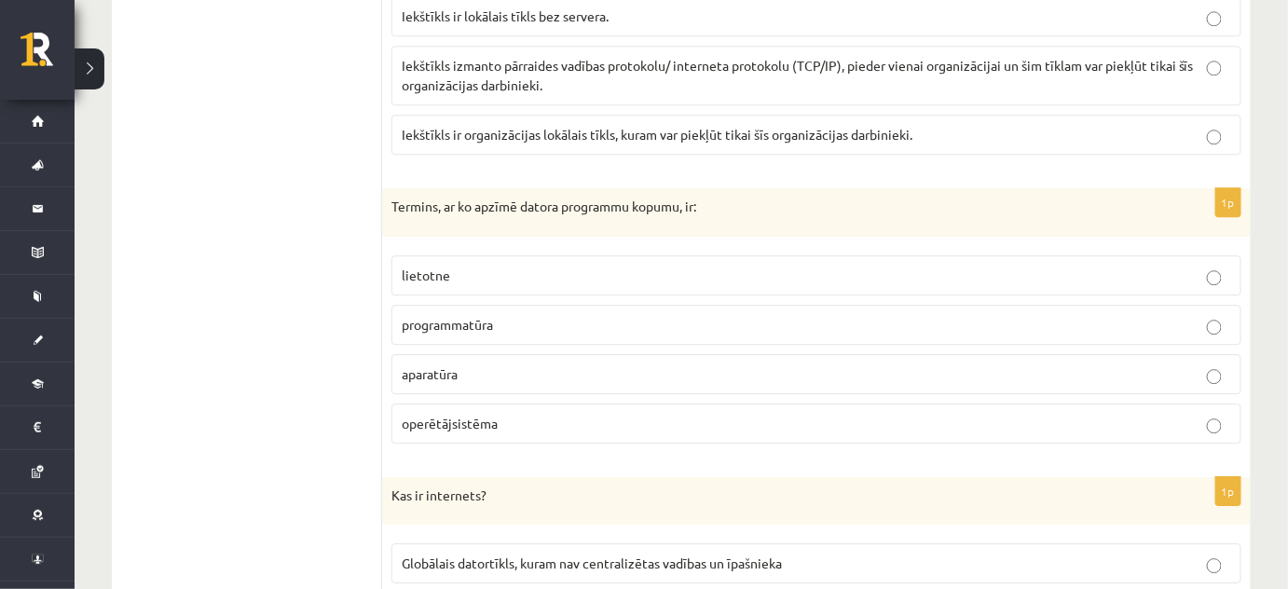
click at [492, 316] on span "programmatūra" at bounding box center [447, 324] width 91 height 17
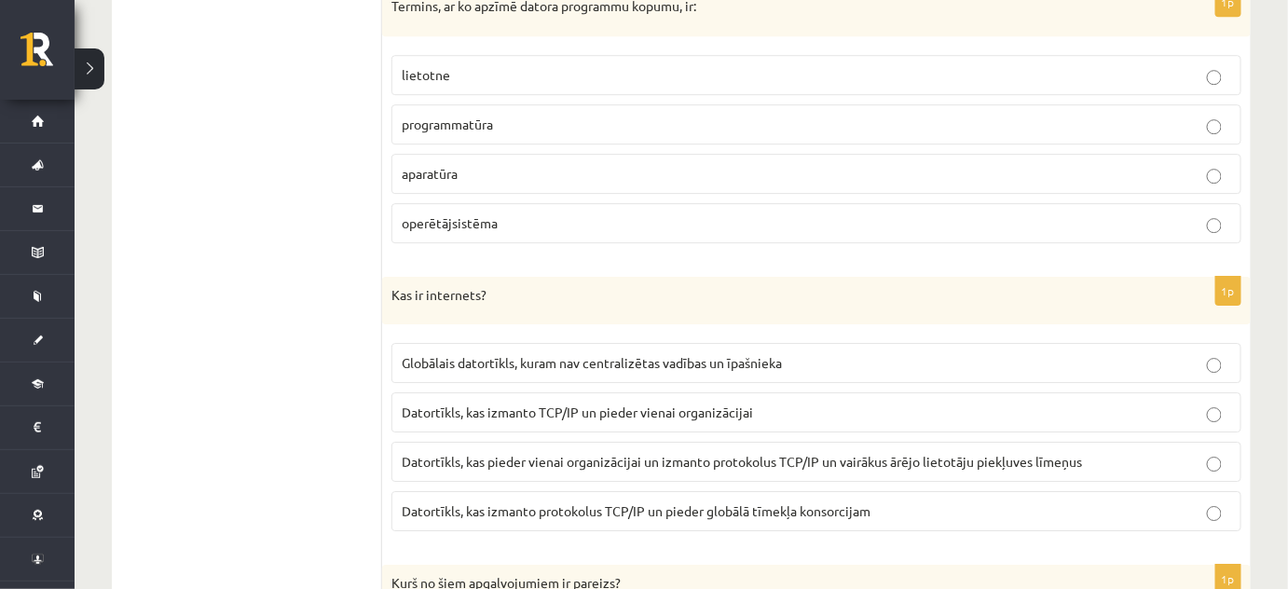
scroll to position [1981, 0]
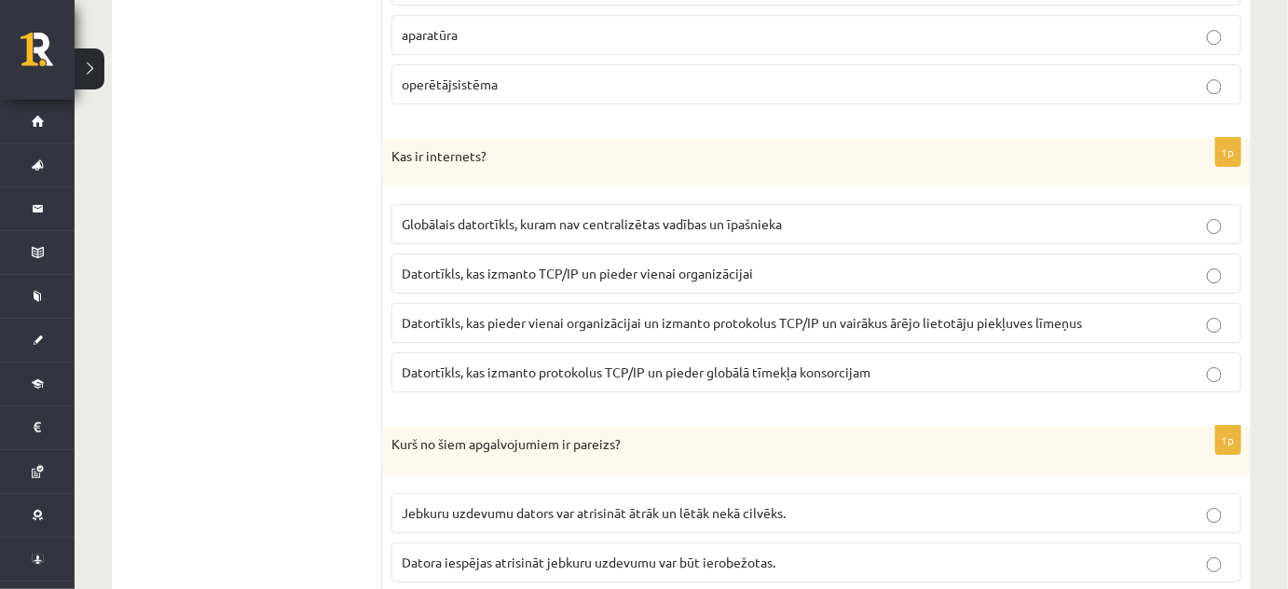
click at [885, 363] on p "Datortīkls, kas izmanto protokolus TCP/IP un pieder globālā tīmekļa konsorcijam" at bounding box center [817, 373] width 830 height 20
click at [685, 215] on span "Globālais datortīkls, kuram nav centralizētas vadības un īpašnieka" at bounding box center [592, 223] width 380 height 17
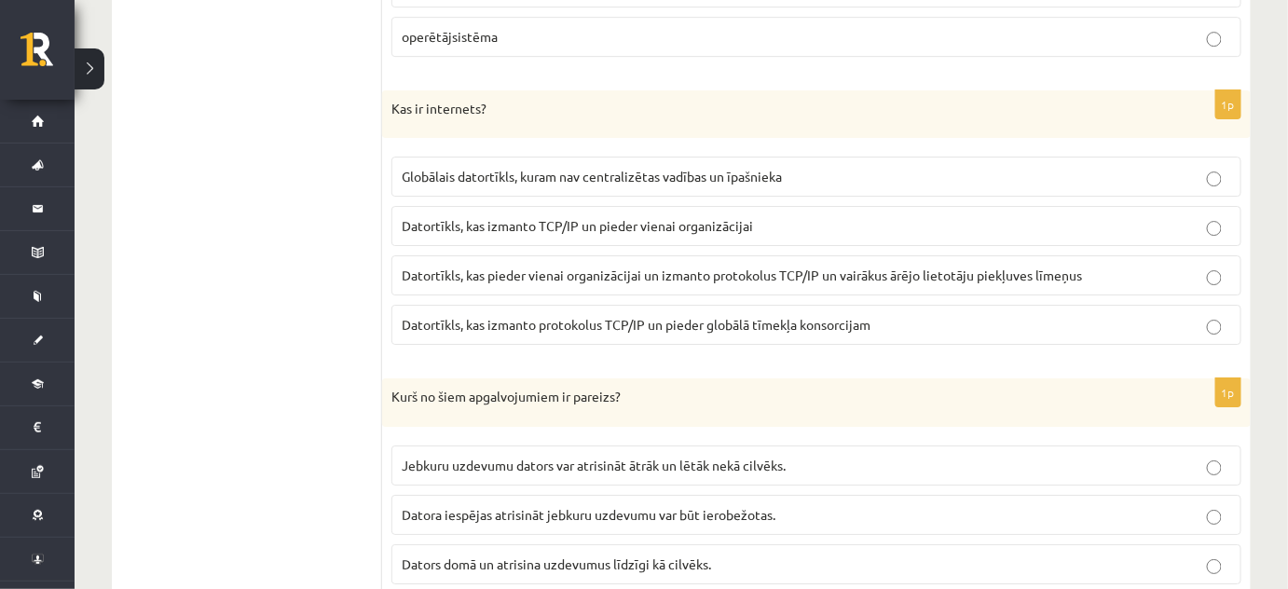
scroll to position [2093, 0]
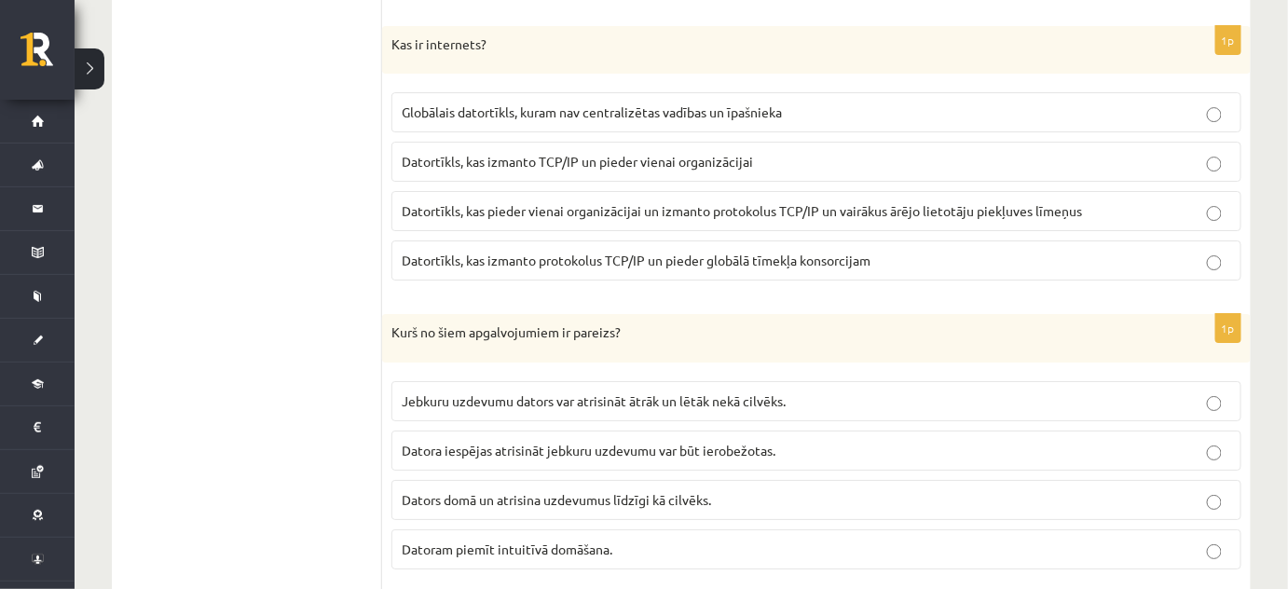
click at [830, 252] on span "Datortīkls, kas izmanto protokolus TCP/IP un pieder globālā tīmekļa konsorcijam" at bounding box center [636, 260] width 469 height 17
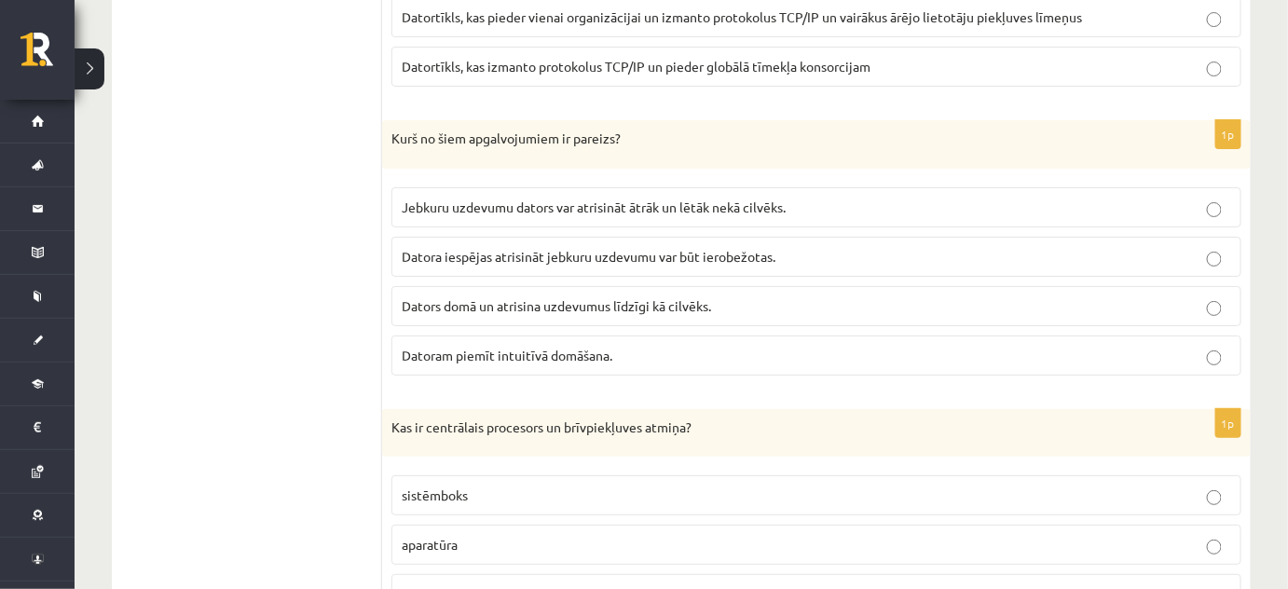
scroll to position [2319, 0]
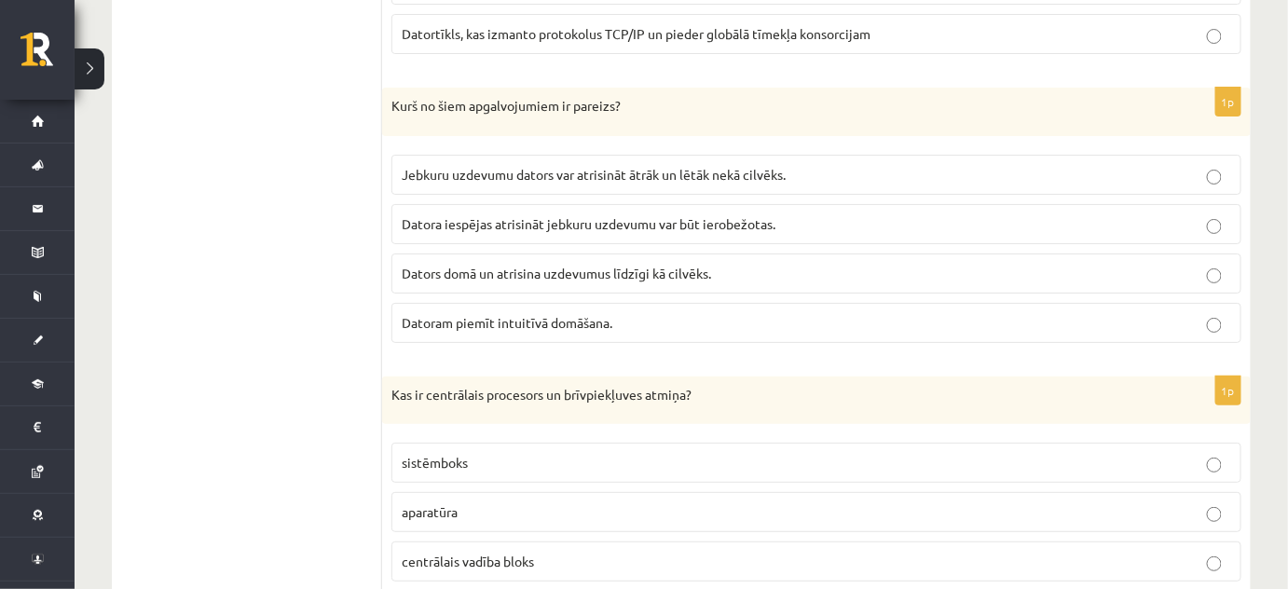
click at [776, 215] on span "Datora iespējas atrisināt jebkuru uzdevumu var būt ierobežotas." at bounding box center [589, 223] width 374 height 17
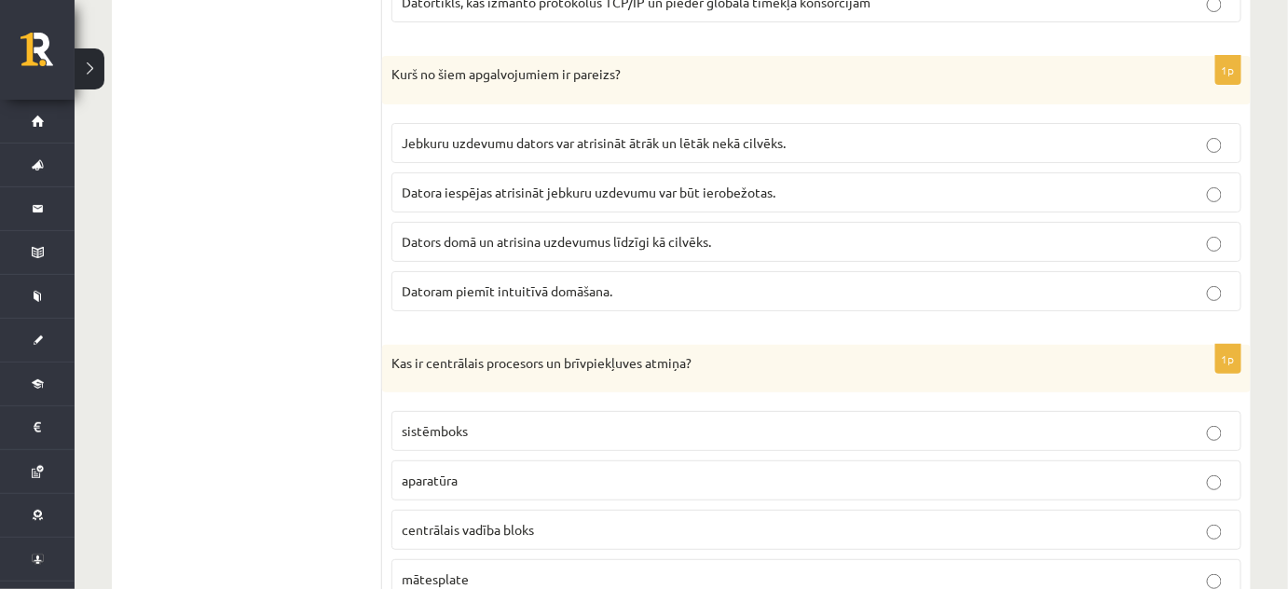
scroll to position [2545, 0]
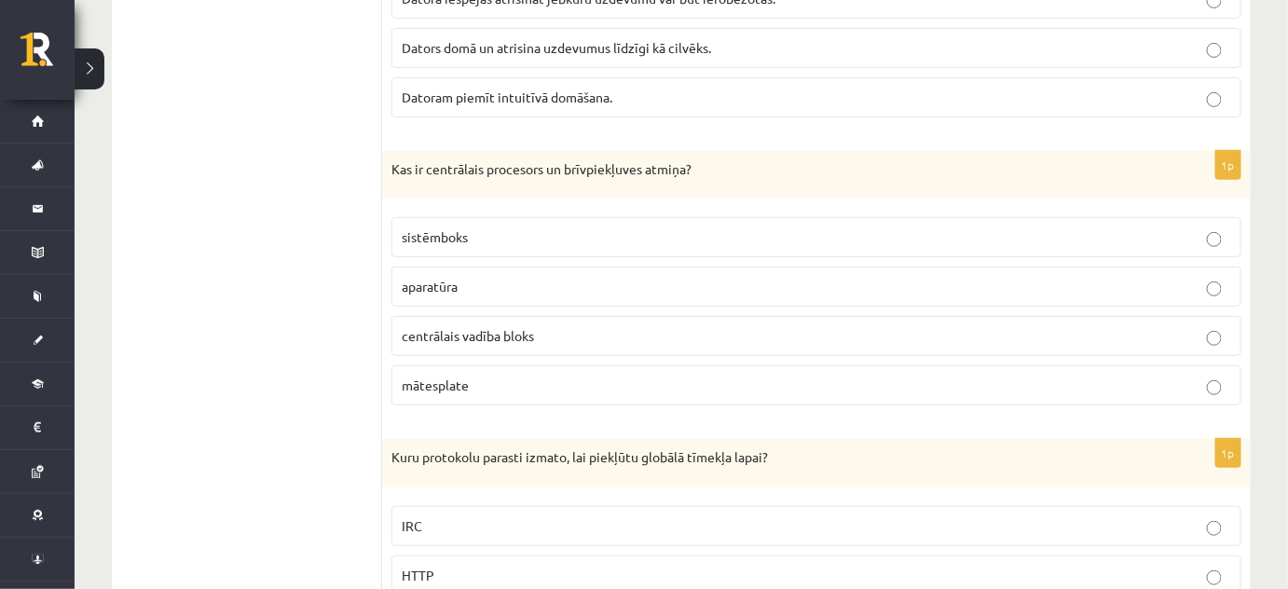
click at [444, 278] on span "aparatūra" at bounding box center [430, 286] width 56 height 17
click at [500, 327] on span "centrālais vadība bloks" at bounding box center [468, 335] width 132 height 17
click at [431, 267] on label "aparatūra" at bounding box center [816, 287] width 850 height 40
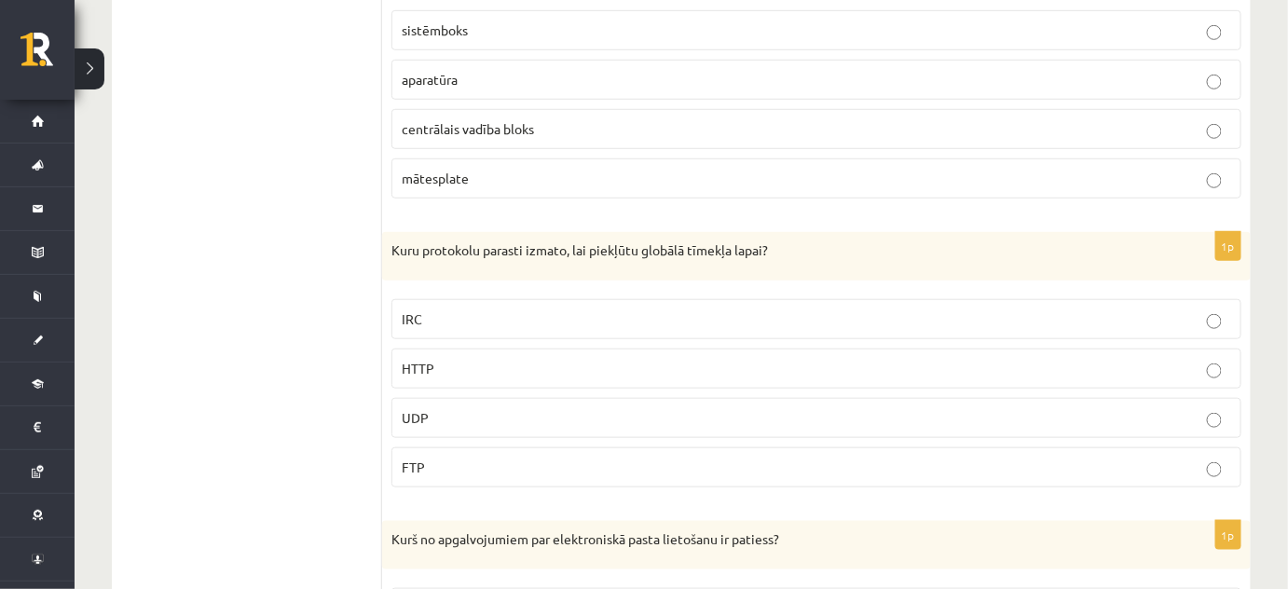
scroll to position [2771, 0]
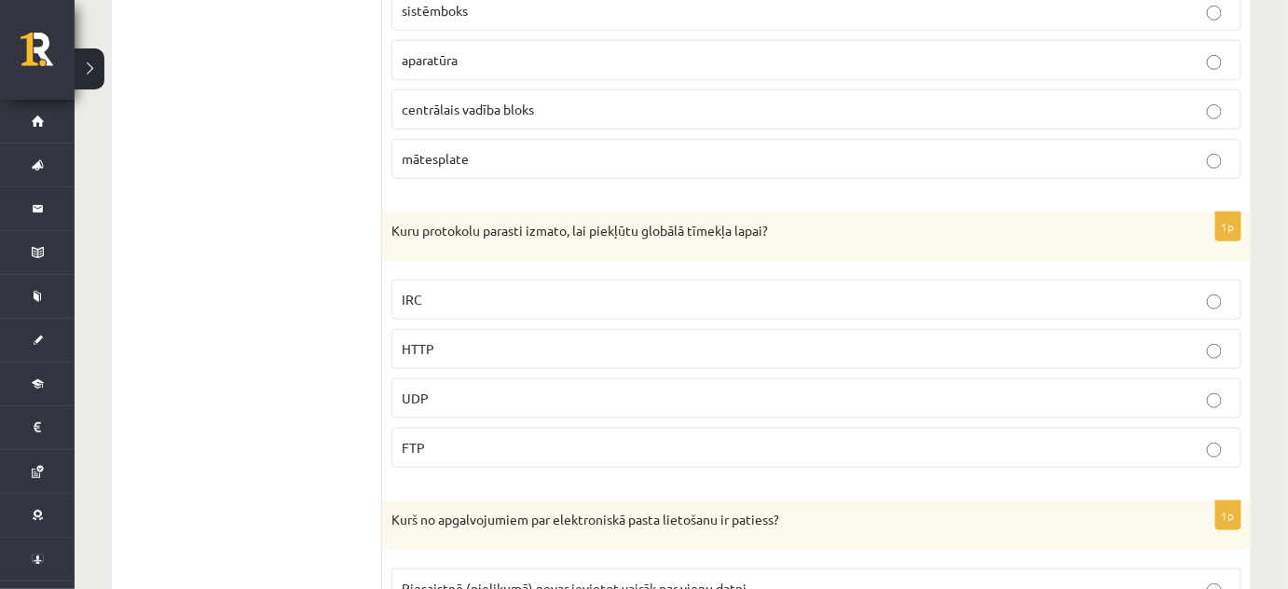
click at [425, 340] on span "HTTP" at bounding box center [418, 348] width 33 height 17
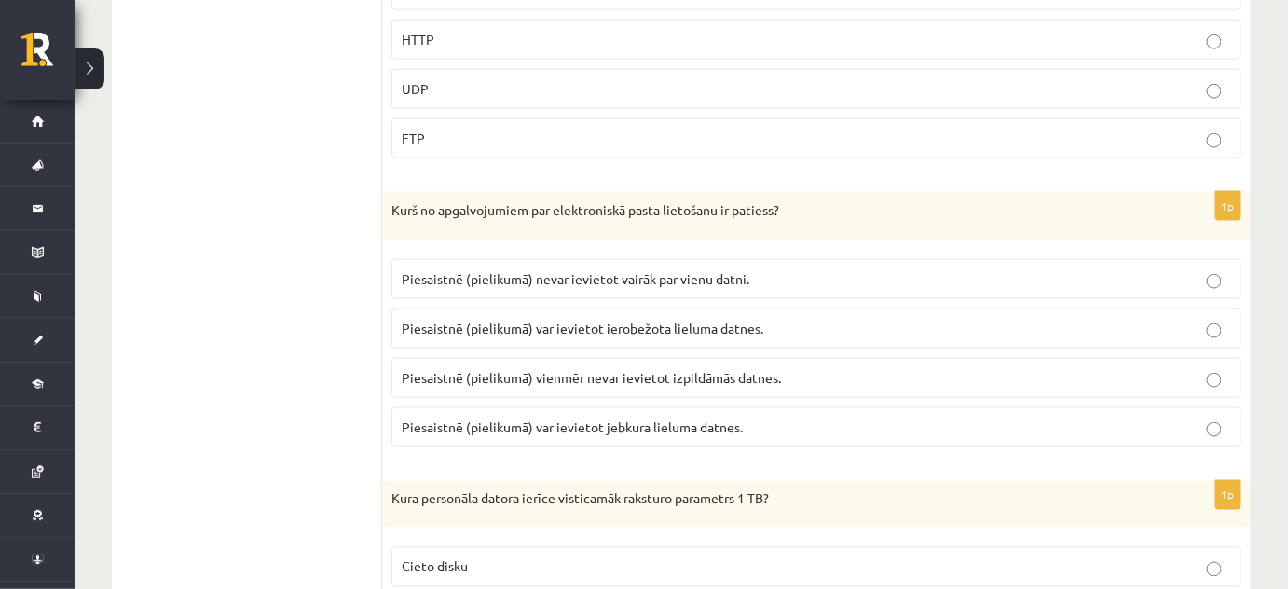
scroll to position [3109, 0]
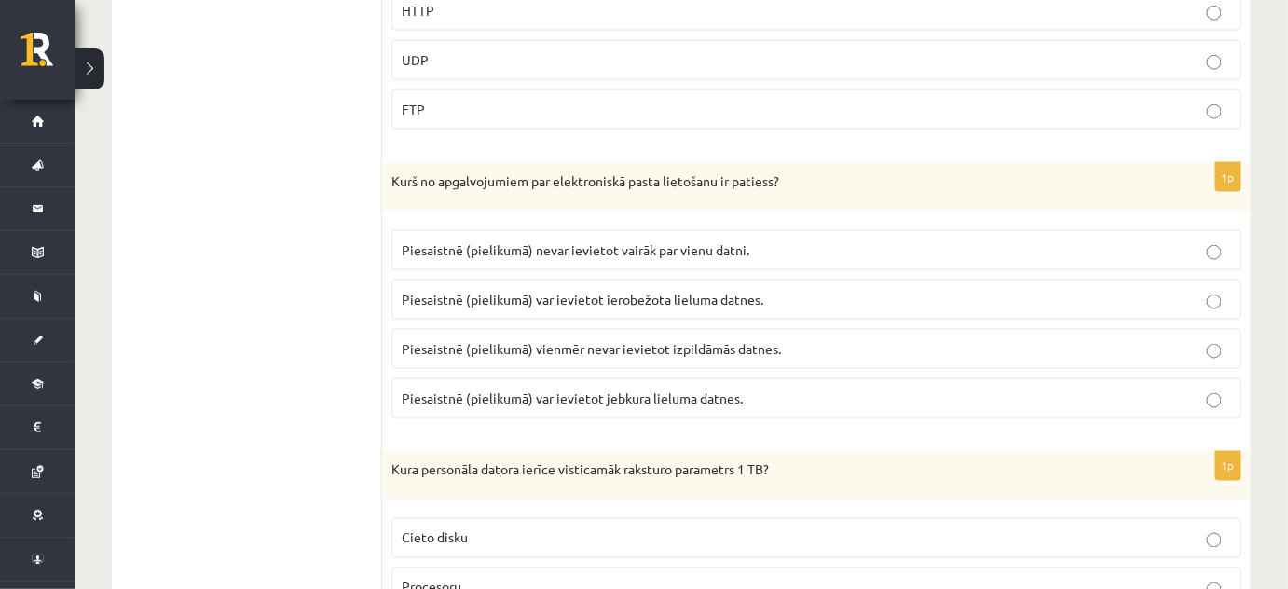
click at [437, 291] on span "Piesaistnē (pielikumā) var ievietot ierobežota lieluma datnes." at bounding box center [583, 299] width 362 height 17
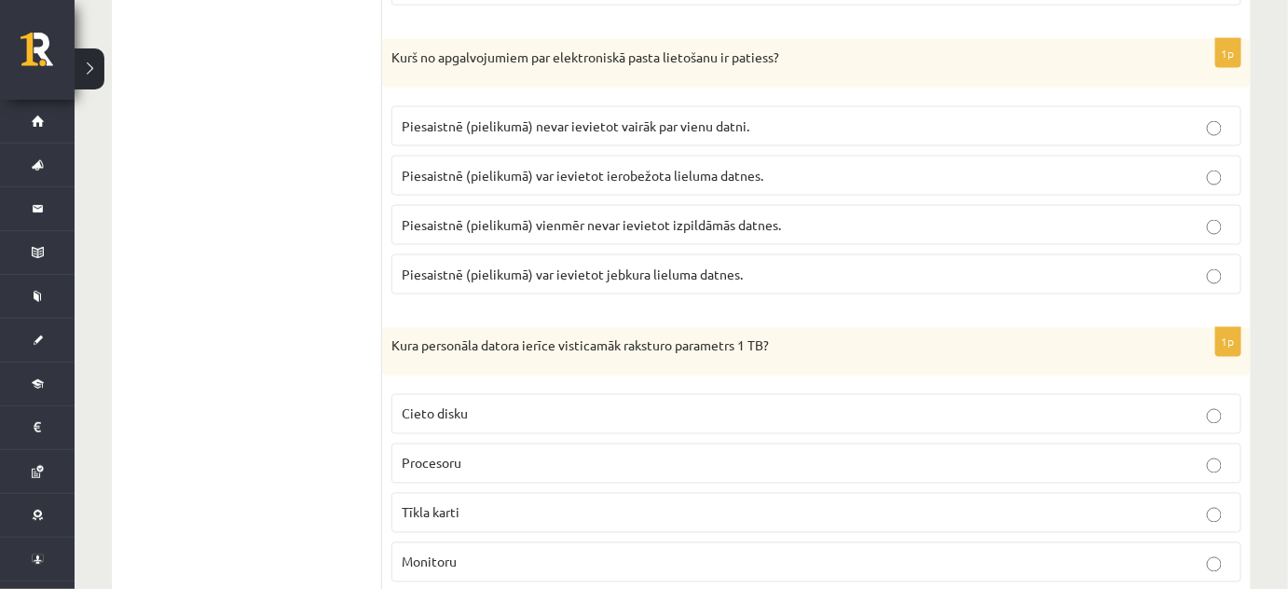
scroll to position [3449, 0]
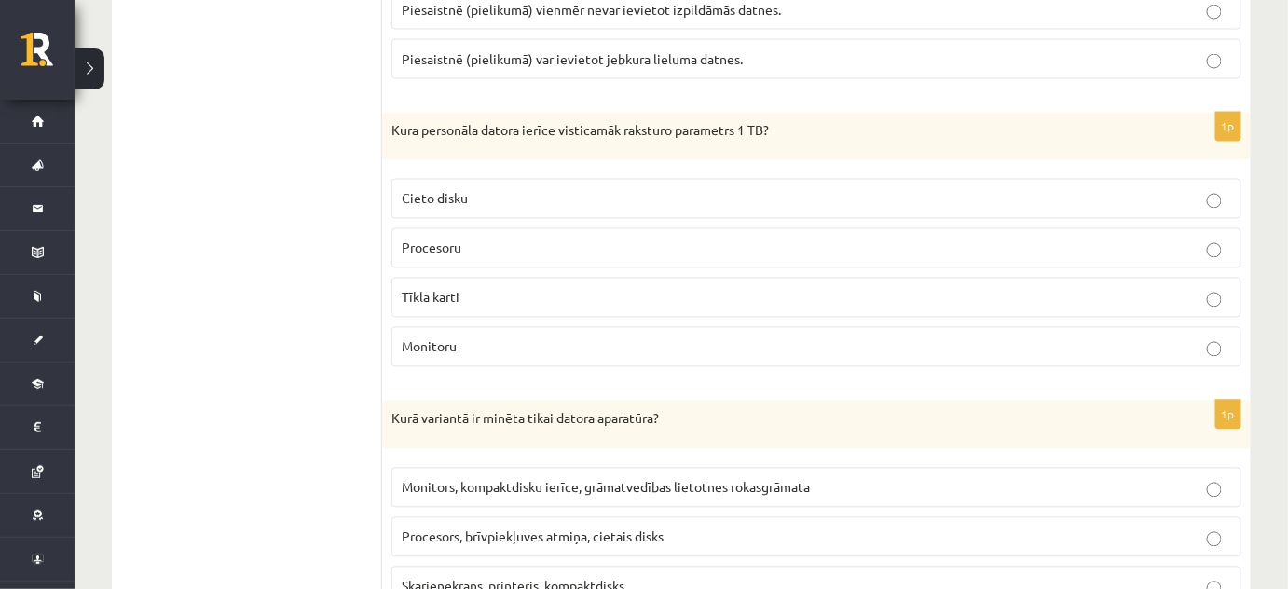
click at [445, 190] on span "Cieto disku" at bounding box center [435, 198] width 66 height 17
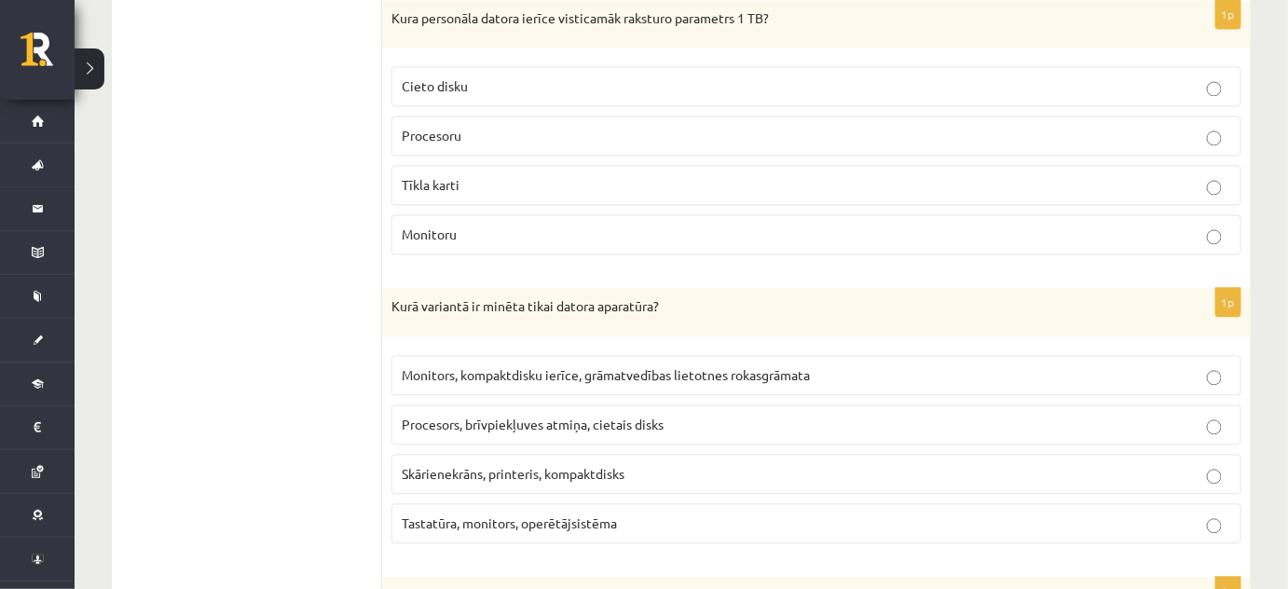
scroll to position [3674, 0]
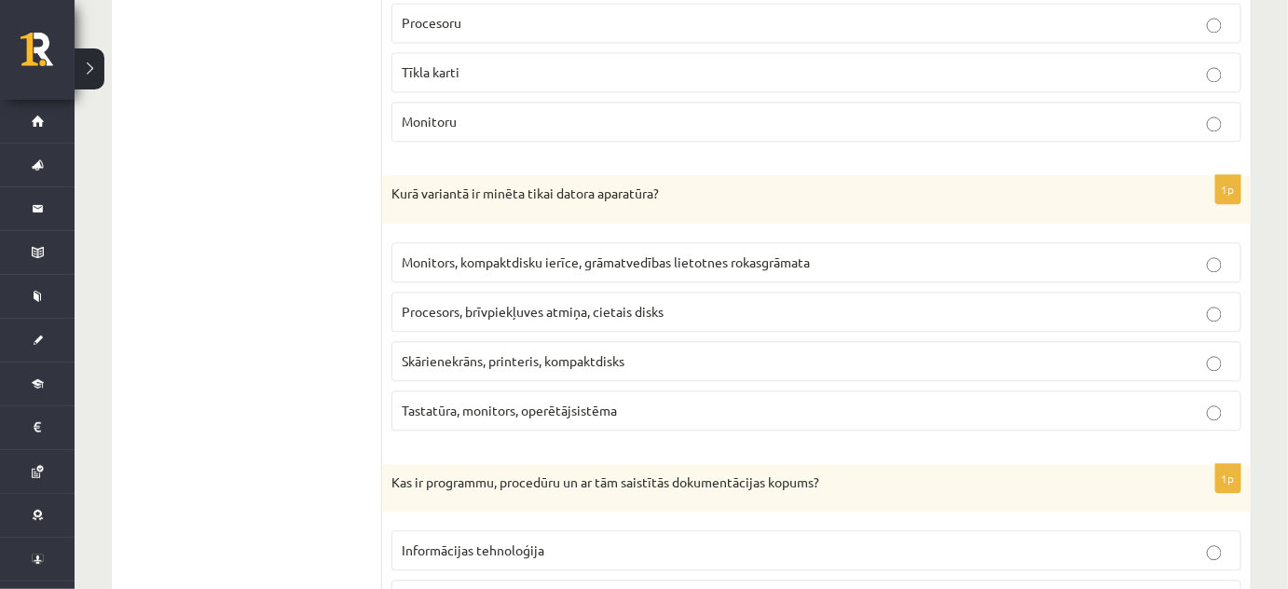
click at [428, 303] on span "Procesors, brīvpiekļuves atmiņa, cietais disks" at bounding box center [533, 311] width 262 height 17
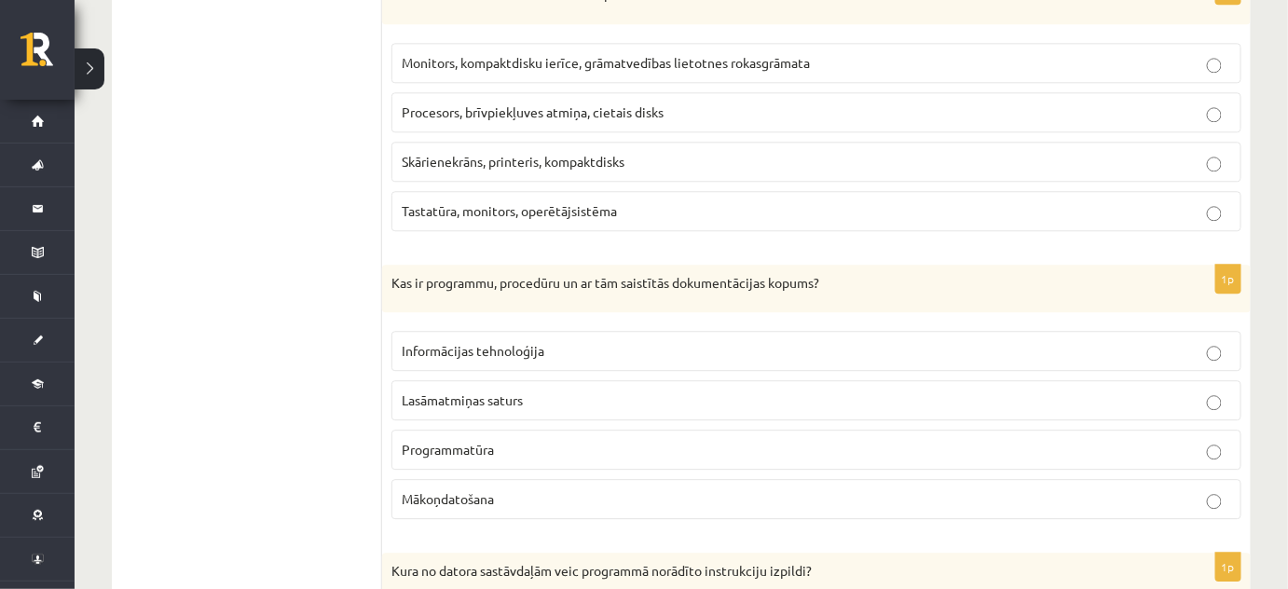
scroll to position [3901, 0]
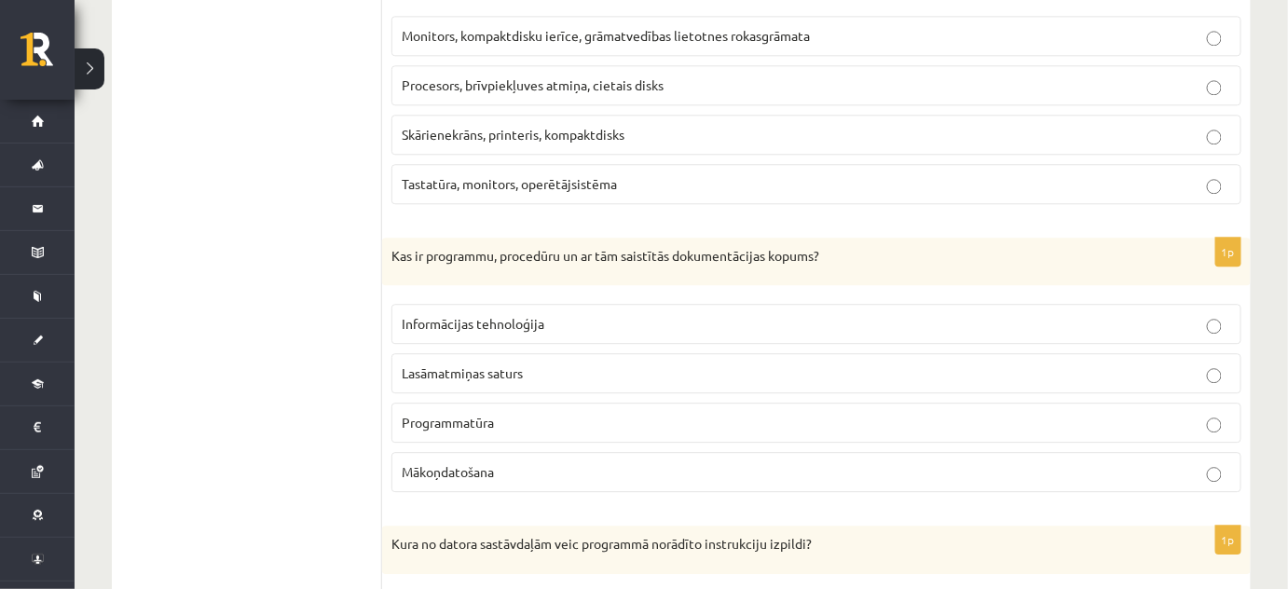
click at [559, 314] on p "Informācijas tehnoloģija" at bounding box center [817, 324] width 830 height 20
click at [521, 413] on p "Programmatūra" at bounding box center [817, 423] width 830 height 20
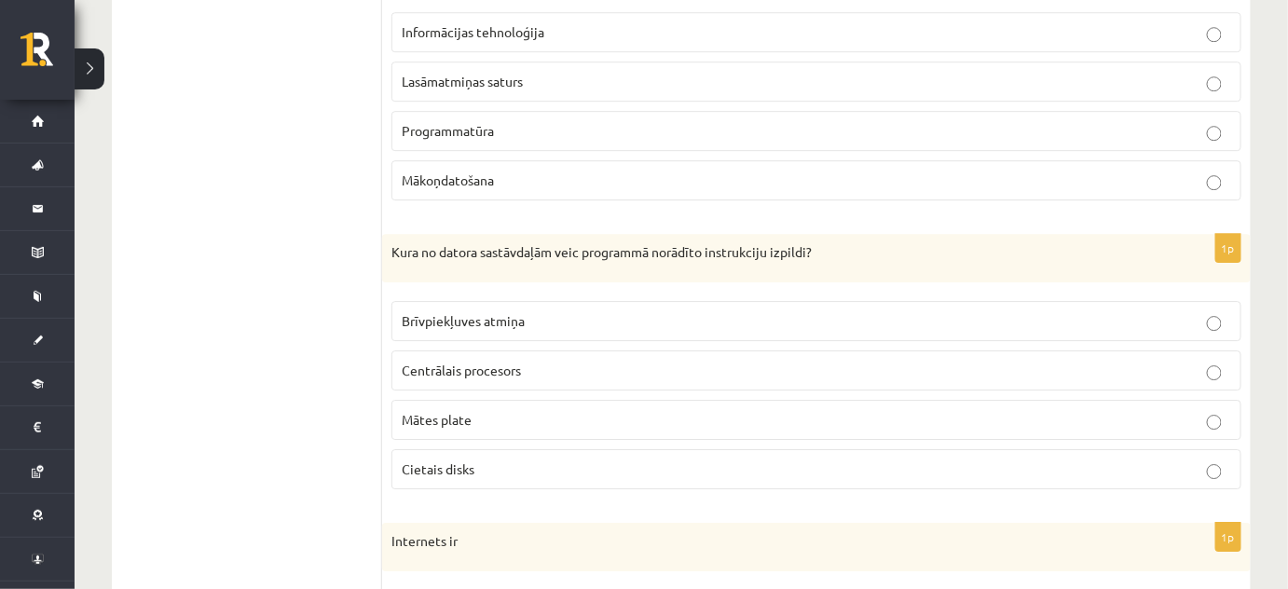
scroll to position [4240, 0]
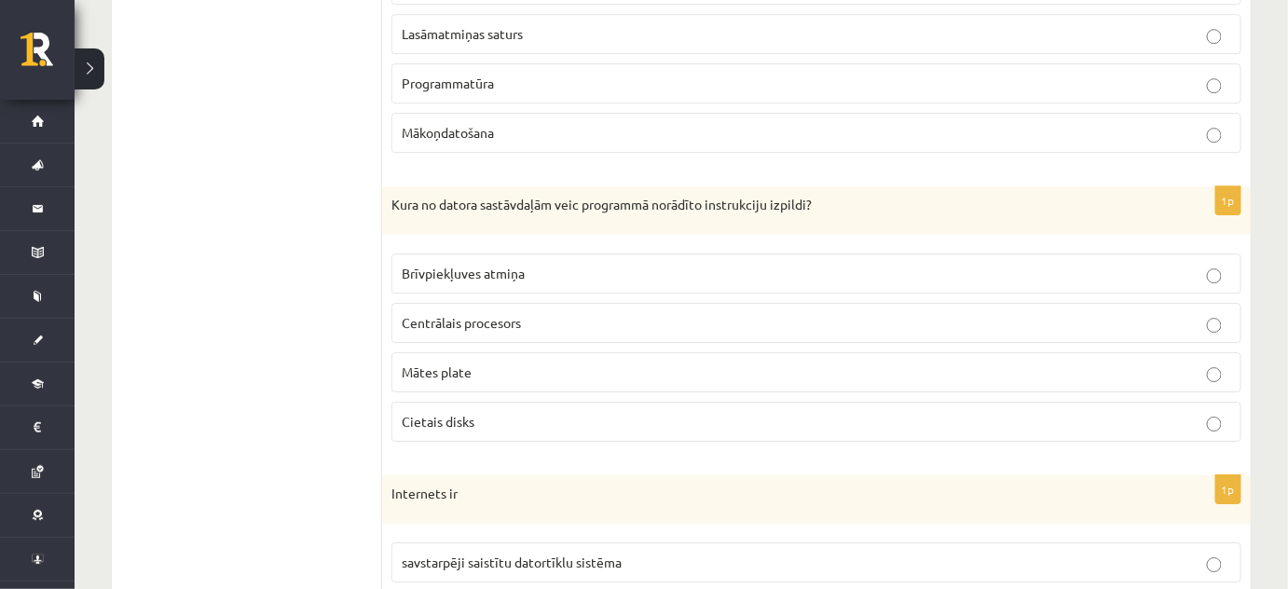
click at [449, 314] on span "Centrālais procesors" at bounding box center [461, 322] width 119 height 17
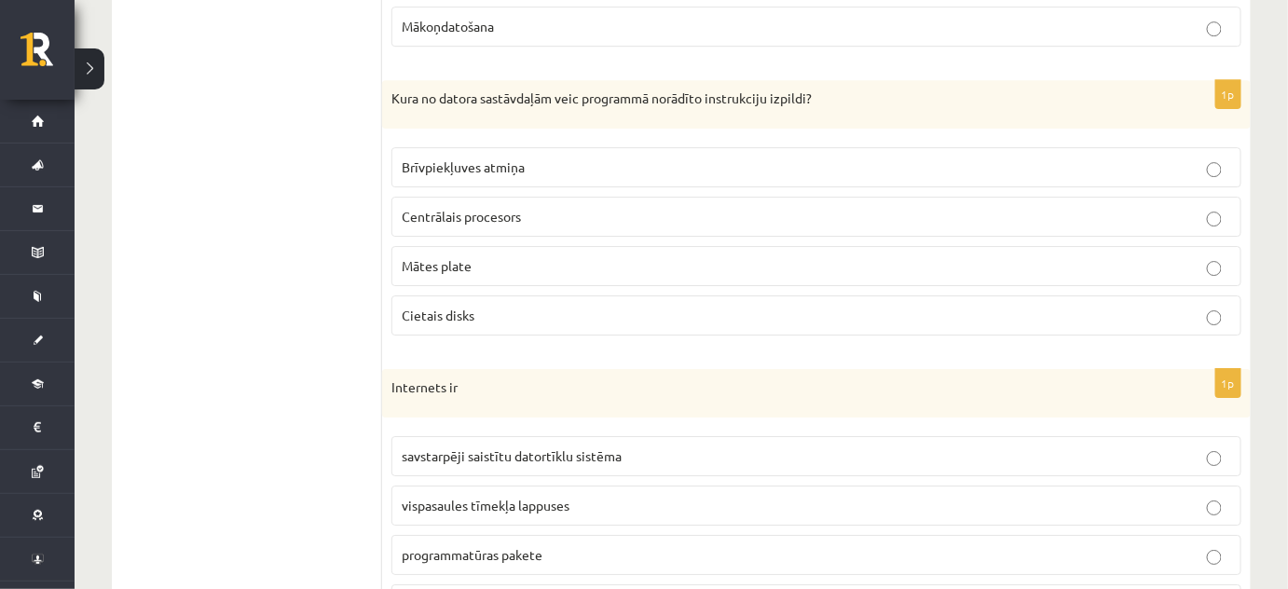
scroll to position [4466, 0]
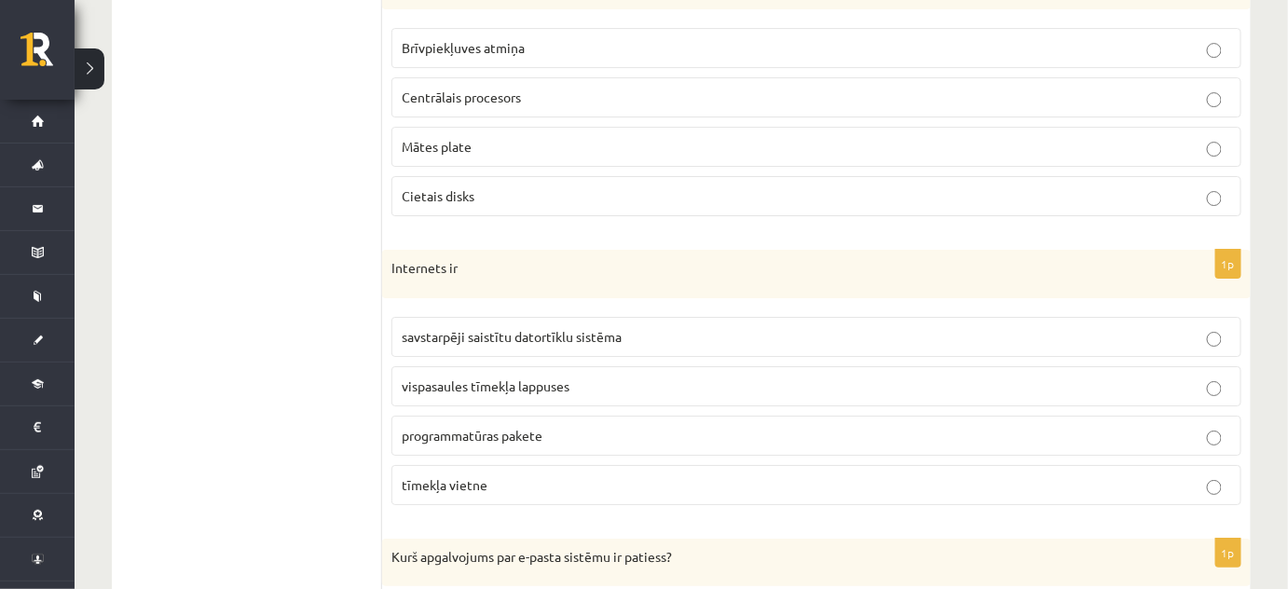
click at [515, 378] on span "vispasaules tīmekļa lappuses" at bounding box center [486, 386] width 168 height 17
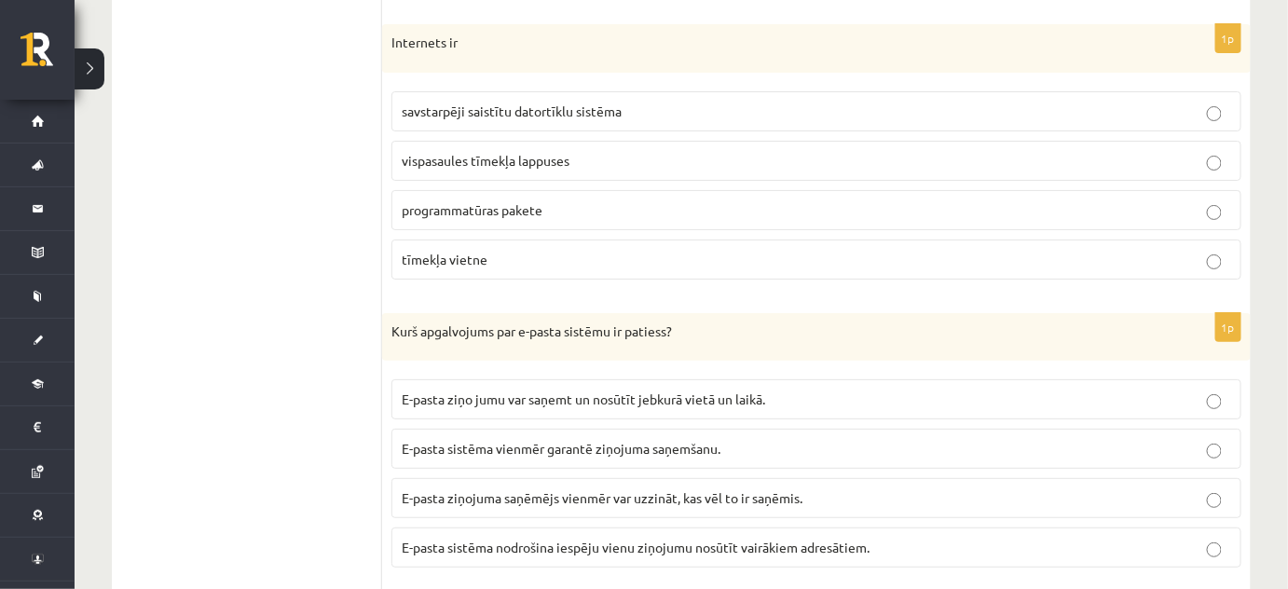
scroll to position [4804, 0]
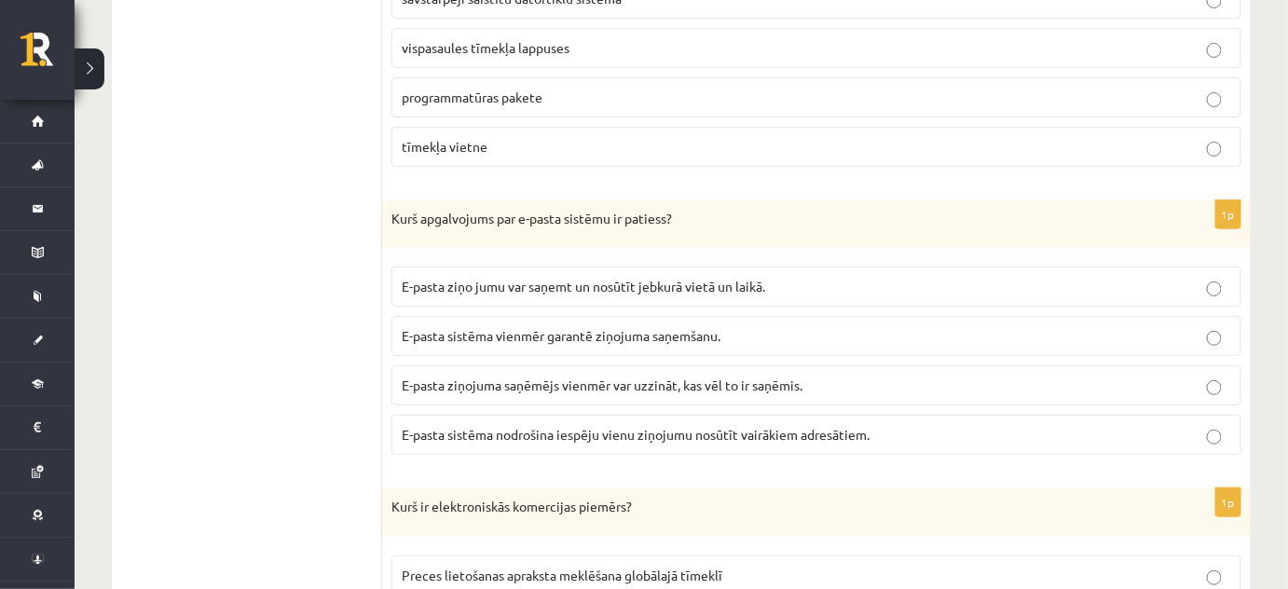
click at [825, 426] on span "E-pasta sistēma nodrošina iespēju vienu ziņojumu nosūtīt vairākiem adresātiem." at bounding box center [636, 434] width 468 height 17
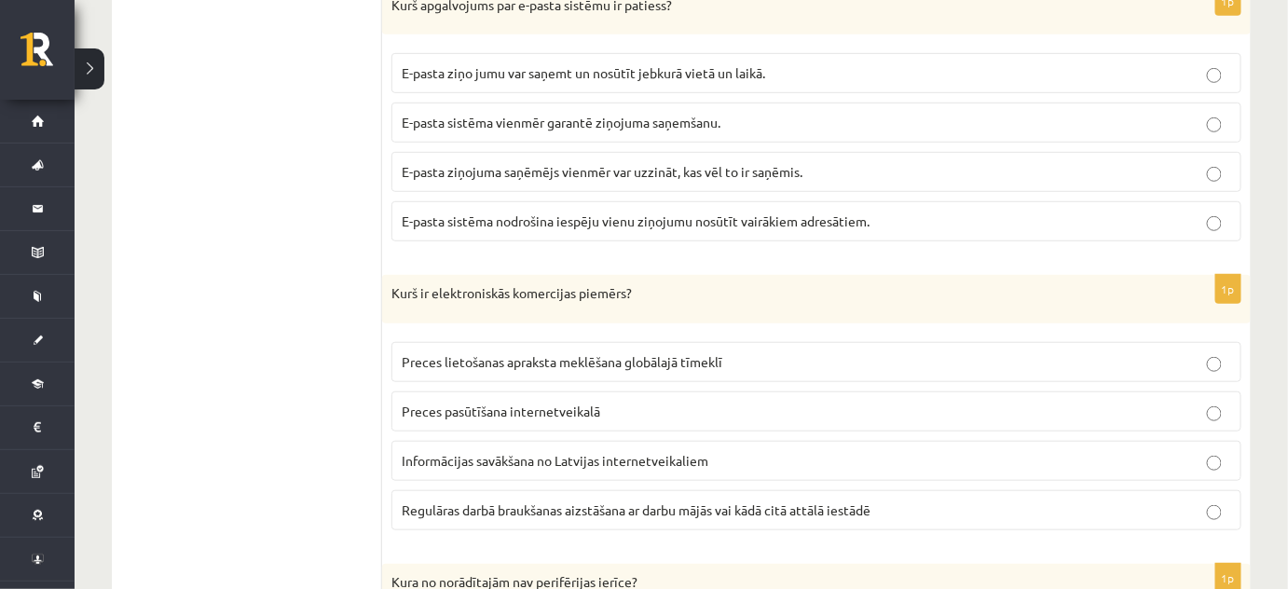
scroll to position [5031, 0]
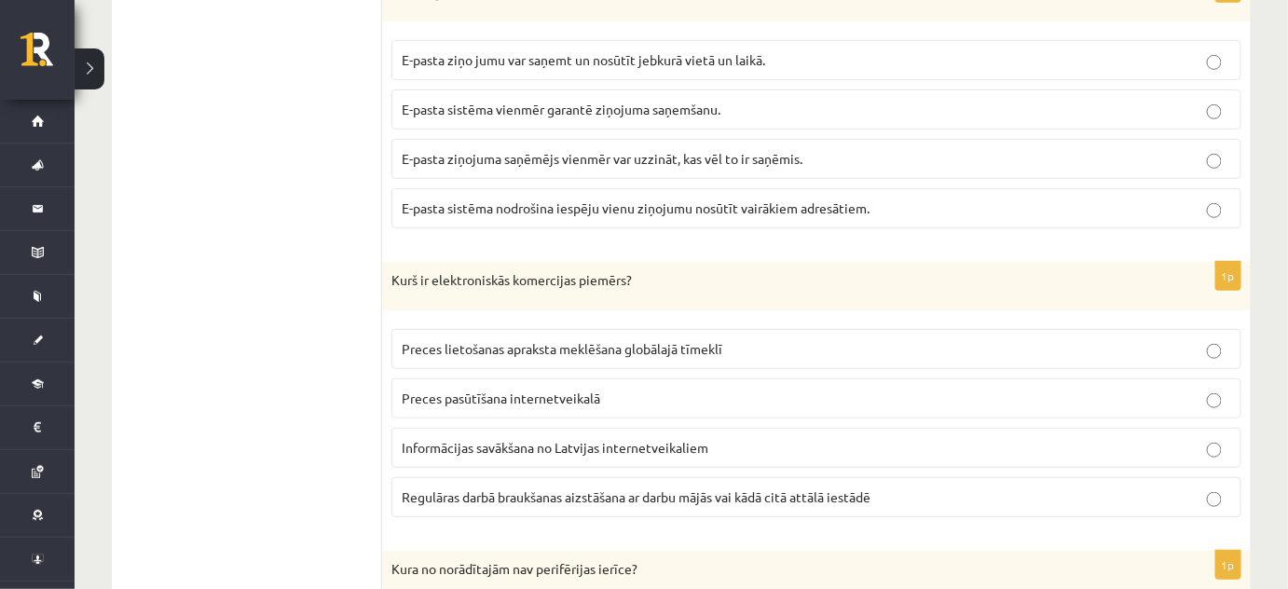
click at [558, 390] on span "Preces pasūtīšana internetveikalā" at bounding box center [501, 398] width 199 height 17
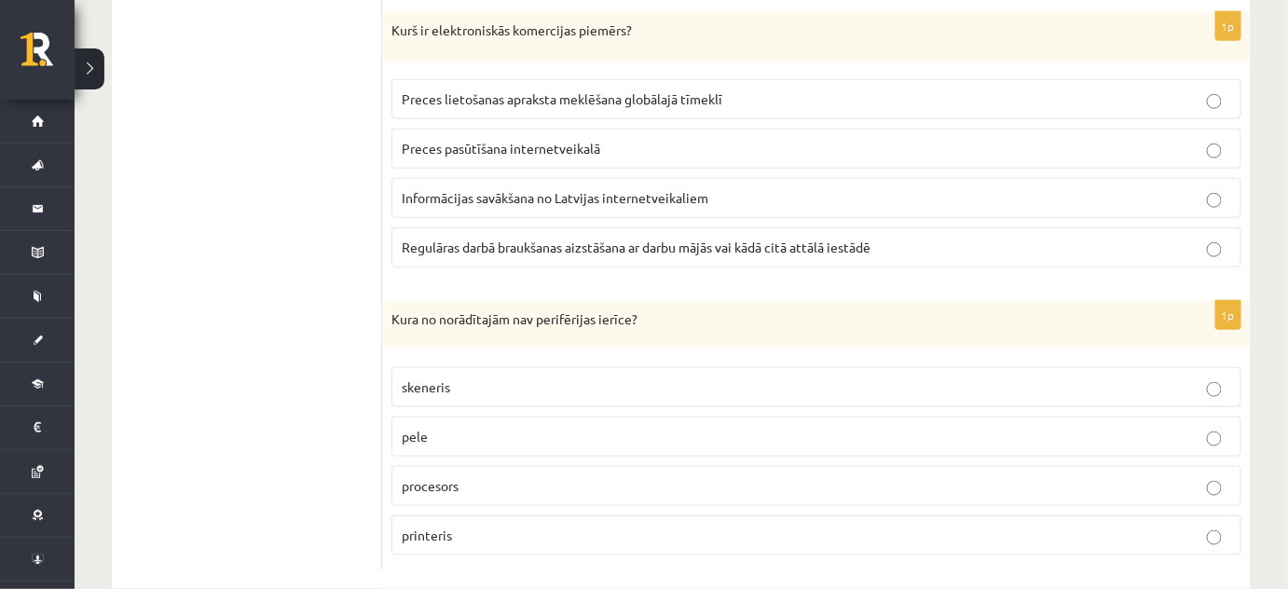
scroll to position [5281, 0]
click at [470, 475] on p "procesors" at bounding box center [817, 485] width 830 height 20
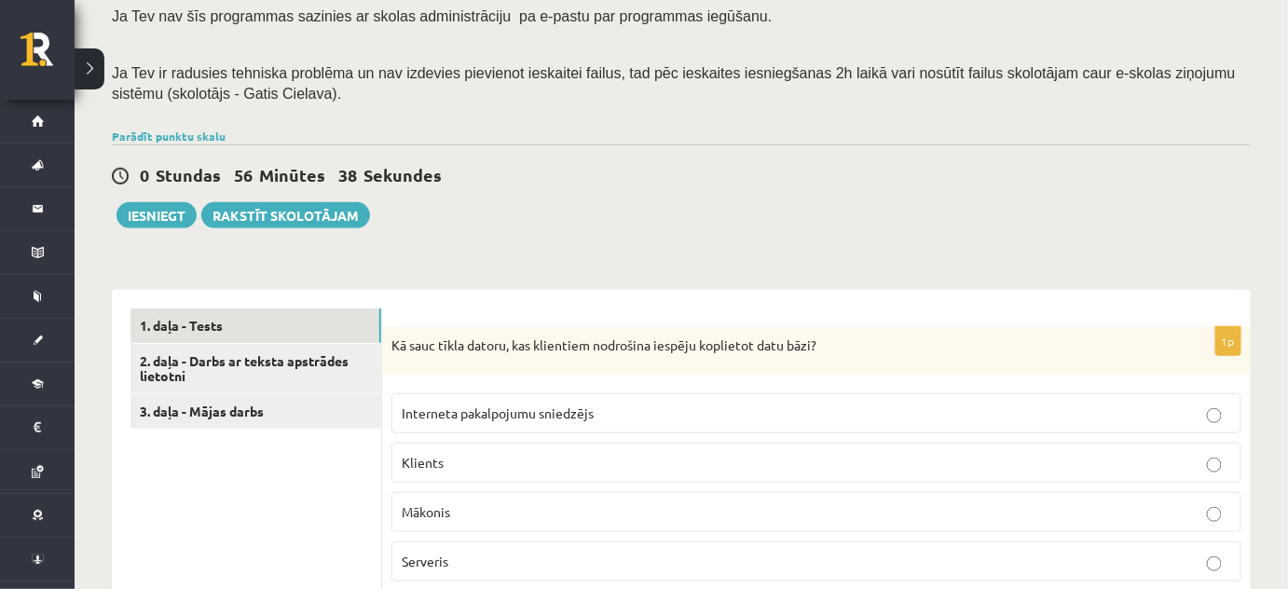
scroll to position [338, 0]
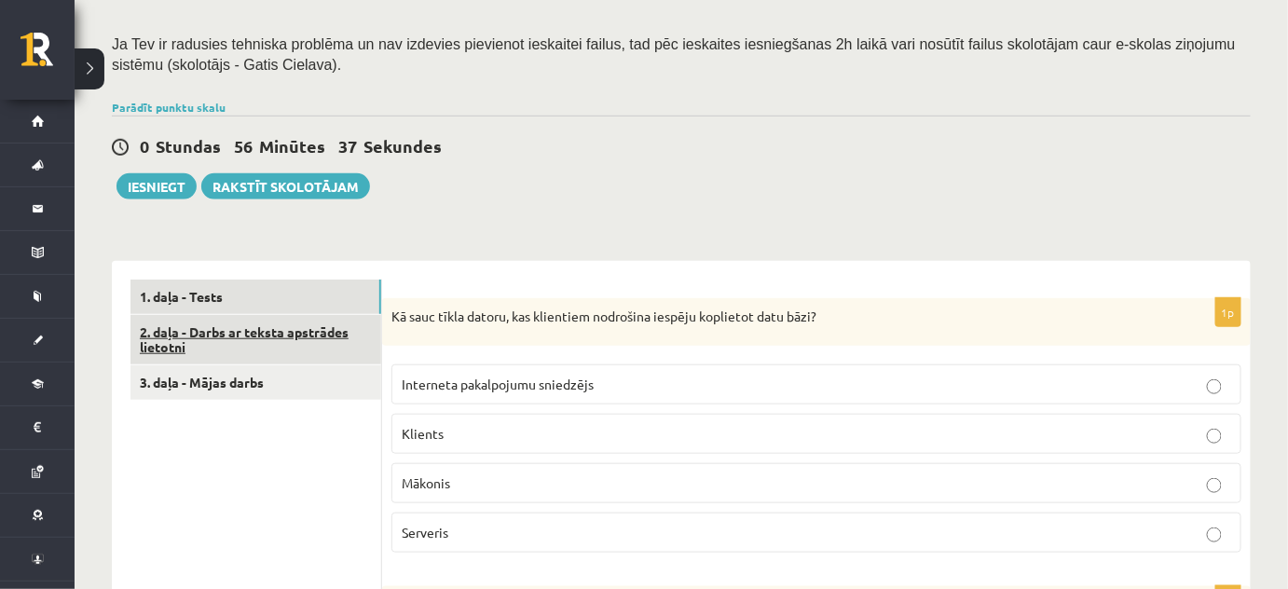
click at [268, 331] on link "2. daļa - Darbs ar teksta apstrādes lietotni" at bounding box center [255, 340] width 251 height 50
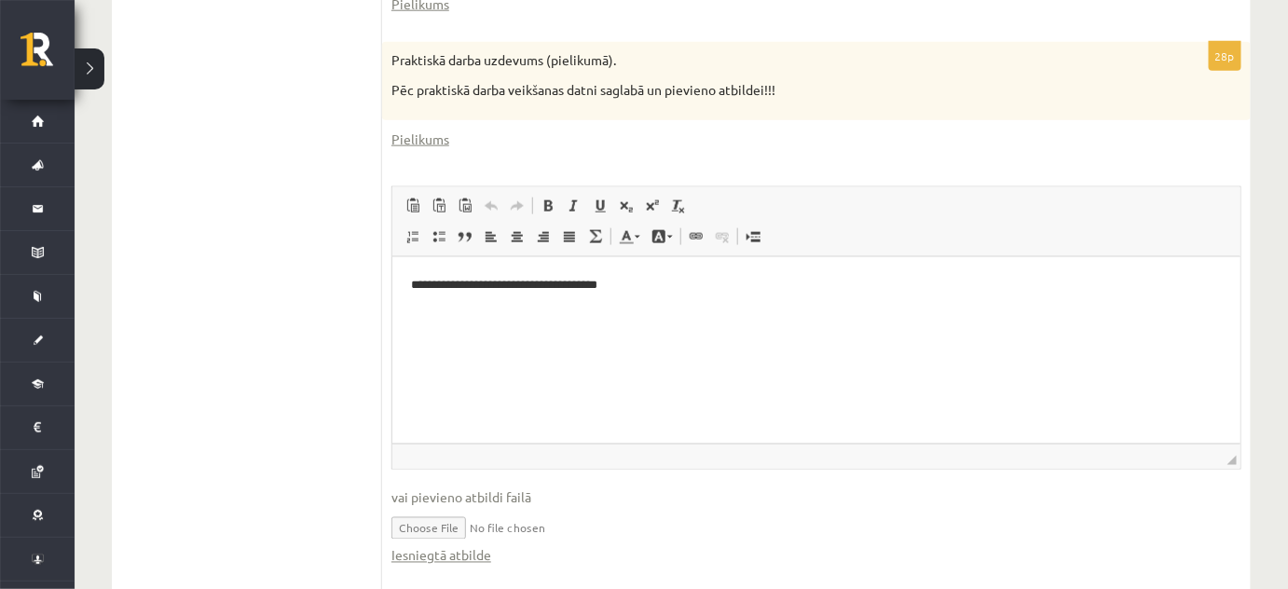
scroll to position [790, 0]
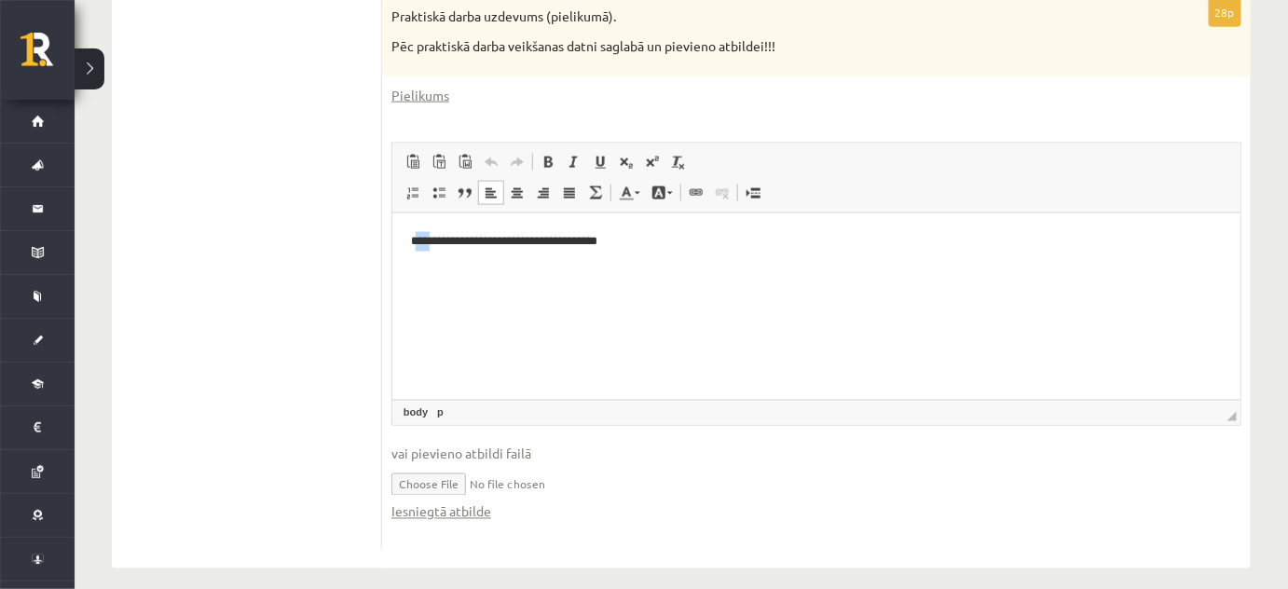
drag, startPoint x: 431, startPoint y: 246, endPoint x: 417, endPoint y: 243, distance: 14.3
click at [417, 243] on p "**********" at bounding box center [816, 241] width 812 height 20
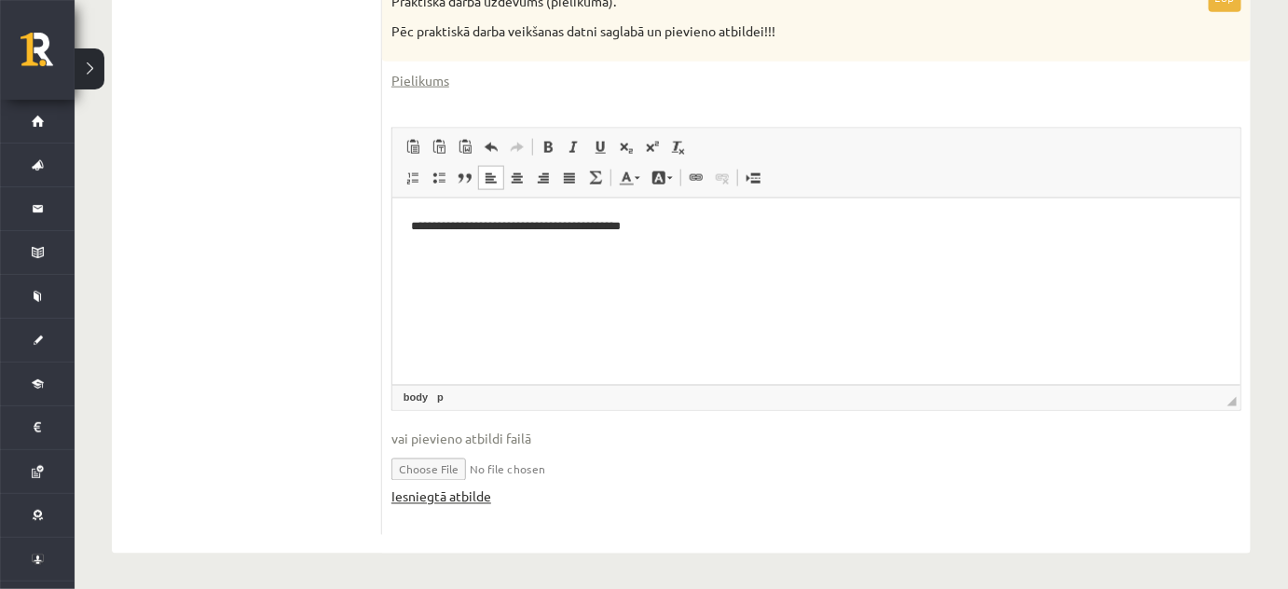
click at [434, 499] on link "Iesniegtā atbilde" at bounding box center [441, 497] width 100 height 20
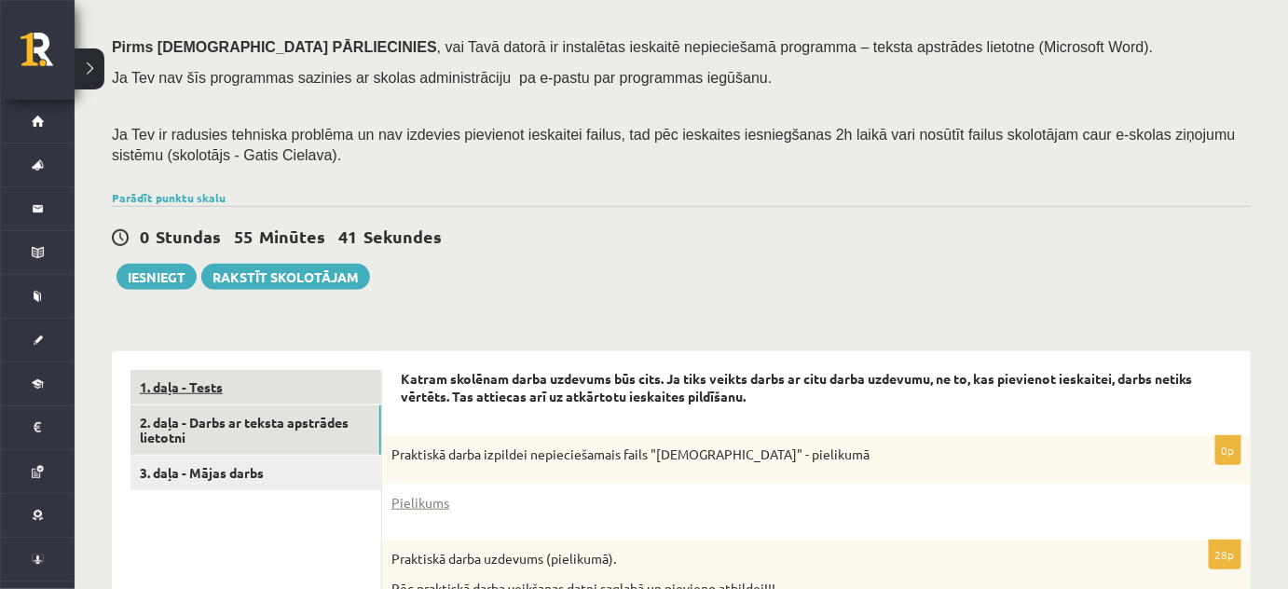
scroll to position [240, 0]
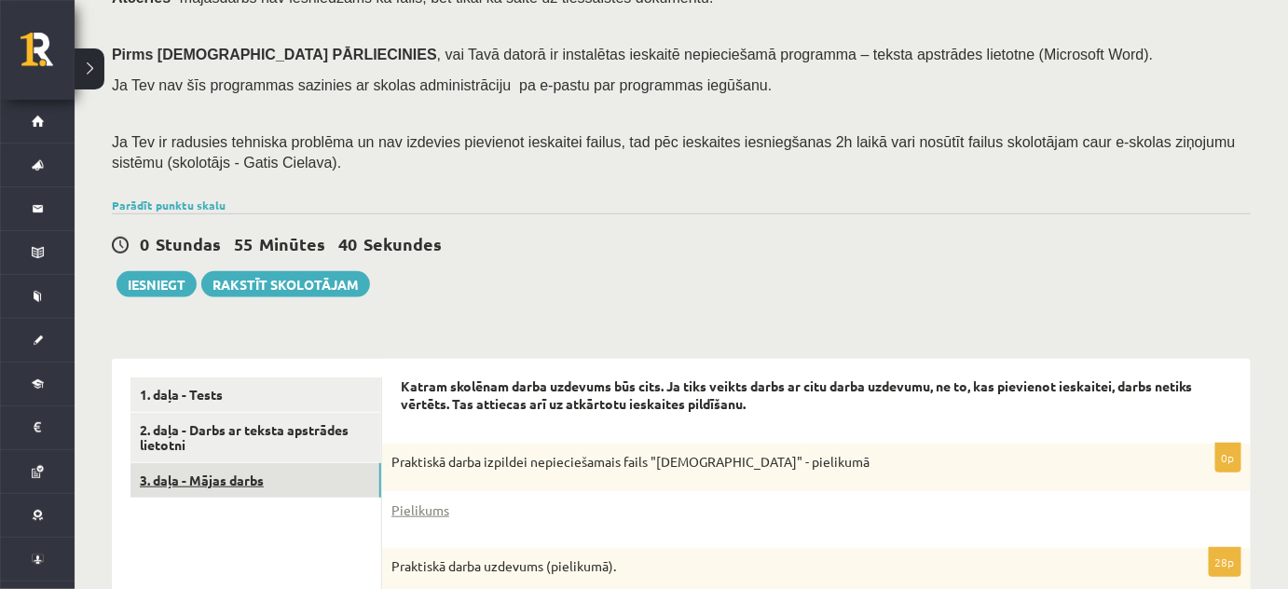
click at [237, 479] on link "3. daļa - Mājas darbs" at bounding box center [255, 480] width 251 height 34
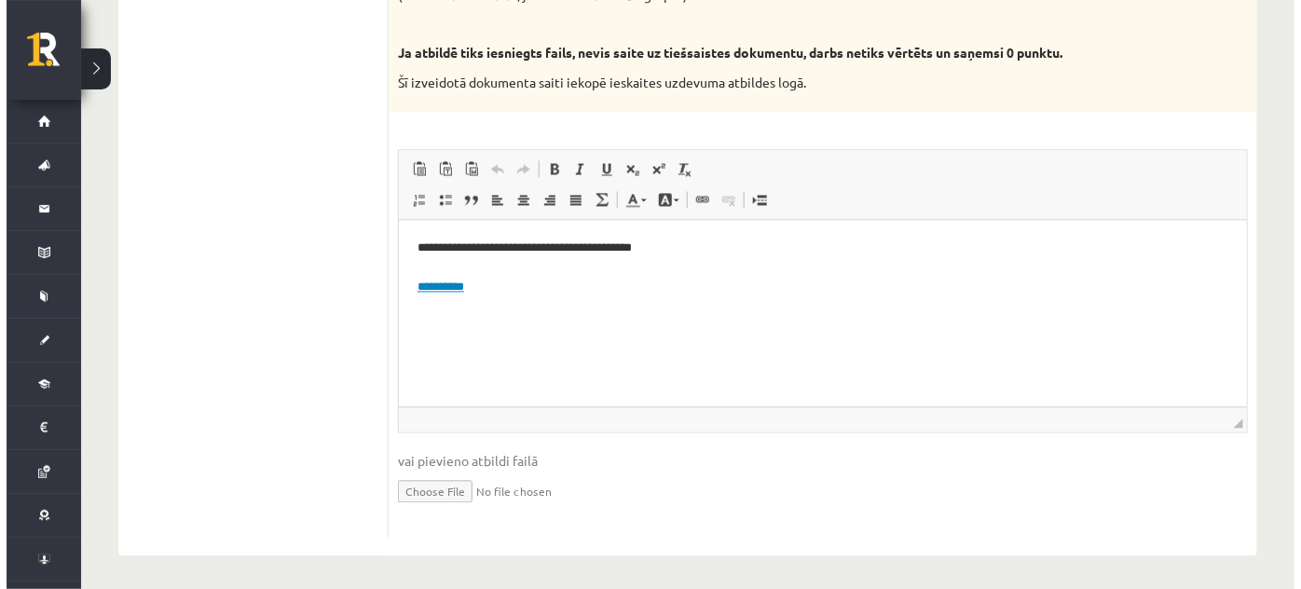
scroll to position [1142, 0]
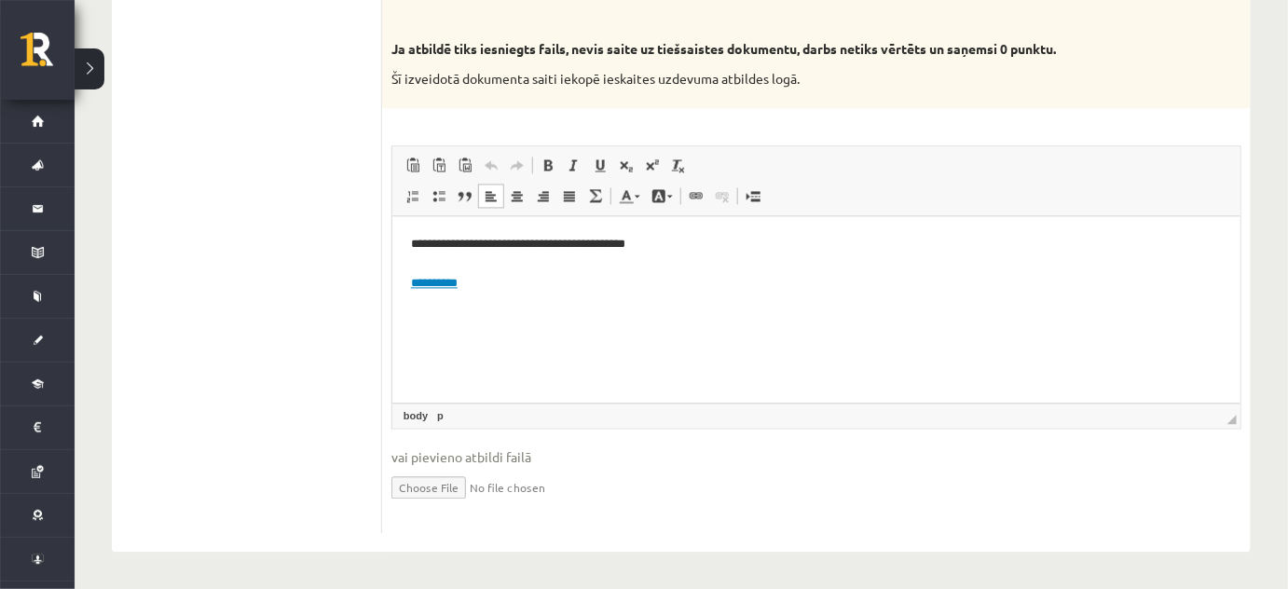
click at [457, 285] on link "**********" at bounding box center [433, 284] width 47 height 12
click at [457, 281] on link "**********" at bounding box center [433, 284] width 47 height 12
click at [439, 287] on link "**********" at bounding box center [433, 284] width 47 height 12
click at [441, 287] on link "**********" at bounding box center [433, 284] width 47 height 12
select select "********"
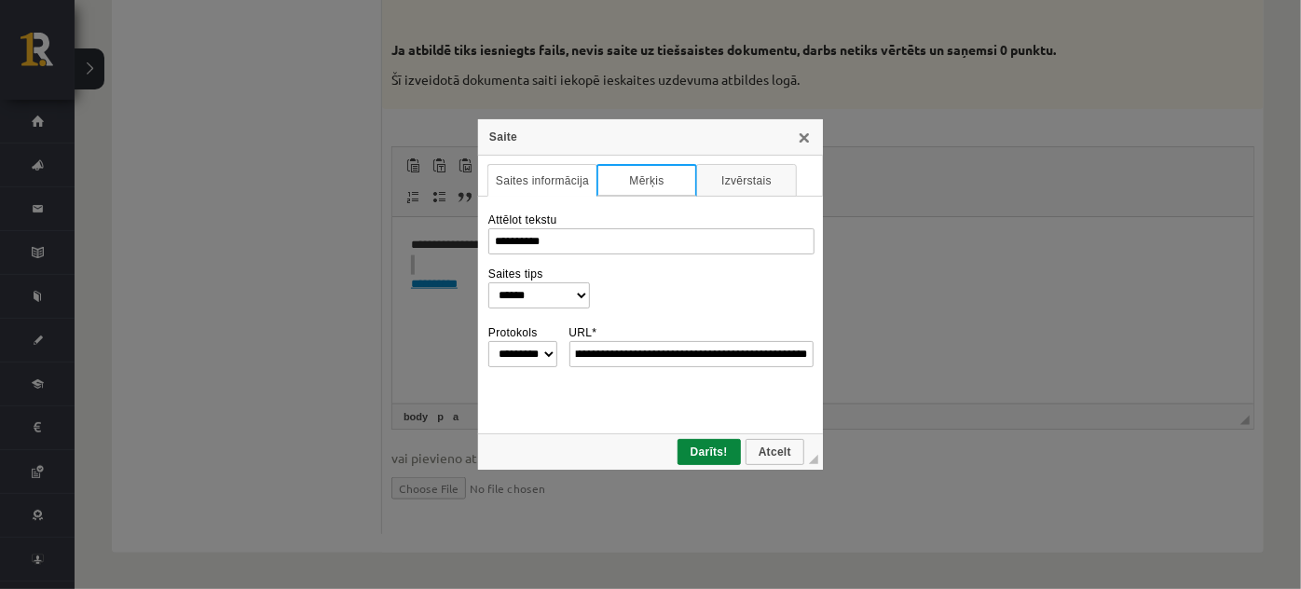
scroll to position [0, 0]
click at [668, 188] on link "Mērķis" at bounding box center [647, 180] width 101 height 33
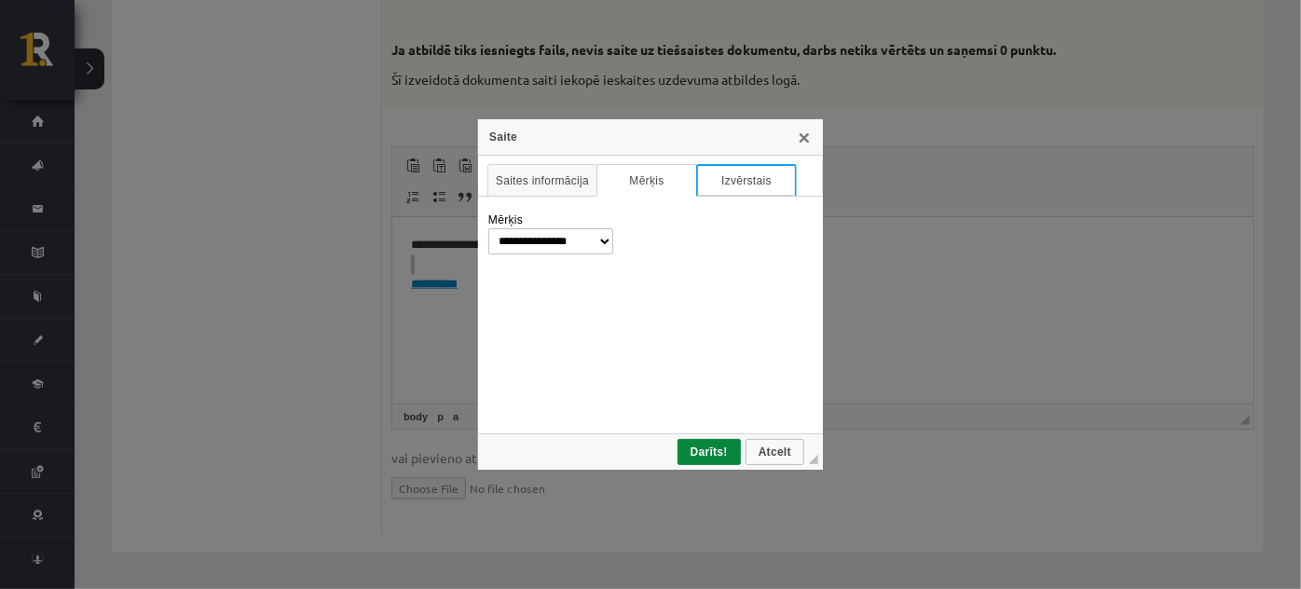
click at [708, 182] on link "Izvērstais" at bounding box center [746, 180] width 101 height 33
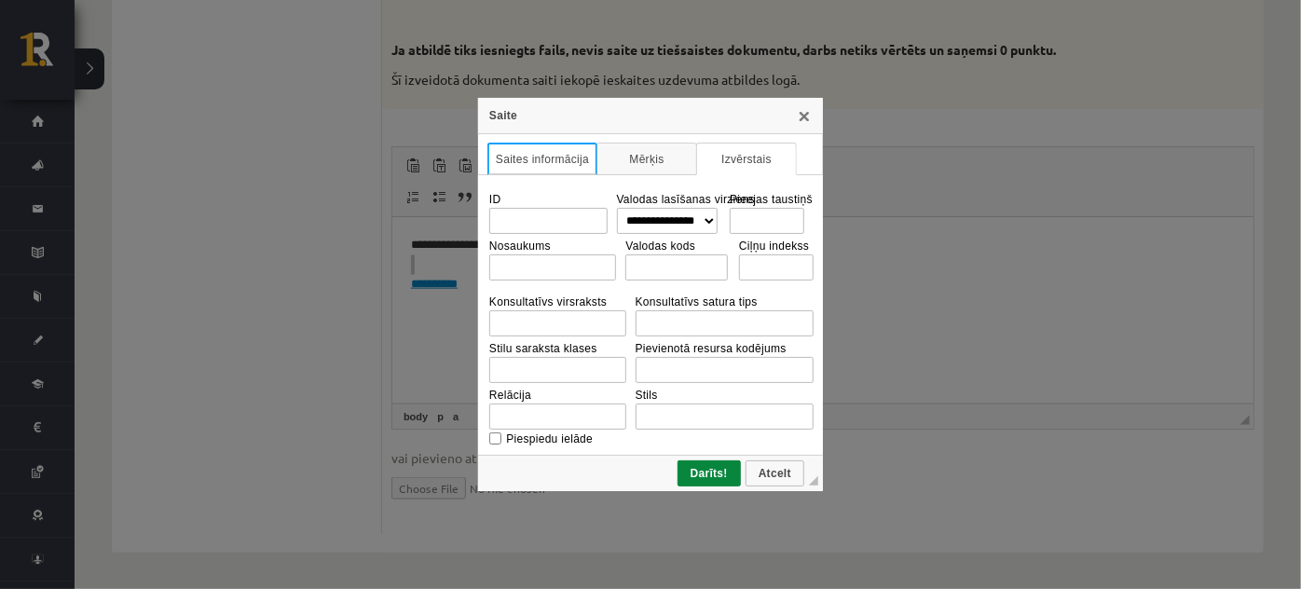
click at [555, 167] on link "Saites informācija" at bounding box center [542, 159] width 110 height 33
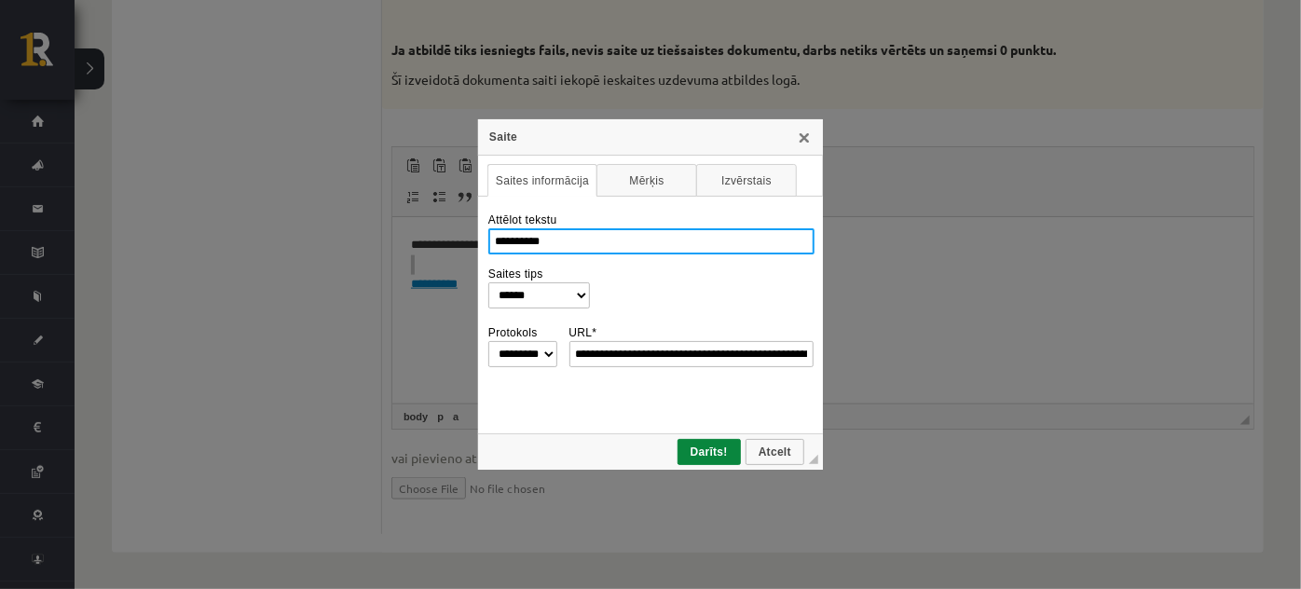
click at [567, 235] on input "**********" at bounding box center [651, 241] width 326 height 26
drag, startPoint x: 568, startPoint y: 235, endPoint x: 466, endPoint y: 237, distance: 101.6
click at [466, 237] on div "**********" at bounding box center [650, 294] width 1301 height 589
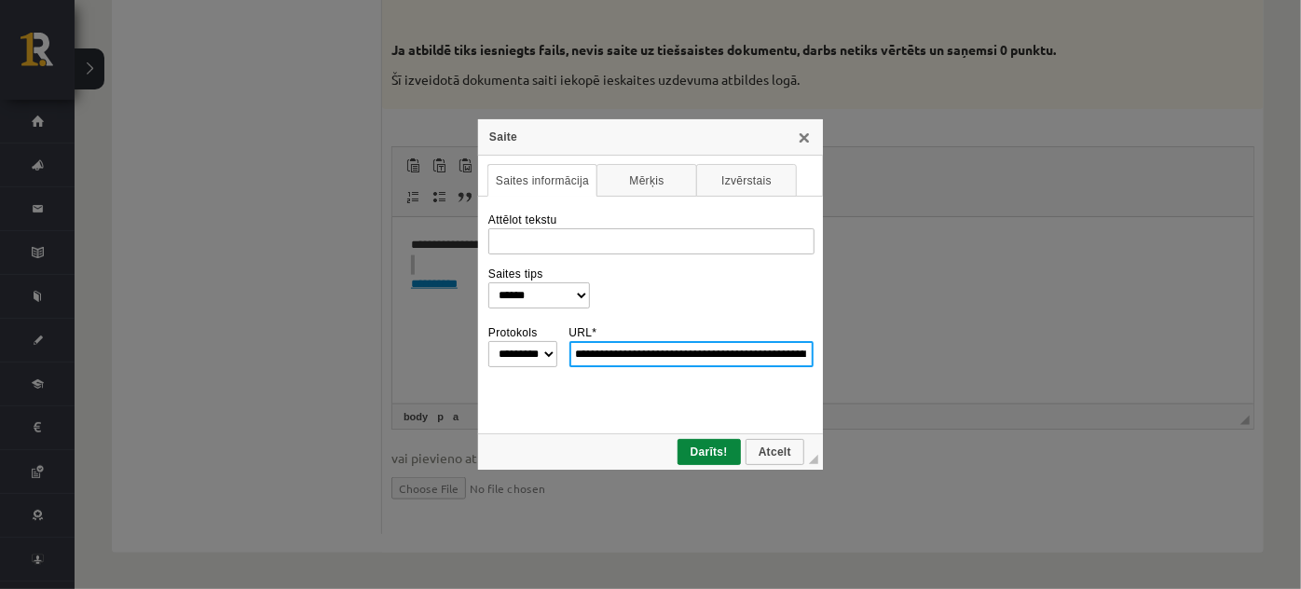
click at [604, 350] on input "**********" at bounding box center [692, 354] width 245 height 26
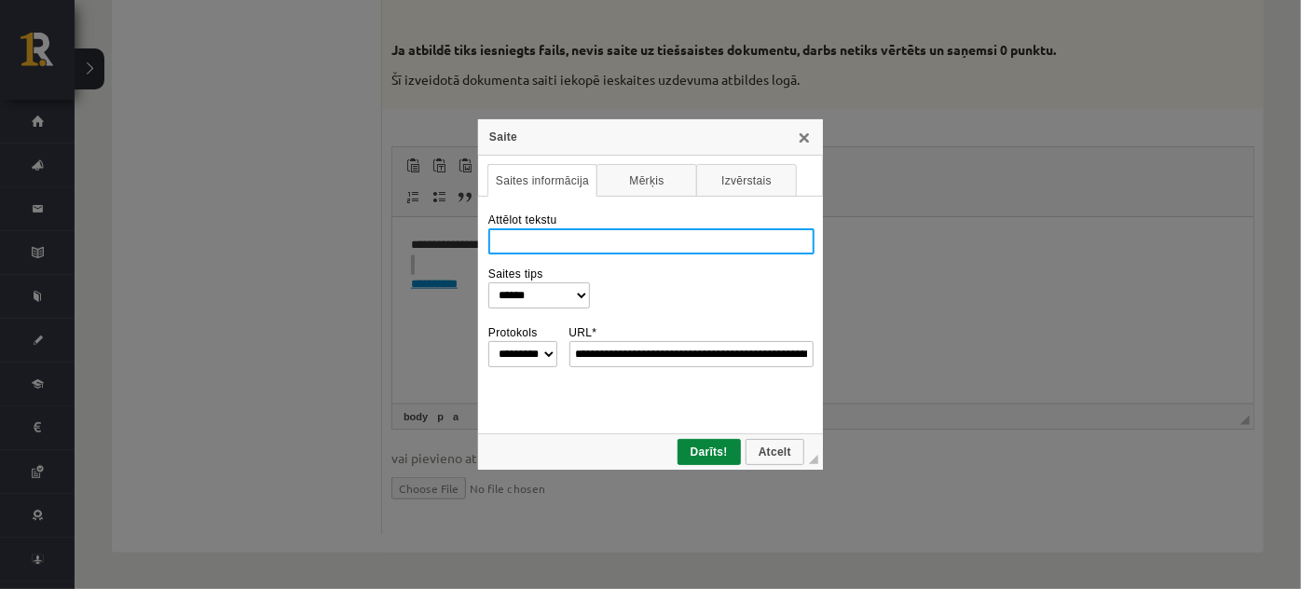
click at [587, 237] on input "Attēlot tekstu" at bounding box center [651, 241] width 326 height 26
paste input "**********"
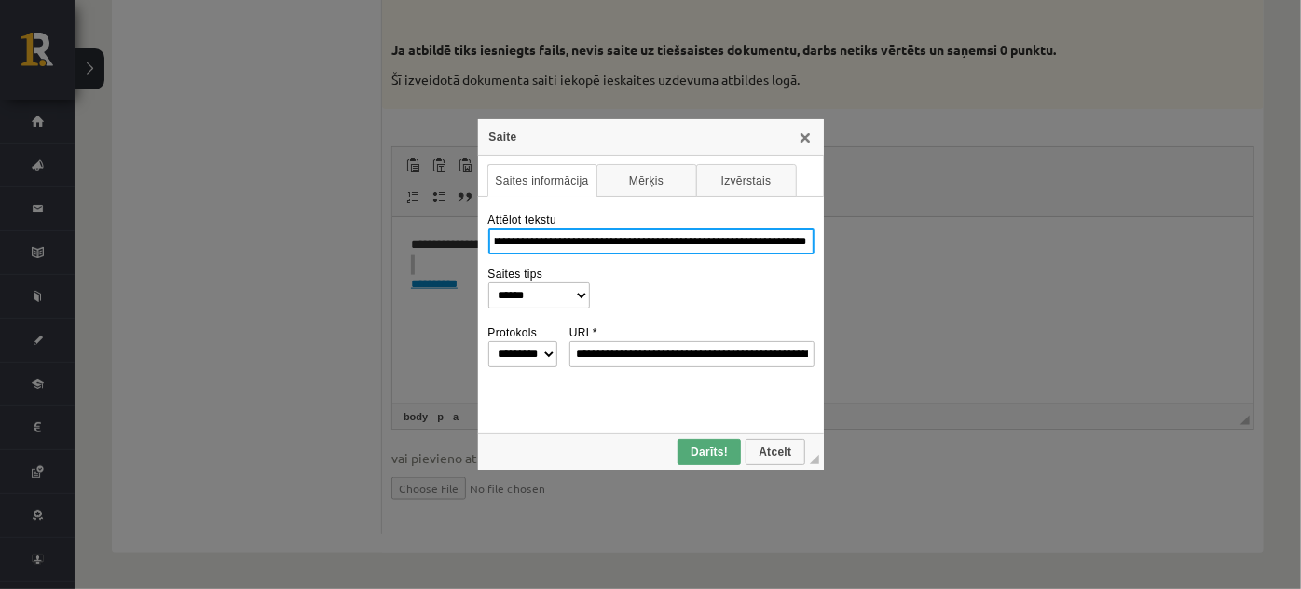
type input "**********"
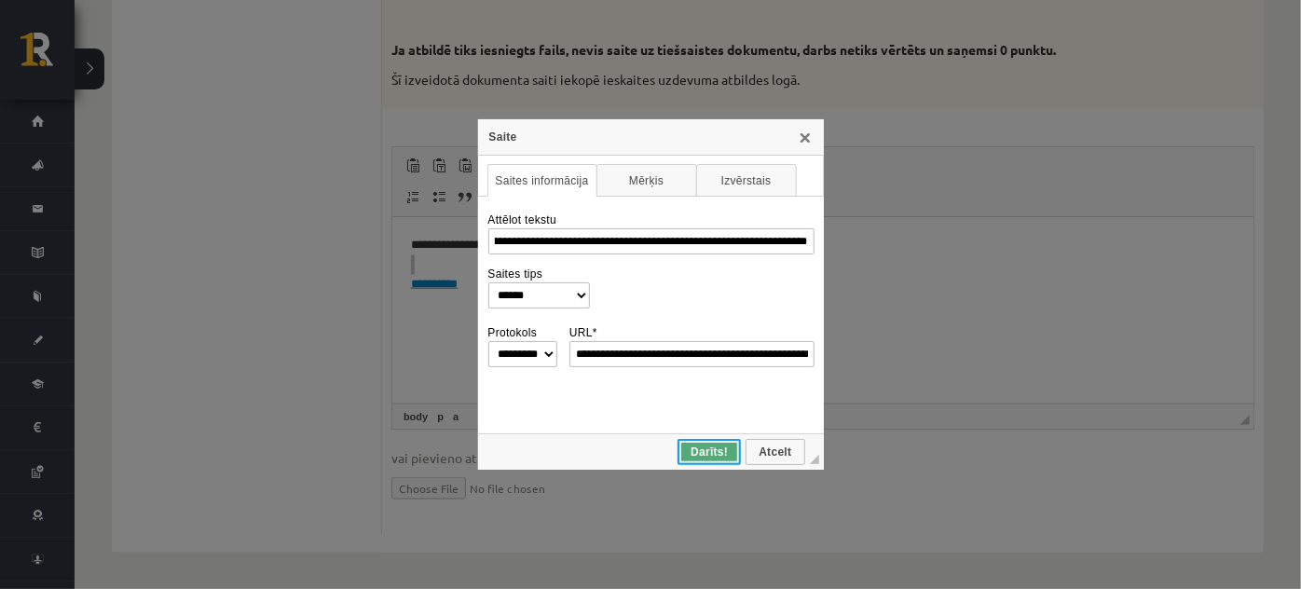
click at [713, 454] on span "Darīts!" at bounding box center [710, 452] width 60 height 13
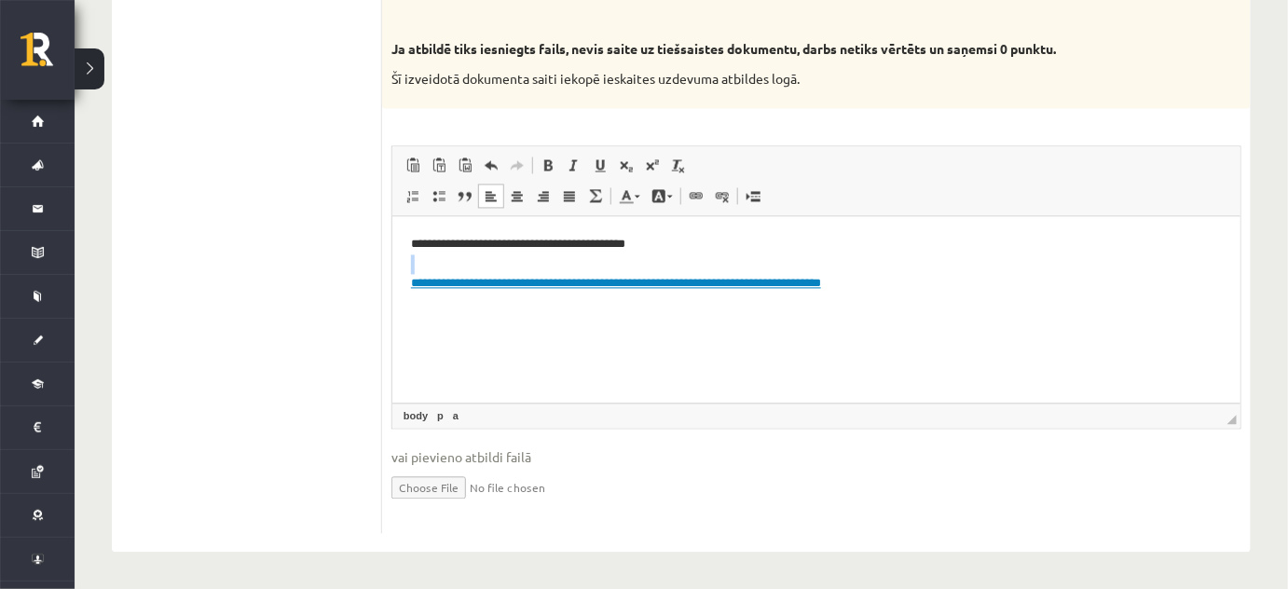
click at [653, 312] on html "**********" at bounding box center [815, 264] width 848 height 95
click at [630, 289] on link "**********" at bounding box center [615, 284] width 410 height 12
select select "*******"
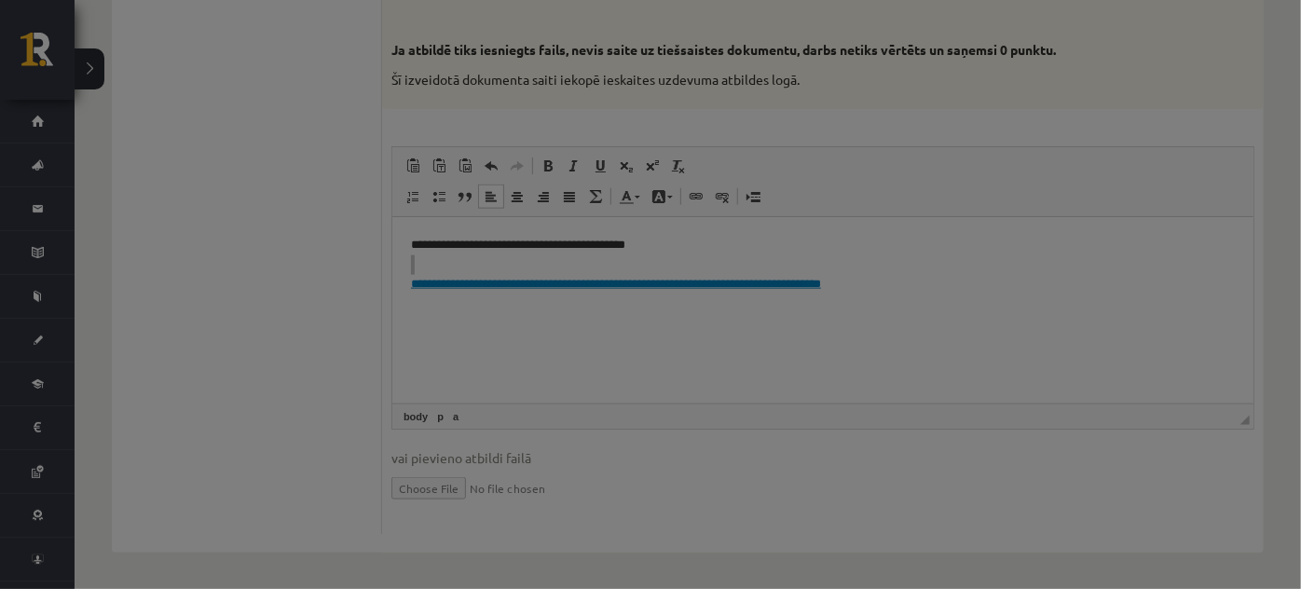
type input "**********"
select select "********"
type input "**********"
click at [631, 288] on div "**********" at bounding box center [650, 294] width 1301 height 589
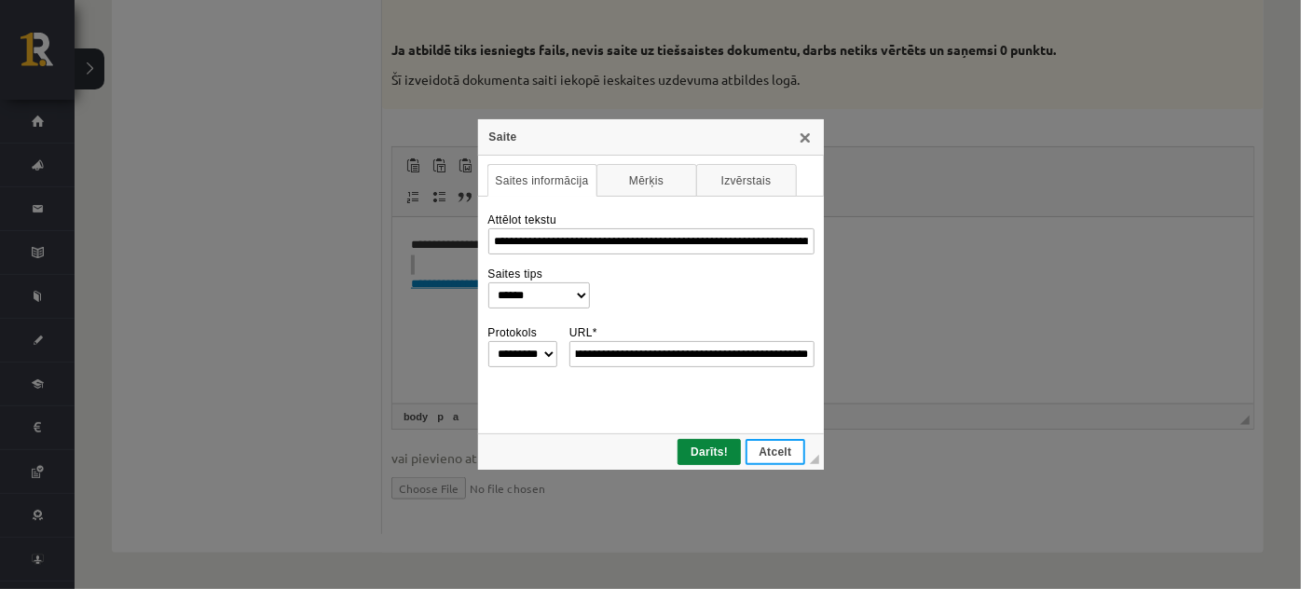
click at [768, 446] on span "Atcelt" at bounding box center [775, 452] width 55 height 13
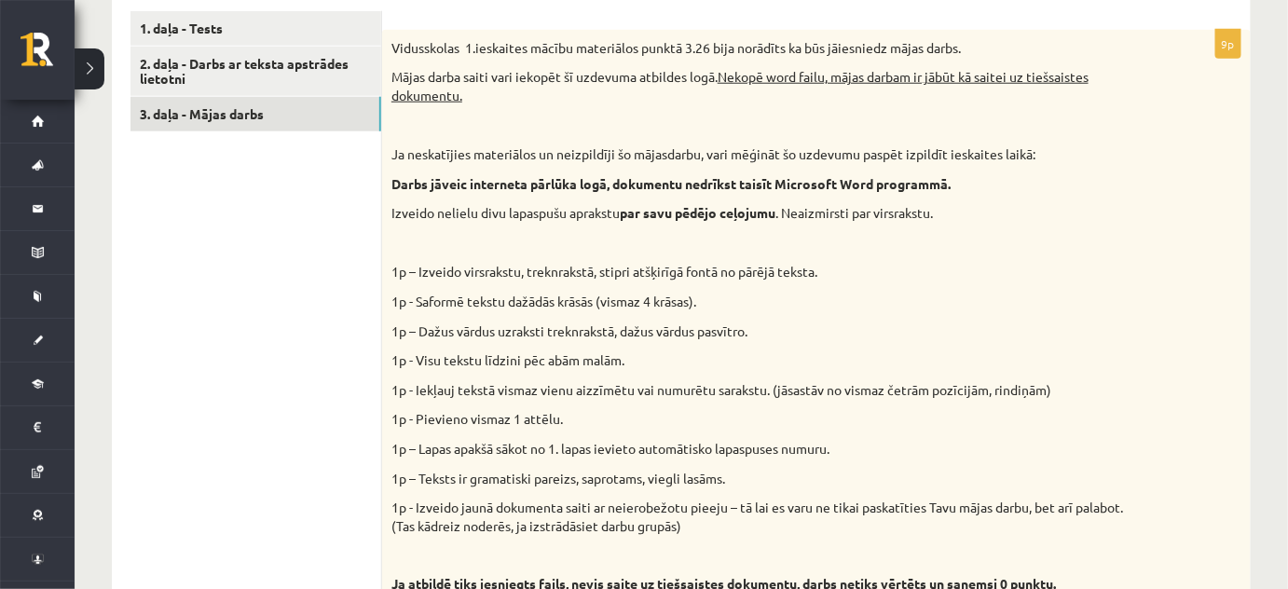
scroll to position [239, 0]
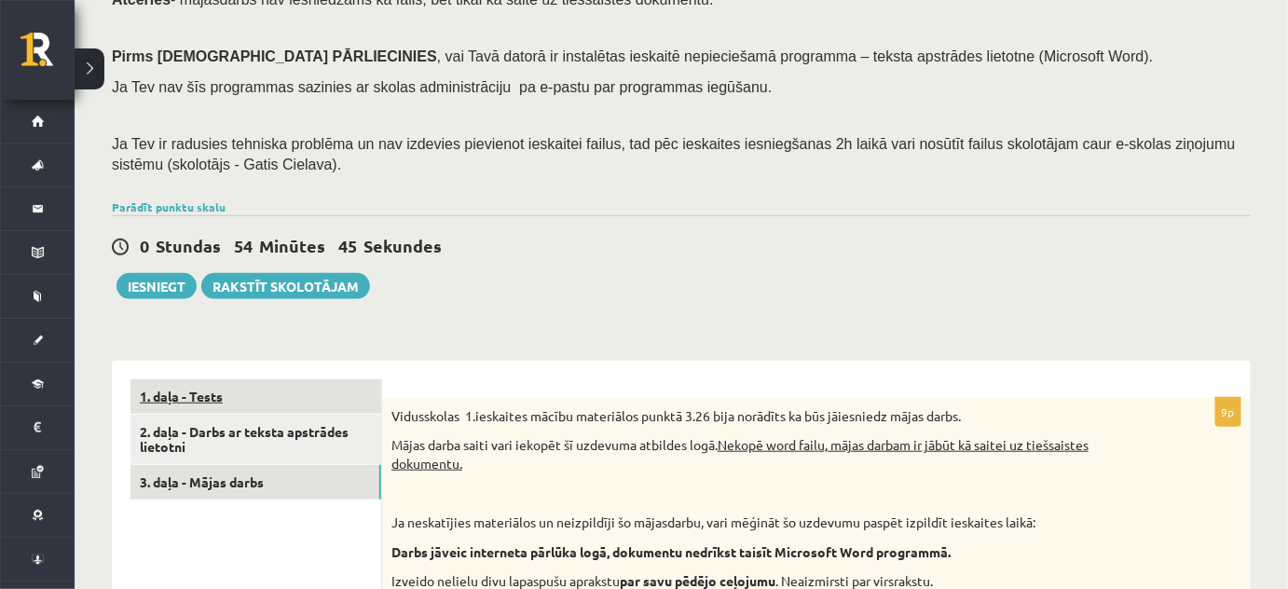
click at [199, 399] on link "1. daļa - Tests" at bounding box center [255, 396] width 251 height 34
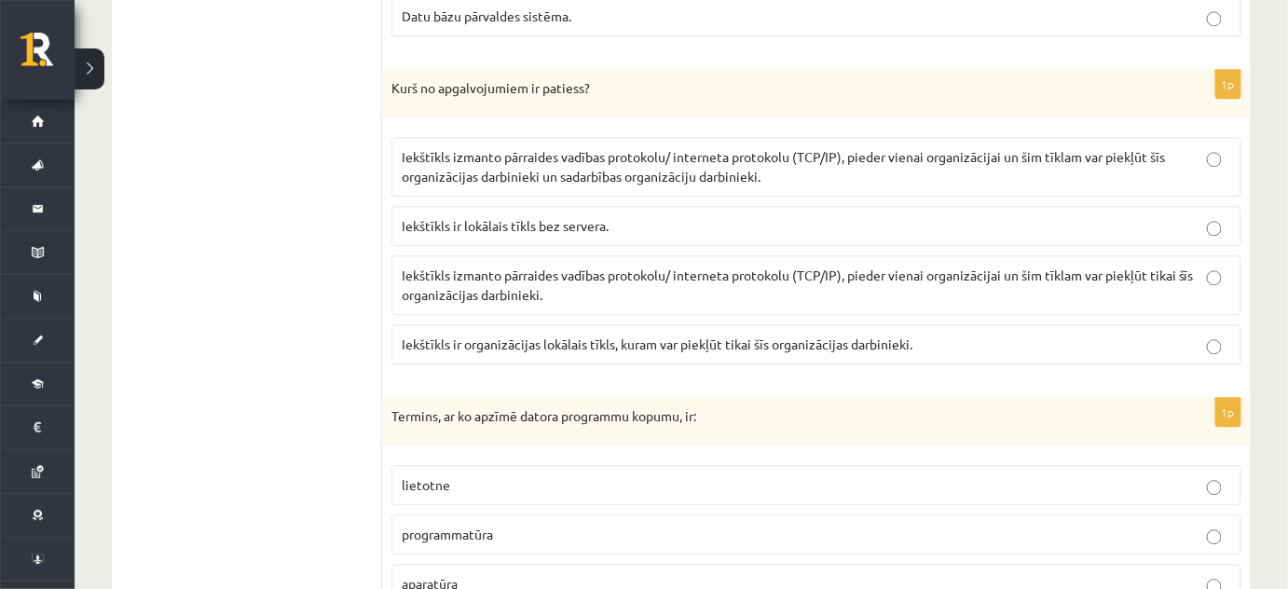
scroll to position [1481, 0]
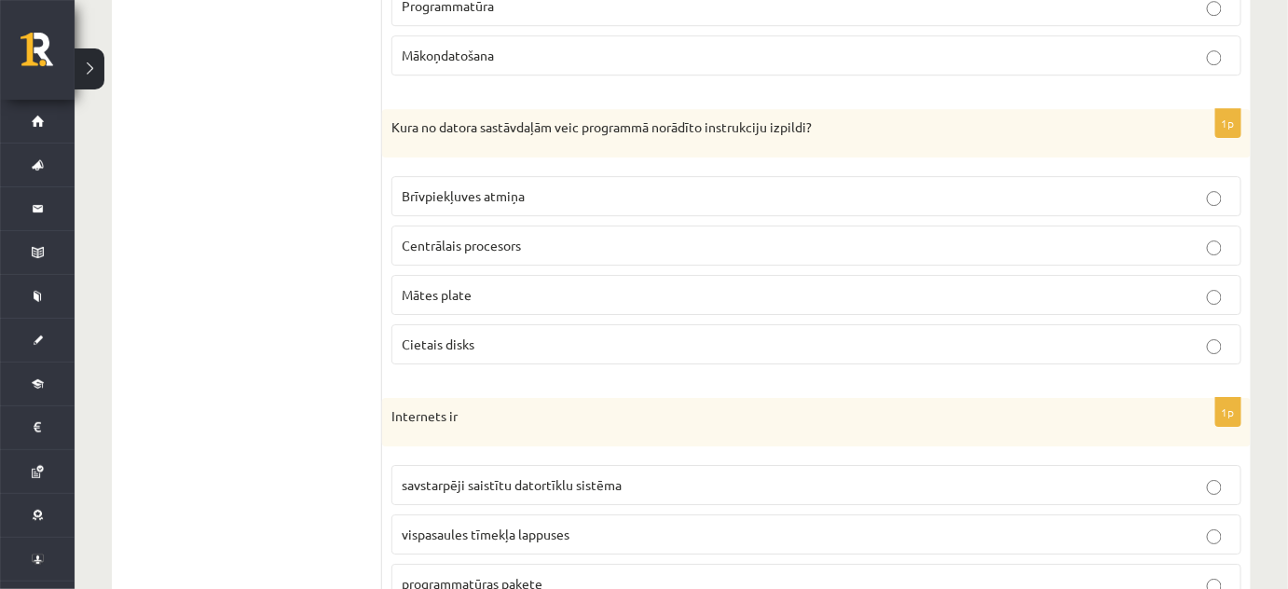
scroll to position [4364, 0]
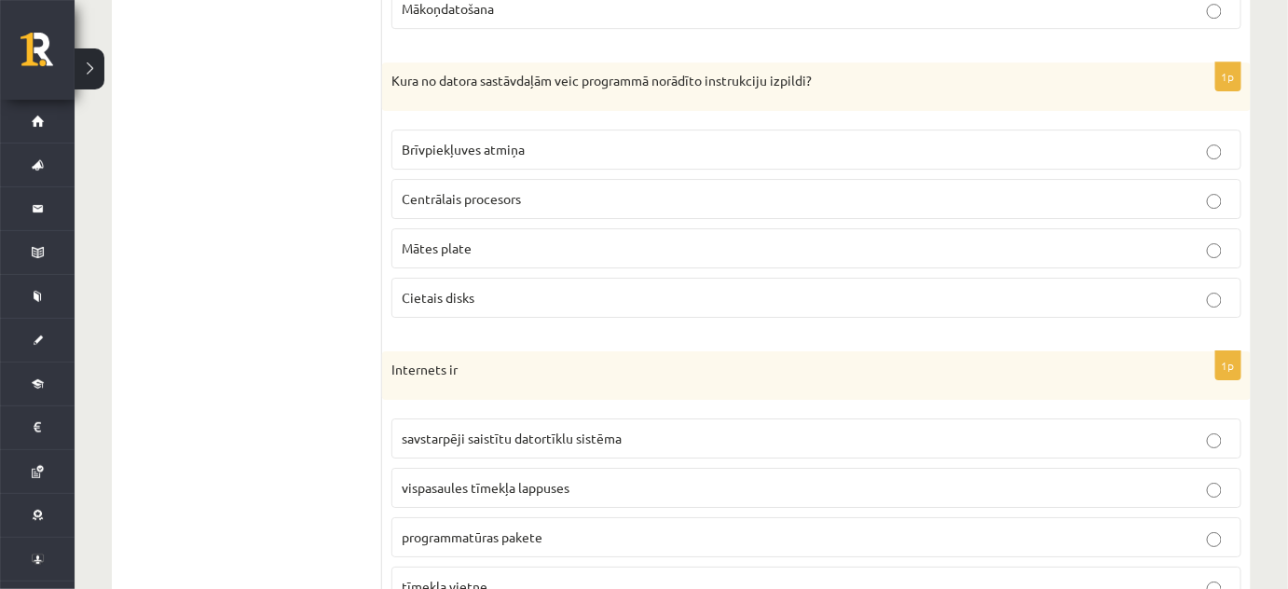
click at [1190, 429] on p "savstarpēji saistītu datortīklu sistēma" at bounding box center [817, 439] width 830 height 20
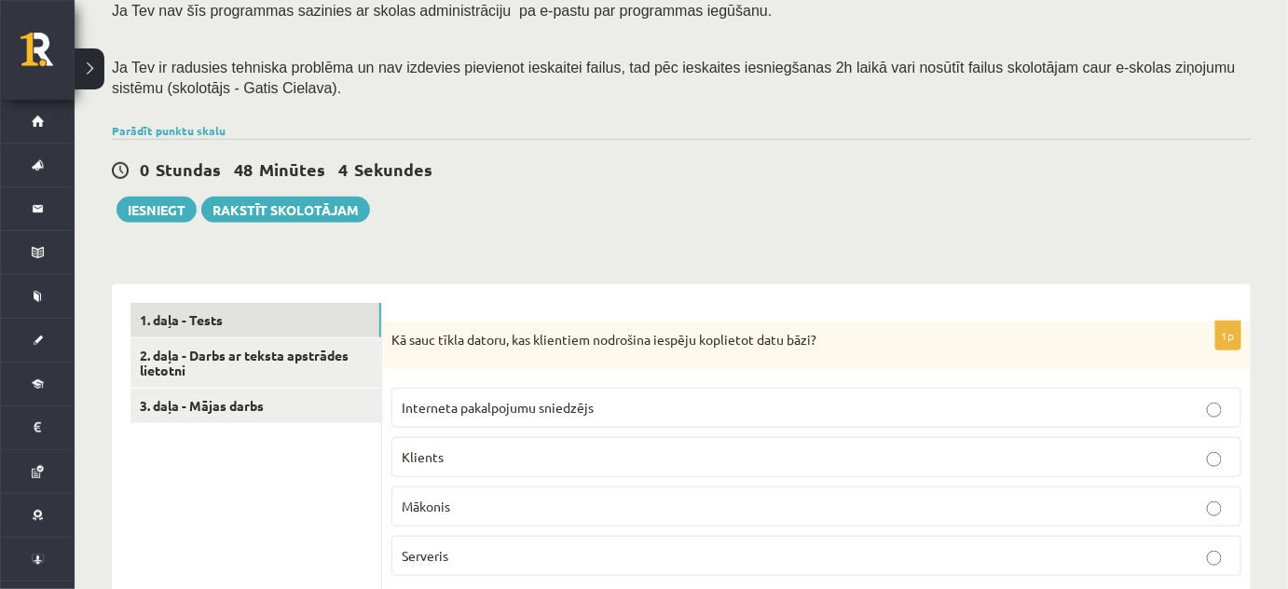
scroll to position [338, 0]
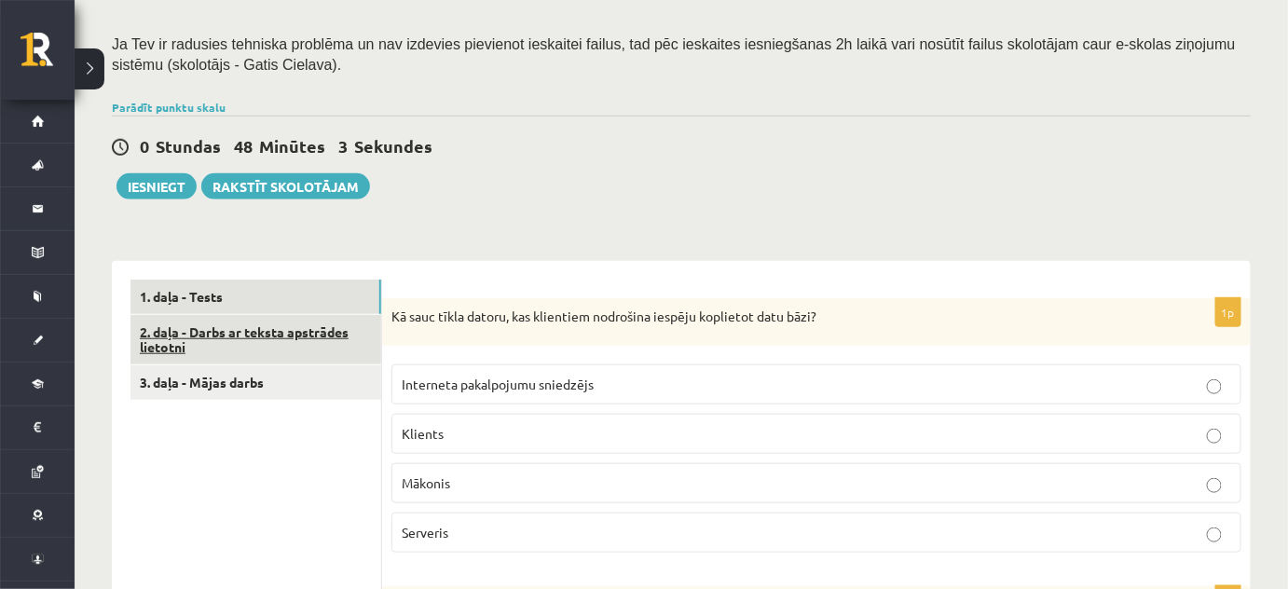
click at [246, 335] on link "2. daļa - Darbs ar teksta apstrādes lietotni" at bounding box center [255, 340] width 251 height 50
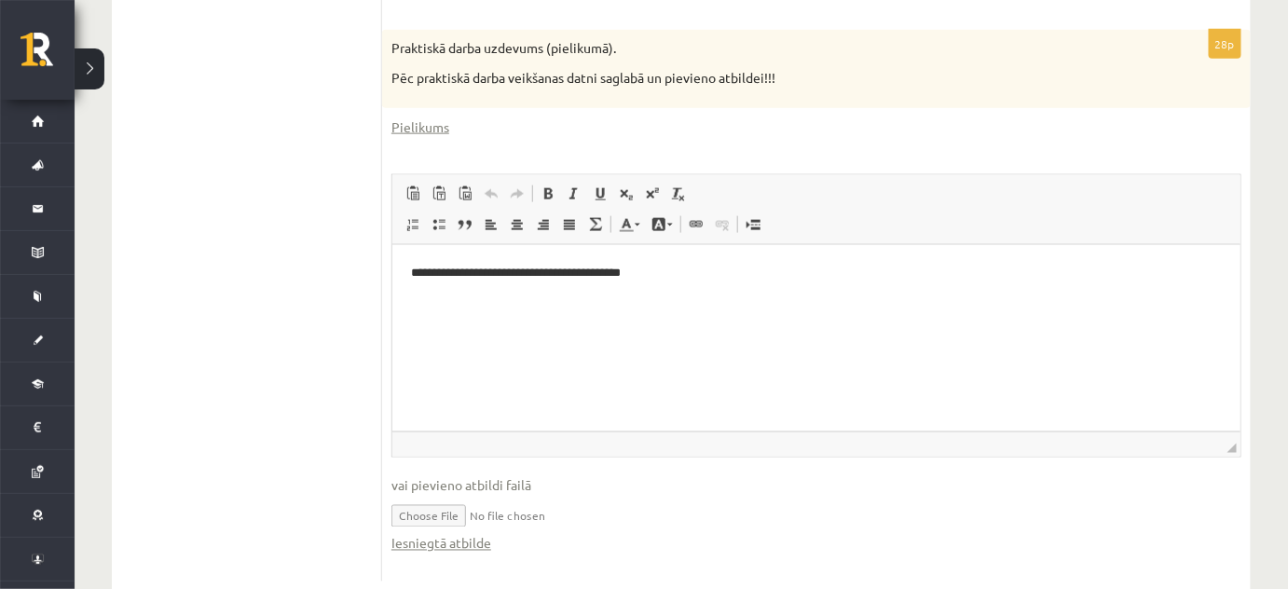
scroll to position [790, 0]
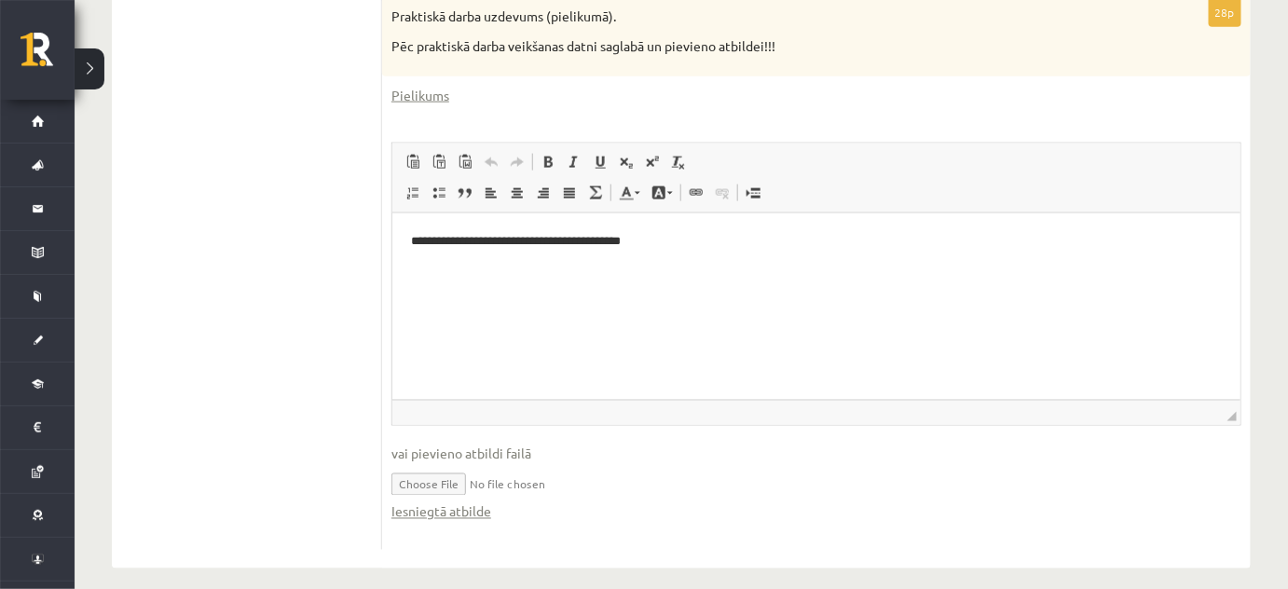
drag, startPoint x: 520, startPoint y: 479, endPoint x: 580, endPoint y: 480, distance: 59.7
click at [580, 480] on input "file" at bounding box center [816, 483] width 850 height 38
click at [460, 513] on link "Iesniegtā atbilde" at bounding box center [441, 512] width 100 height 20
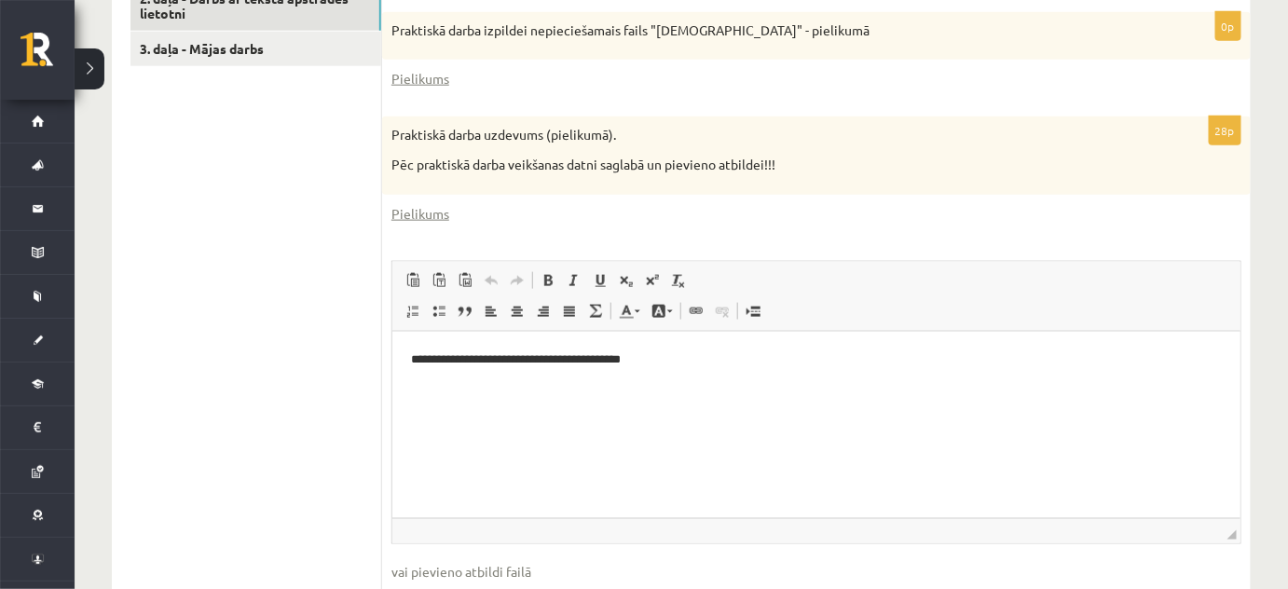
scroll to position [226, 0]
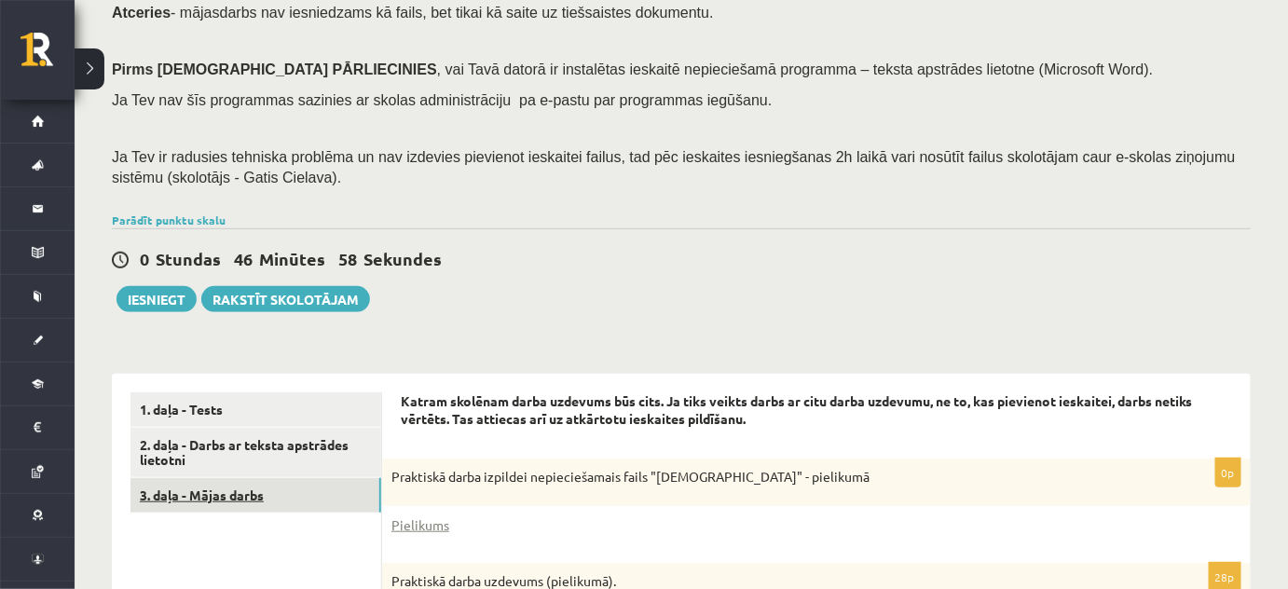
click at [218, 501] on link "3. daļa - Mājas darbs" at bounding box center [255, 495] width 251 height 34
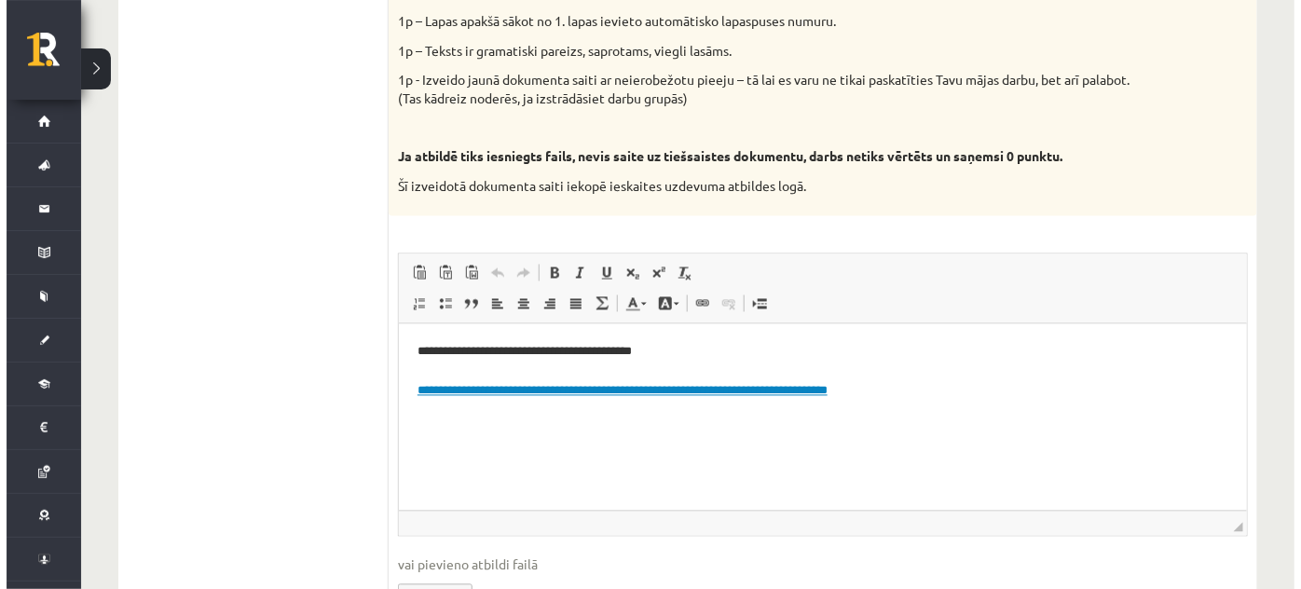
scroll to position [1142, 0]
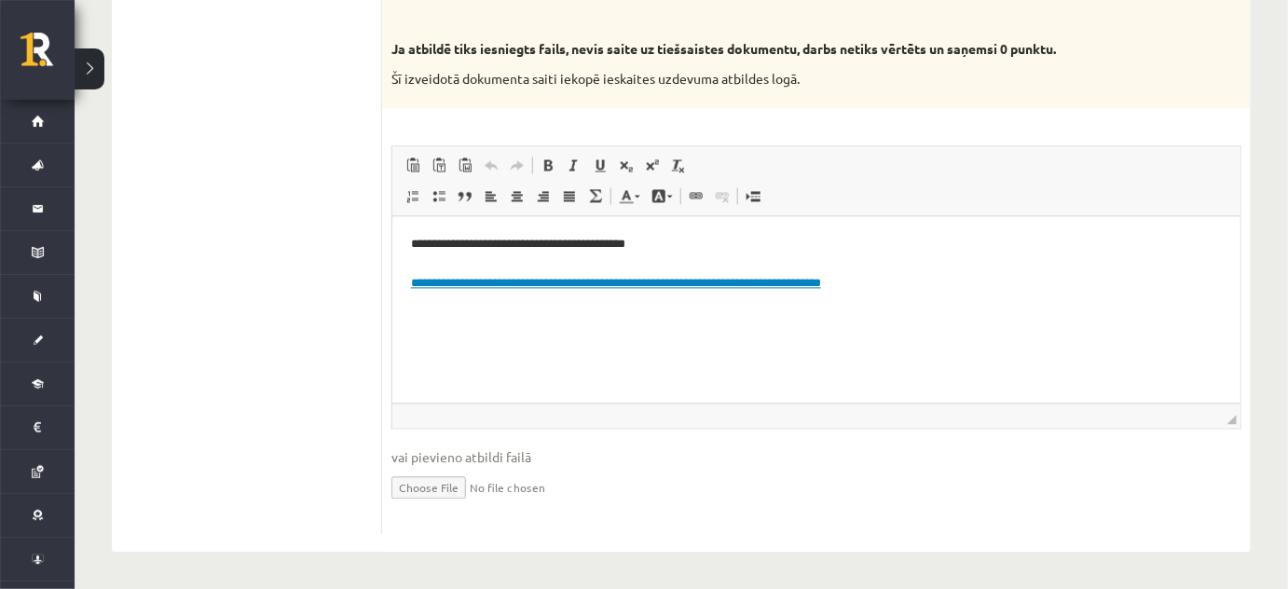
click at [529, 283] on link "**********" at bounding box center [615, 284] width 410 height 12
click at [556, 285] on link "**********" at bounding box center [615, 284] width 410 height 12
click at [534, 288] on link "**********" at bounding box center [615, 284] width 410 height 12
click at [566, 286] on link "**********" at bounding box center [615, 284] width 410 height 12
click at [587, 282] on link "**********" at bounding box center [615, 284] width 410 height 12
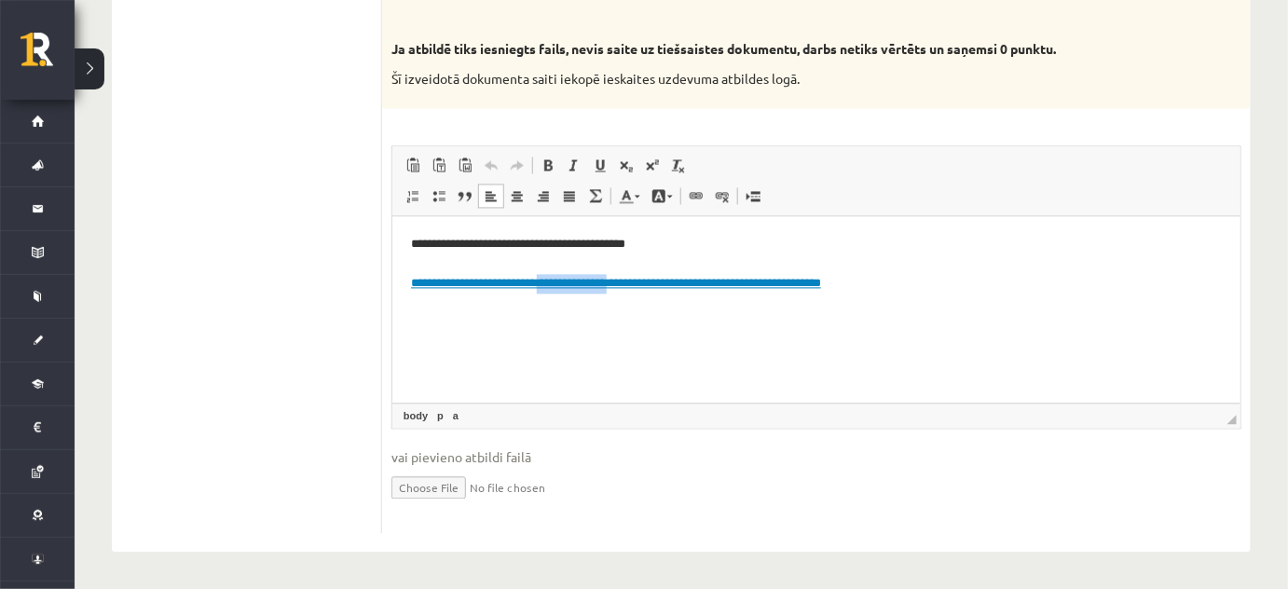
click at [587, 282] on link "**********" at bounding box center [615, 284] width 410 height 12
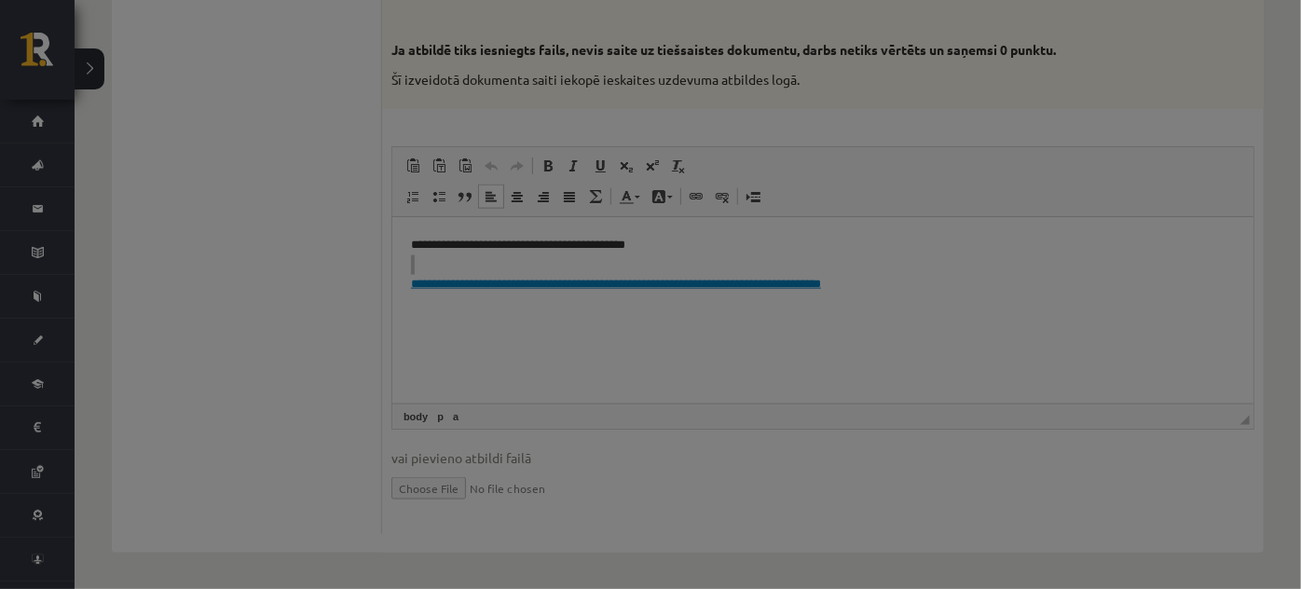
type input "**********"
select select "********"
type input "**********"
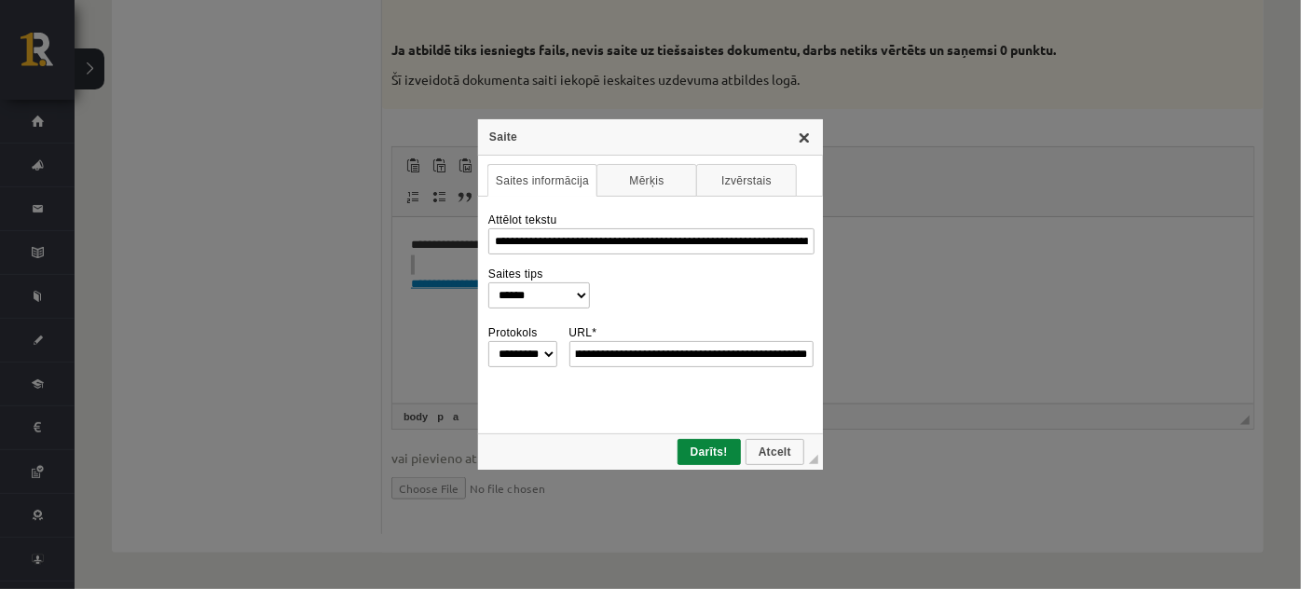
click at [804, 136] on link "X" at bounding box center [804, 137] width 15 height 15
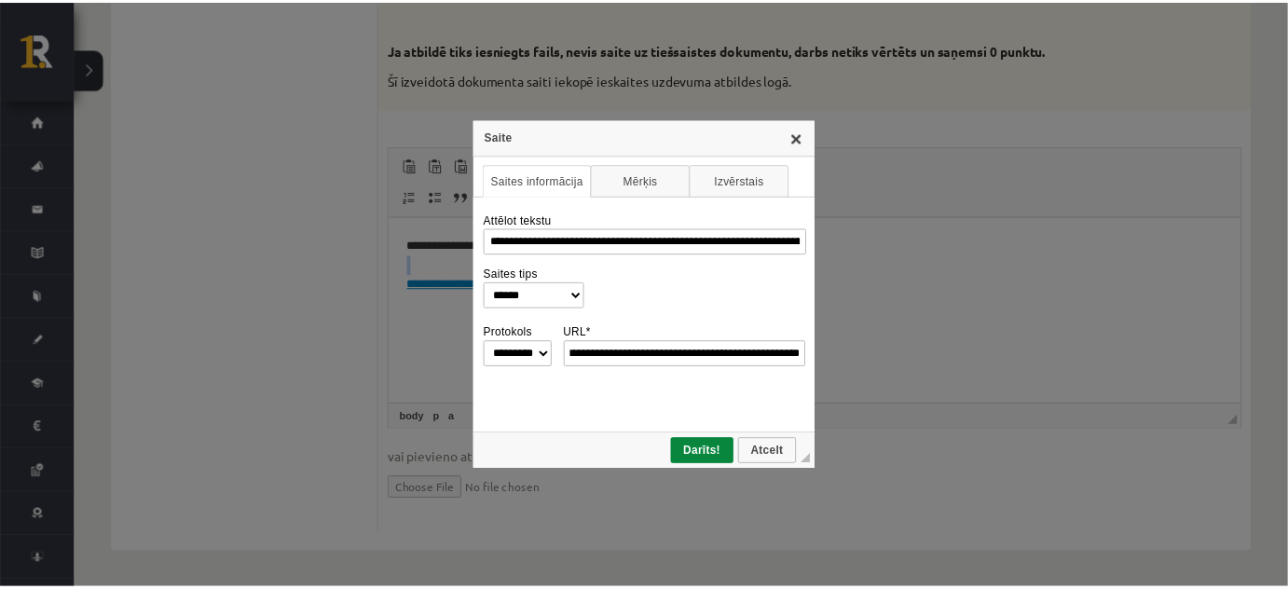
scroll to position [0, 0]
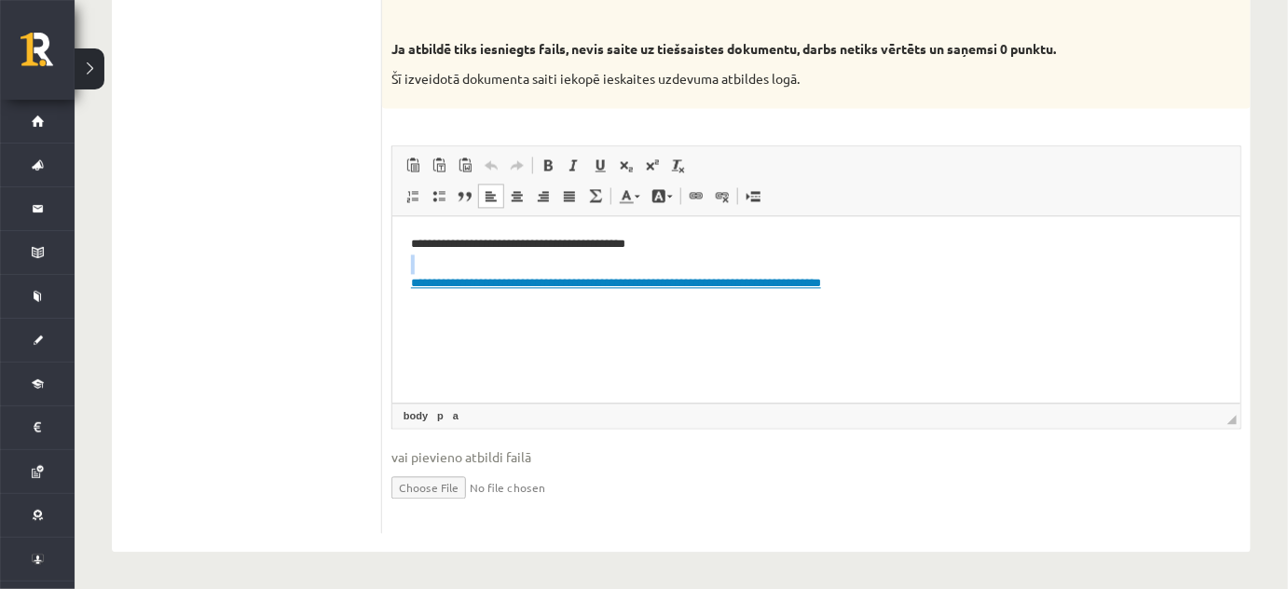
click at [780, 312] on html "**********" at bounding box center [815, 264] width 848 height 95
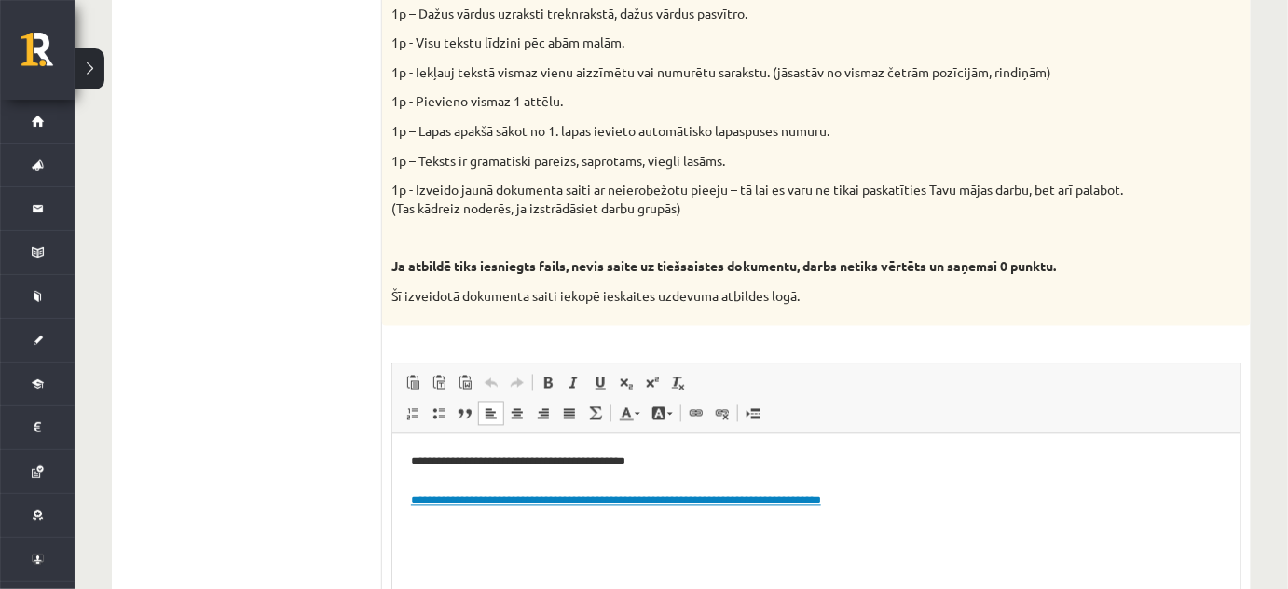
scroll to position [1142, 0]
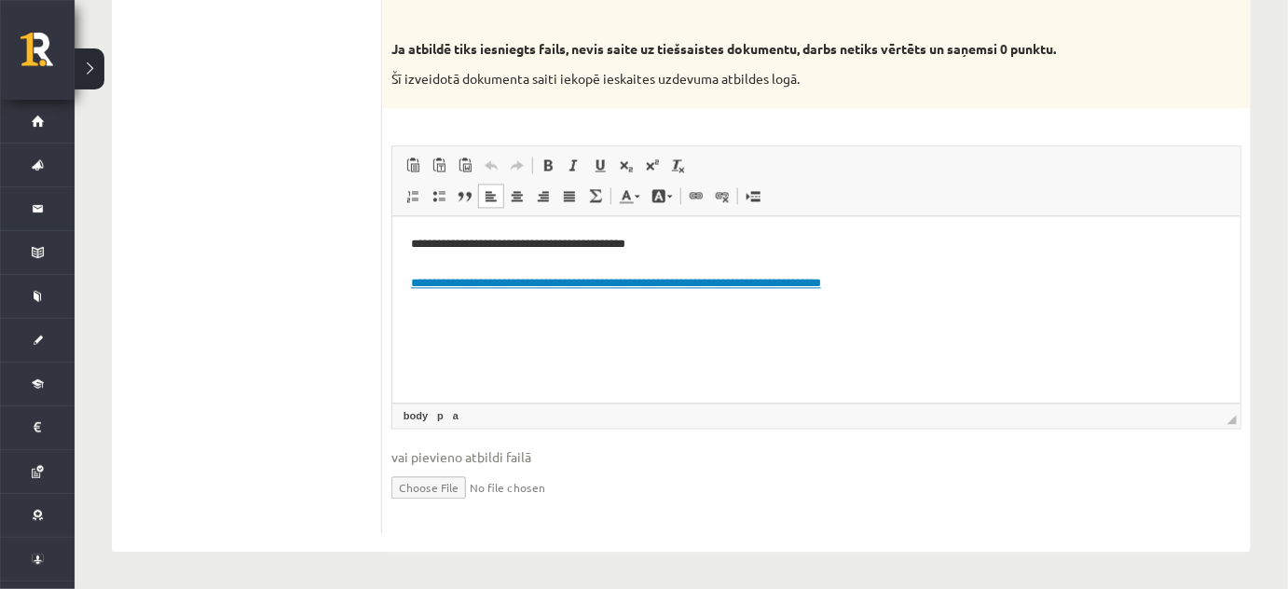
click at [1063, 284] on p "**********" at bounding box center [816, 265] width 812 height 58
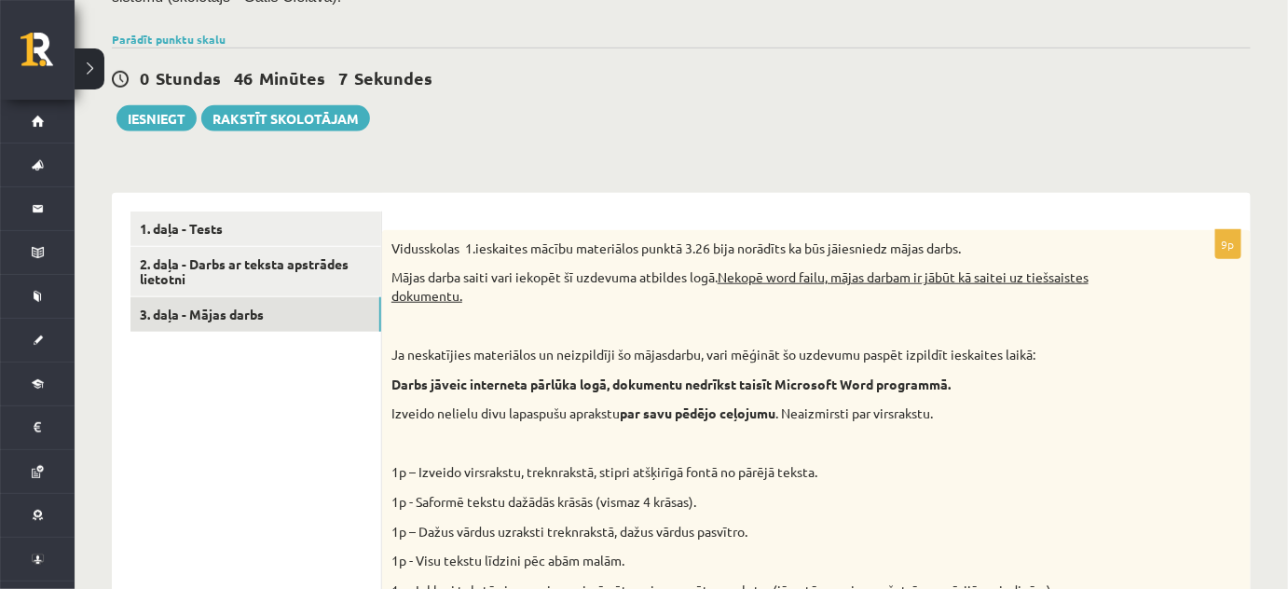
scroll to position [355, 0]
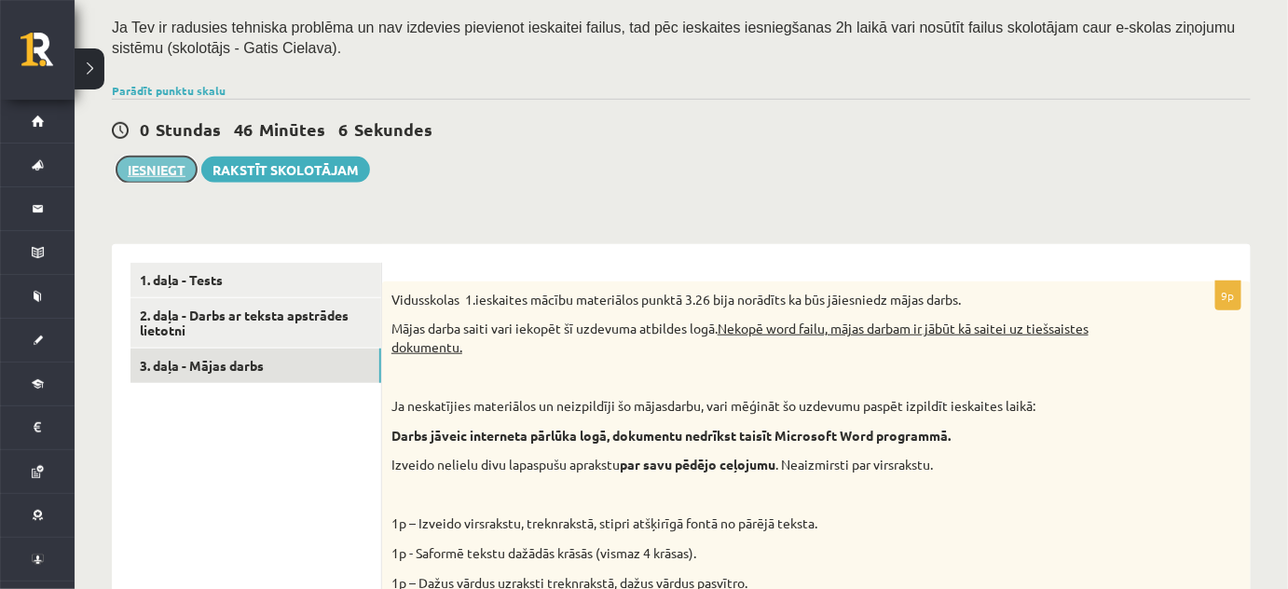
click at [173, 172] on button "Iesniegt" at bounding box center [157, 170] width 80 height 26
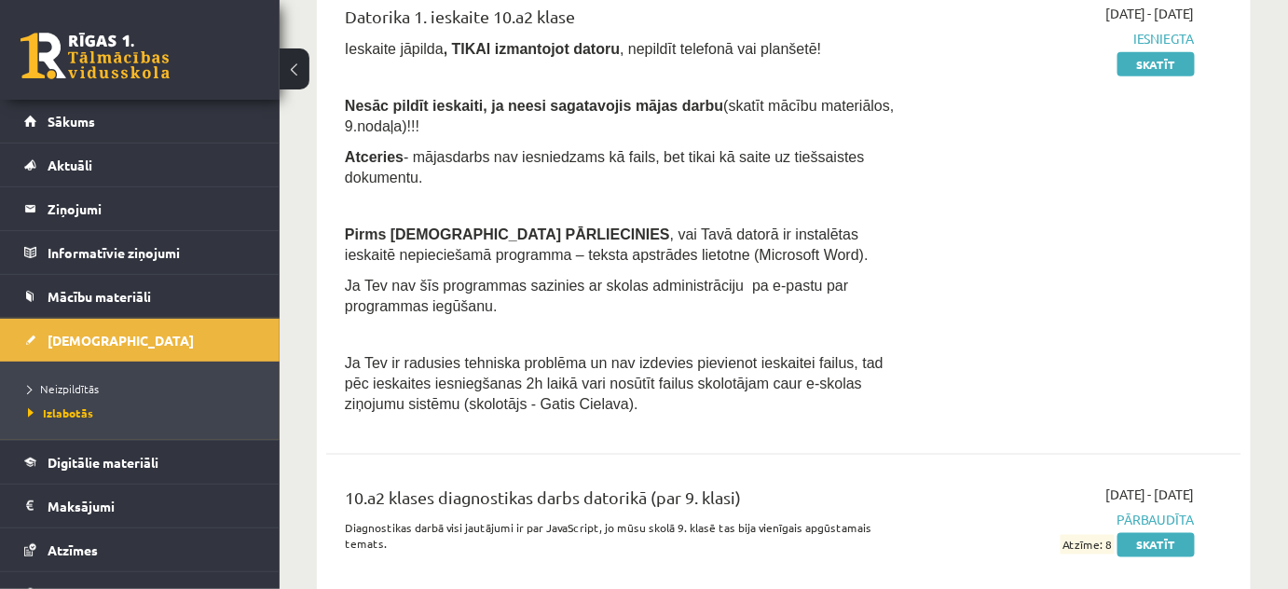
scroll to position [672, 0]
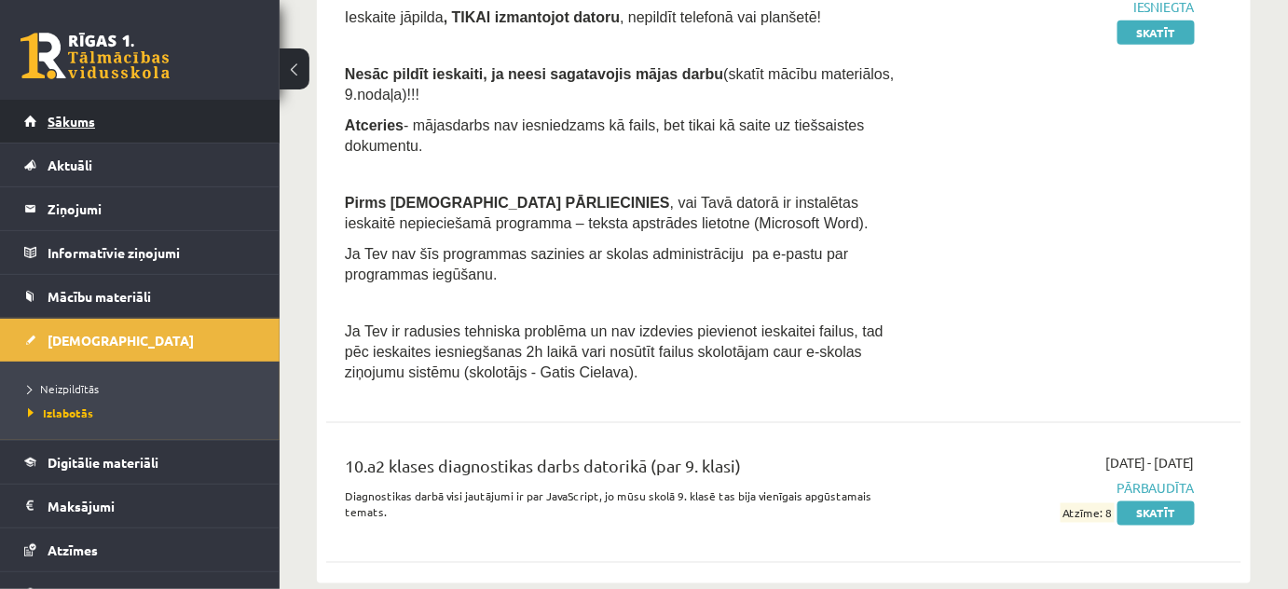
click at [46, 123] on link "Sākums" at bounding box center [140, 121] width 232 height 43
